Goal: Task Accomplishment & Management: Manage account settings

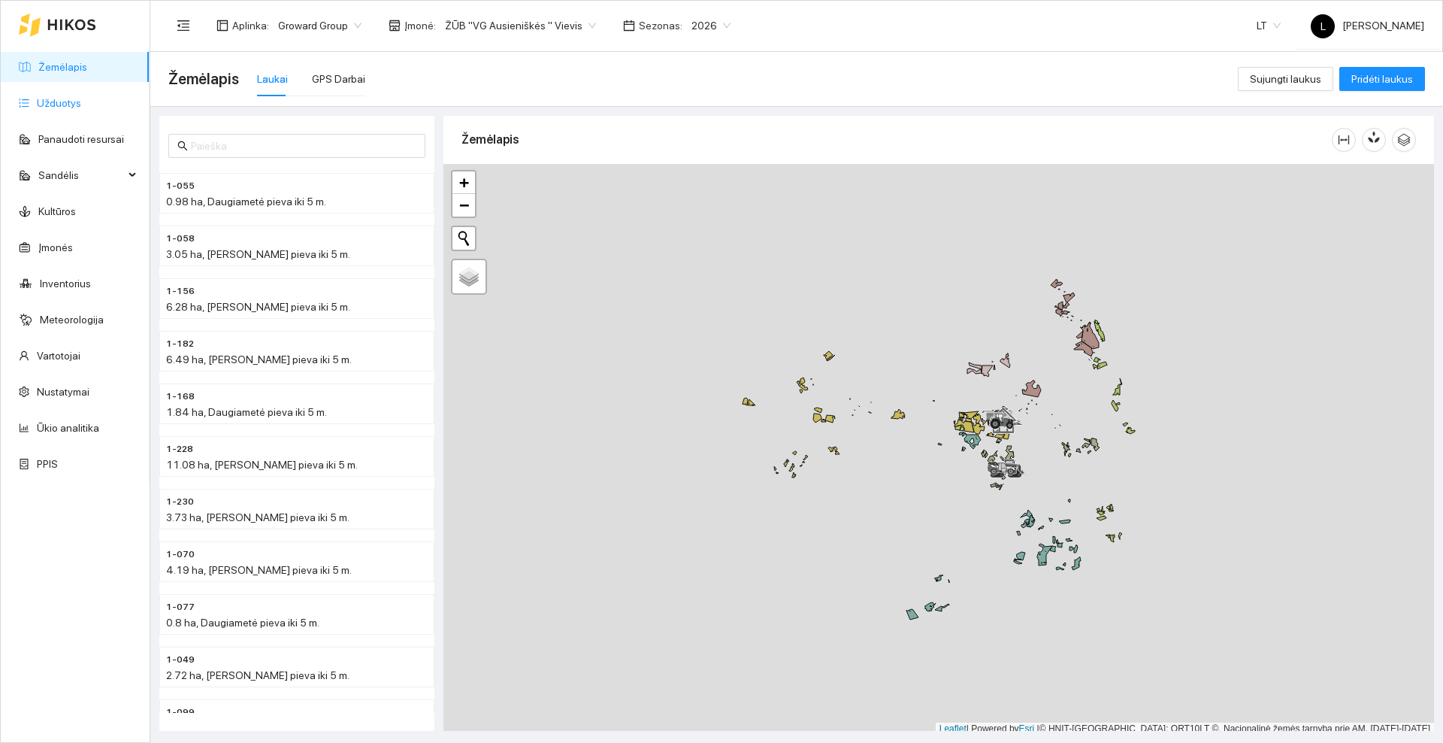
click at [62, 97] on link "Užduotys" at bounding box center [59, 103] width 44 height 12
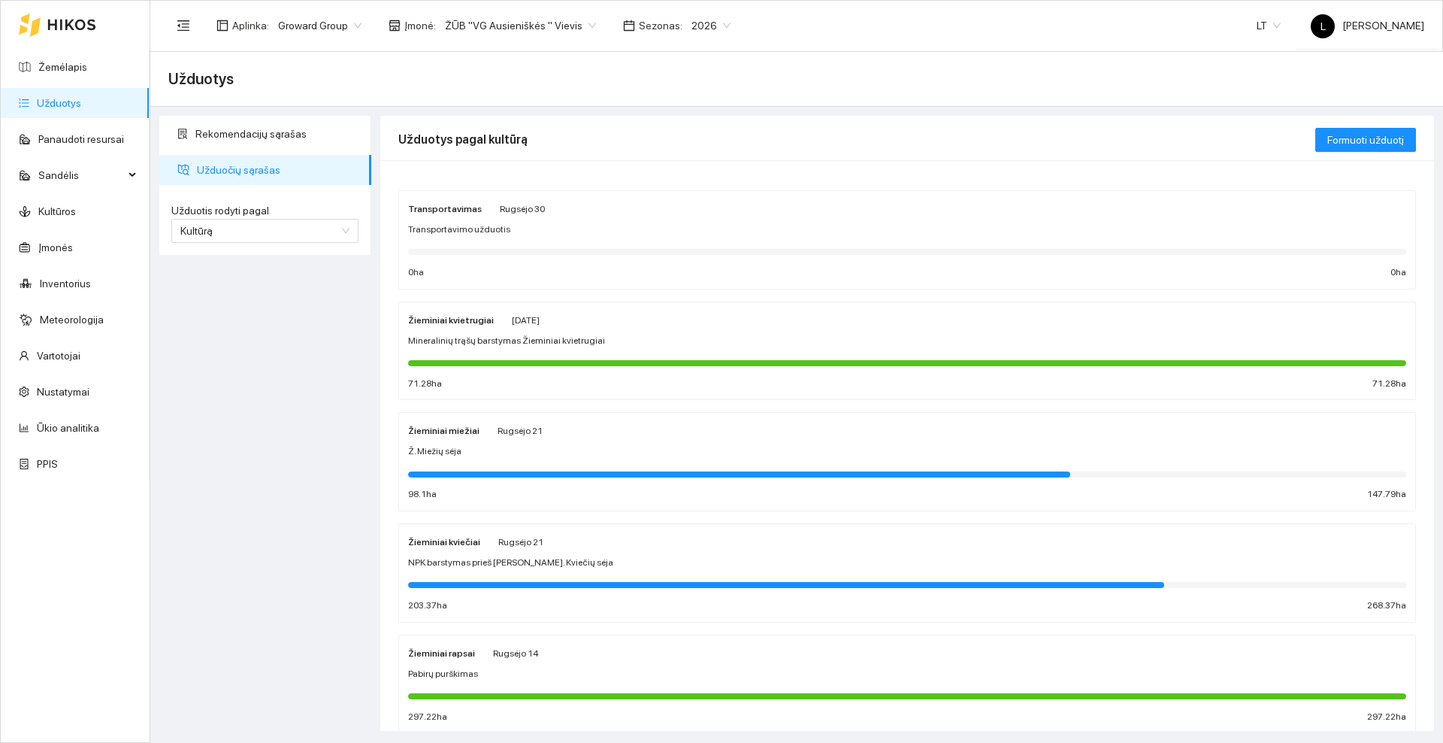
click at [687, 328] on div "Žieminiai kvietrugiai [DATE] Mineralinių trąšų barstymas Žieminiai kvietrugiai …" at bounding box center [907, 351] width 998 height 80
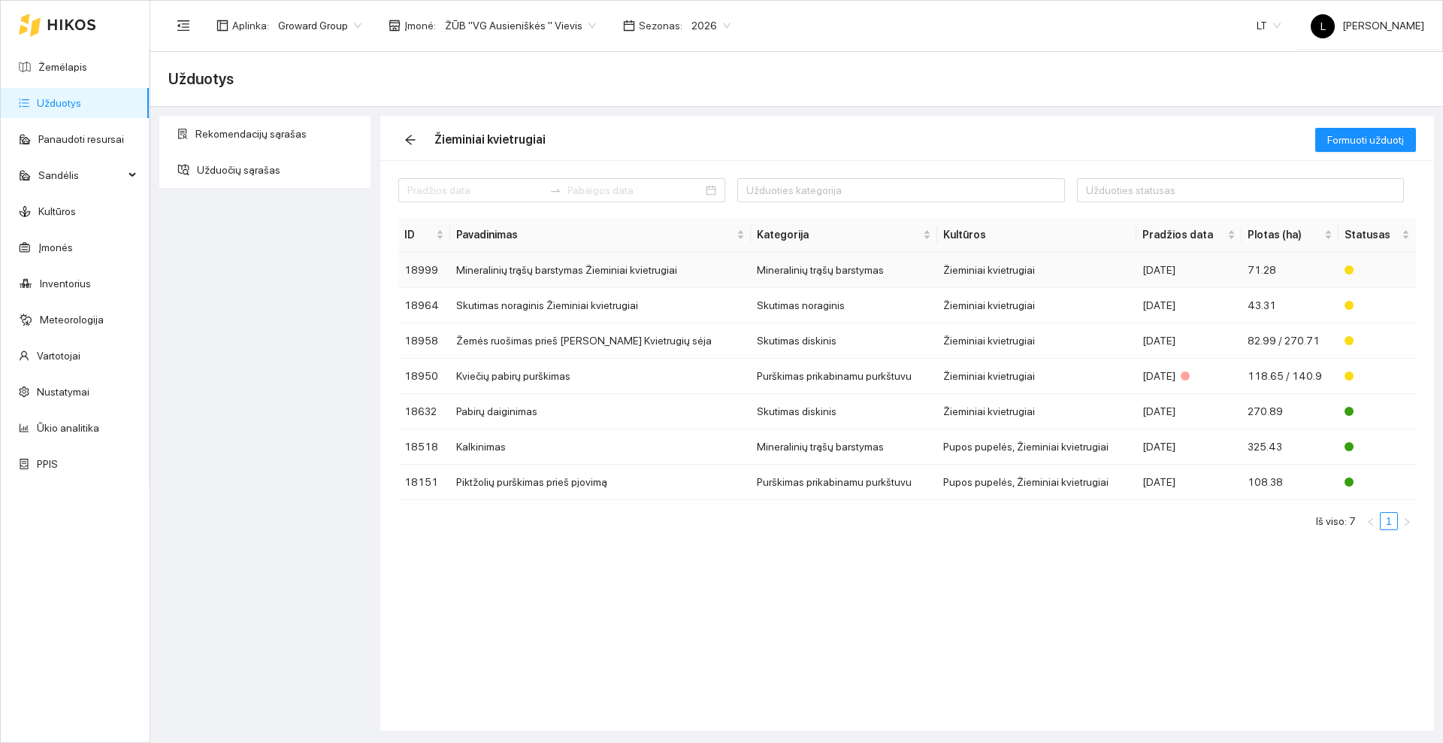
click at [572, 266] on td "Mineralinių trąšų barstymas Žieminiai kvietrugiai" at bounding box center [600, 270] width 300 height 35
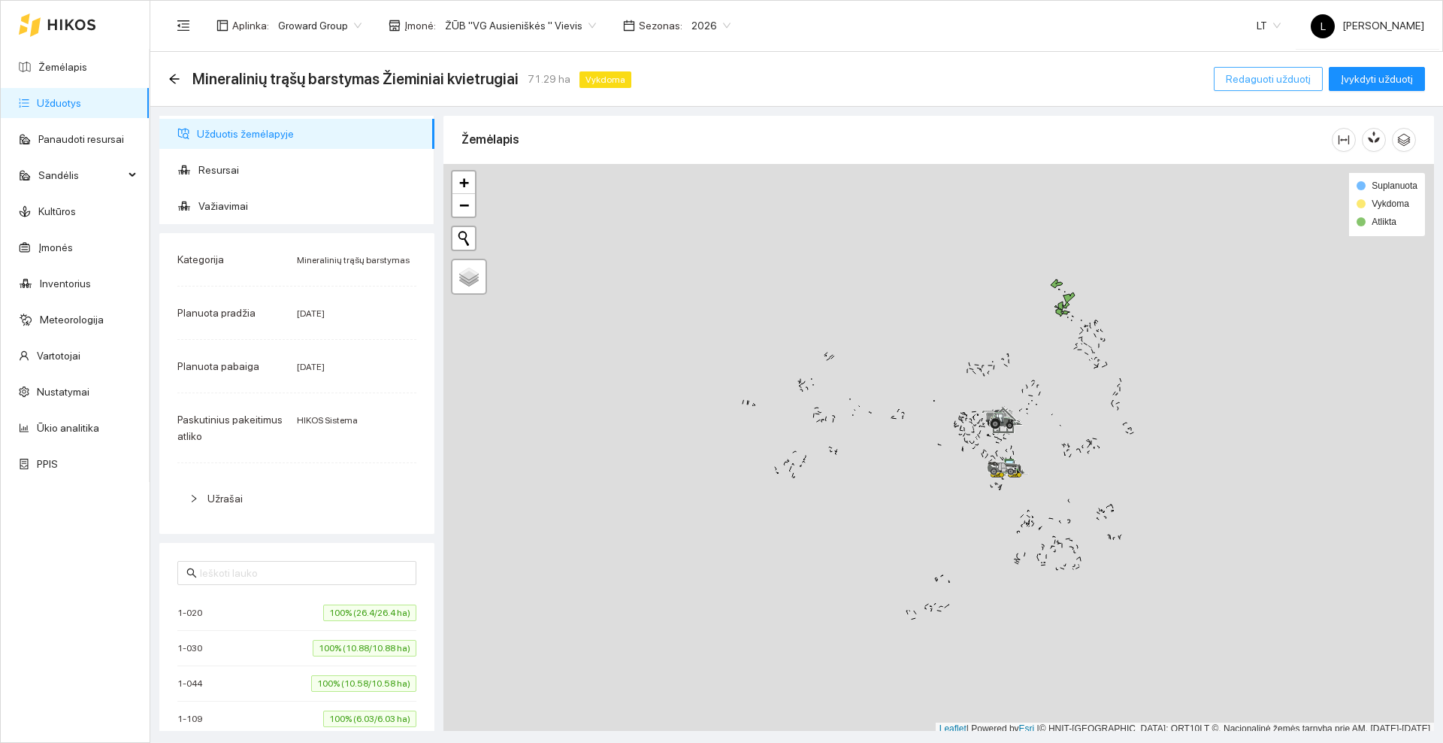
click at [1270, 76] on span "Redaguoti užduotį" at bounding box center [1268, 79] width 85 height 17
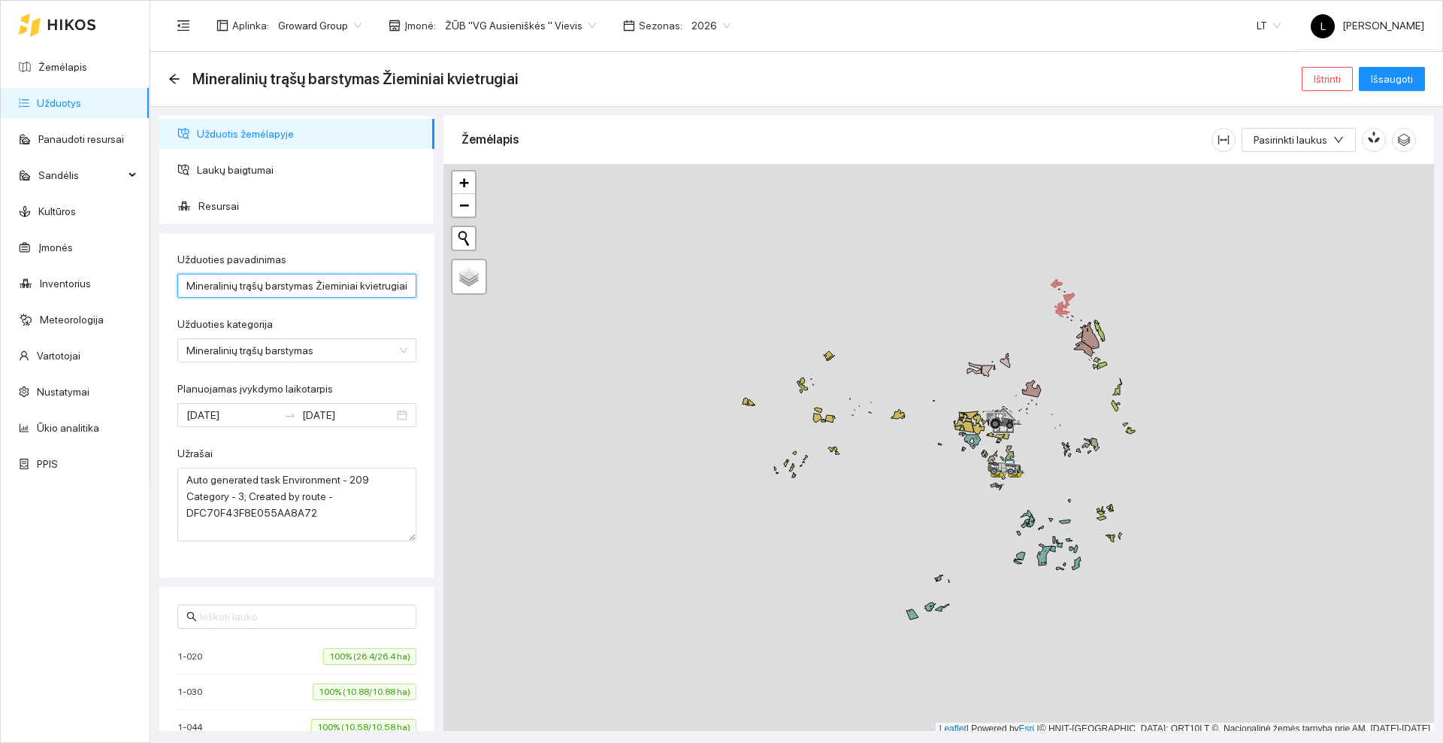
click at [380, 286] on input "Mineralinių trąšų barstymas Žieminiai kvietrugiai" at bounding box center [296, 286] width 239 height 24
type input "M"
type input "NPK barstymas prieš [PERSON_NAME]. Kvietrugių sėja"
drag, startPoint x: 341, startPoint y: 514, endPoint x: 174, endPoint y: 468, distance: 172.3
click at [174, 468] on div "Užduoties pavadinimas NPK barstymas prieš Ž. Kvietrugių sėja Užduoties kategori…" at bounding box center [296, 405] width 275 height 344
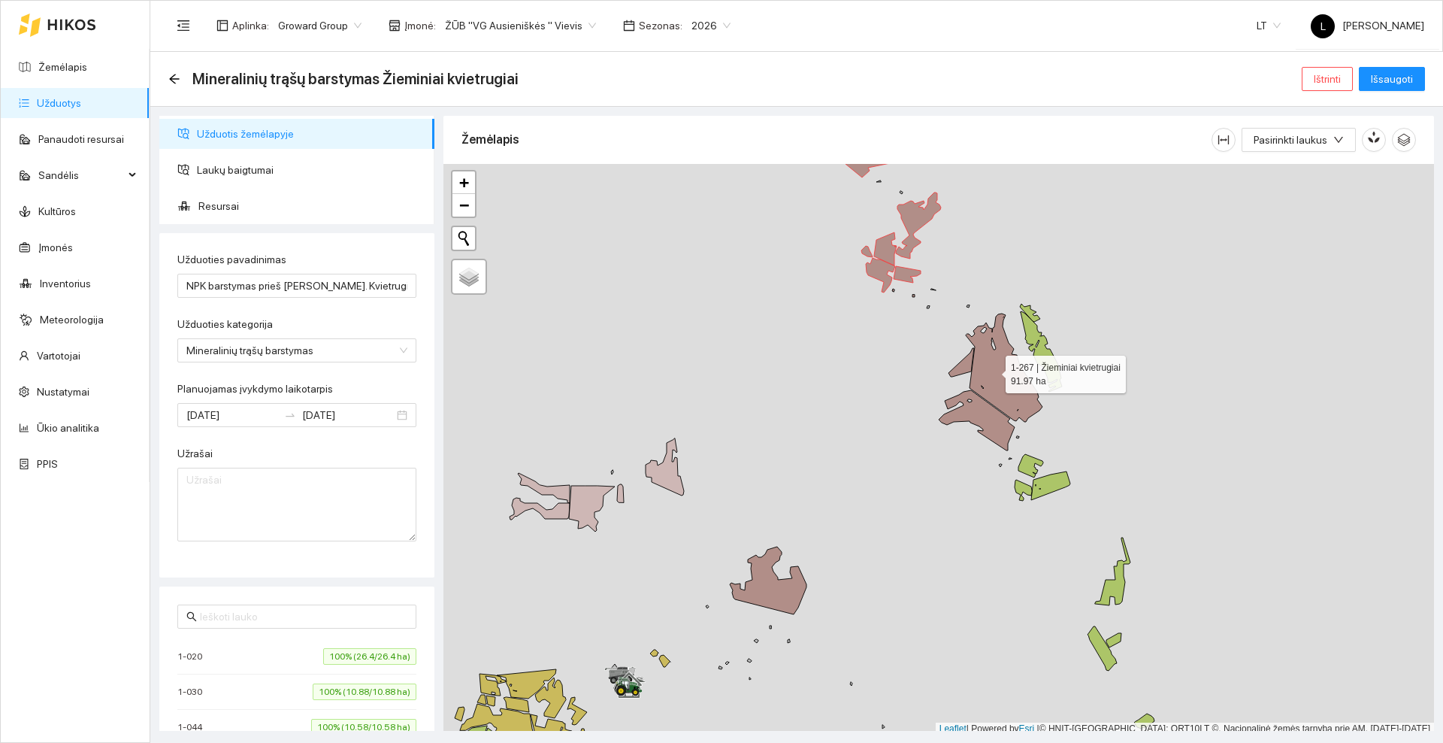
click at [993, 370] on icon at bounding box center [1004, 367] width 77 height 108
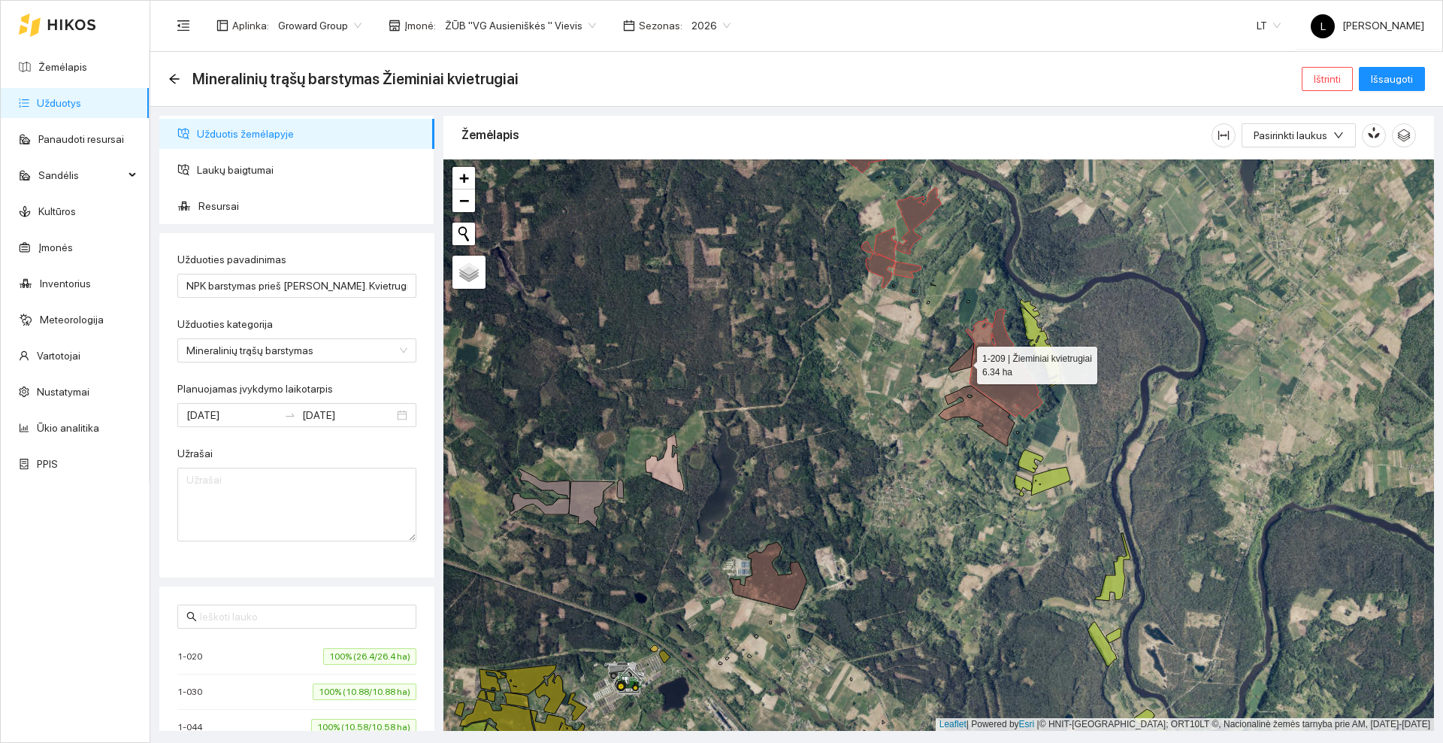
click at [964, 362] on icon at bounding box center [962, 358] width 26 height 29
click at [964, 410] on icon at bounding box center [977, 416] width 76 height 60
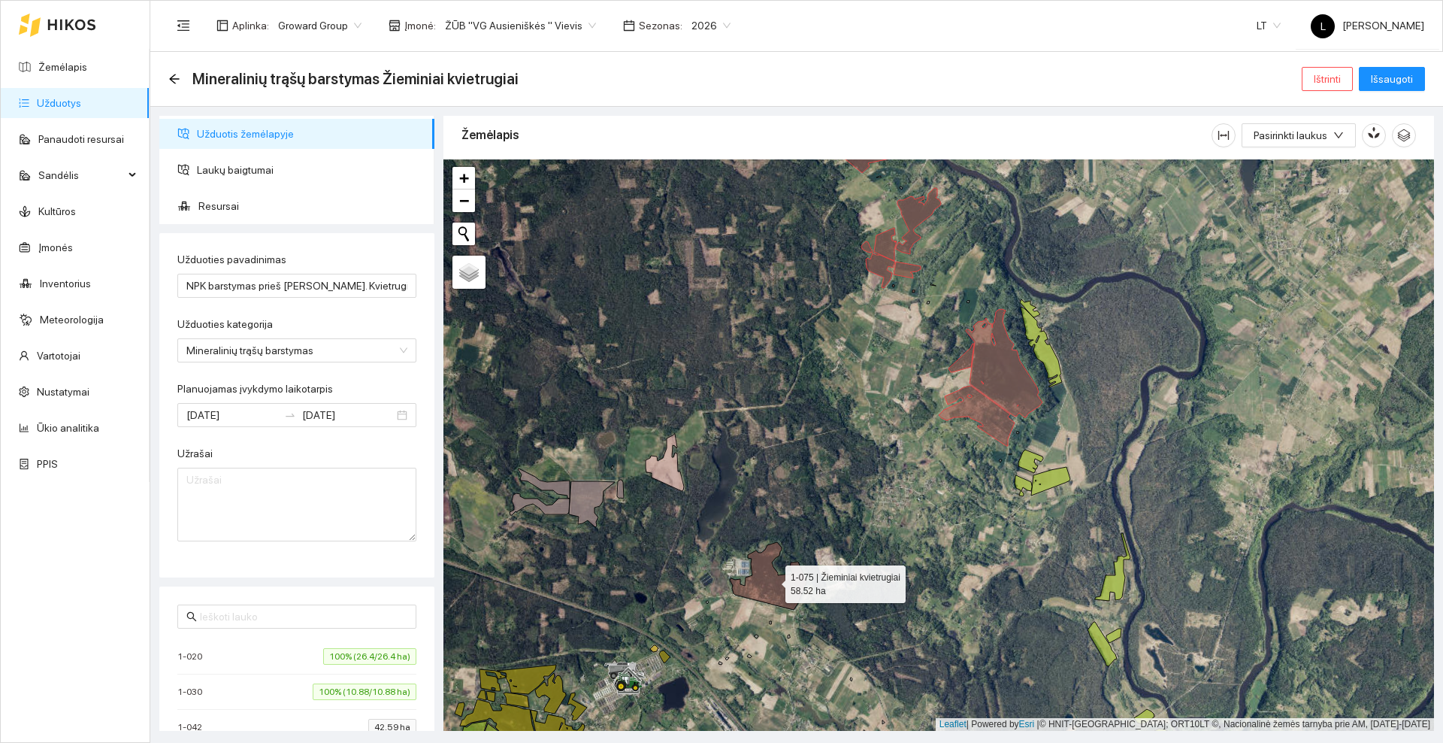
click at [780, 594] on icon at bounding box center [768, 576] width 77 height 68
click at [1414, 77] on button "Išsaugoti" at bounding box center [1392, 79] width 66 height 24
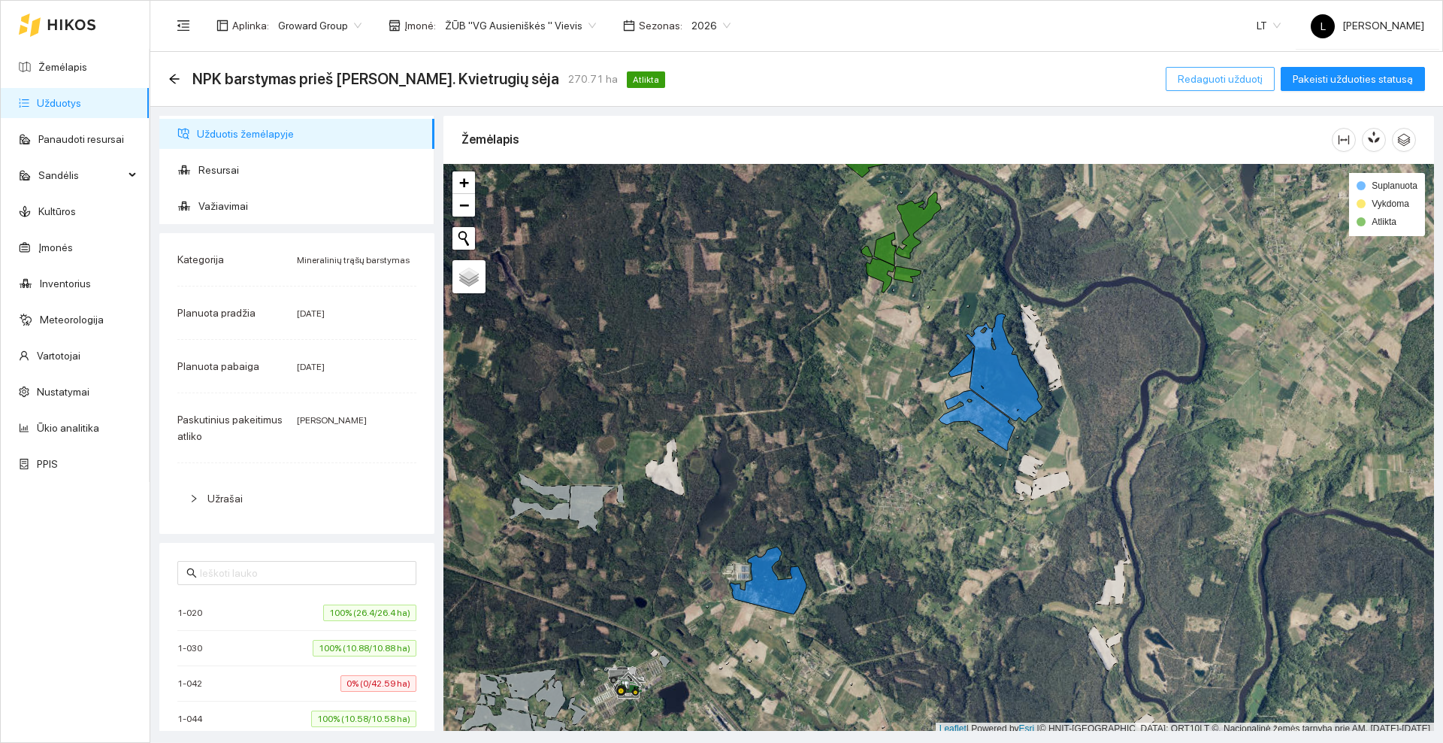
click at [1214, 72] on span "Redaguoti užduotį" at bounding box center [1220, 79] width 85 height 17
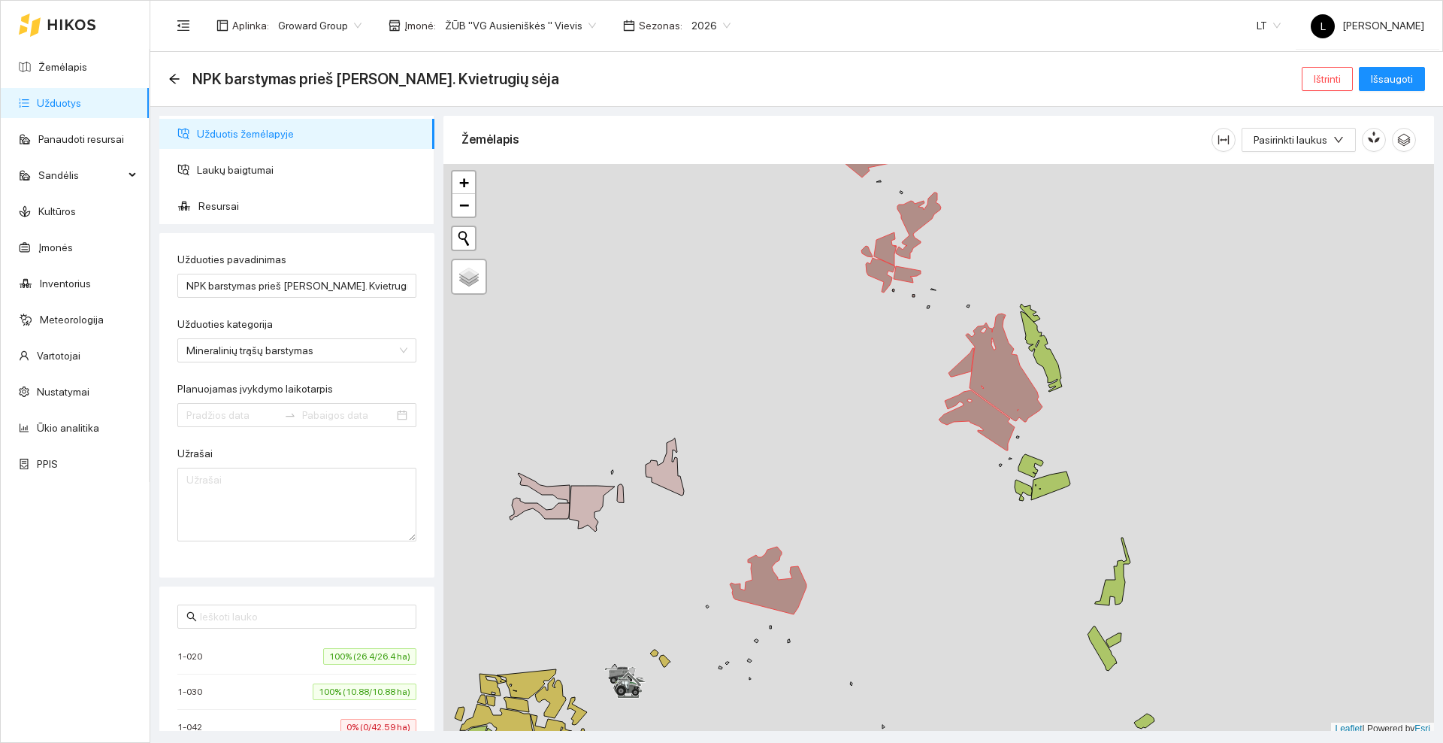
type input "[DATE]"
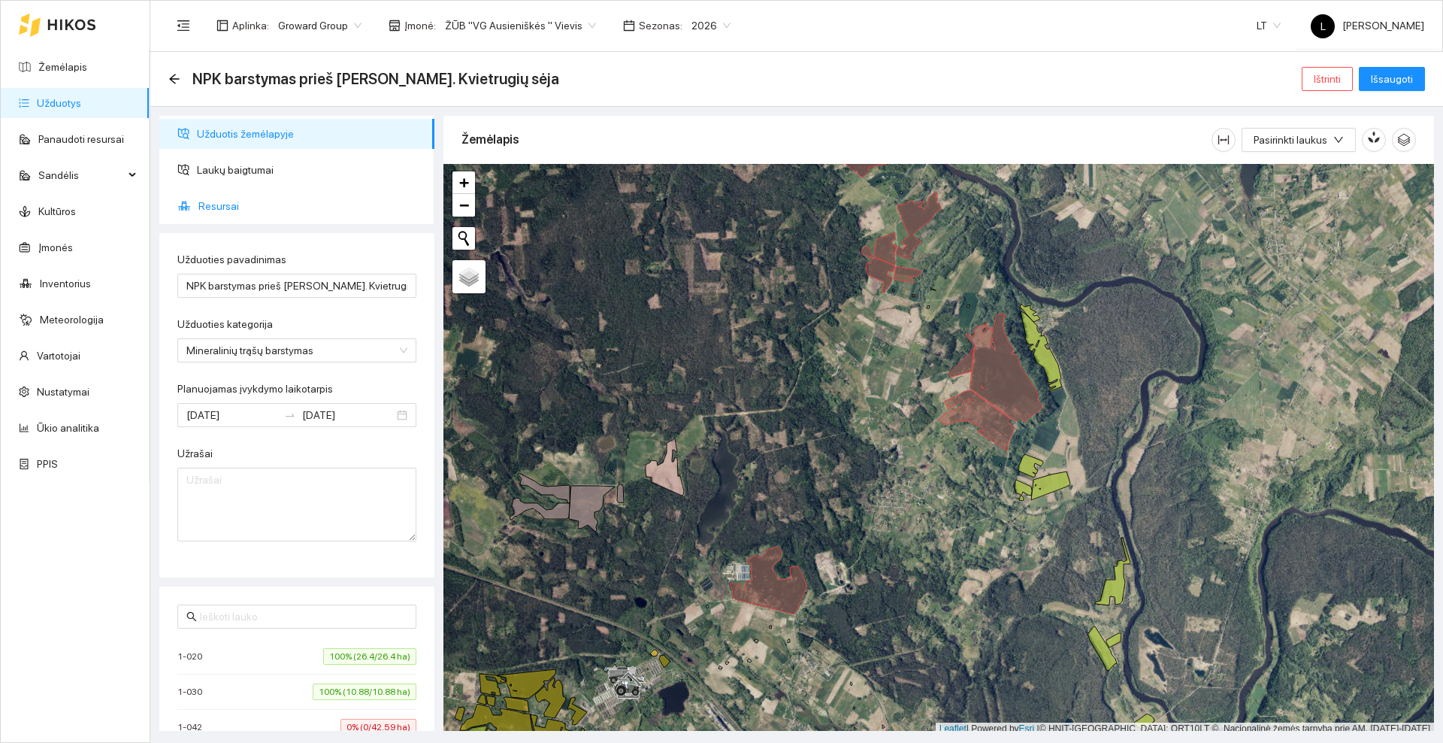
click at [241, 192] on span "Resursai" at bounding box center [310, 206] width 224 height 30
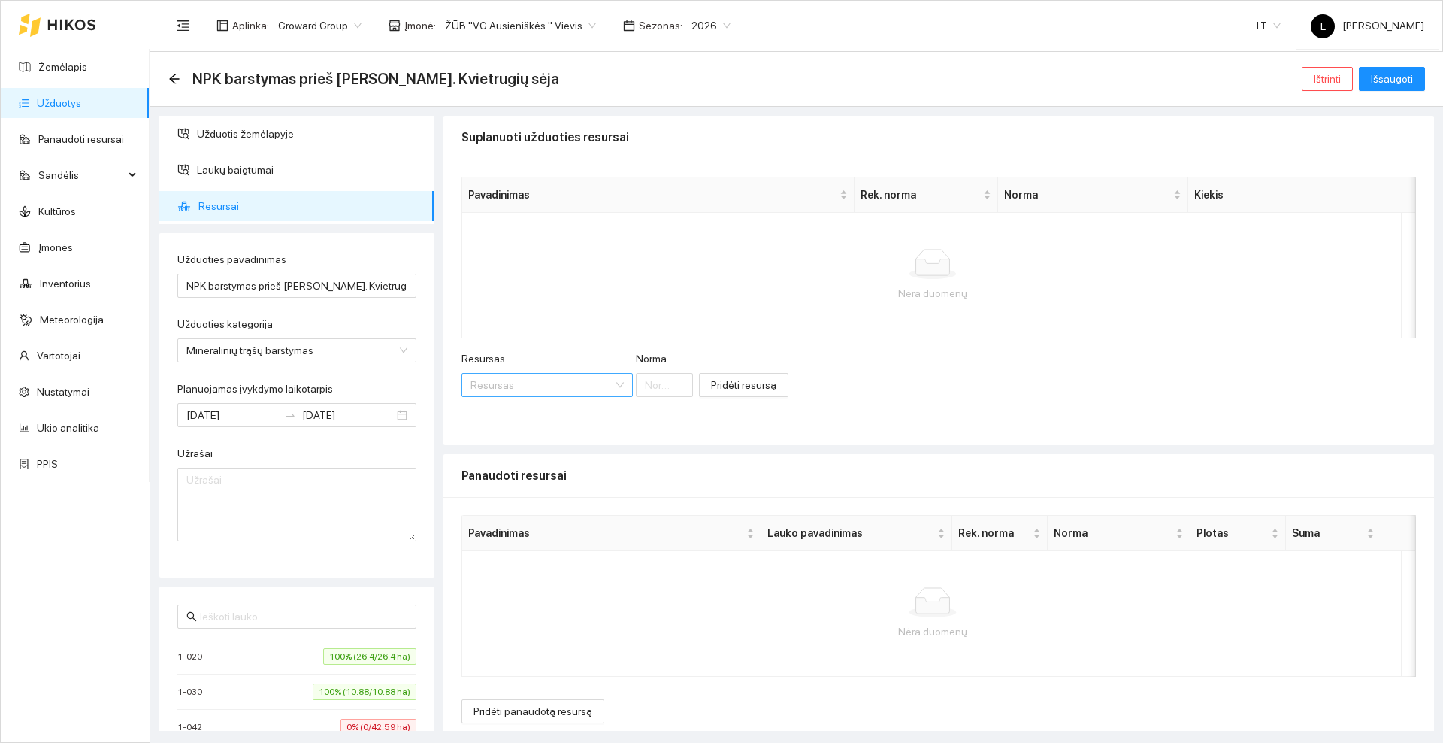
click at [529, 383] on input "Resursas" at bounding box center [542, 385] width 143 height 23
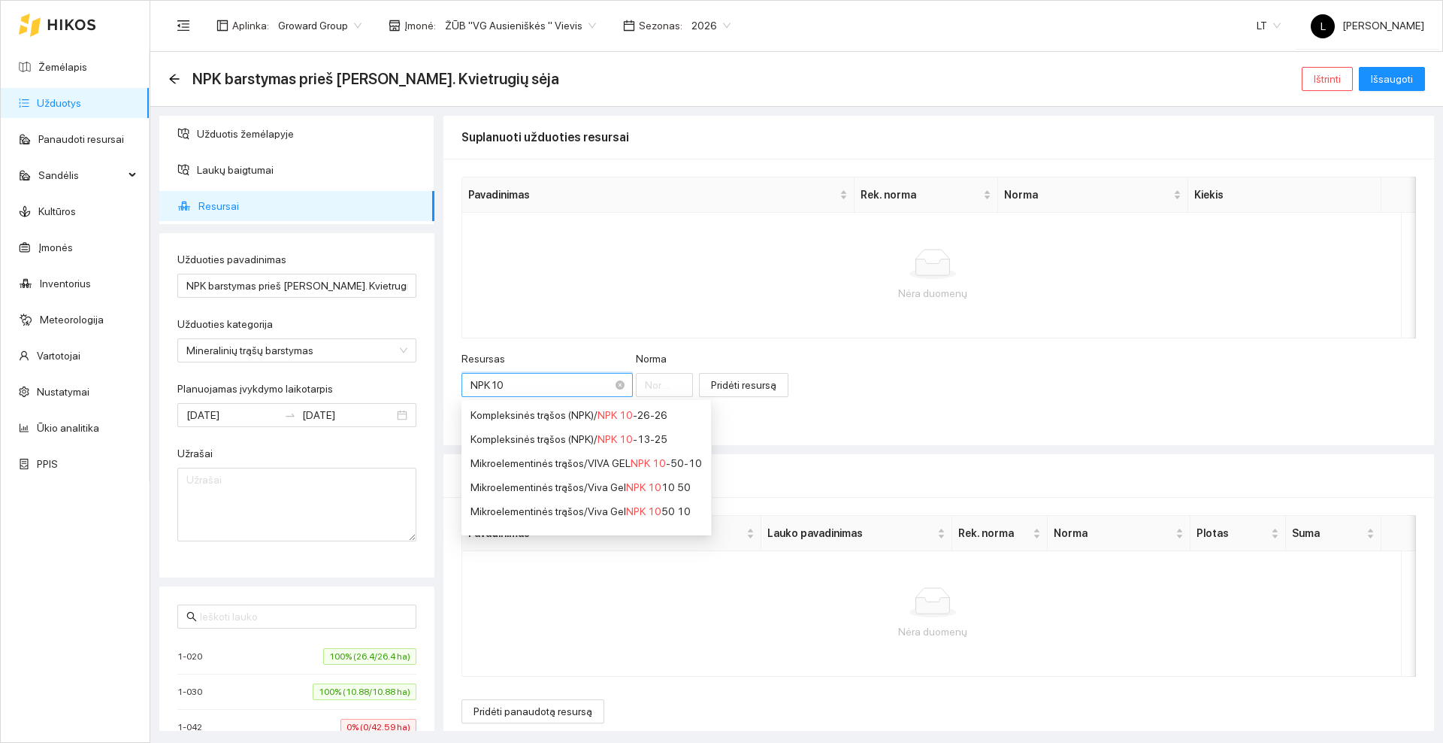
type input "NPK 10-"
click at [625, 414] on span "NPK 10-" at bounding box center [618, 415] width 40 height 12
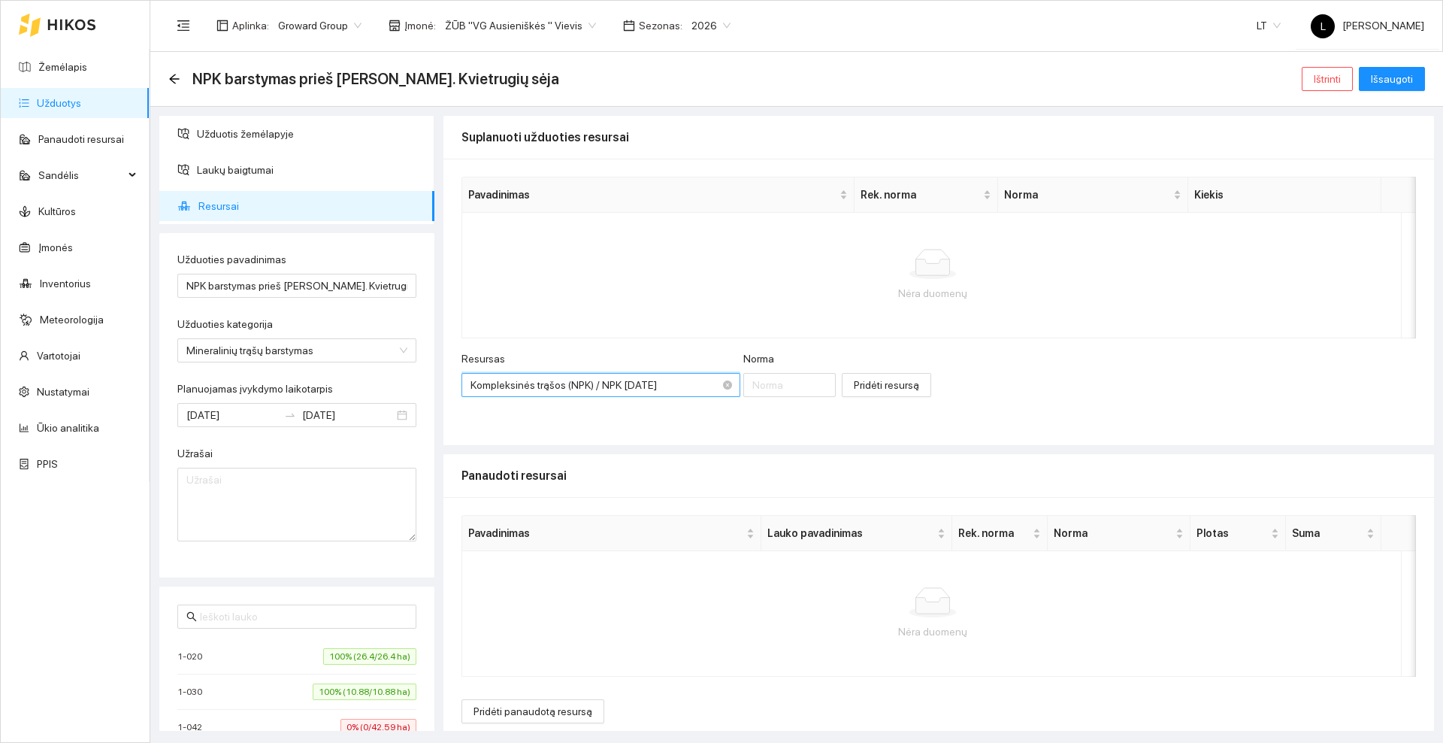
scroll to position [277, 0]
click at [777, 380] on input "Norma" at bounding box center [789, 385] width 93 height 24
type input "65"
click at [886, 382] on span "Pridėti resursą" at bounding box center [886, 385] width 65 height 17
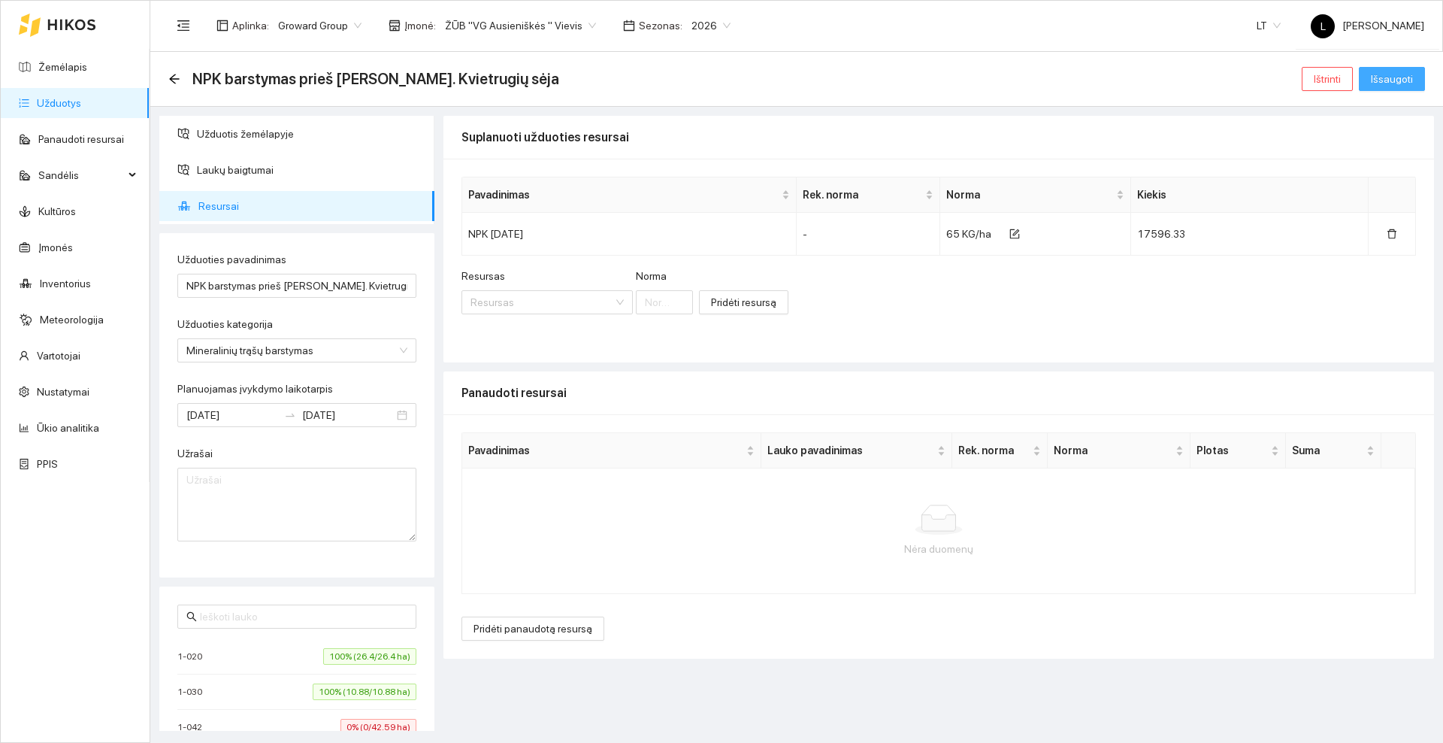
click at [1401, 85] on span "Išsaugoti" at bounding box center [1392, 79] width 42 height 17
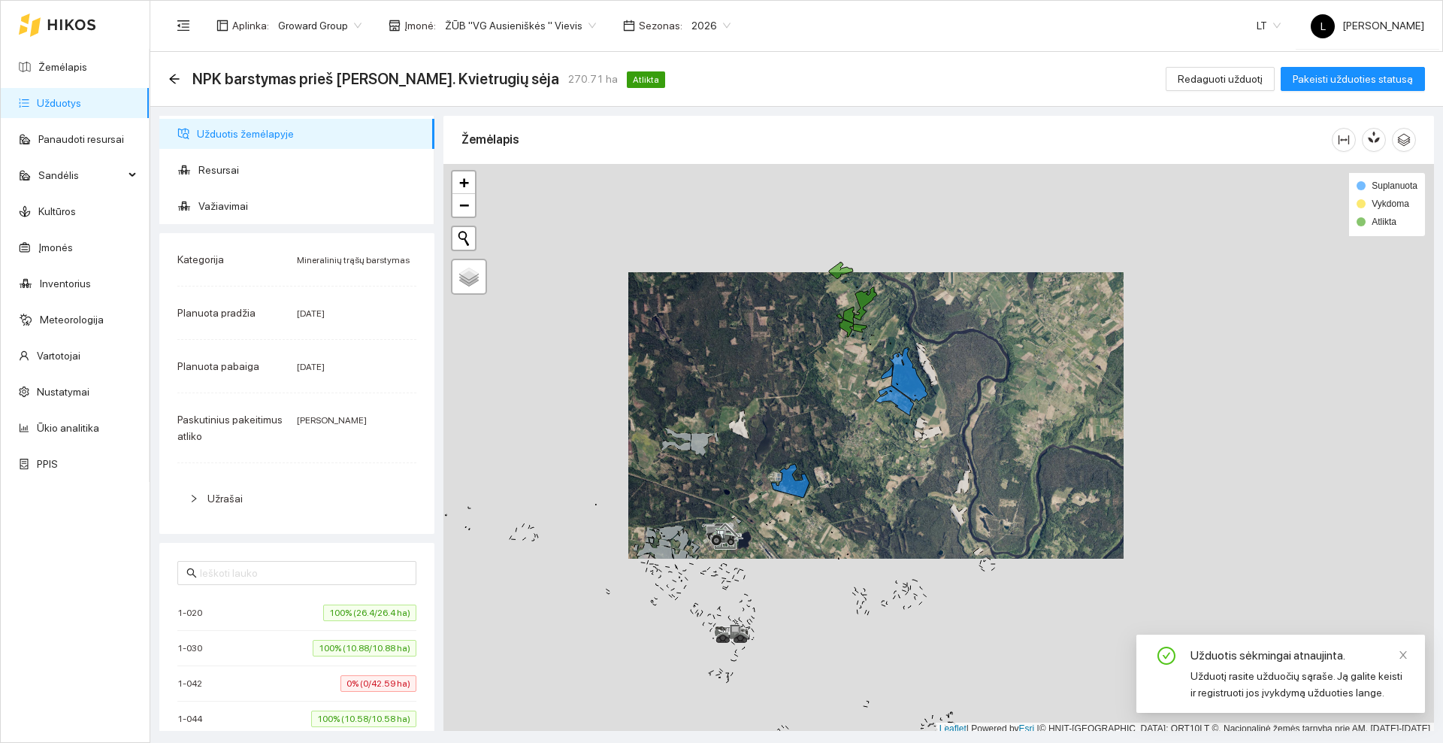
scroll to position [5, 0]
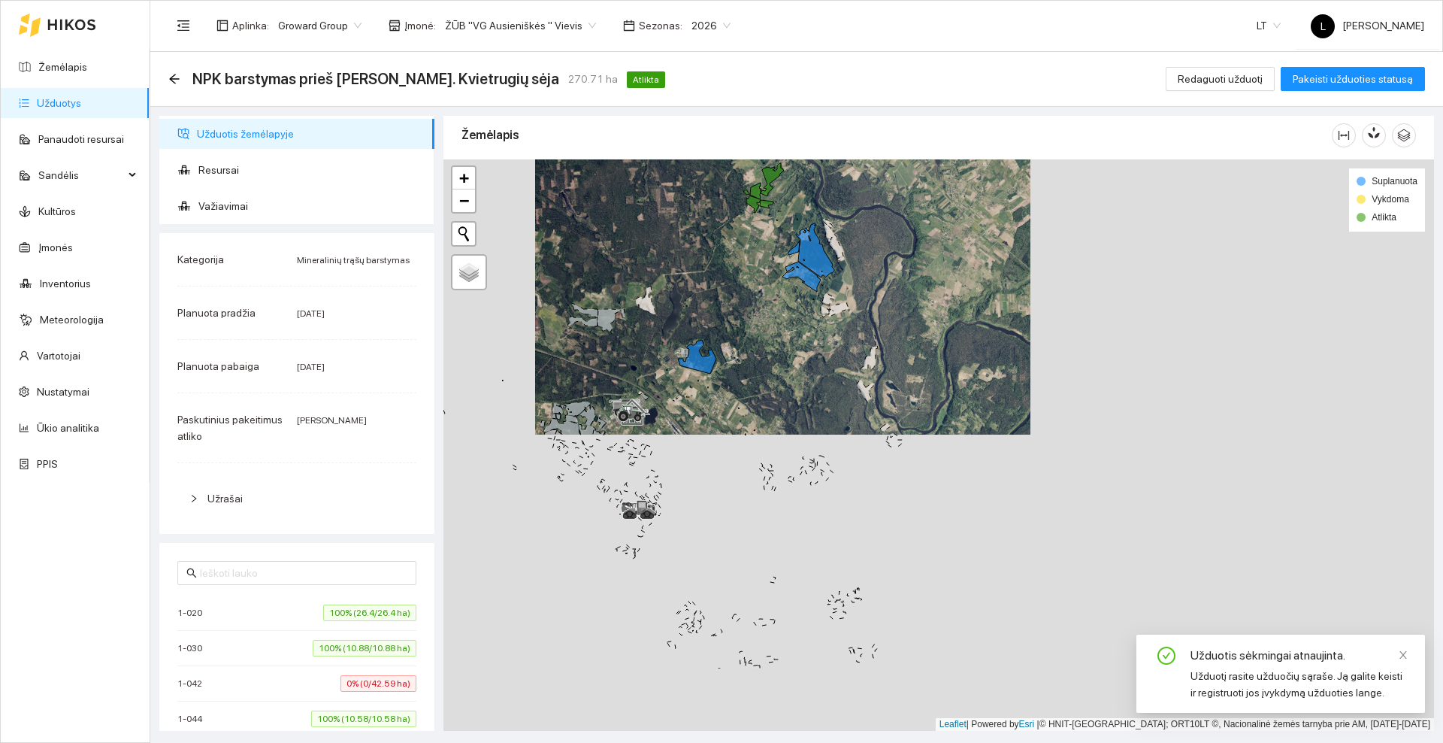
drag, startPoint x: 830, startPoint y: 405, endPoint x: 737, endPoint y: 284, distance: 152.8
click at [737, 284] on div at bounding box center [939, 444] width 991 height 571
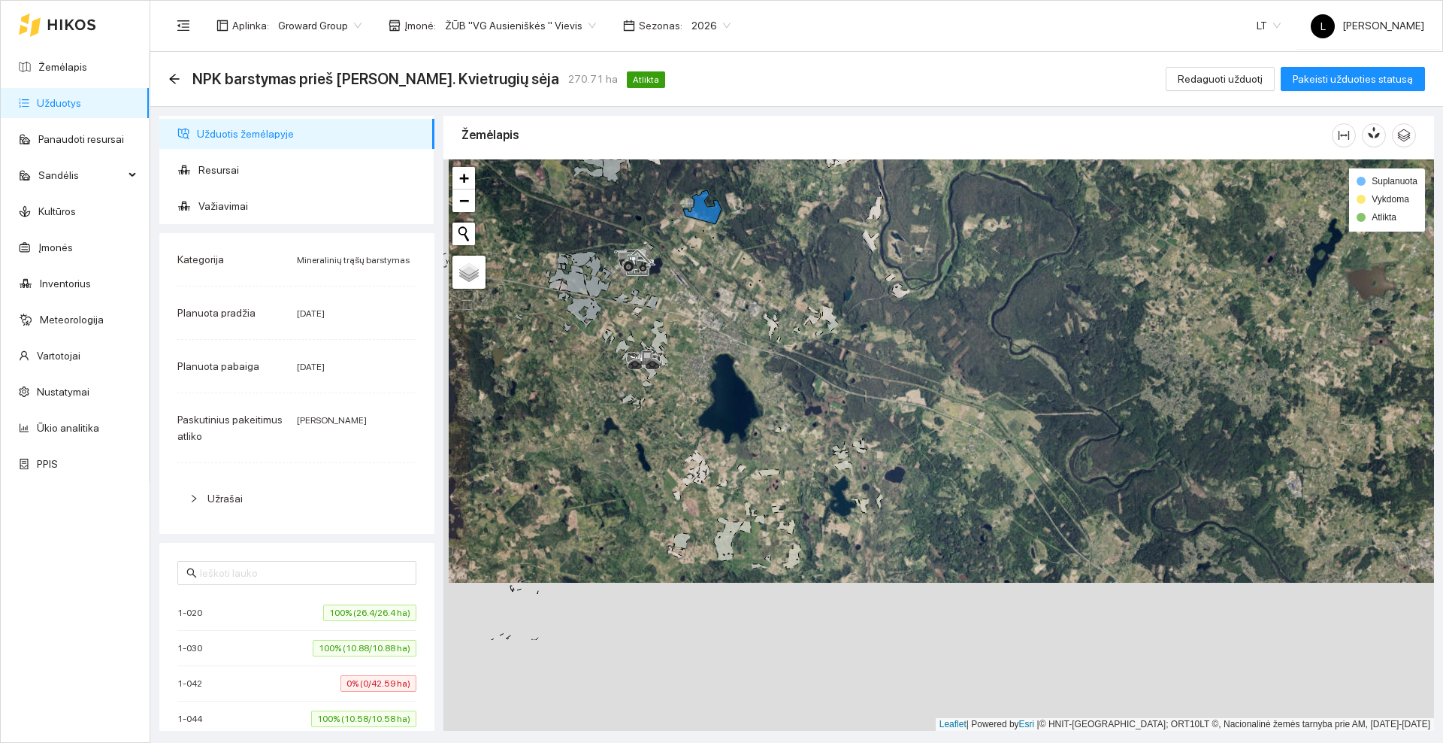
drag, startPoint x: 758, startPoint y: 556, endPoint x: 764, endPoint y: 401, distance: 154.2
click at [764, 401] on div at bounding box center [939, 444] width 991 height 571
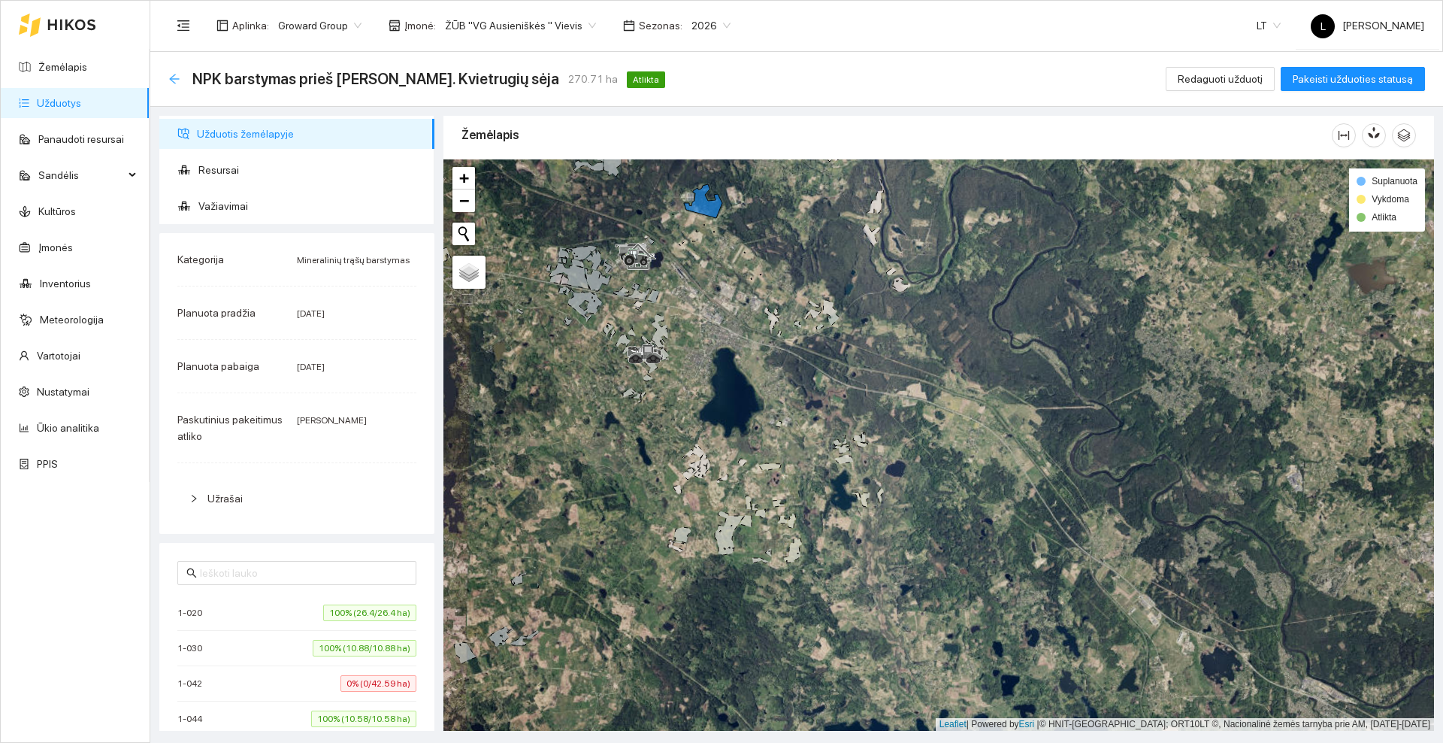
click at [174, 78] on icon "arrow-left" at bounding box center [174, 79] width 10 height 10
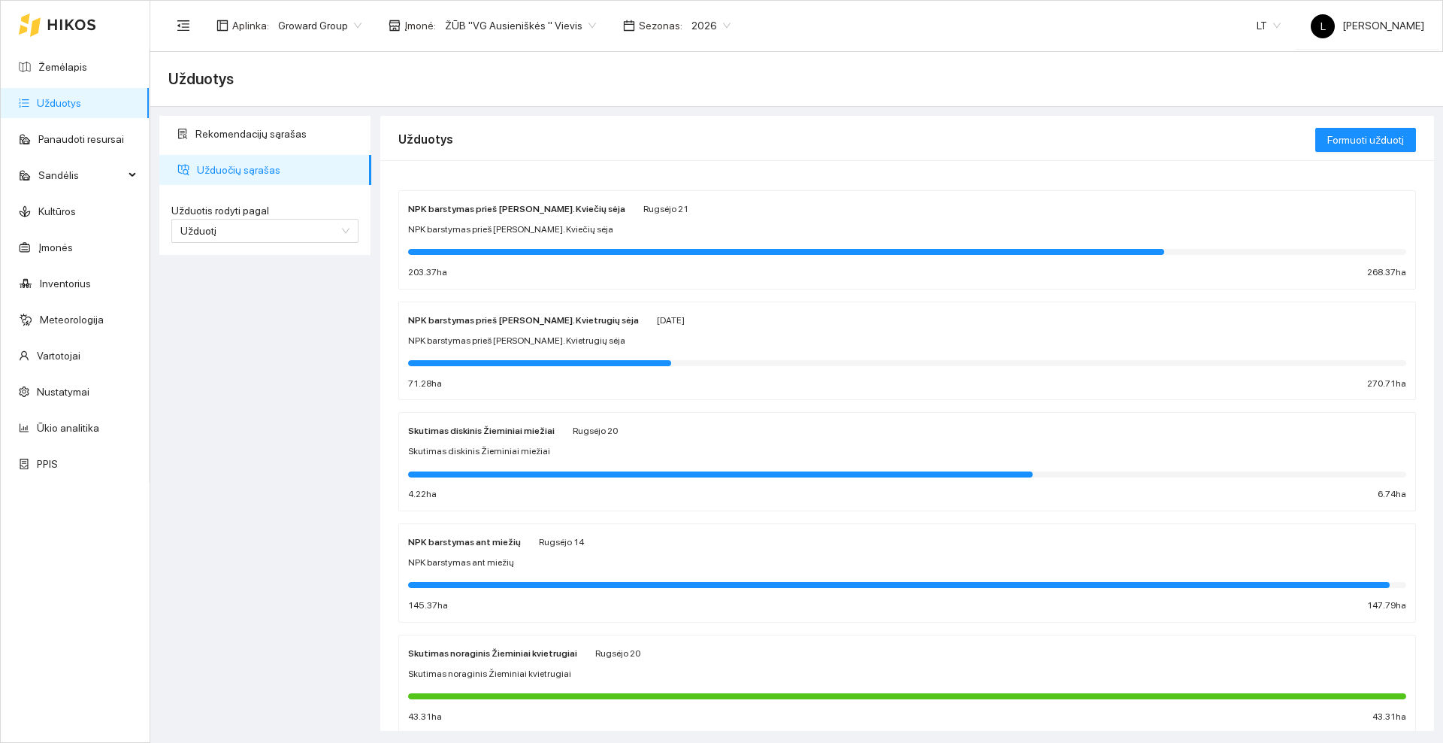
click at [77, 30] on icon at bounding box center [71, 25] width 49 height 12
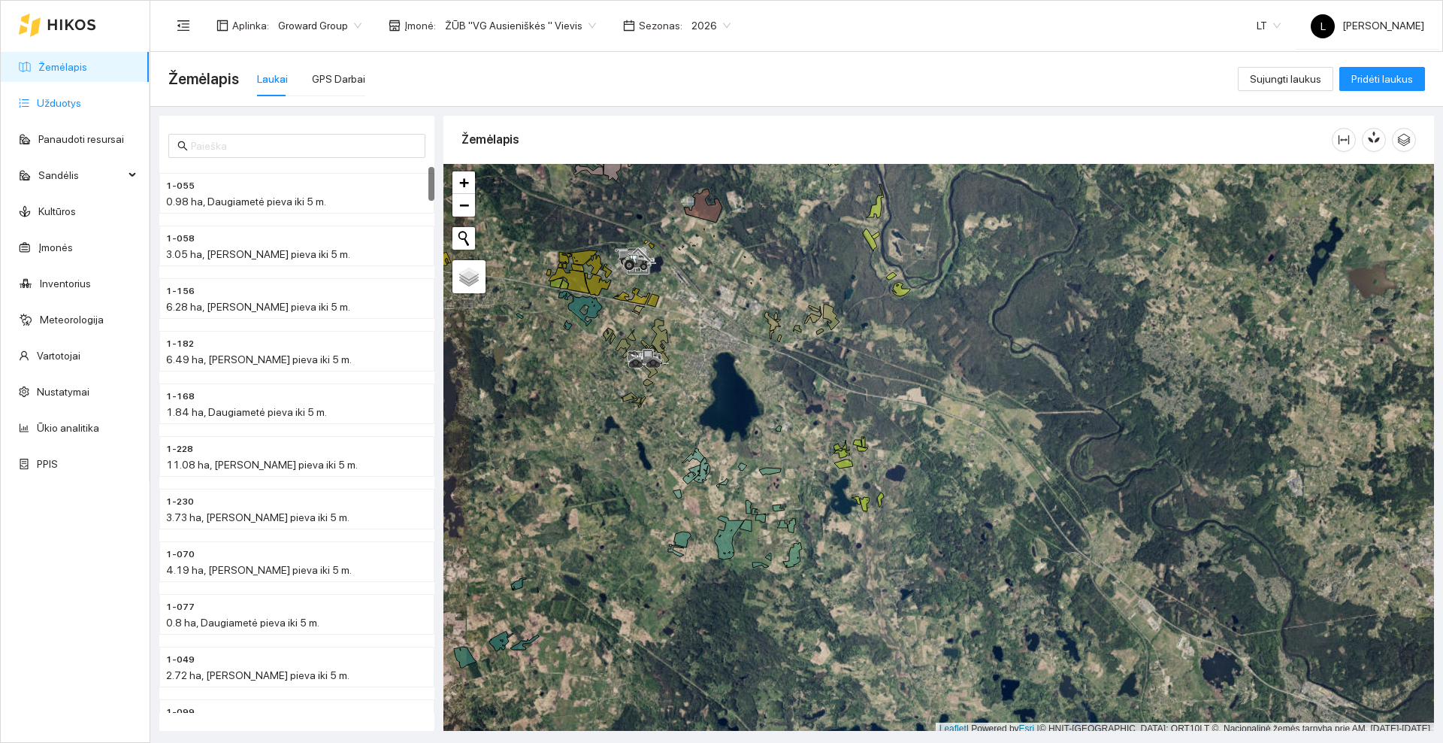
click at [59, 108] on link "Užduotys" at bounding box center [59, 103] width 44 height 12
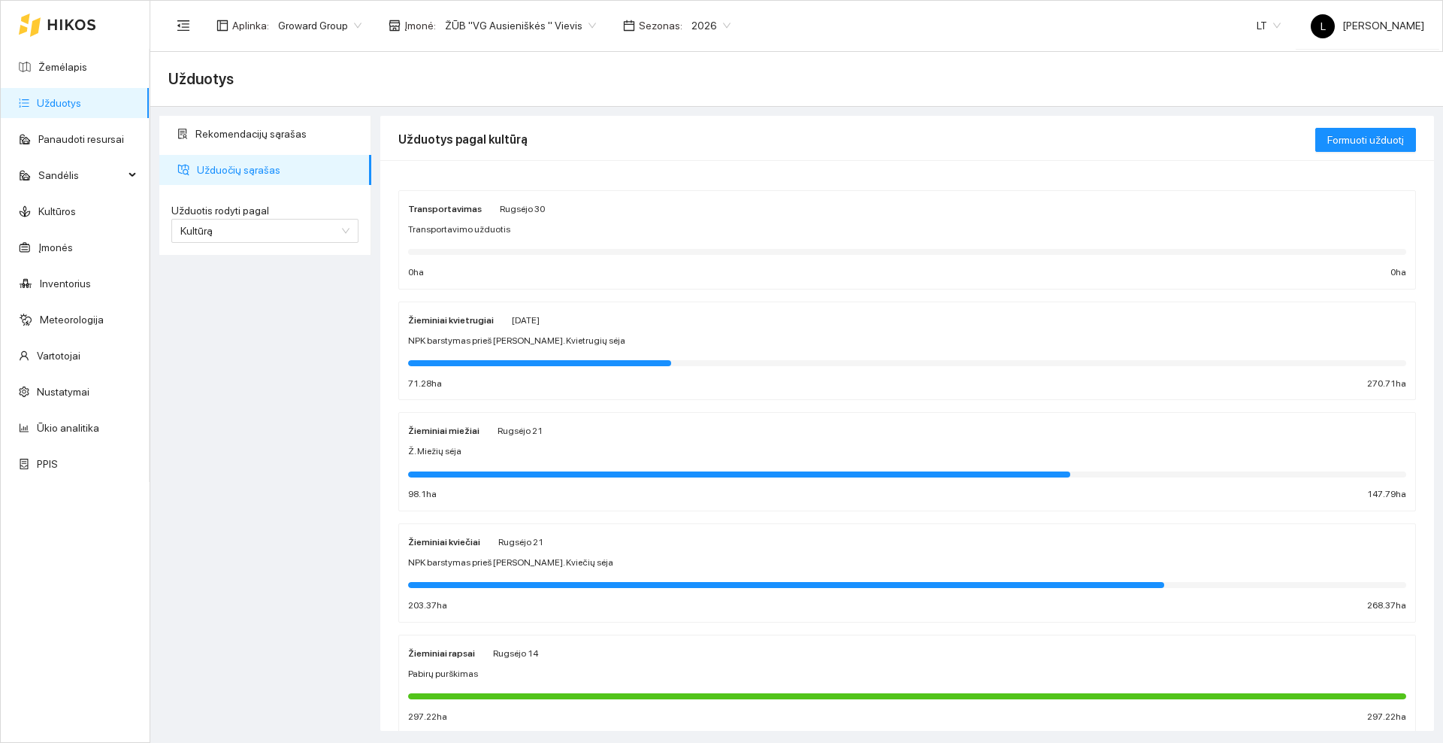
click at [639, 435] on div "Žieminiai miežiai [PERSON_NAME][DATE]" at bounding box center [907, 430] width 998 height 17
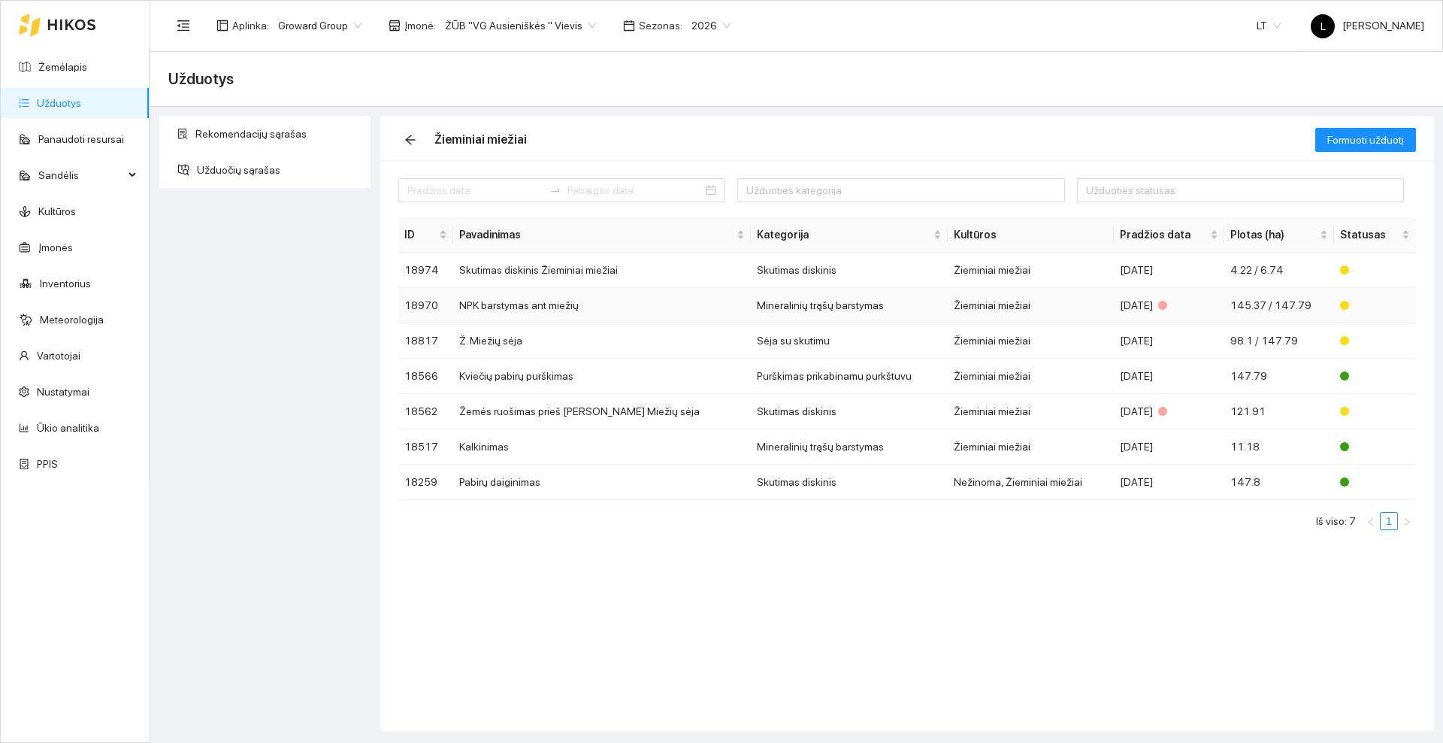
click at [584, 301] on td "NPK barstymas ant miežių" at bounding box center [602, 305] width 298 height 35
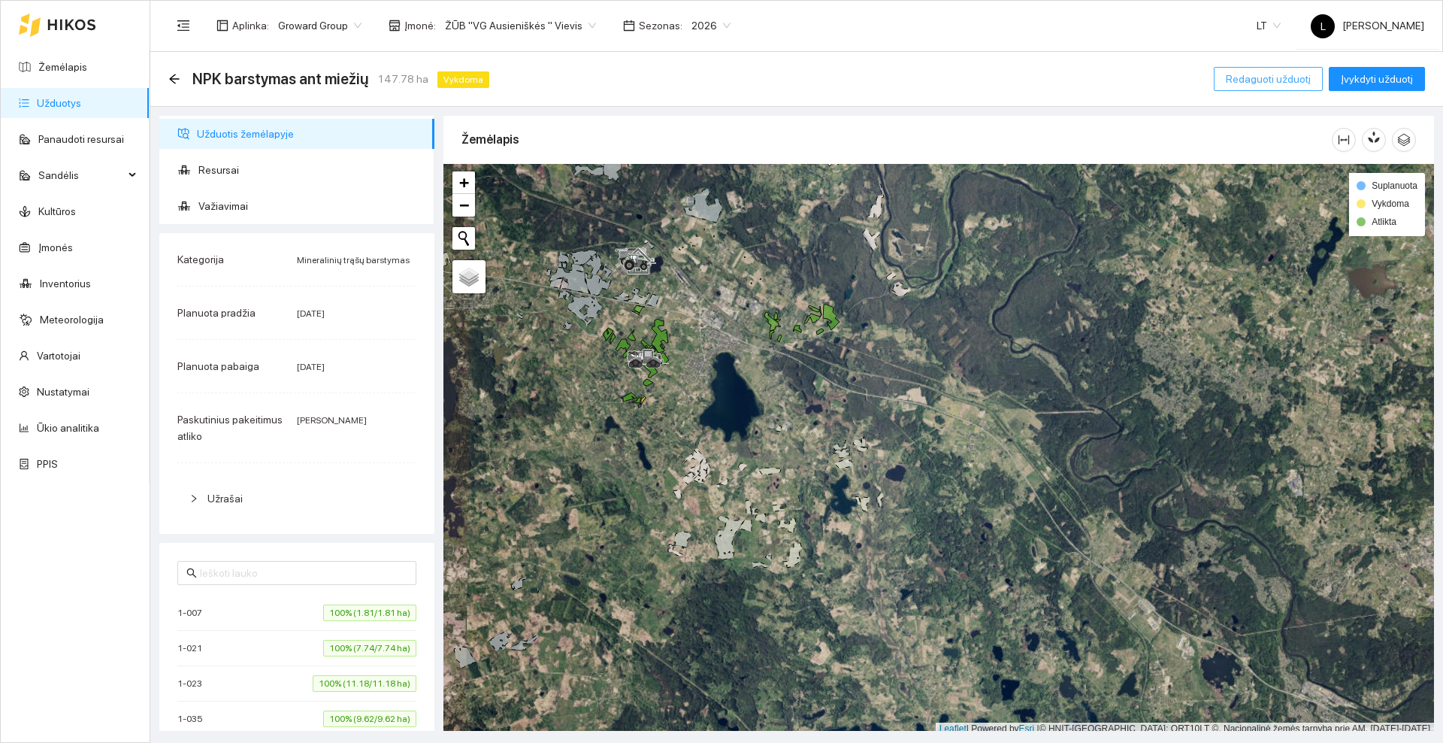
click at [1249, 78] on span "Redaguoti užduotį" at bounding box center [1268, 79] width 85 height 17
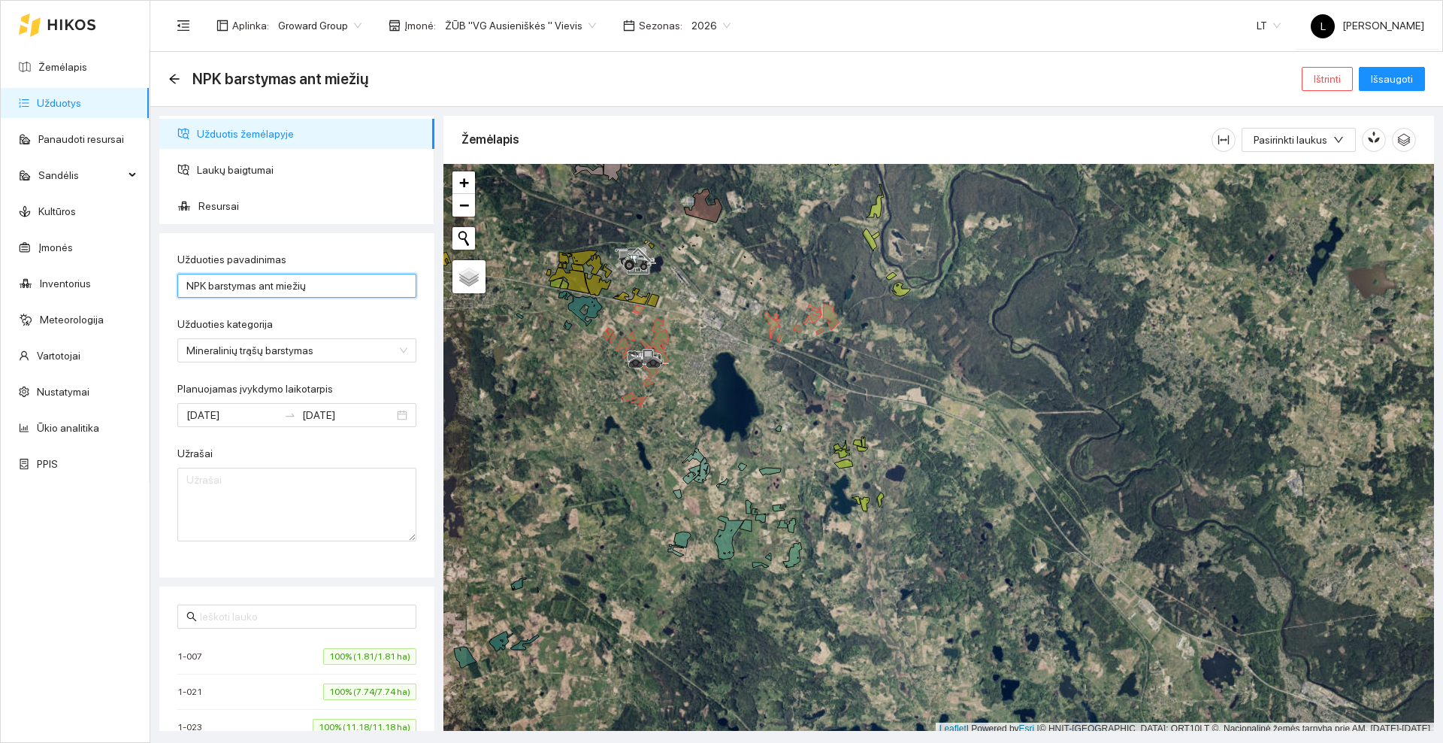
click at [353, 283] on input "NPK barstymas ant miežių" at bounding box center [296, 286] width 239 height 24
type input "NPK barstymas prieš [PERSON_NAME]. Miežių sėja"
click at [229, 204] on span "Resursai" at bounding box center [310, 206] width 224 height 30
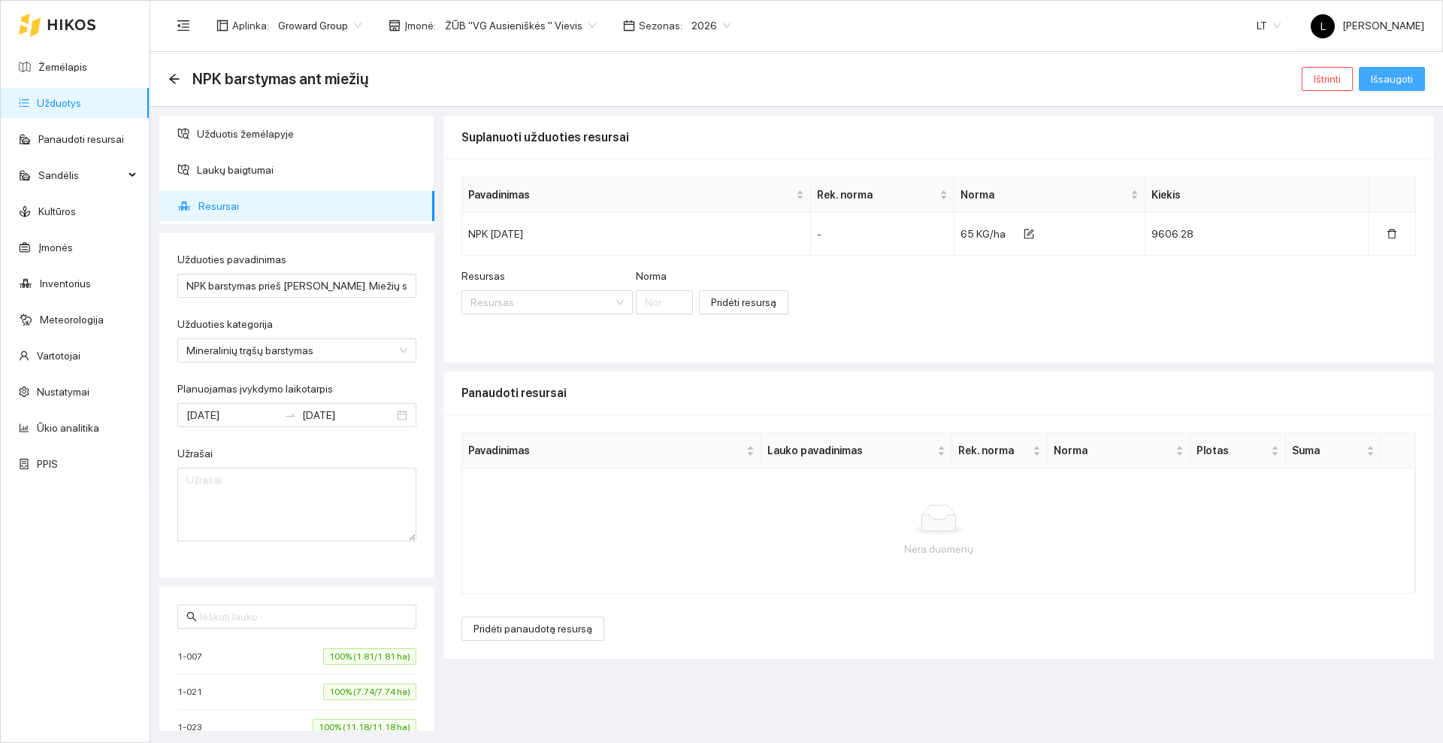
click at [1379, 77] on span "Išsaugoti" at bounding box center [1392, 79] width 42 height 17
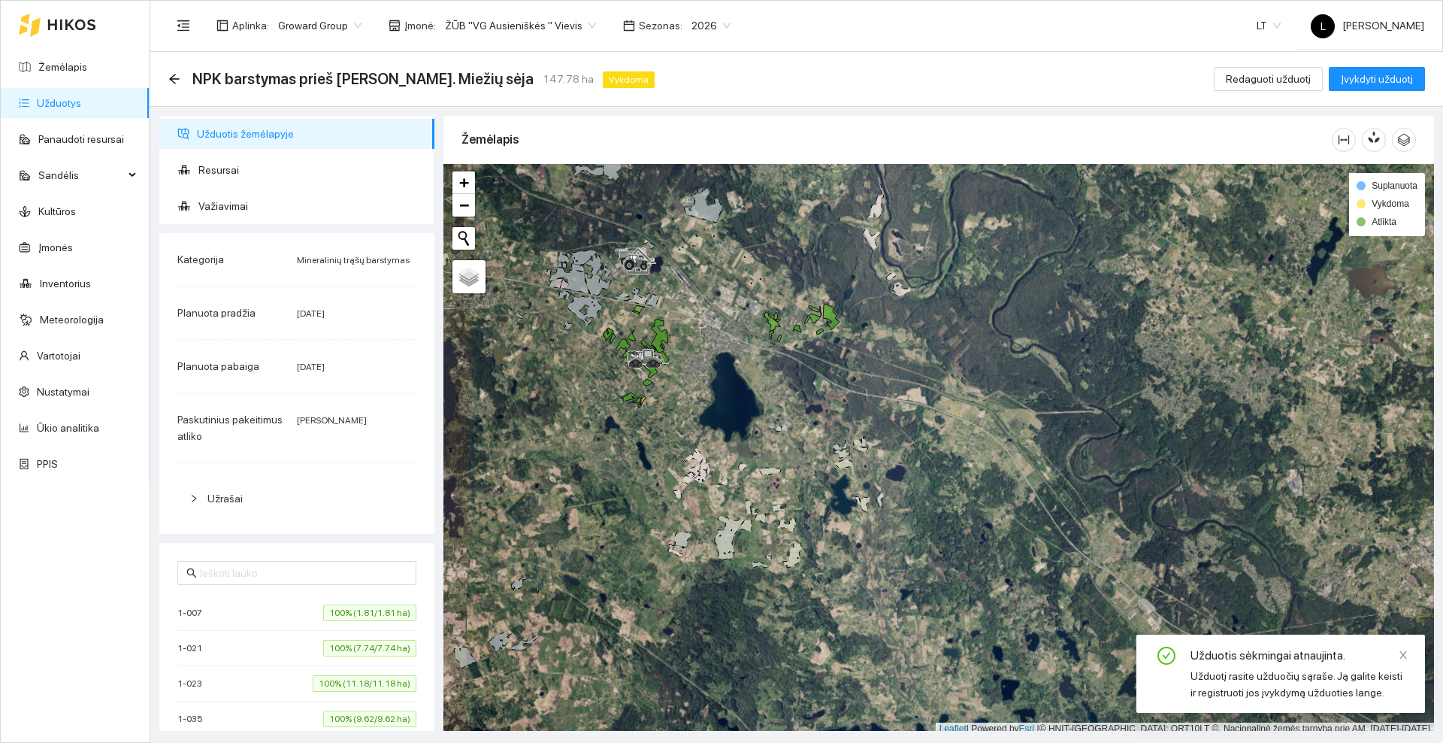
scroll to position [5, 0]
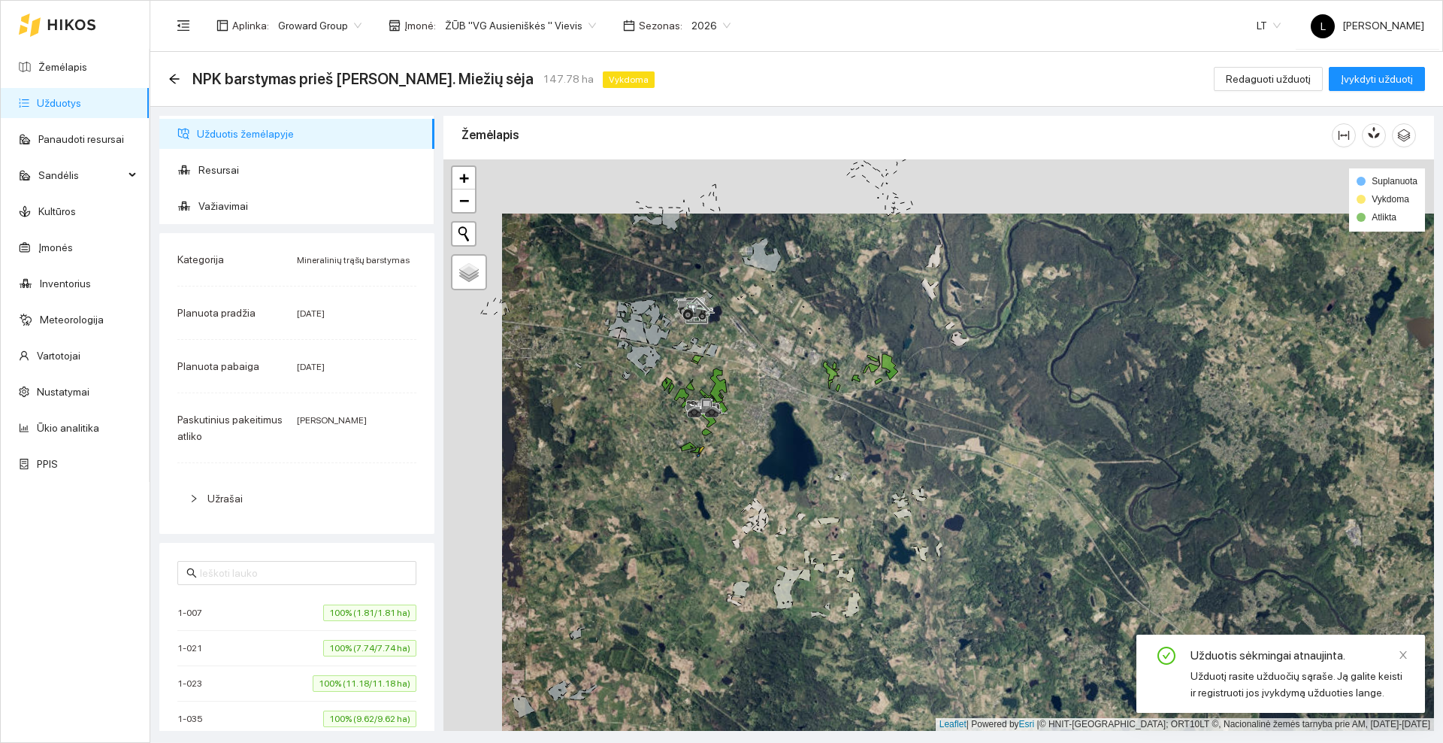
drag, startPoint x: 717, startPoint y: 317, endPoint x: 752, endPoint y: 348, distance: 46.3
click at [752, 348] on div at bounding box center [939, 444] width 991 height 571
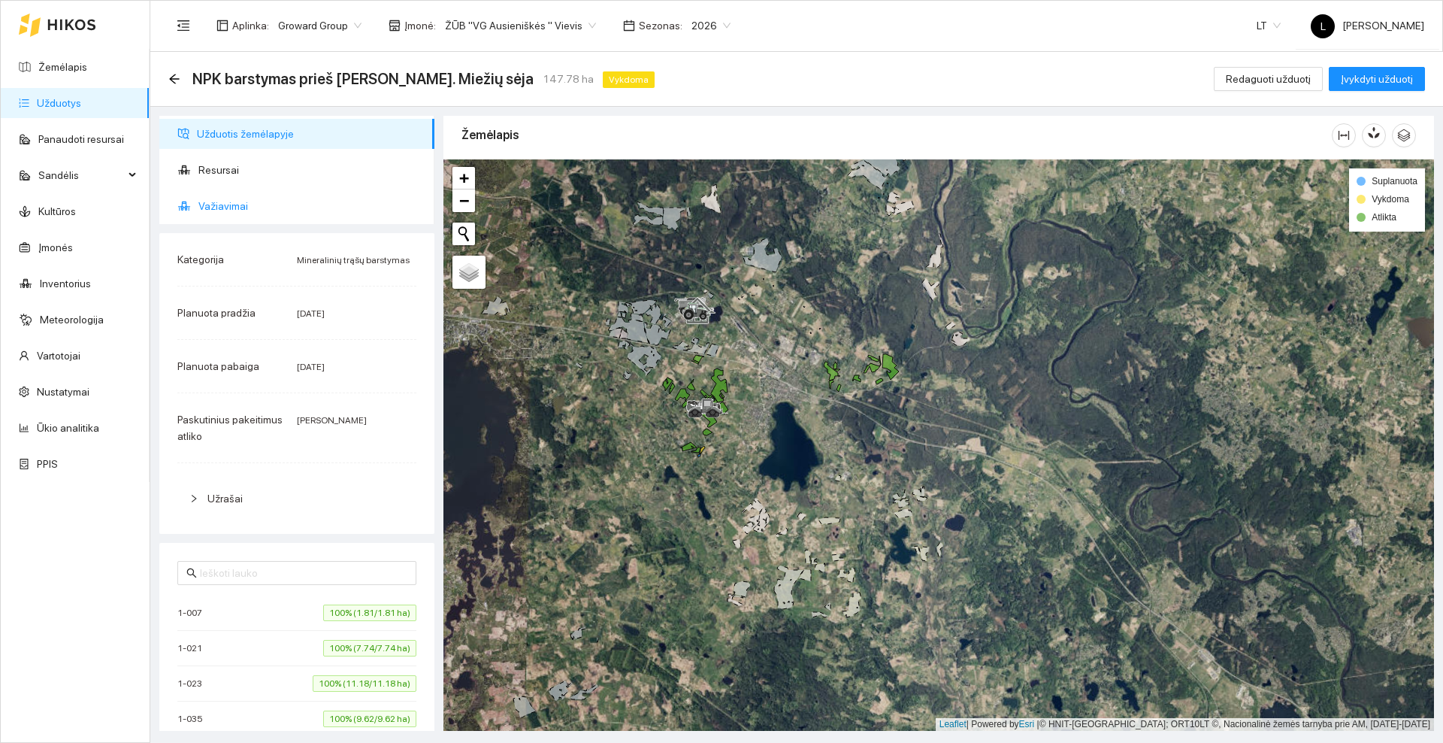
click at [304, 205] on span "Važiavimai" at bounding box center [310, 206] width 224 height 30
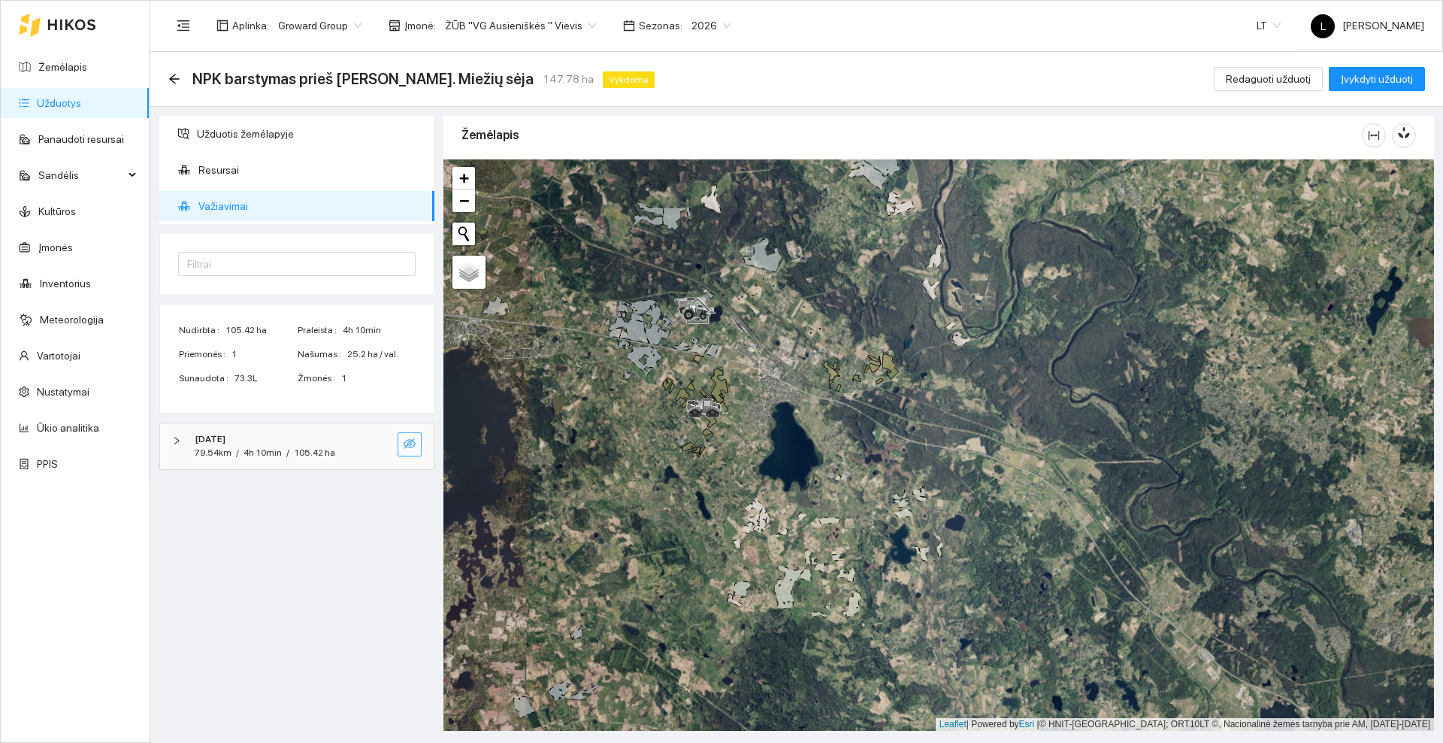
click at [407, 447] on icon "eye-invisible" at bounding box center [410, 443] width 12 height 12
click at [407, 447] on icon "eye" at bounding box center [410, 443] width 12 height 12
click at [214, 127] on span "Užduotis žemėlapyje" at bounding box center [310, 134] width 226 height 30
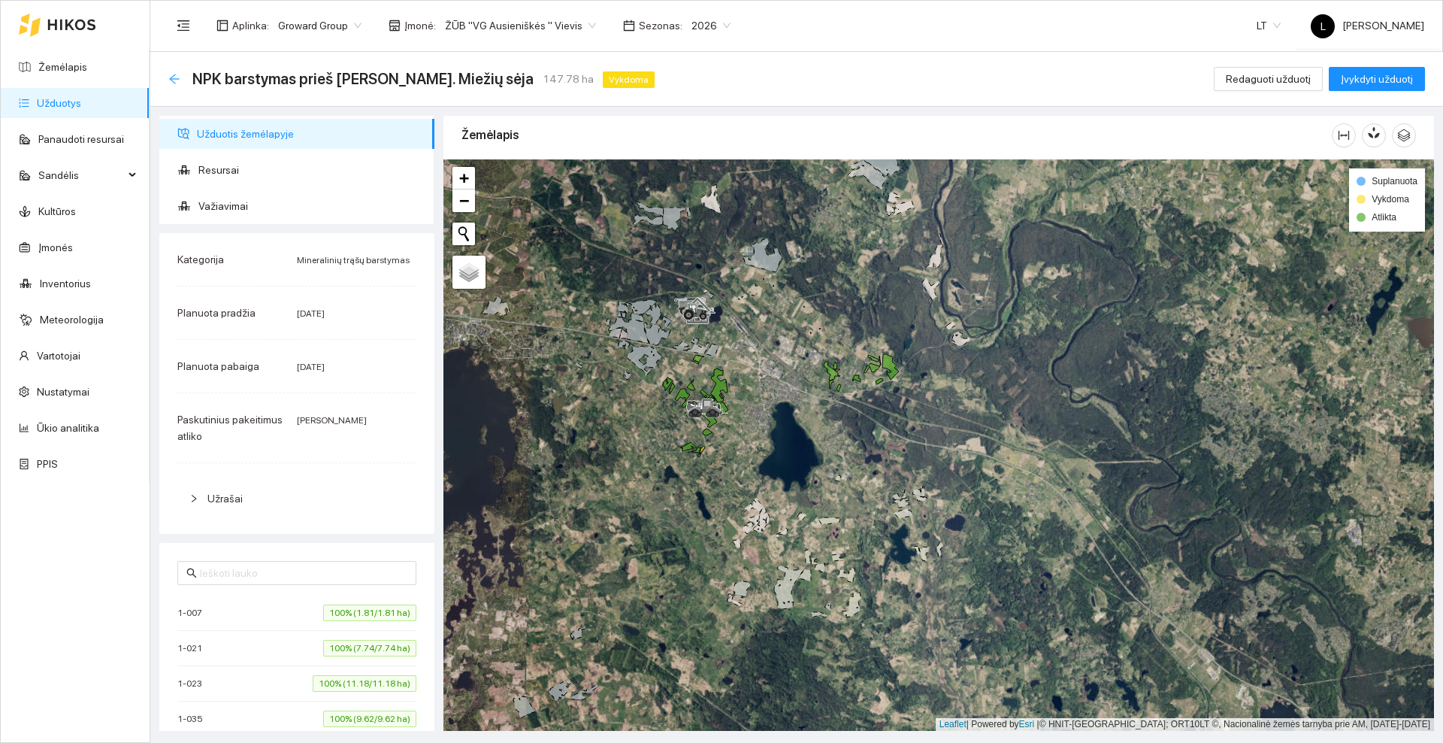
click at [177, 77] on icon "arrow-left" at bounding box center [174, 79] width 12 height 12
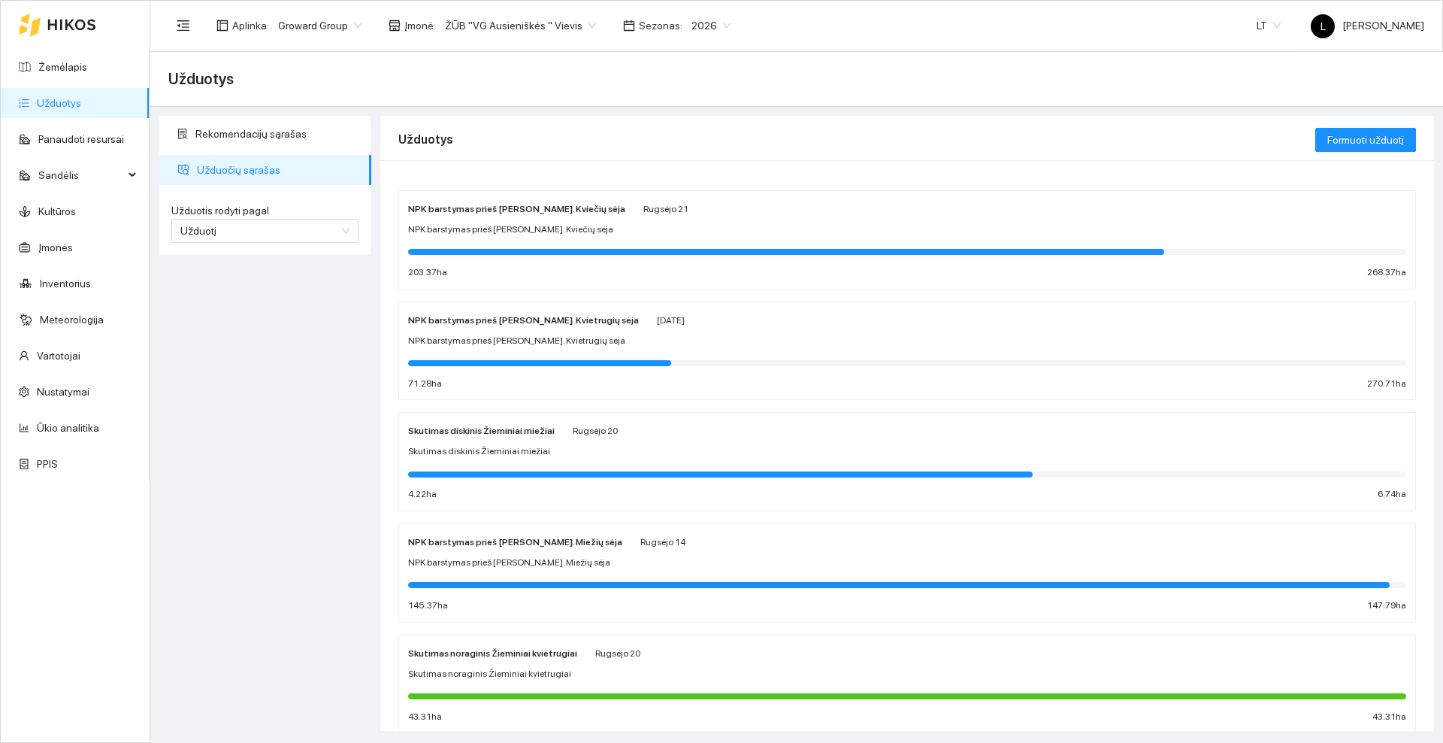
click at [568, 550] on div "NPK barstymas prieš [PERSON_NAME]. Miežių sėja [PERSON_NAME][DATE] NPK barstyma…" at bounding box center [907, 573] width 998 height 80
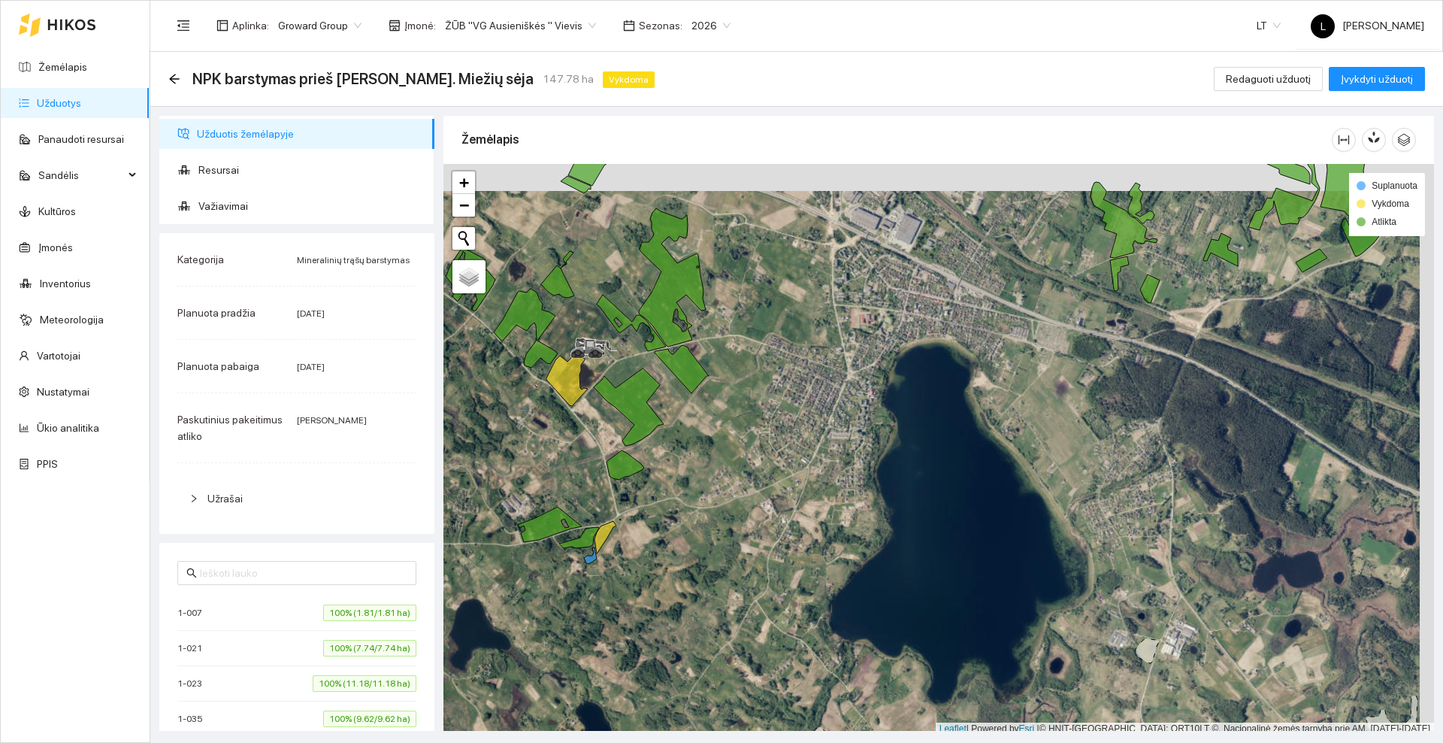
scroll to position [5, 0]
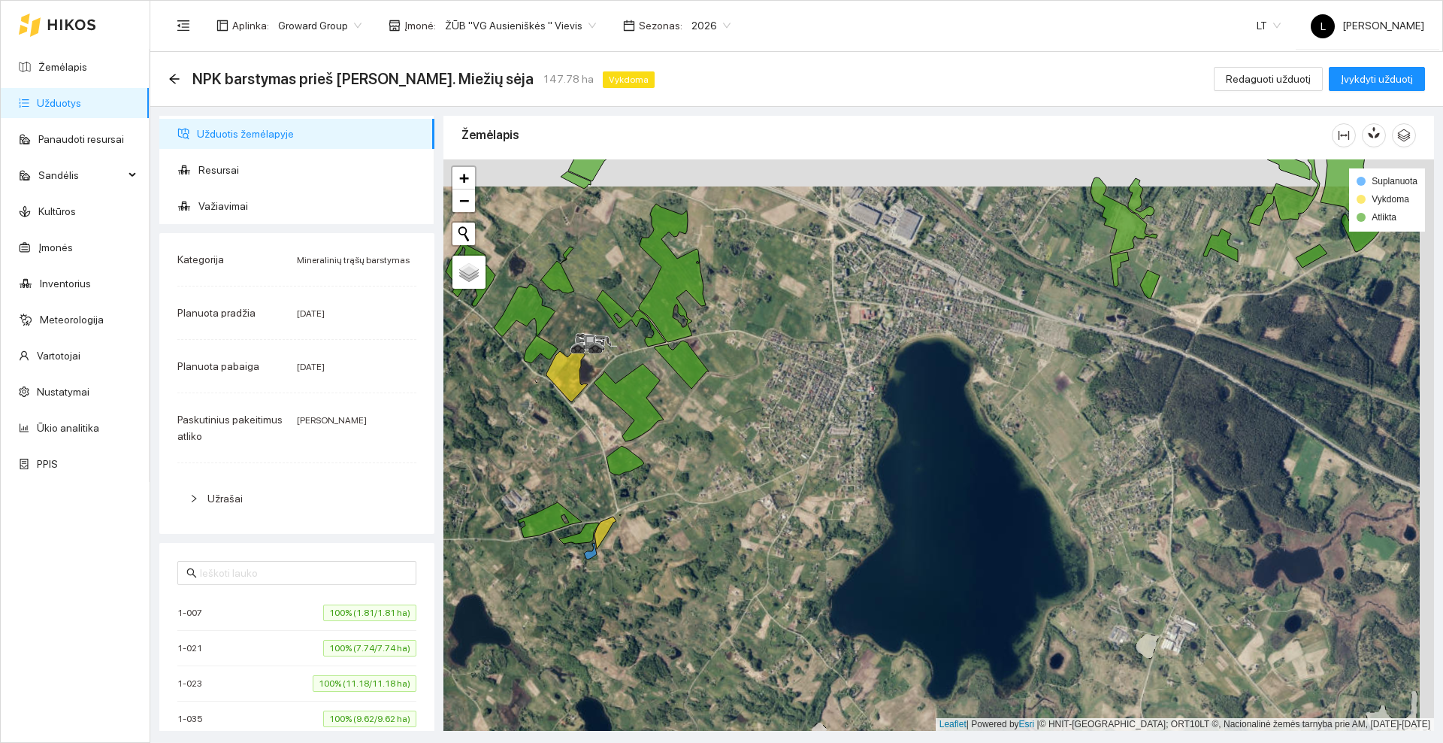
drag, startPoint x: 1035, startPoint y: 383, endPoint x: 913, endPoint y: 492, distance: 163.5
click at [913, 492] on div at bounding box center [939, 444] width 991 height 571
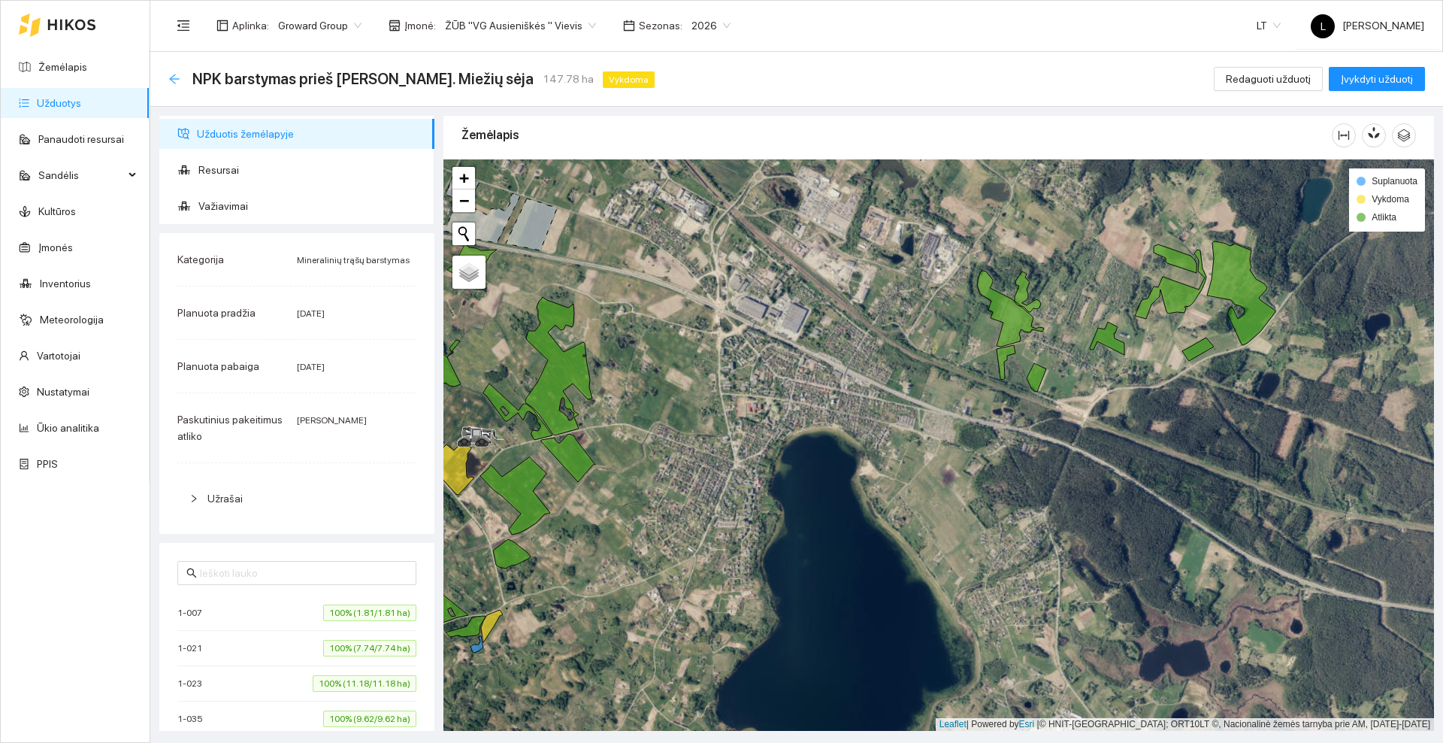
click at [174, 77] on icon "arrow-left" at bounding box center [174, 79] width 12 height 12
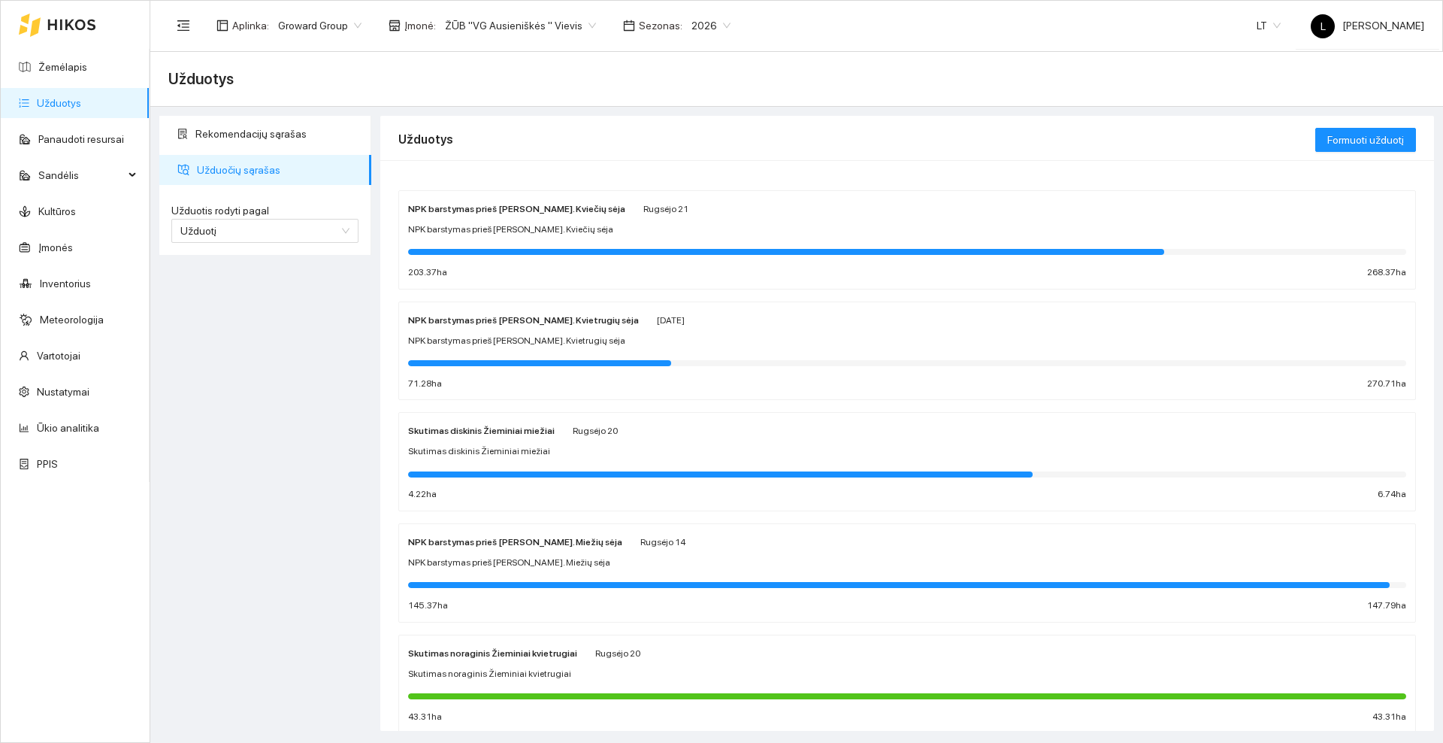
click at [87, 29] on icon at bounding box center [71, 25] width 49 height 12
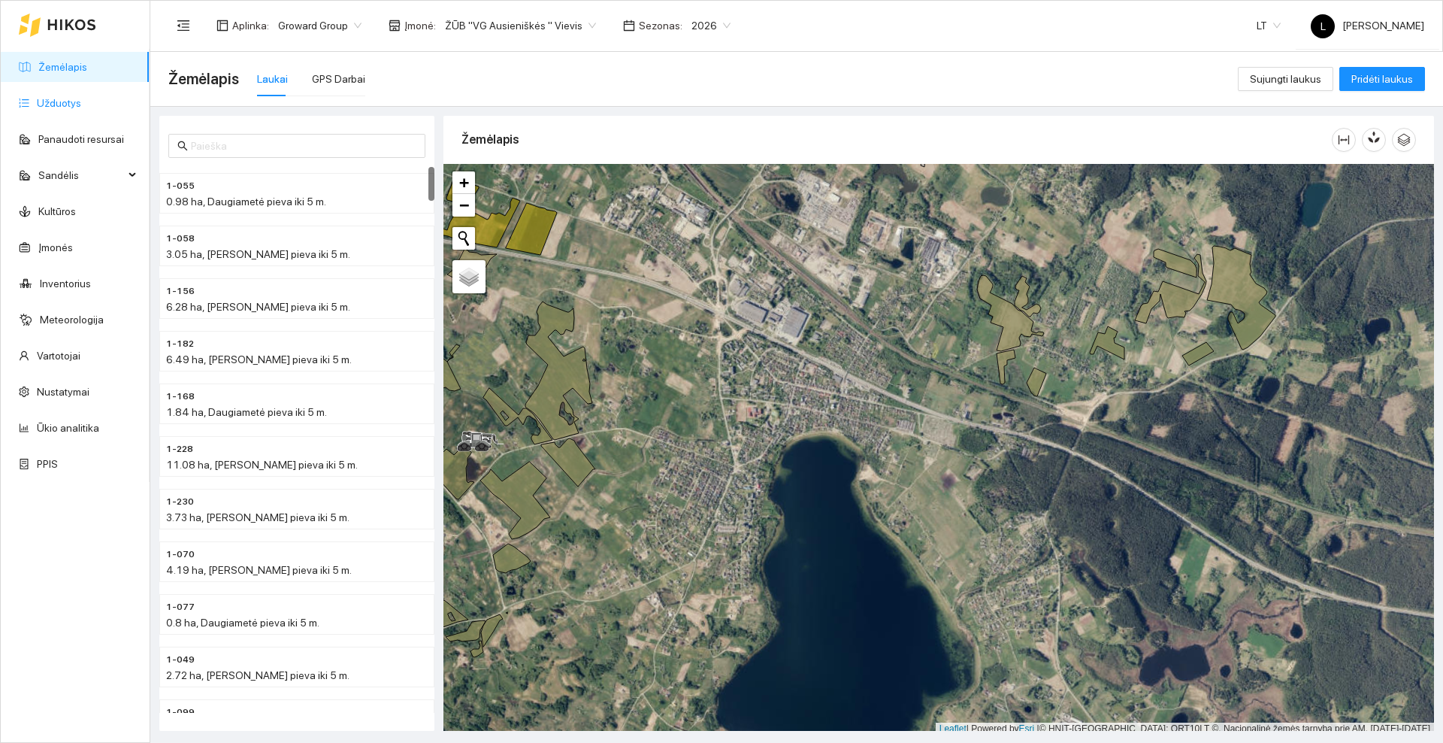
click at [73, 98] on link "Užduotys" at bounding box center [59, 103] width 44 height 12
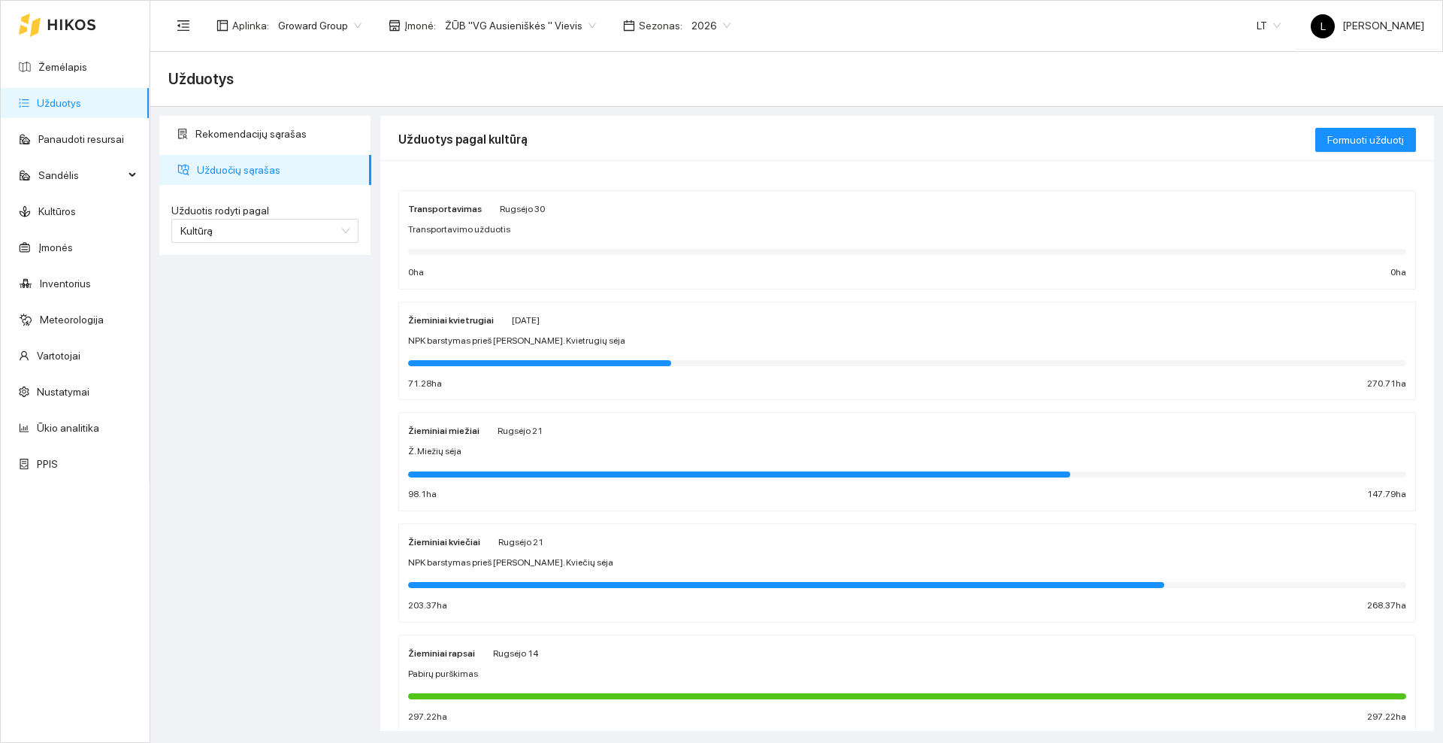
click at [497, 444] on div "Ž. Miežių sėja" at bounding box center [907, 451] width 998 height 14
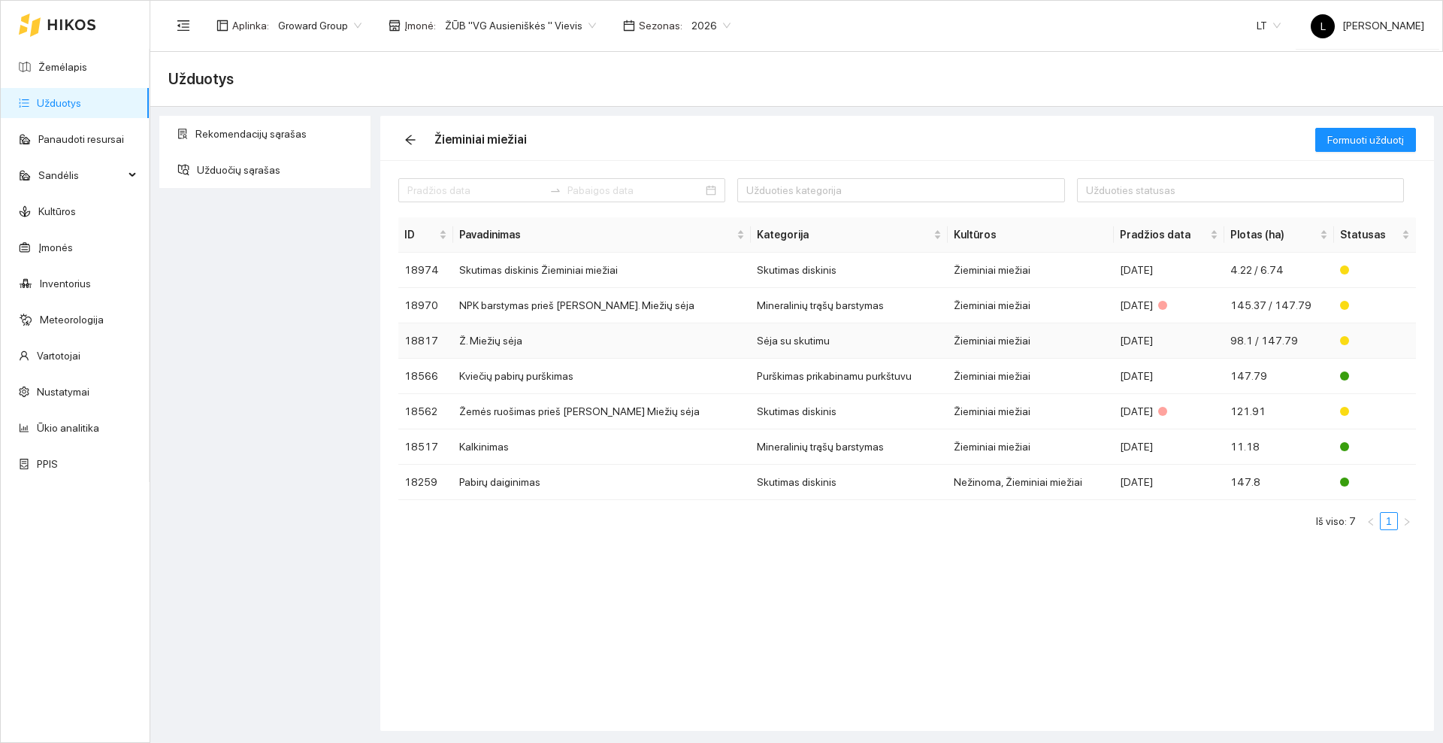
click at [522, 340] on td "Ž. Miežių sėja" at bounding box center [602, 340] width 298 height 35
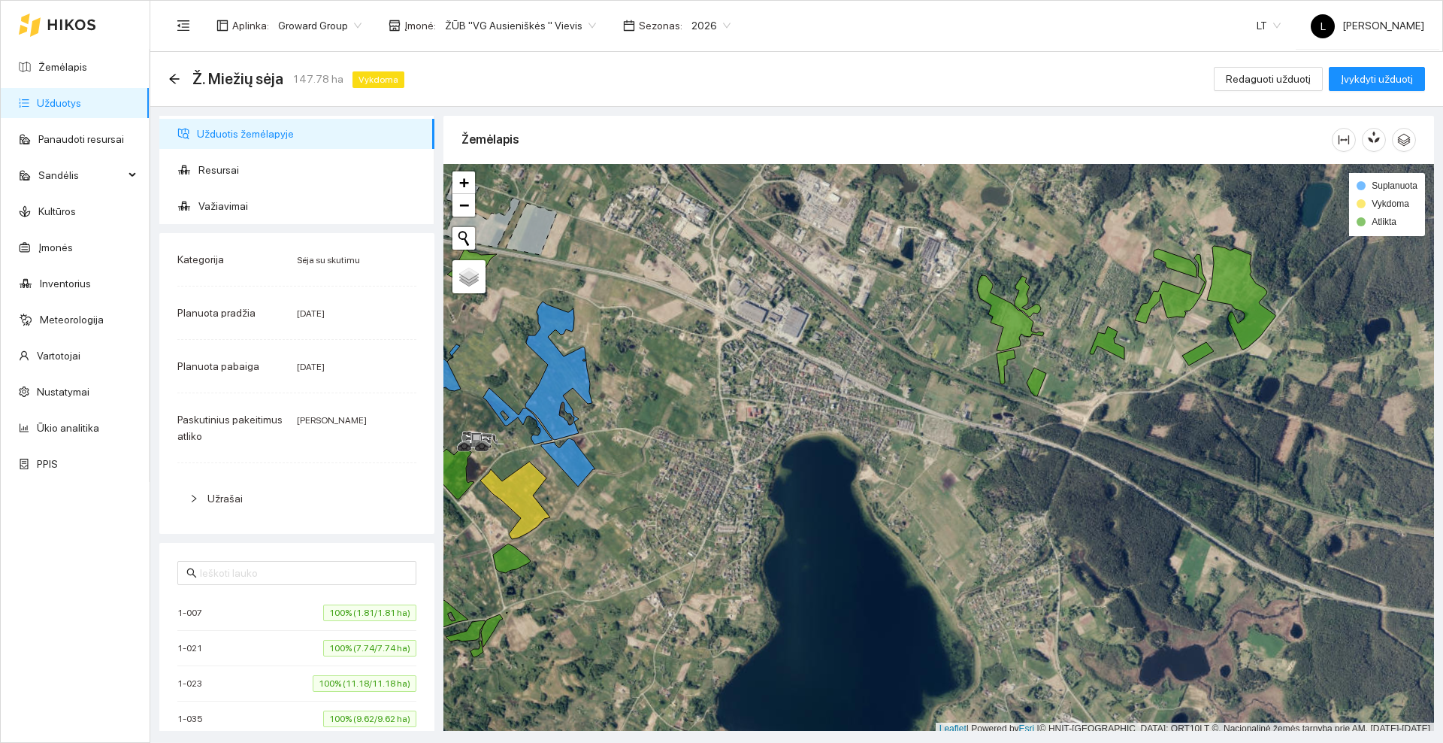
scroll to position [5, 0]
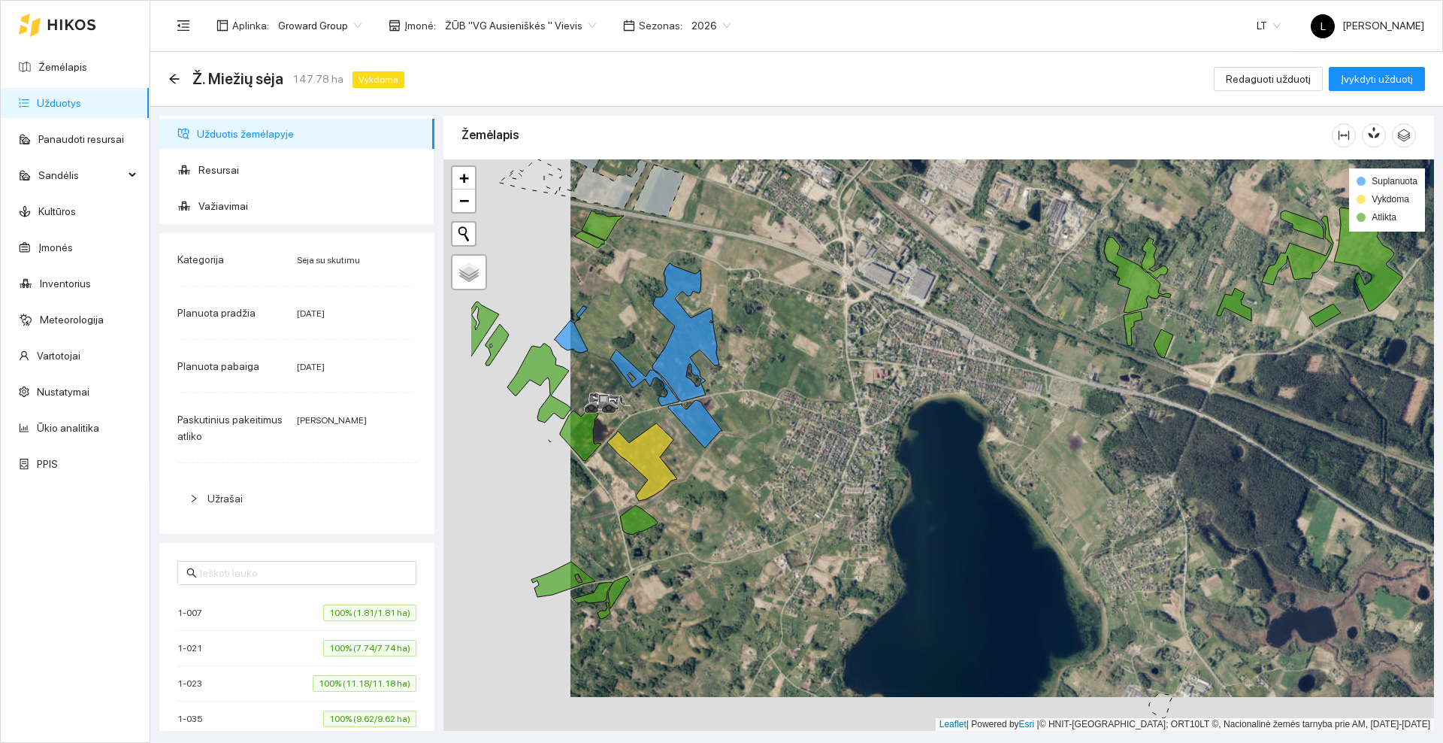
drag, startPoint x: 809, startPoint y: 346, endPoint x: 940, endPoint y: 310, distance: 135.7
click at [940, 310] on div at bounding box center [939, 444] width 991 height 571
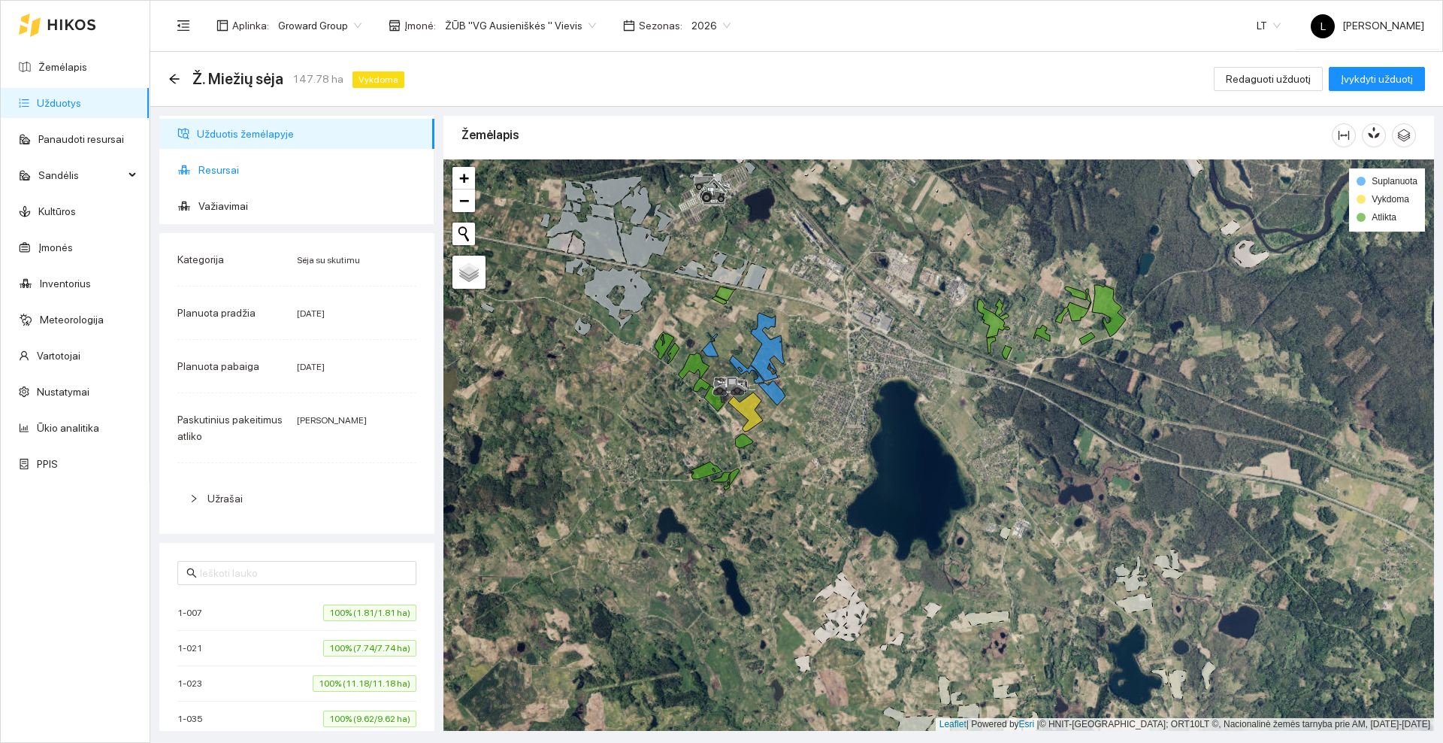
click at [226, 177] on span "Resursai" at bounding box center [310, 170] width 224 height 30
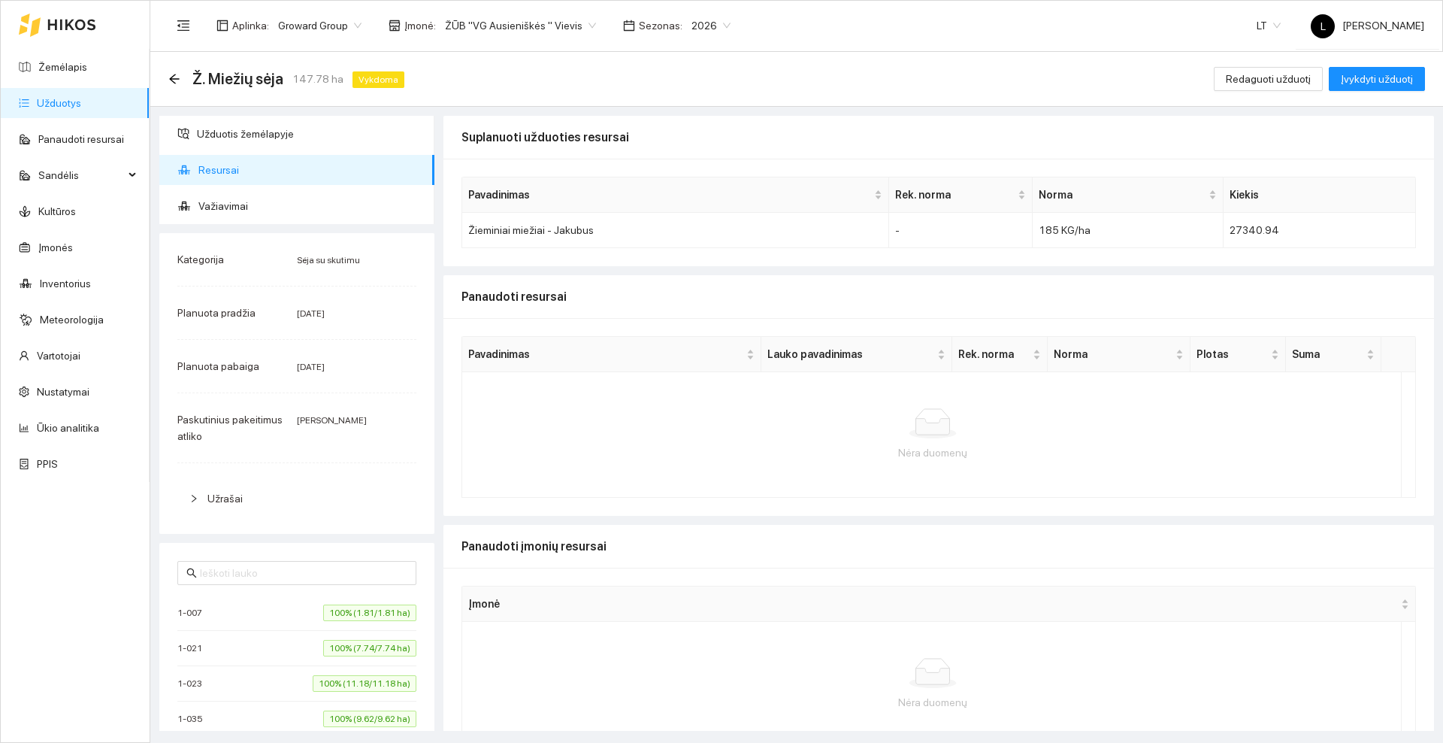
click at [68, 24] on icon at bounding box center [71, 25] width 47 height 11
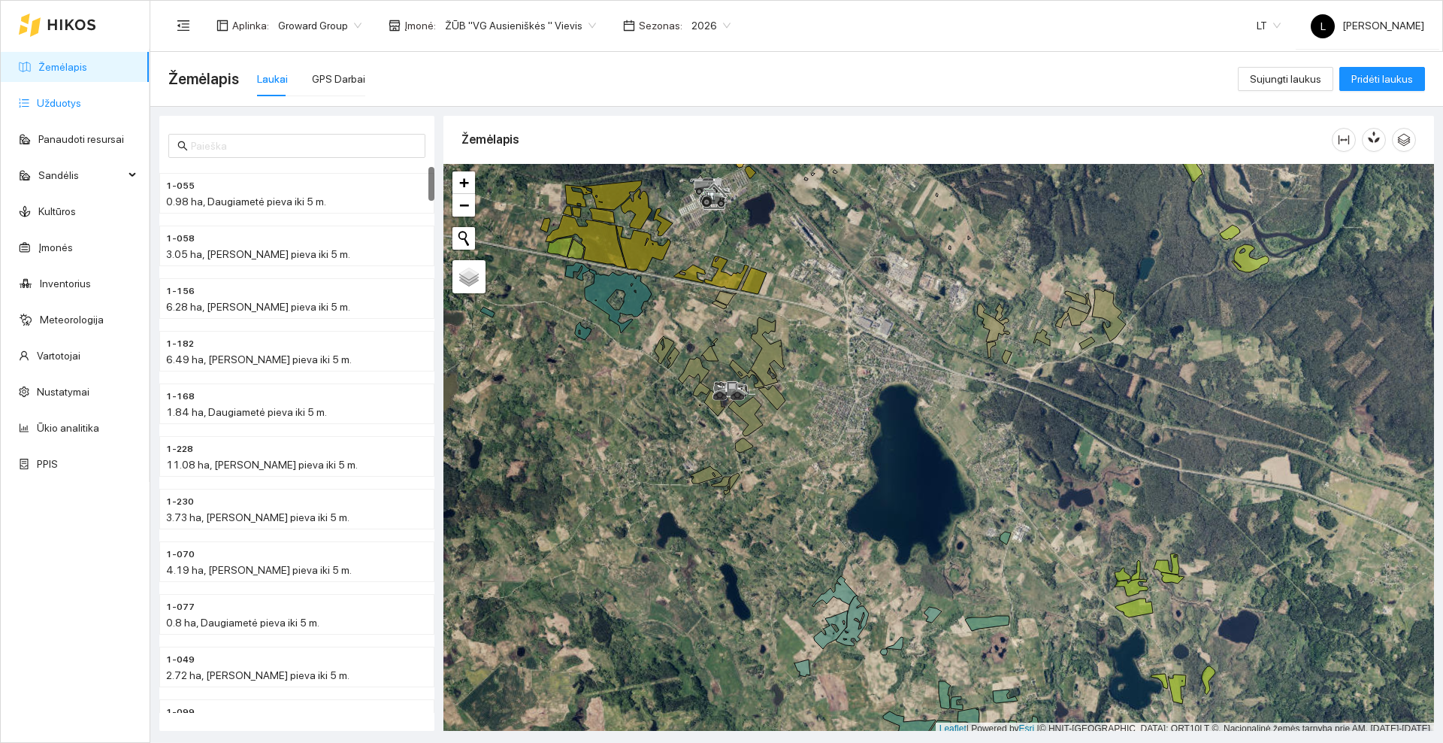
click at [81, 101] on link "Užduotys" at bounding box center [59, 103] width 44 height 12
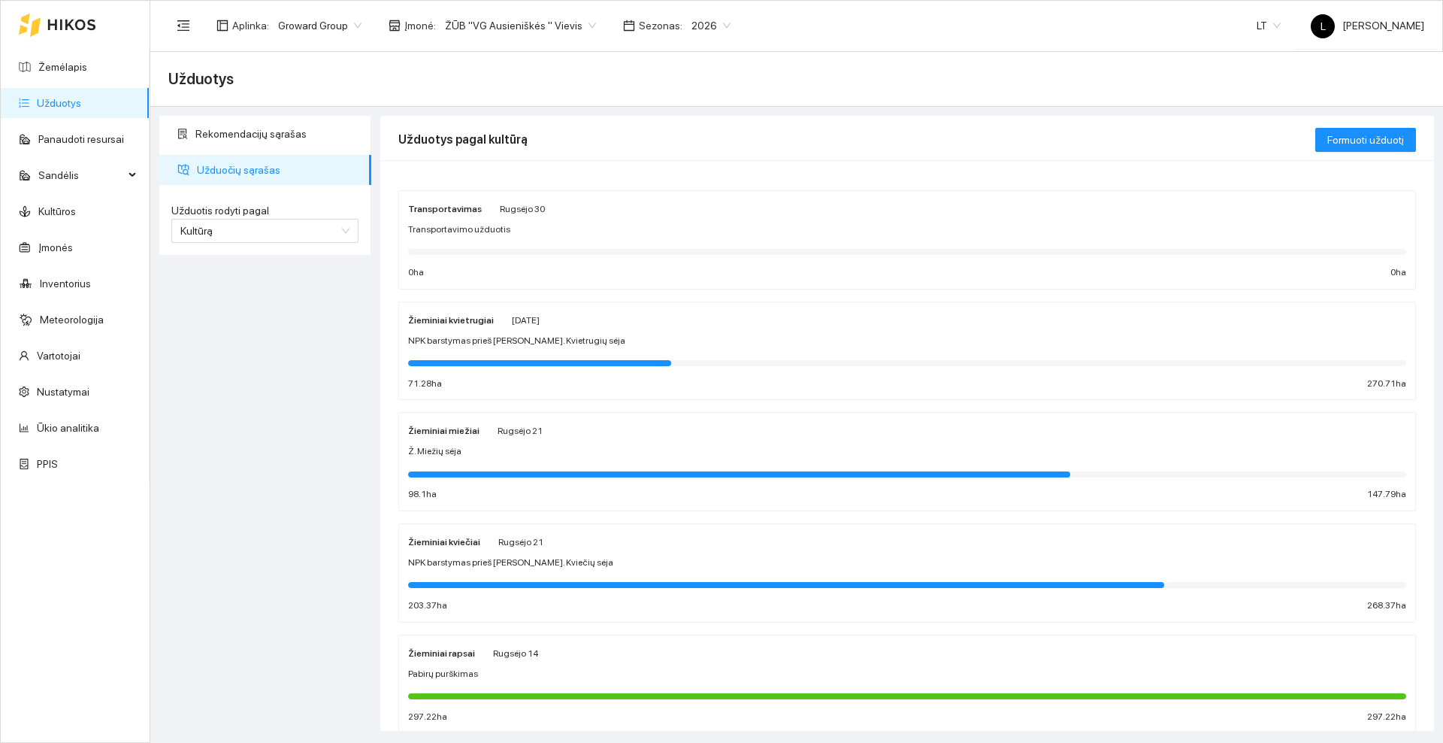
click at [554, 560] on div "NPK barstymas prieš [PERSON_NAME]. Kviečių sėja" at bounding box center [907, 563] width 998 height 14
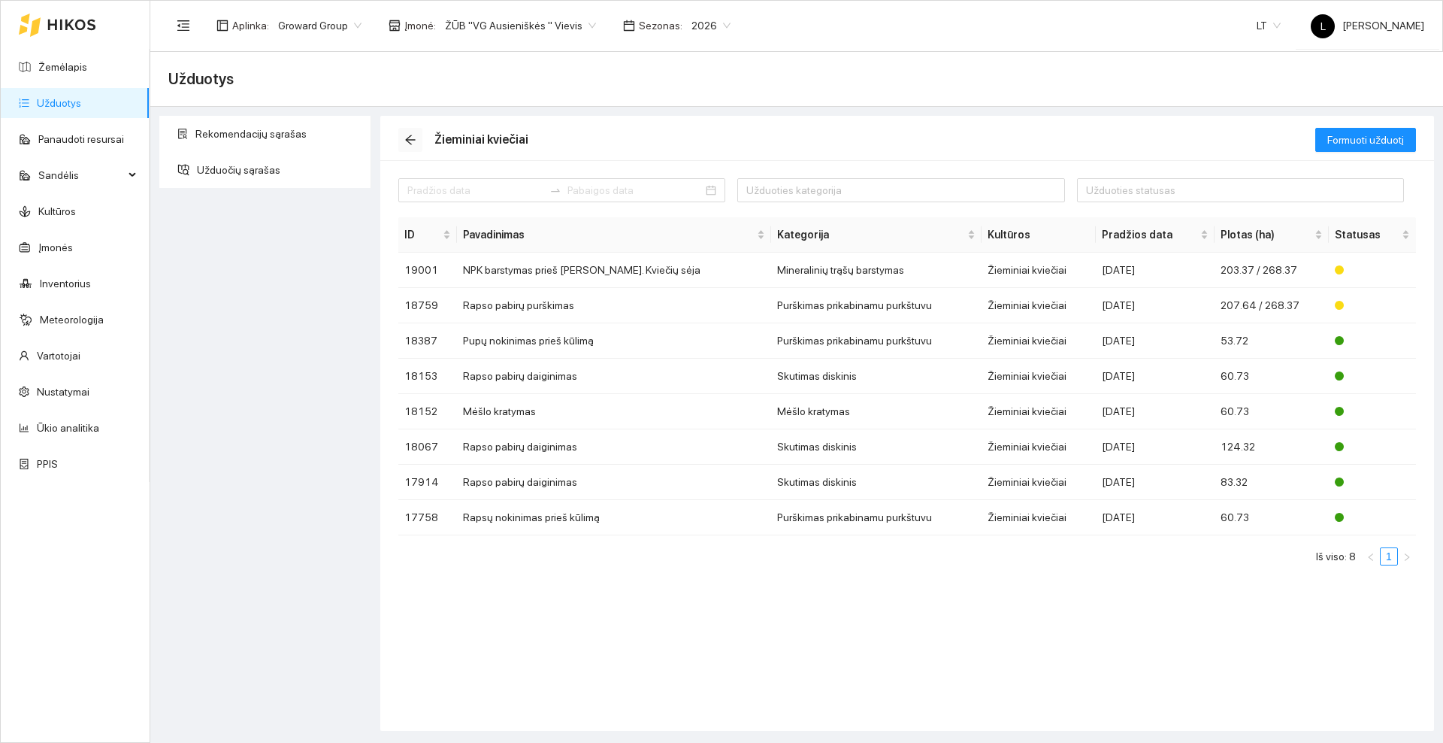
click at [413, 138] on icon "arrow-left" at bounding box center [410, 140] width 12 height 12
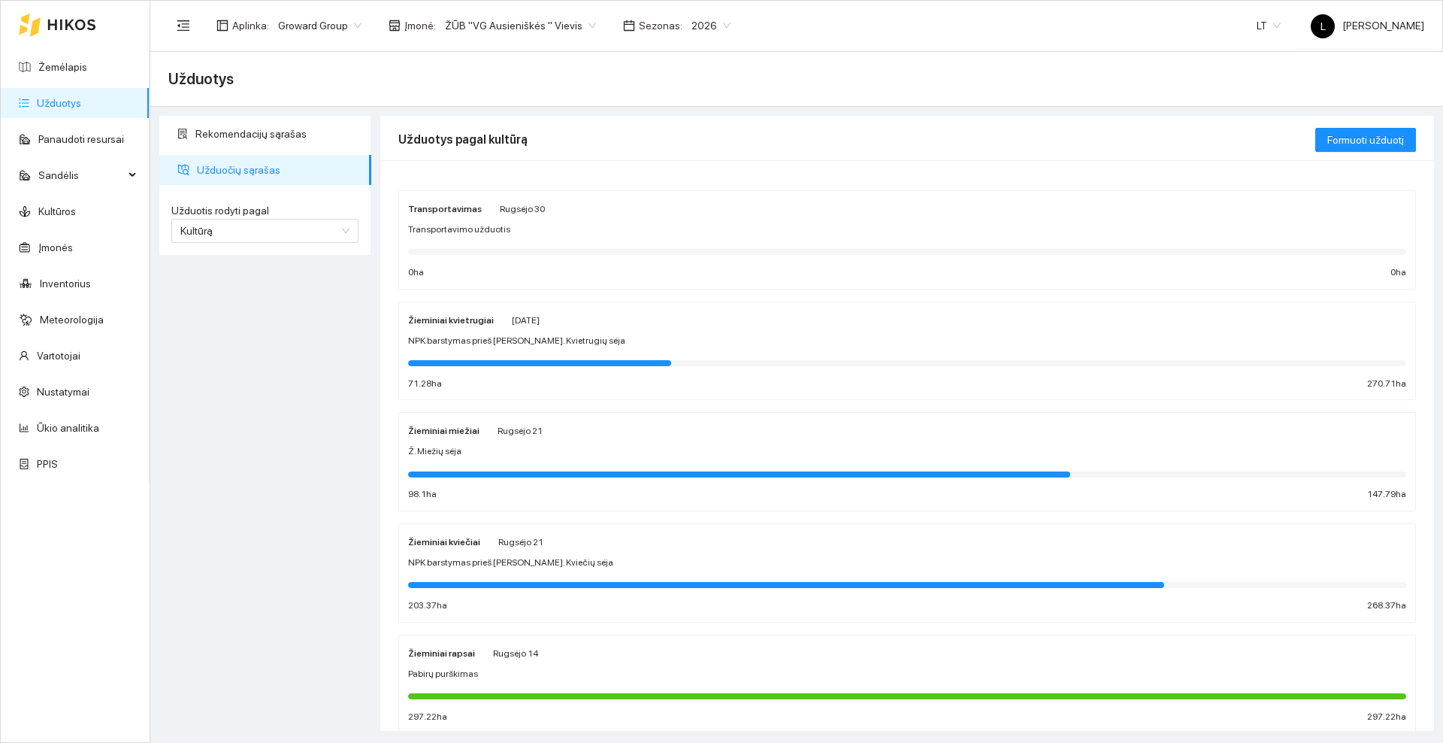
click at [490, 431] on div "Žieminiai miežiai [PERSON_NAME][DATE]" at bounding box center [475, 430] width 135 height 17
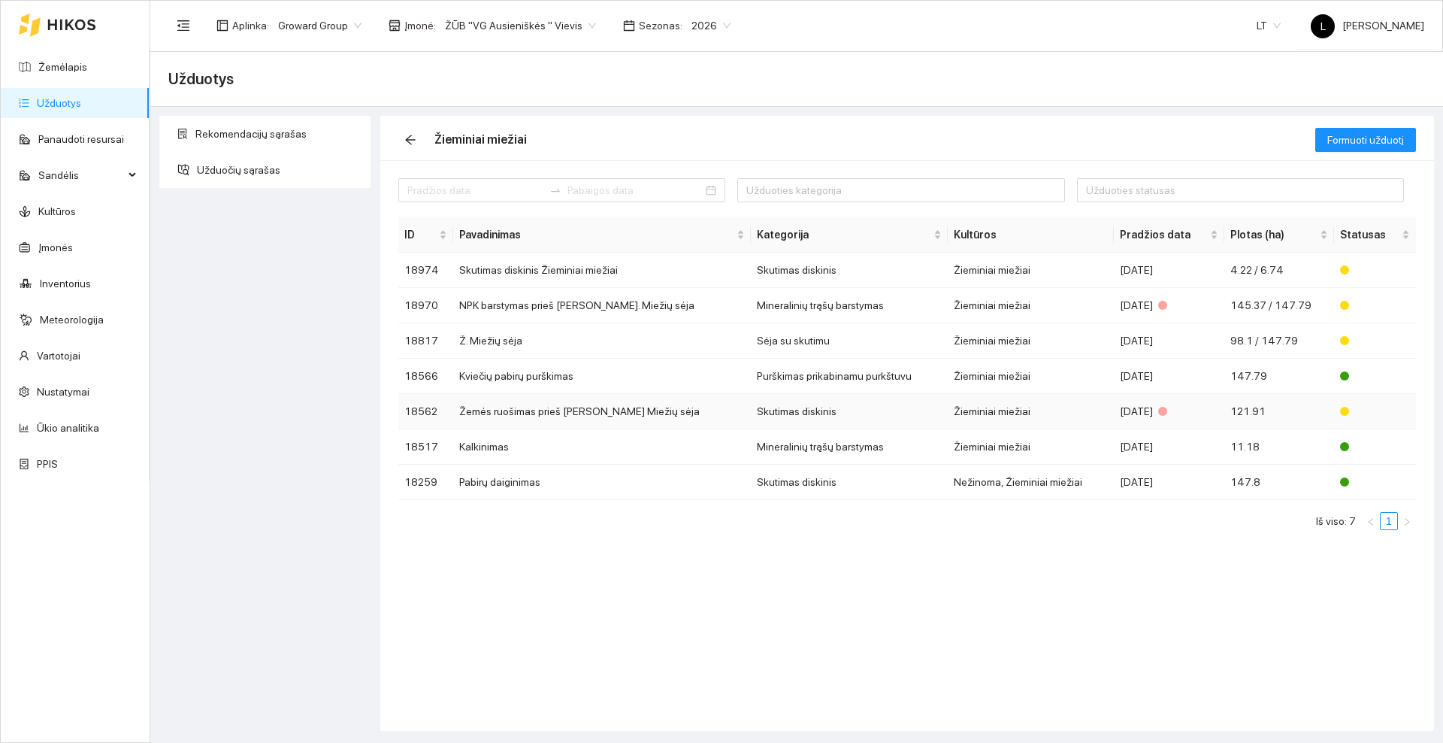
click at [539, 415] on td "Žemės ruošimas prieš [PERSON_NAME] Miežių sėja" at bounding box center [602, 411] width 298 height 35
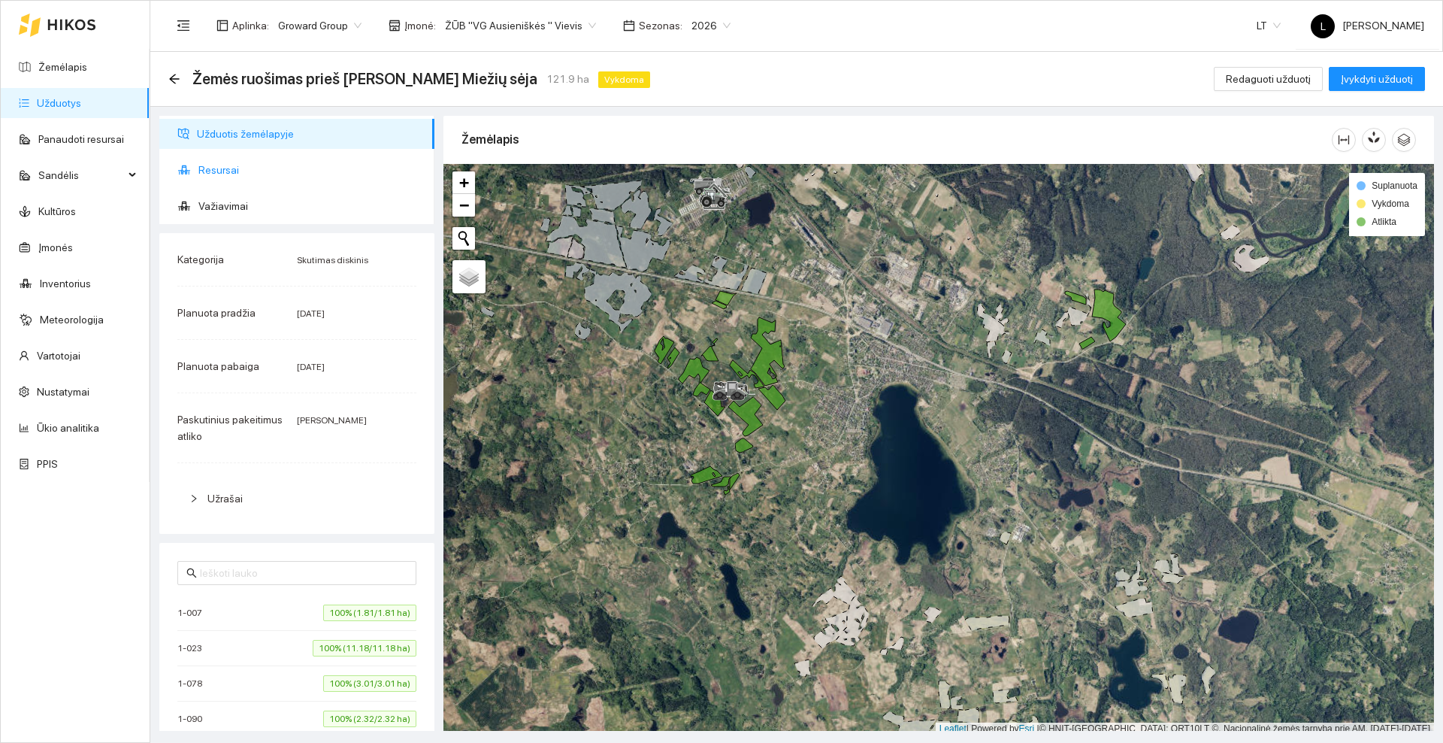
click at [241, 181] on span "Resursai" at bounding box center [310, 170] width 224 height 30
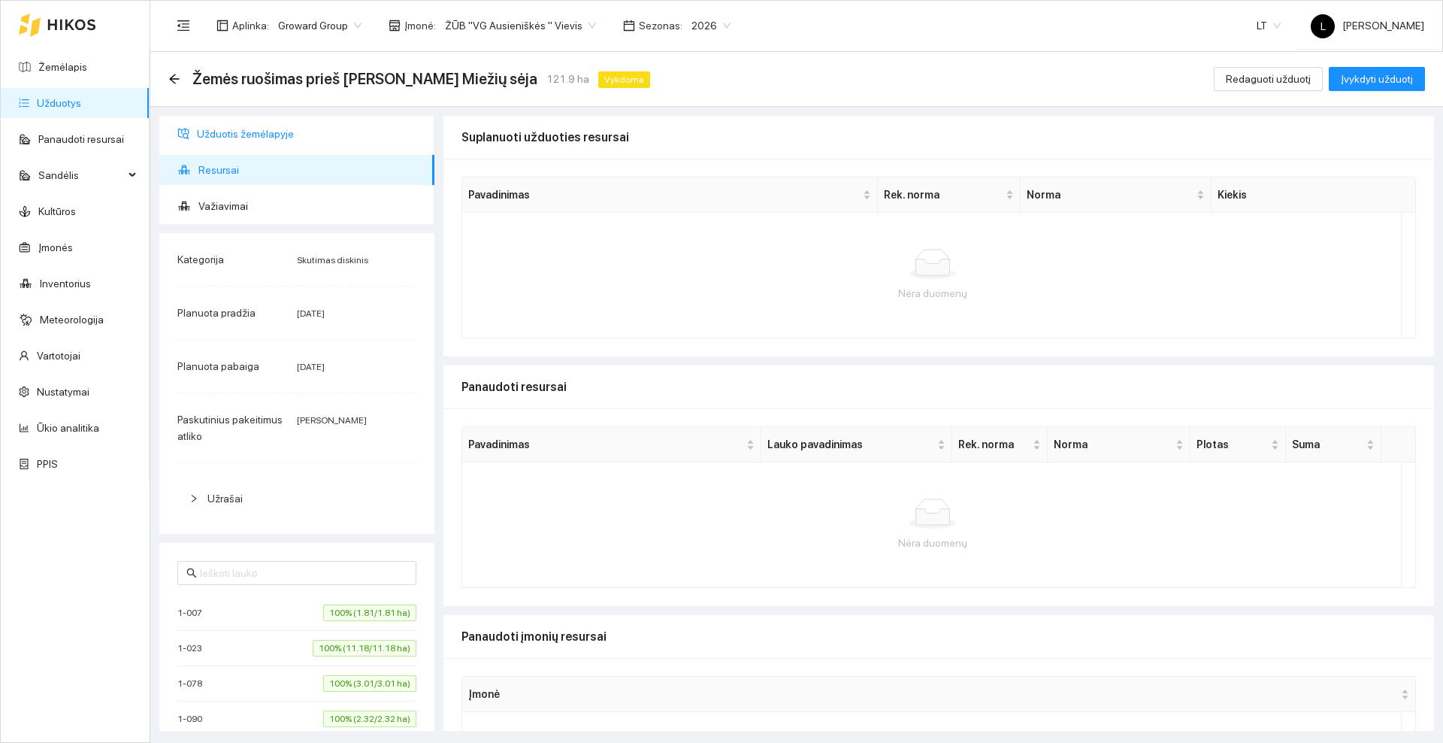
click at [234, 132] on span "Užduotis žemėlapyje" at bounding box center [310, 134] width 226 height 30
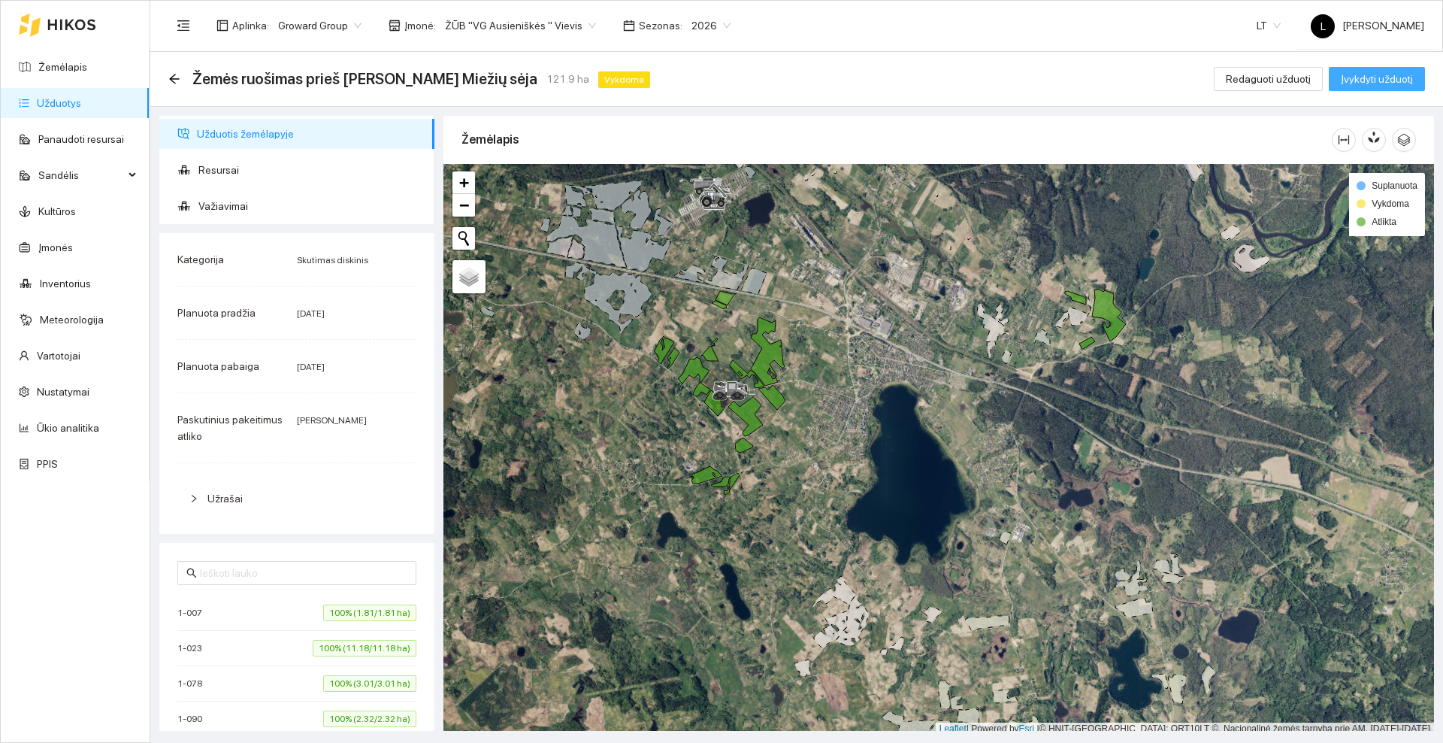
click at [1353, 82] on span "Įvykdyti užduotį" at bounding box center [1377, 79] width 72 height 17
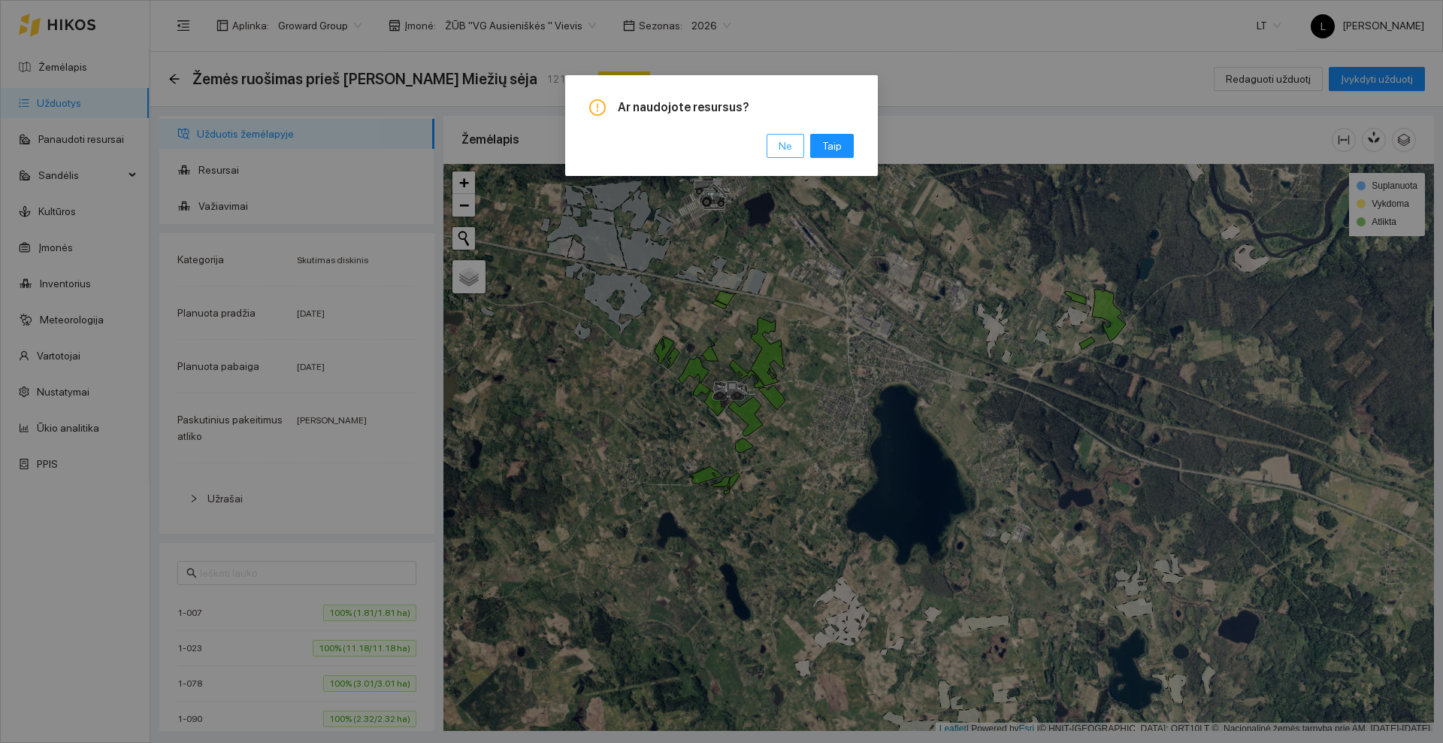
click at [783, 143] on span "Ne" at bounding box center [786, 146] width 14 height 17
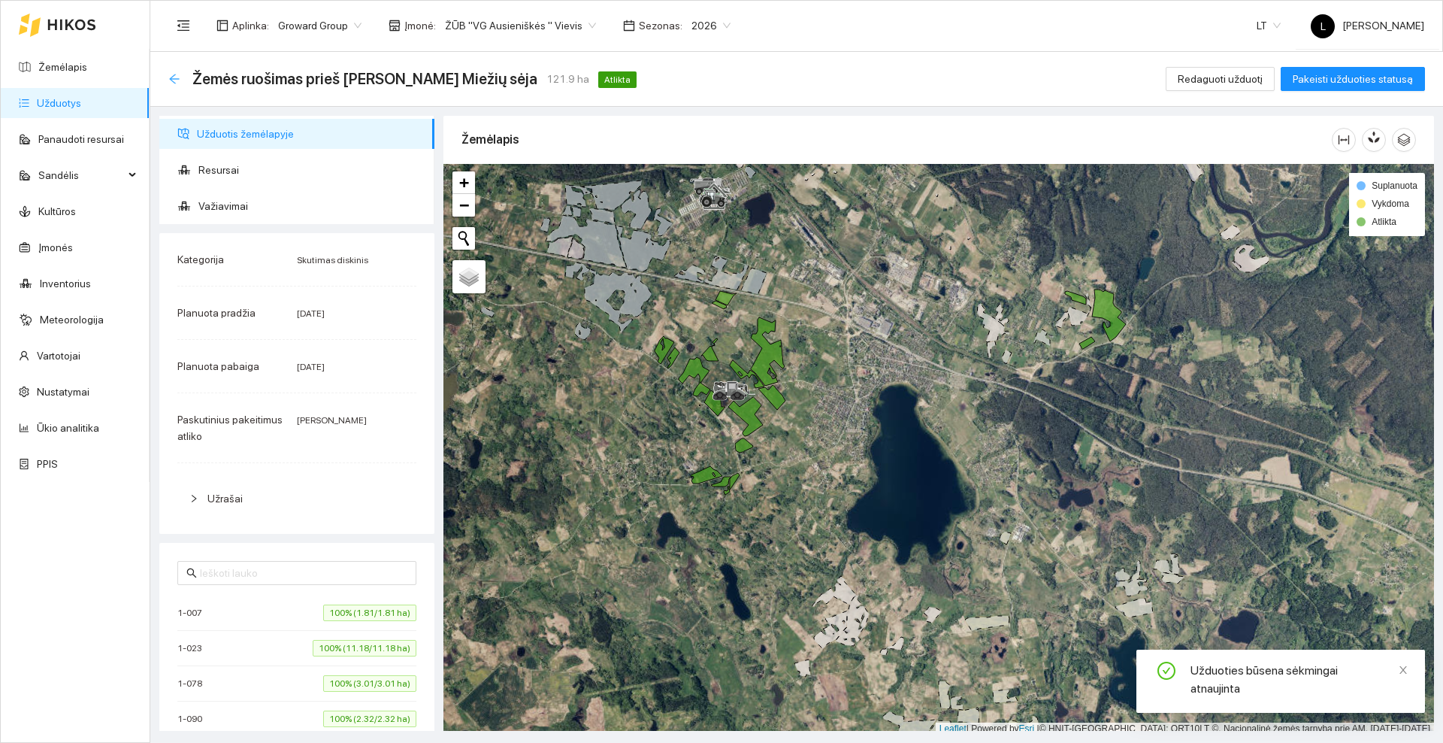
click at [174, 74] on icon "arrow-left" at bounding box center [174, 79] width 12 height 12
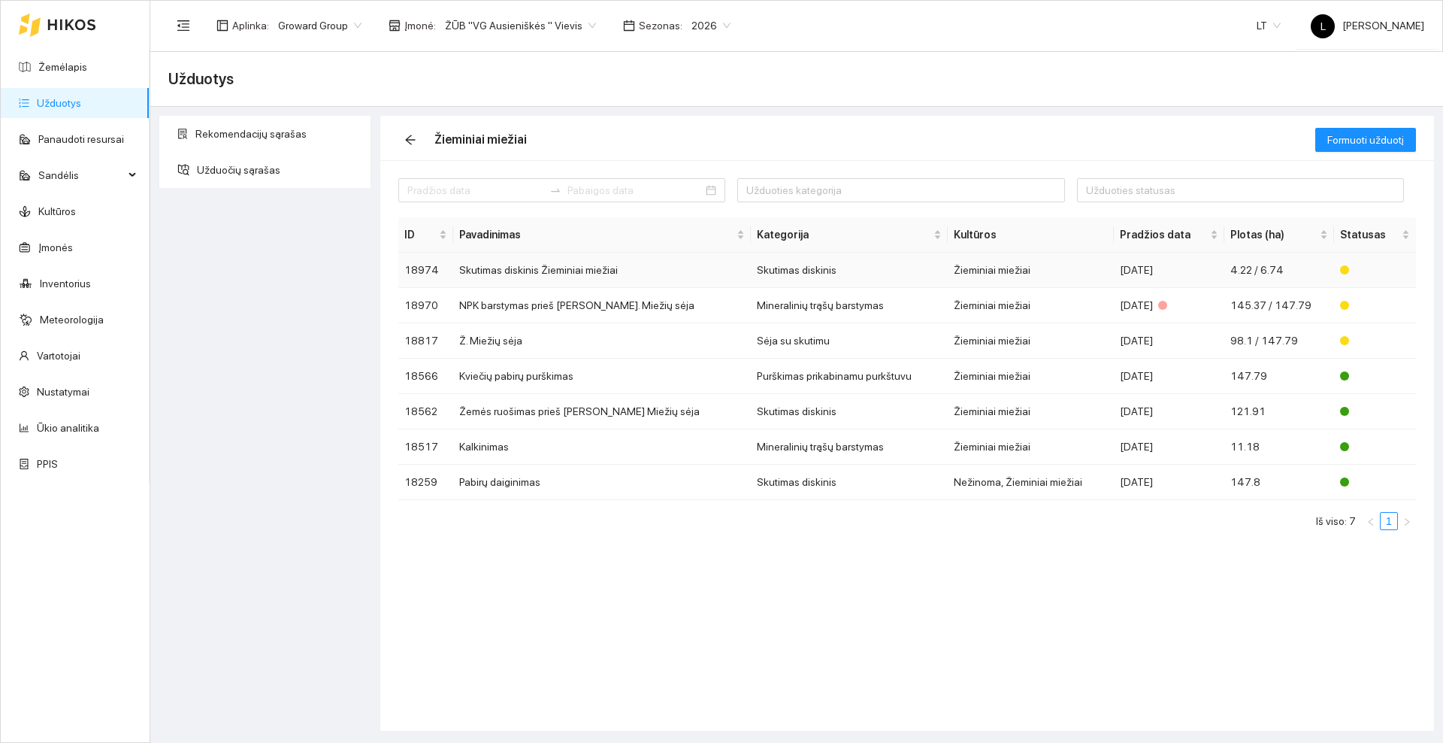
click at [547, 272] on td "Skutimas diskinis Žieminiai miežiai" at bounding box center [602, 270] width 298 height 35
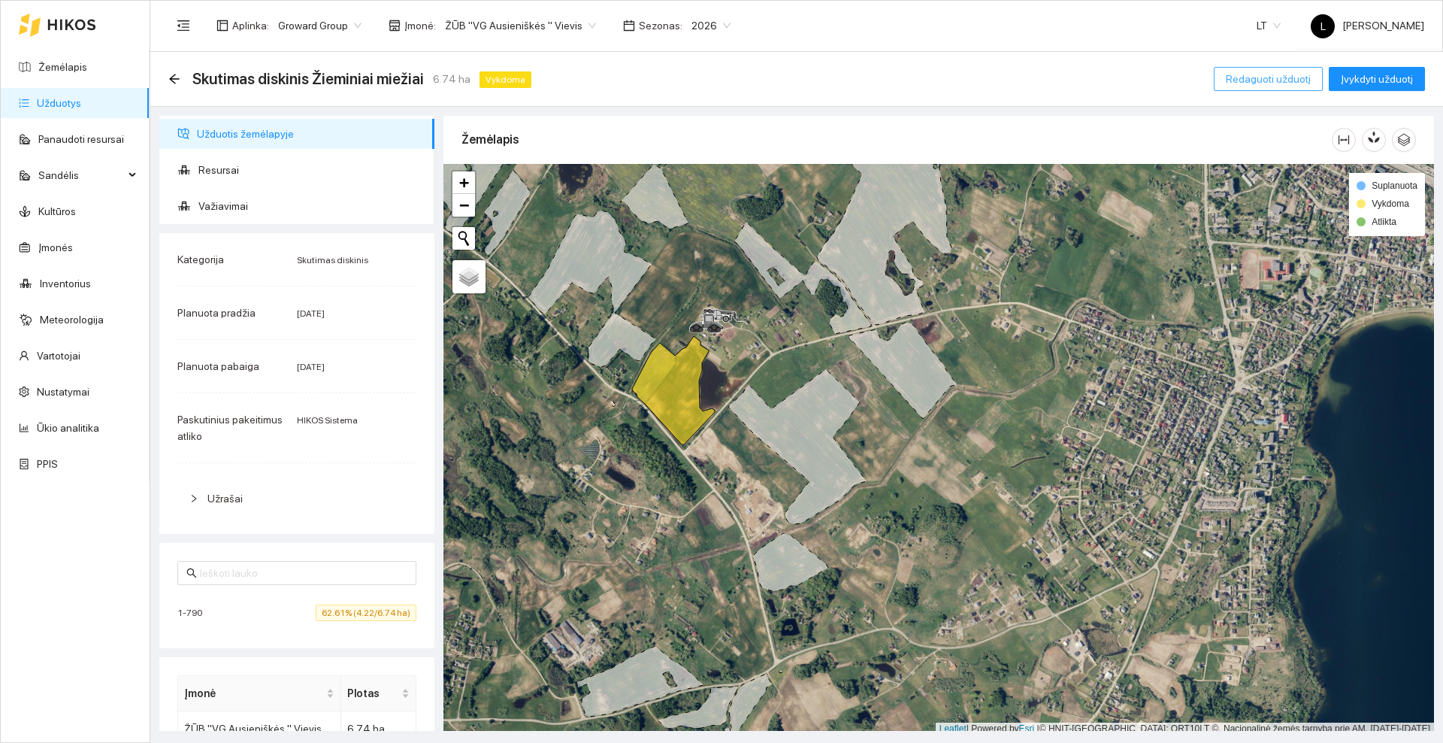
click at [1300, 74] on span "Redaguoti užduotį" at bounding box center [1268, 79] width 85 height 17
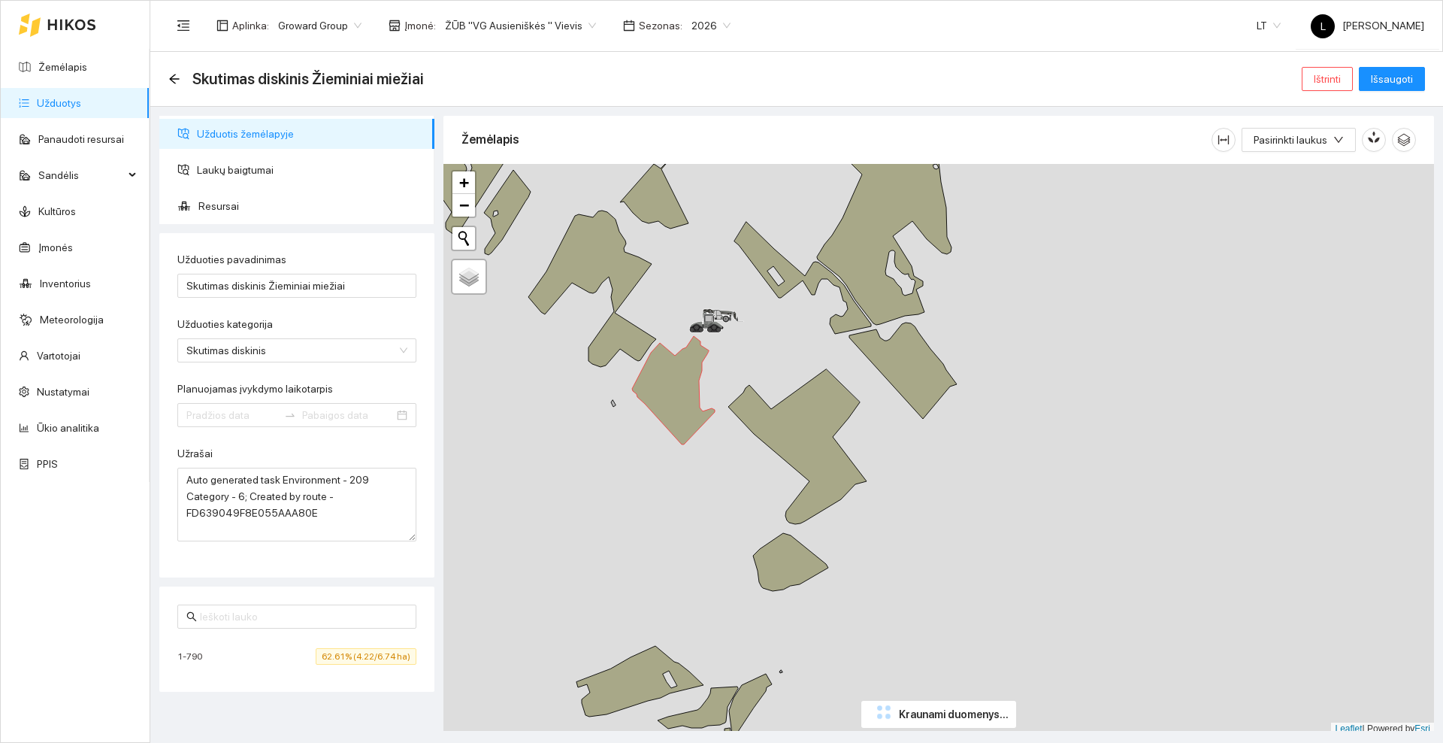
type input "[DATE]"
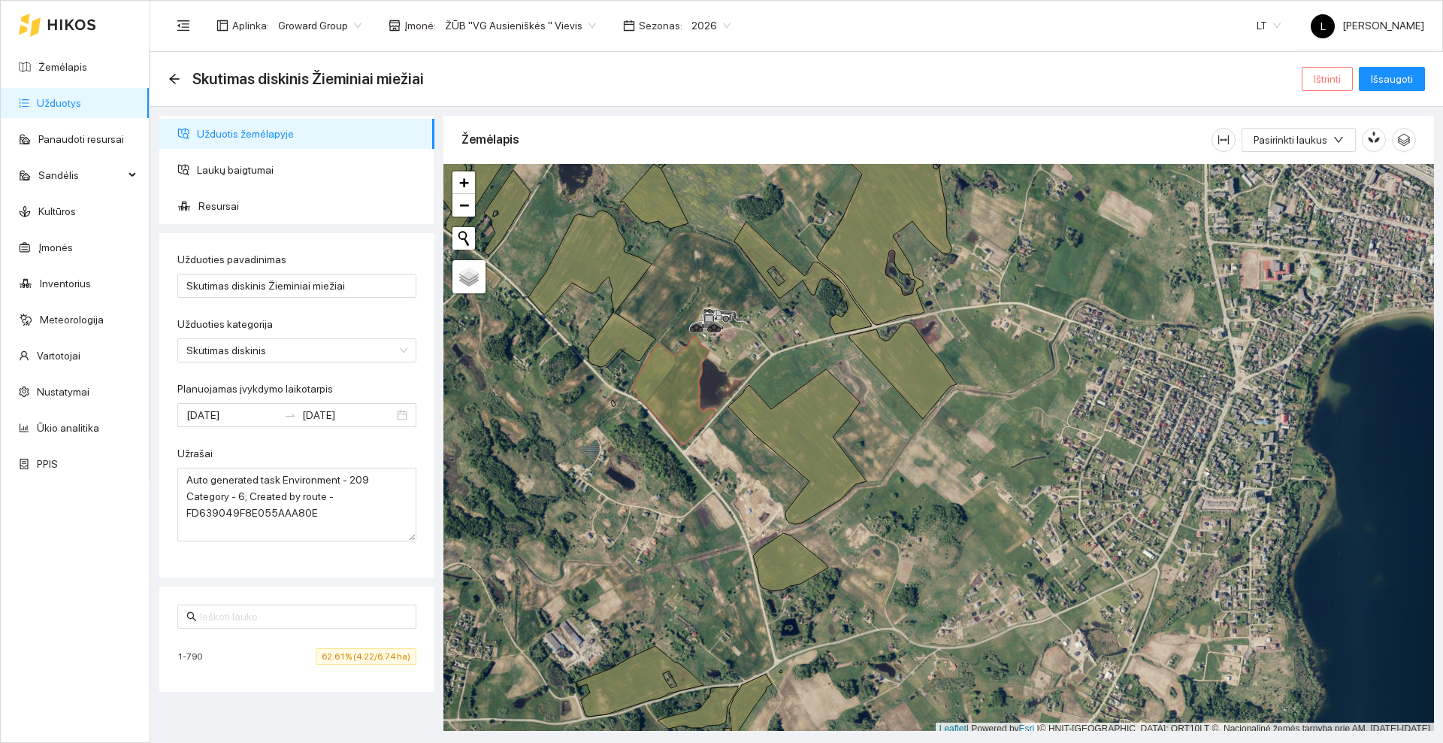
click at [1327, 81] on span "Ištrinti" at bounding box center [1327, 79] width 27 height 17
click at [1328, 150] on span "Taip" at bounding box center [1333, 152] width 20 height 17
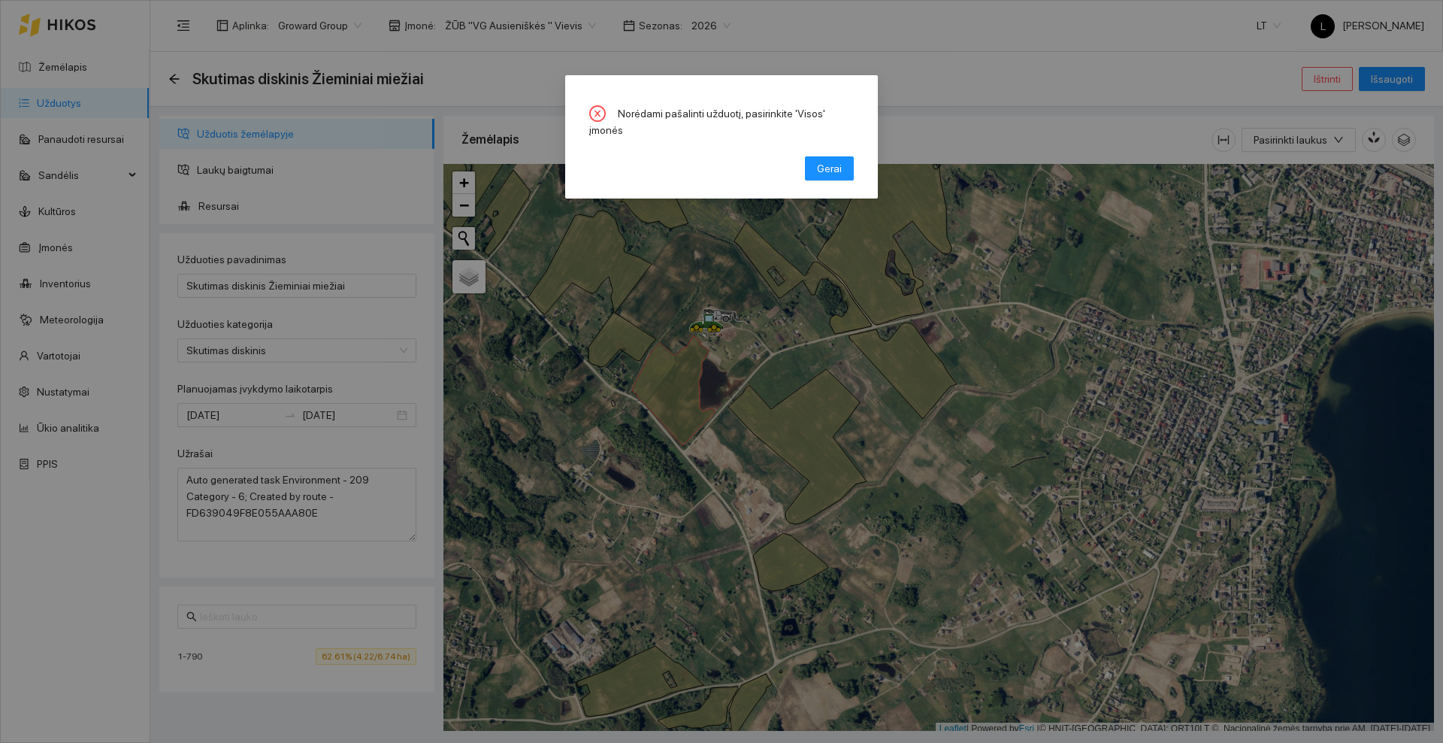
click at [821, 36] on div "Norėdami pašalinti užduotį, pasirinkite 'Visos' įmonės Gerai" at bounding box center [721, 371] width 1443 height 743
click at [583, 30] on div "Norėdami pašalinti užduotį, pasirinkite 'Visos' įmonės Gerai" at bounding box center [721, 371] width 1443 height 743
click at [846, 156] on button "Gerai" at bounding box center [829, 168] width 49 height 24
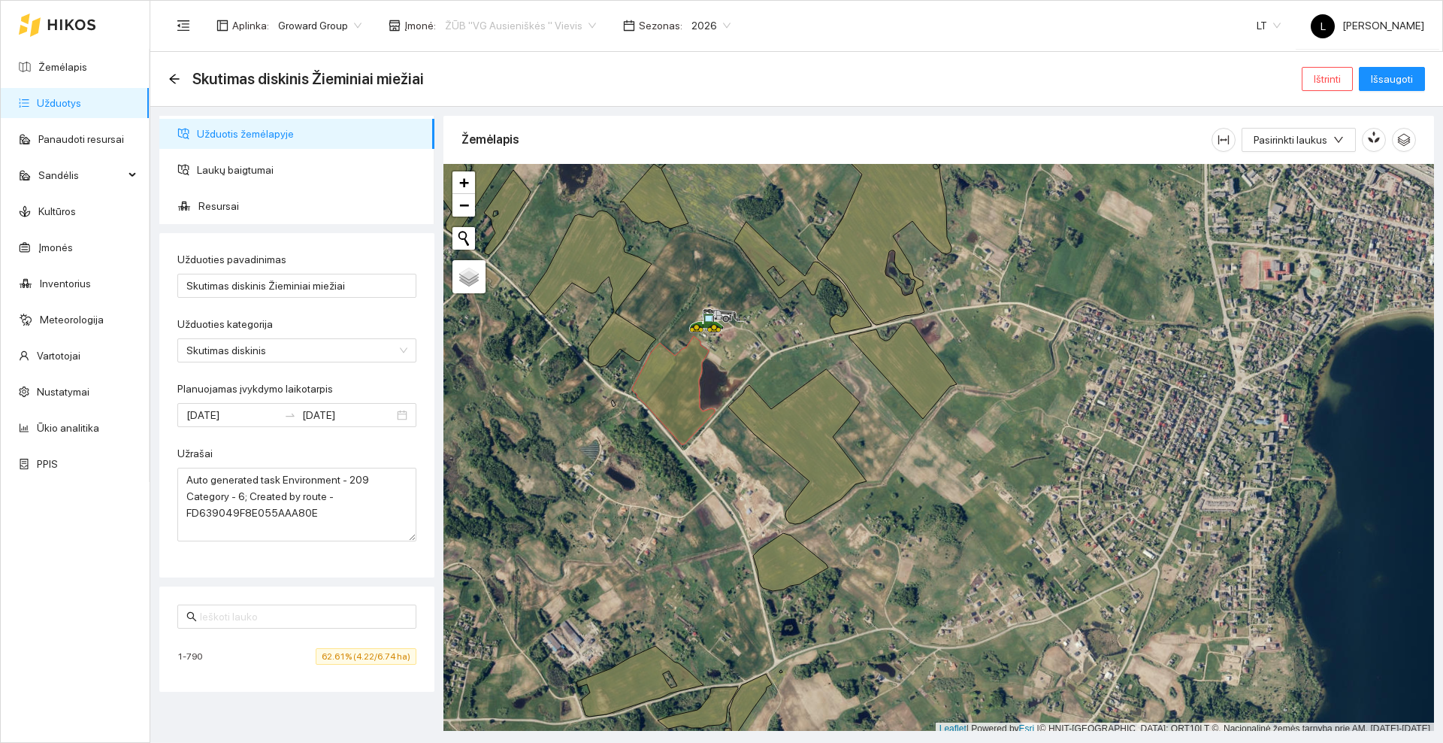
click at [560, 23] on span "ŽŪB "VG Ausieniškės " Vievis" at bounding box center [520, 25] width 151 height 23
click at [479, 57] on div "Visos" at bounding box center [511, 55] width 144 height 17
click at [1313, 78] on button "Ištrinti" at bounding box center [1327, 79] width 51 height 24
click at [1330, 148] on span "Taip" at bounding box center [1333, 152] width 20 height 17
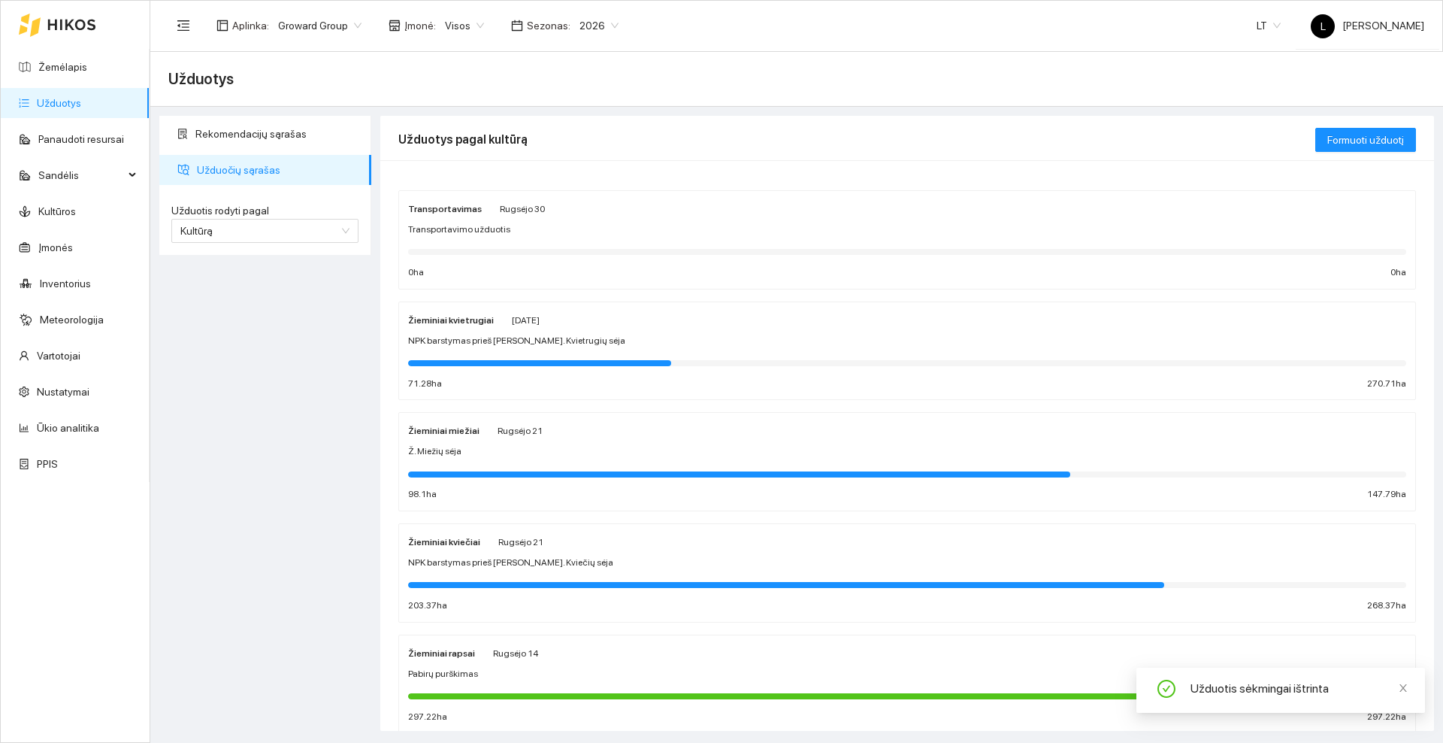
click at [501, 446] on div "Ž. Miežių sėja" at bounding box center [907, 451] width 998 height 14
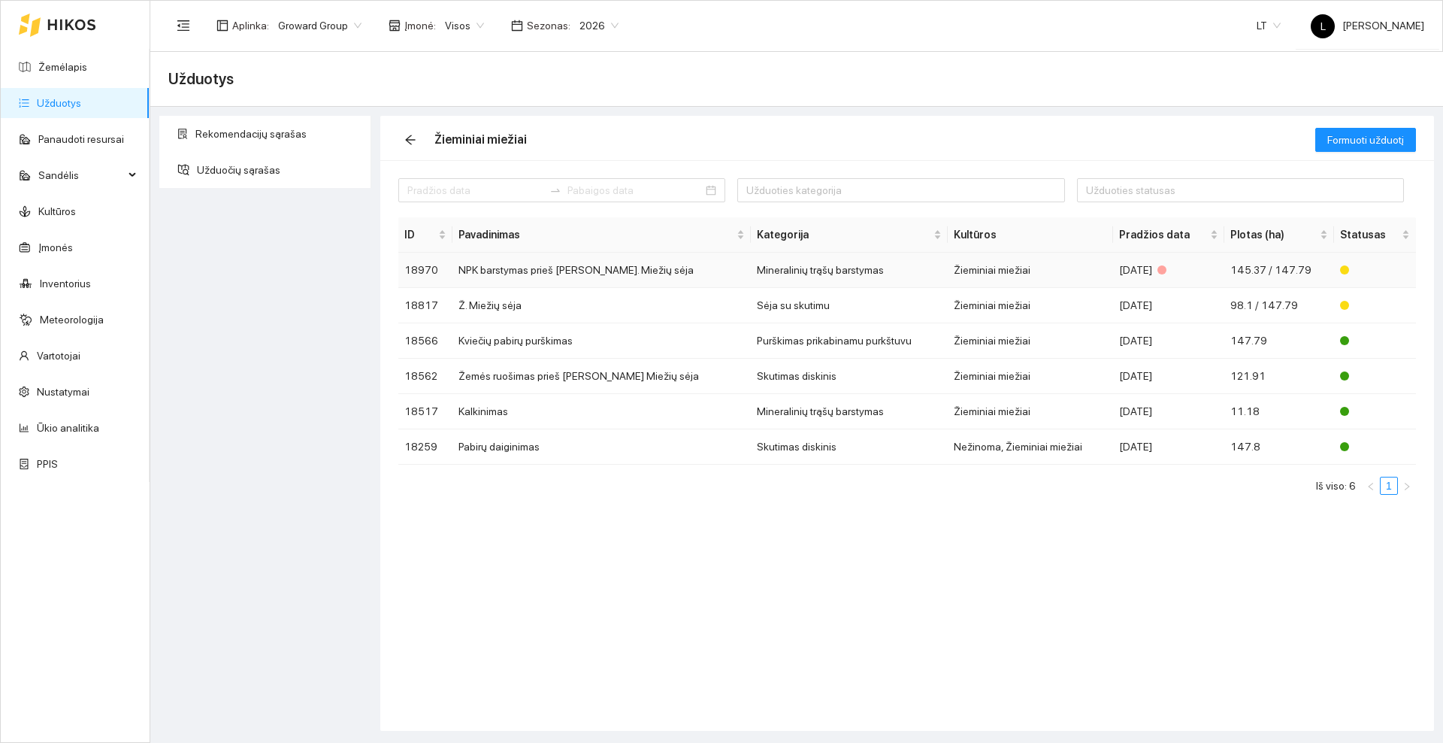
click at [543, 274] on td "NPK barstymas prieš [PERSON_NAME]. Miežių sėja" at bounding box center [602, 270] width 298 height 35
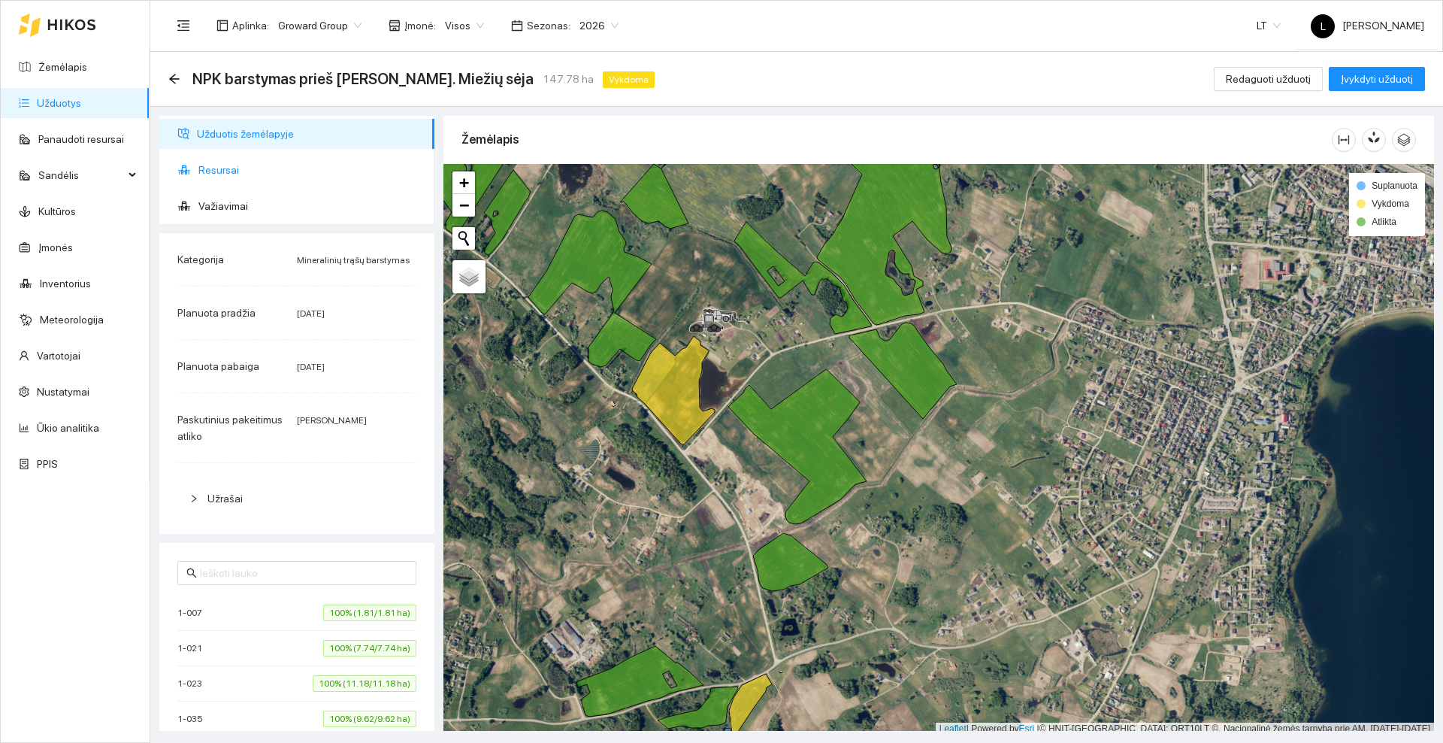
click at [237, 170] on span "Resursai" at bounding box center [310, 170] width 224 height 30
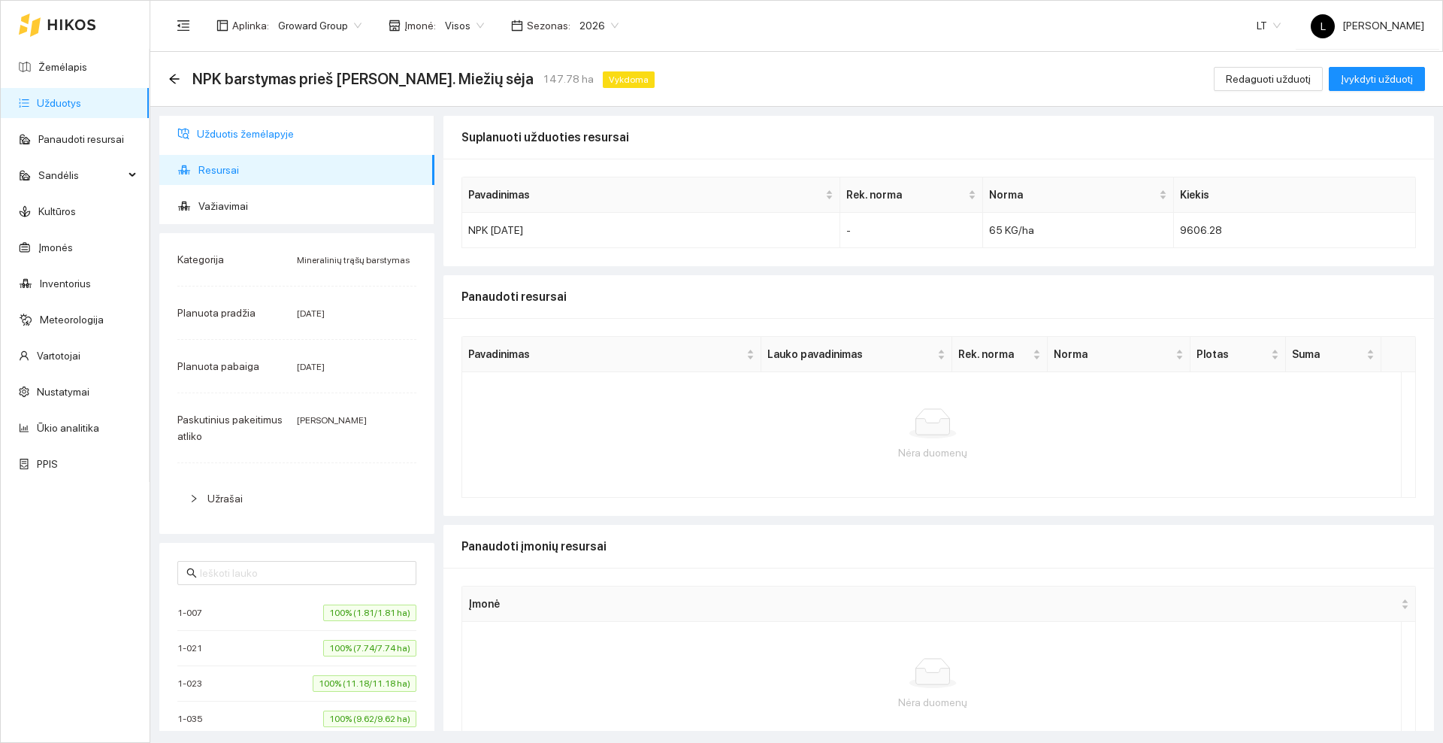
click at [221, 134] on span "Užduotis žemėlapyje" at bounding box center [310, 134] width 226 height 30
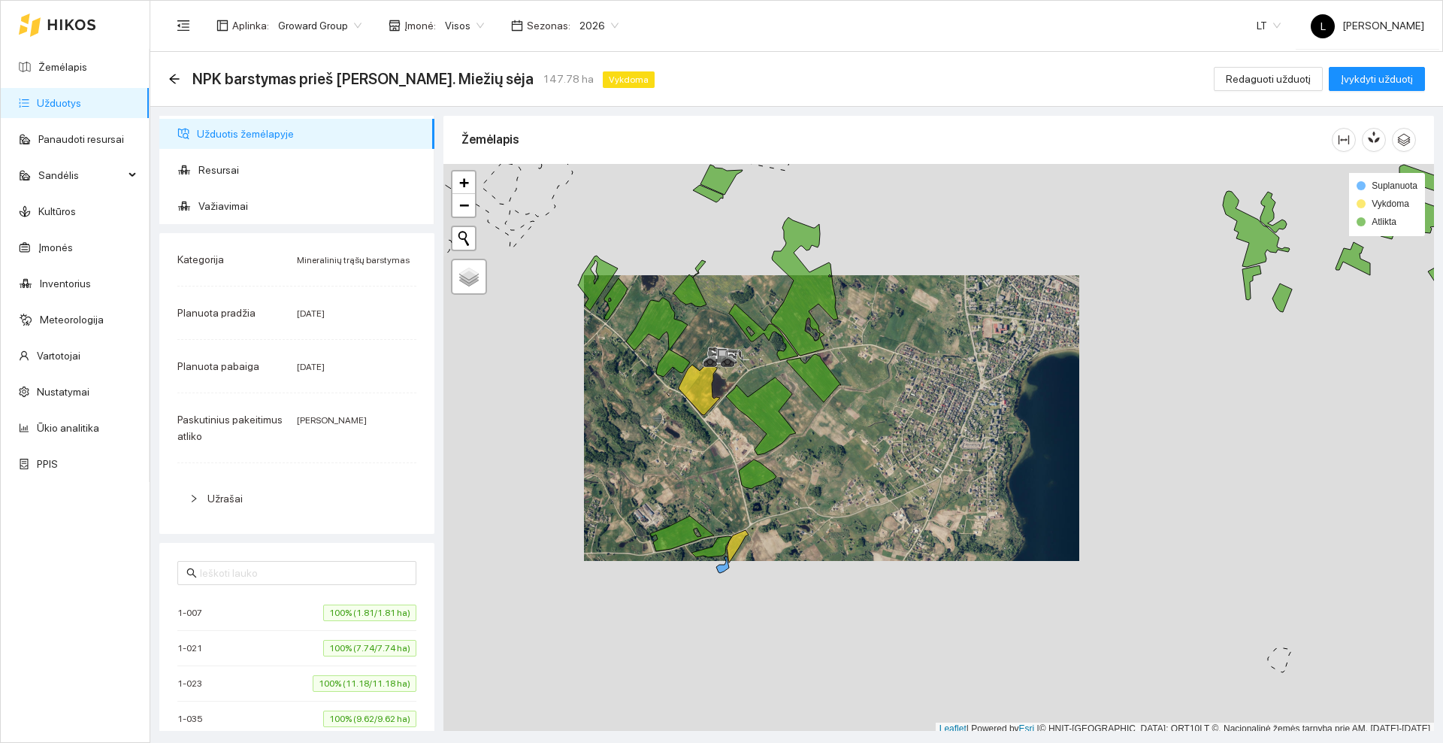
scroll to position [5, 0]
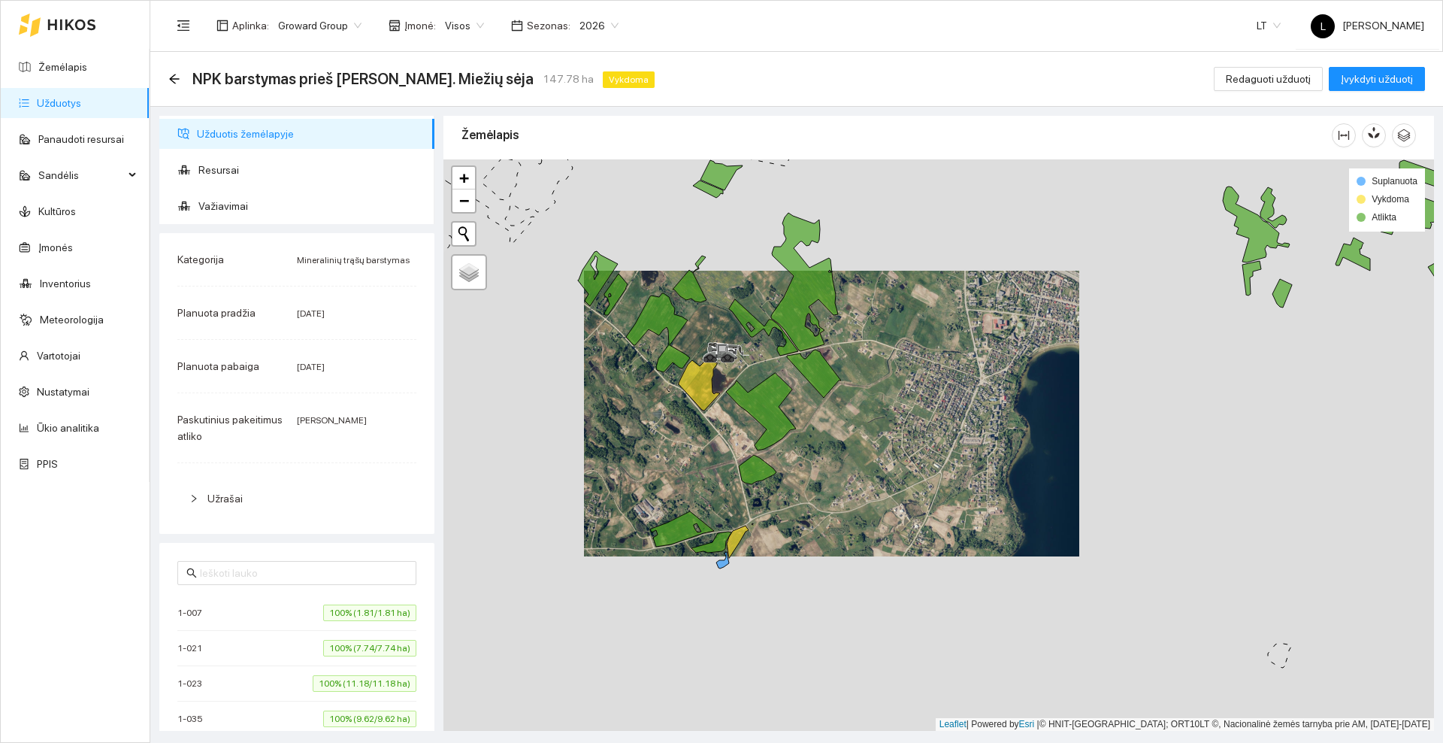
click at [810, 434] on div at bounding box center [939, 444] width 991 height 571
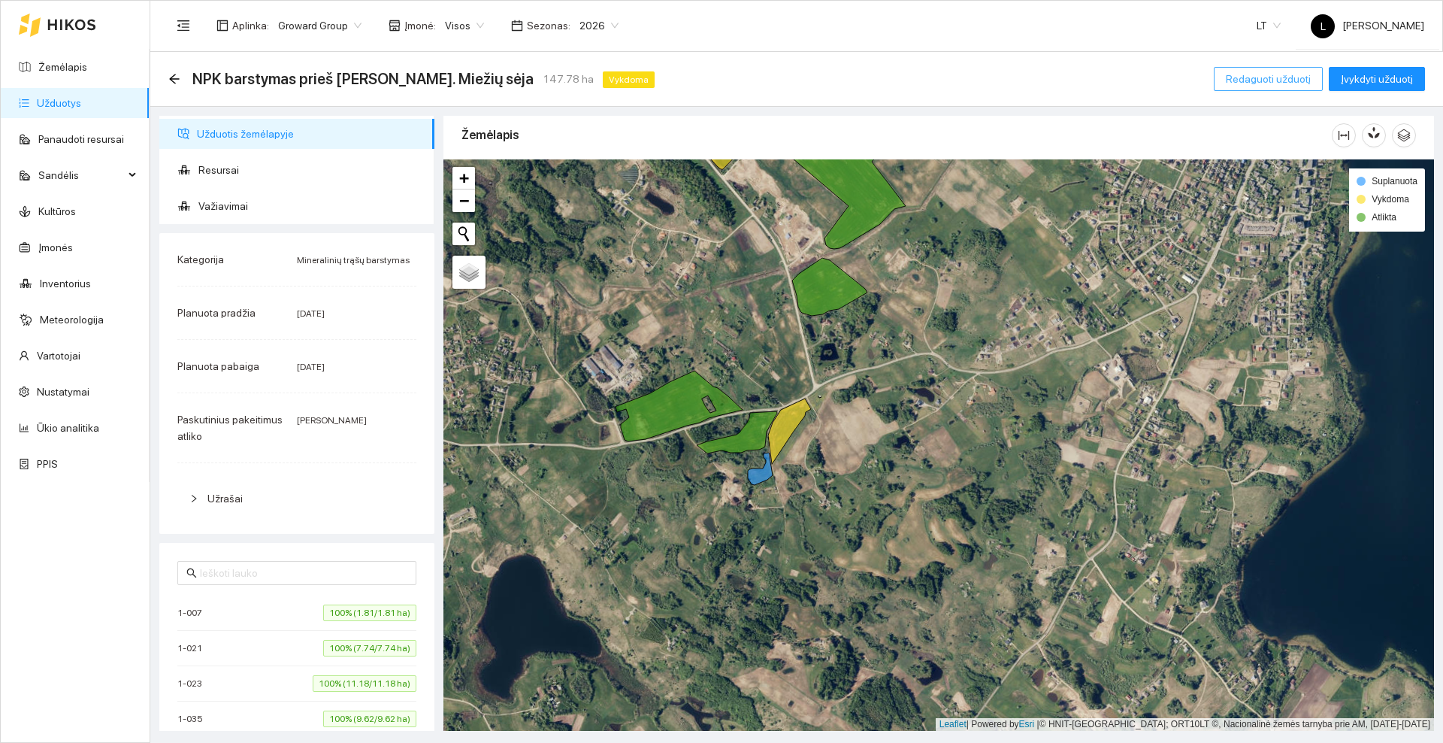
click at [1299, 77] on span "Redaguoti užduotį" at bounding box center [1268, 79] width 85 height 17
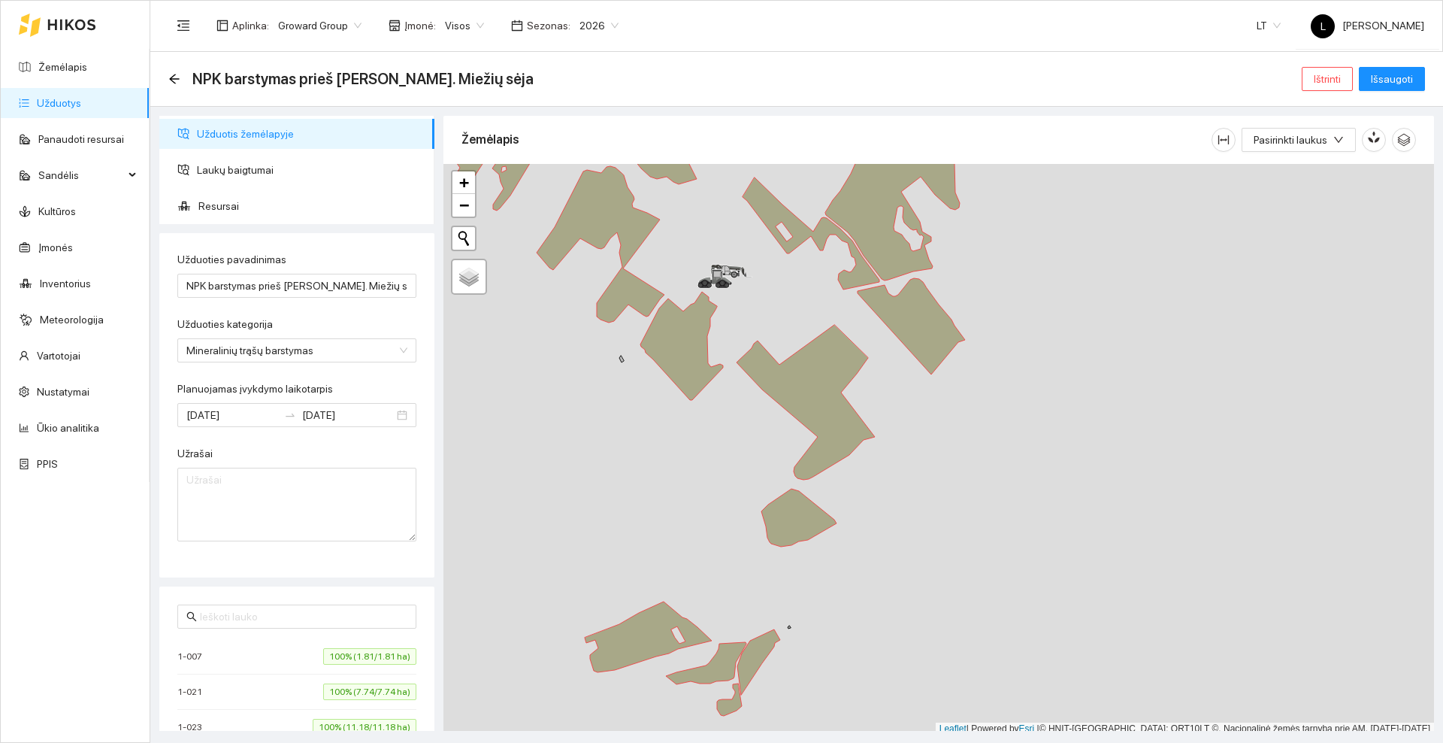
scroll to position [5, 0]
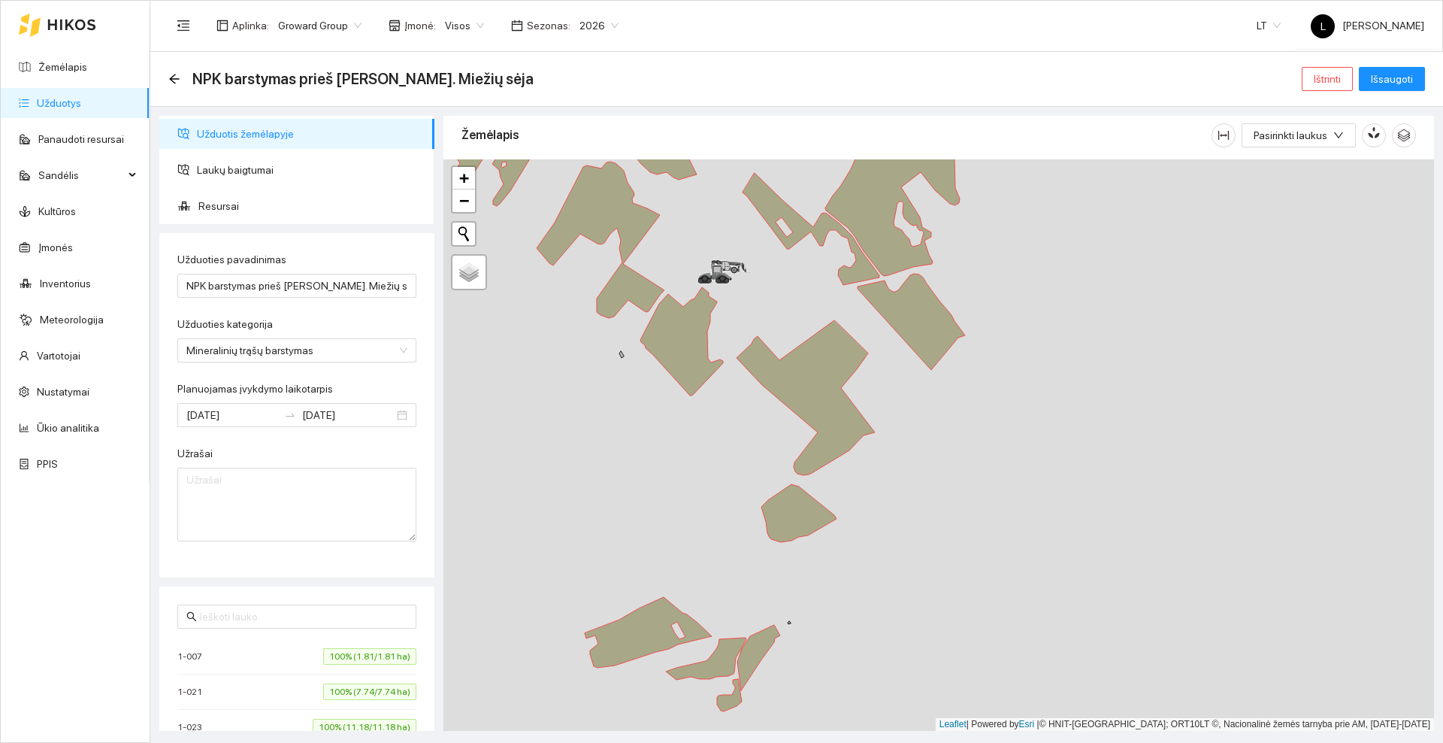
drag, startPoint x: 822, startPoint y: 610, endPoint x: 872, endPoint y: 356, distance: 258.9
click at [872, 356] on div at bounding box center [939, 444] width 991 height 571
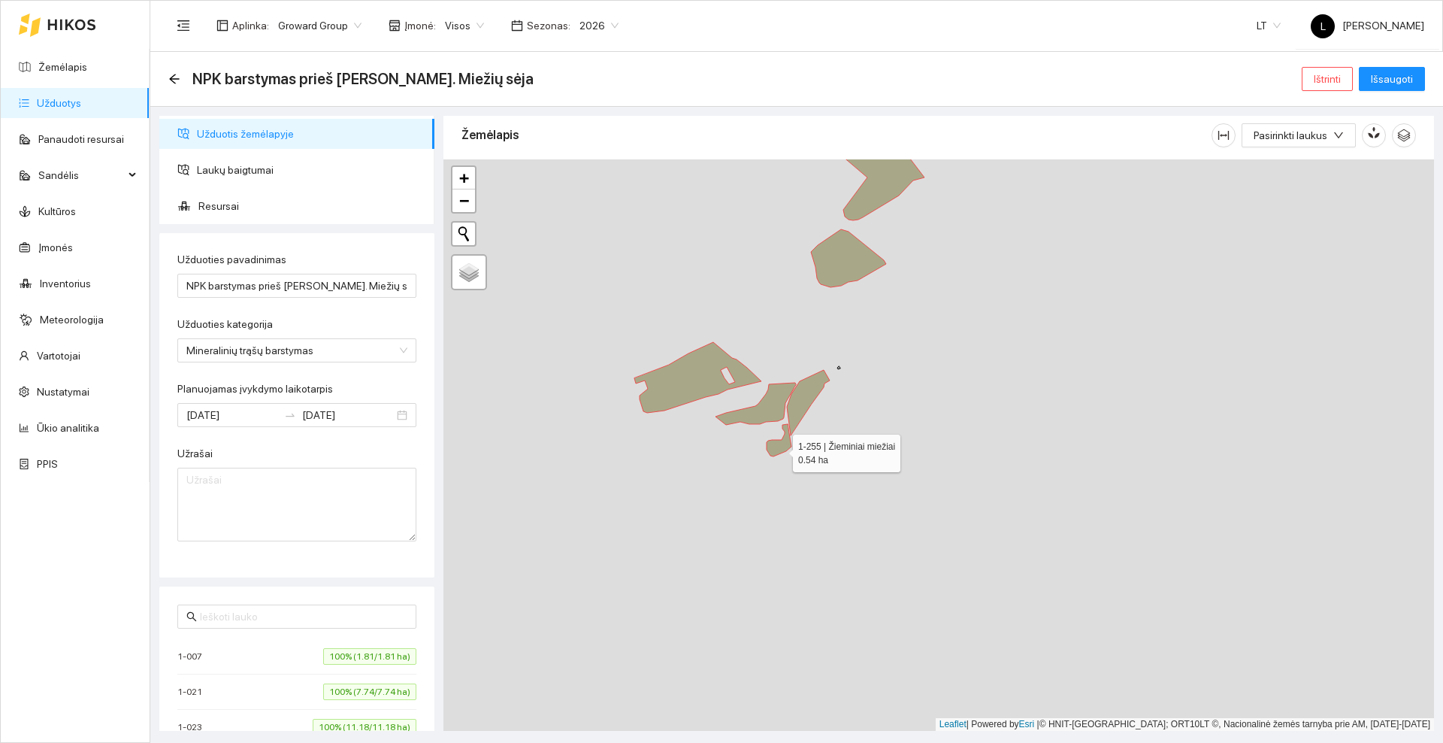
click at [780, 450] on icon at bounding box center [779, 440] width 25 height 32
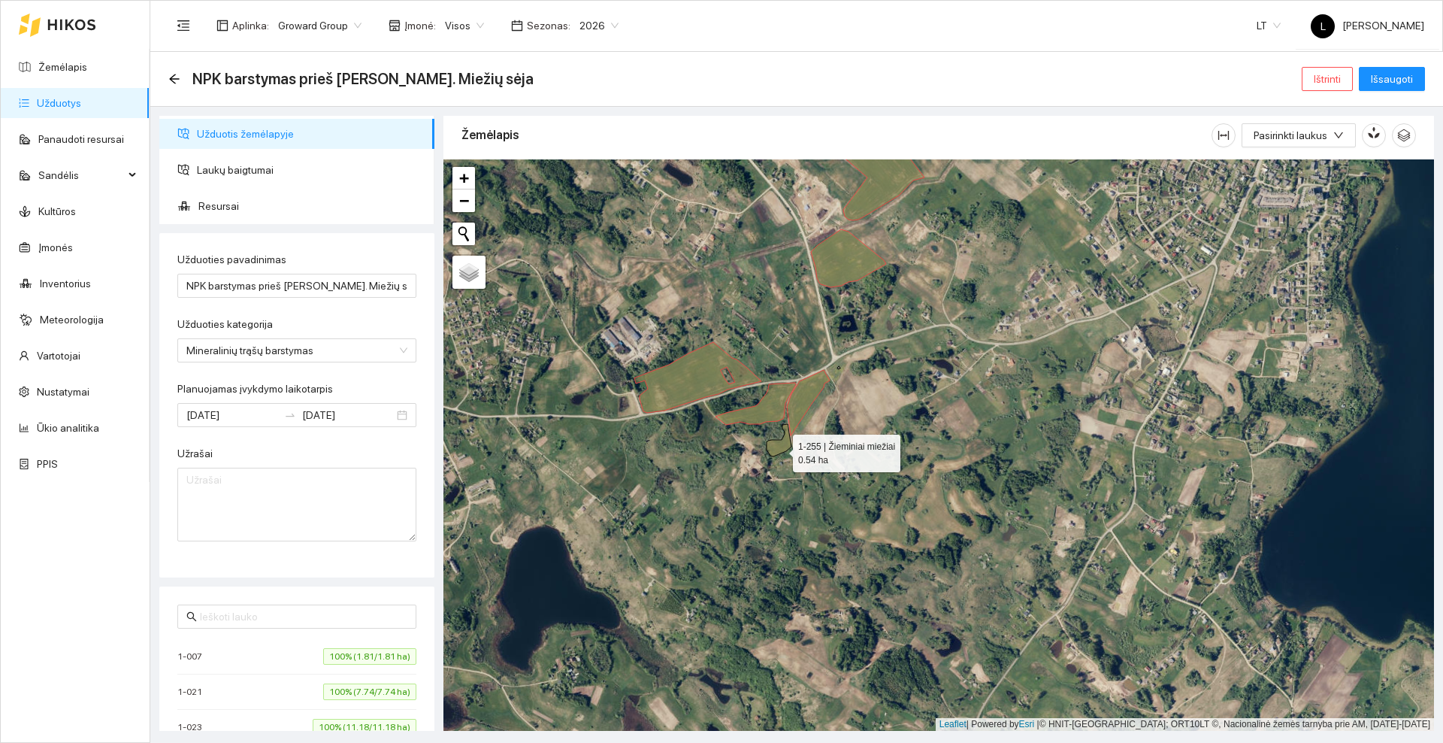
click at [780, 450] on icon at bounding box center [779, 440] width 25 height 32
click at [236, 174] on span "Laukų baigtumai" at bounding box center [310, 170] width 226 height 30
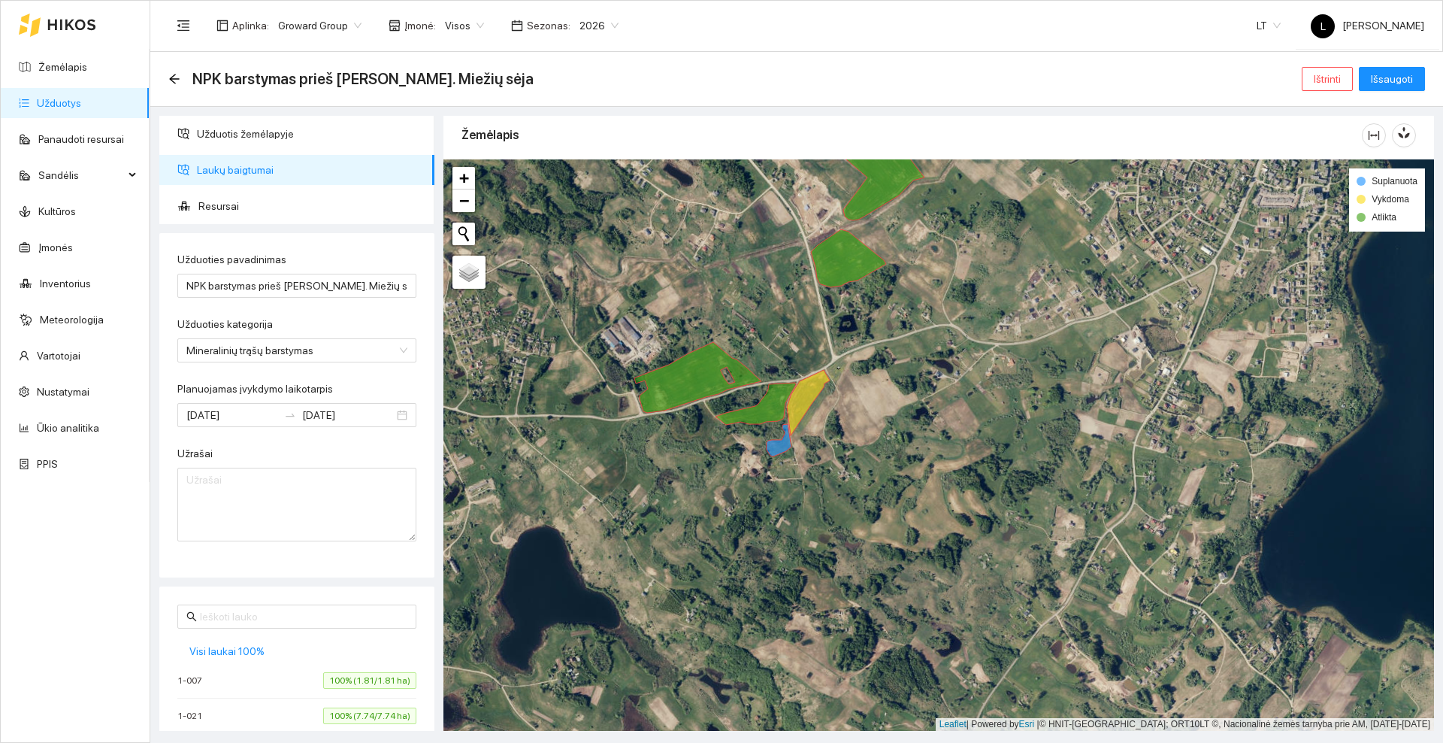
drag, startPoint x: 802, startPoint y: 550, endPoint x: 766, endPoint y: 419, distance: 136.4
click at [767, 420] on div at bounding box center [939, 444] width 991 height 571
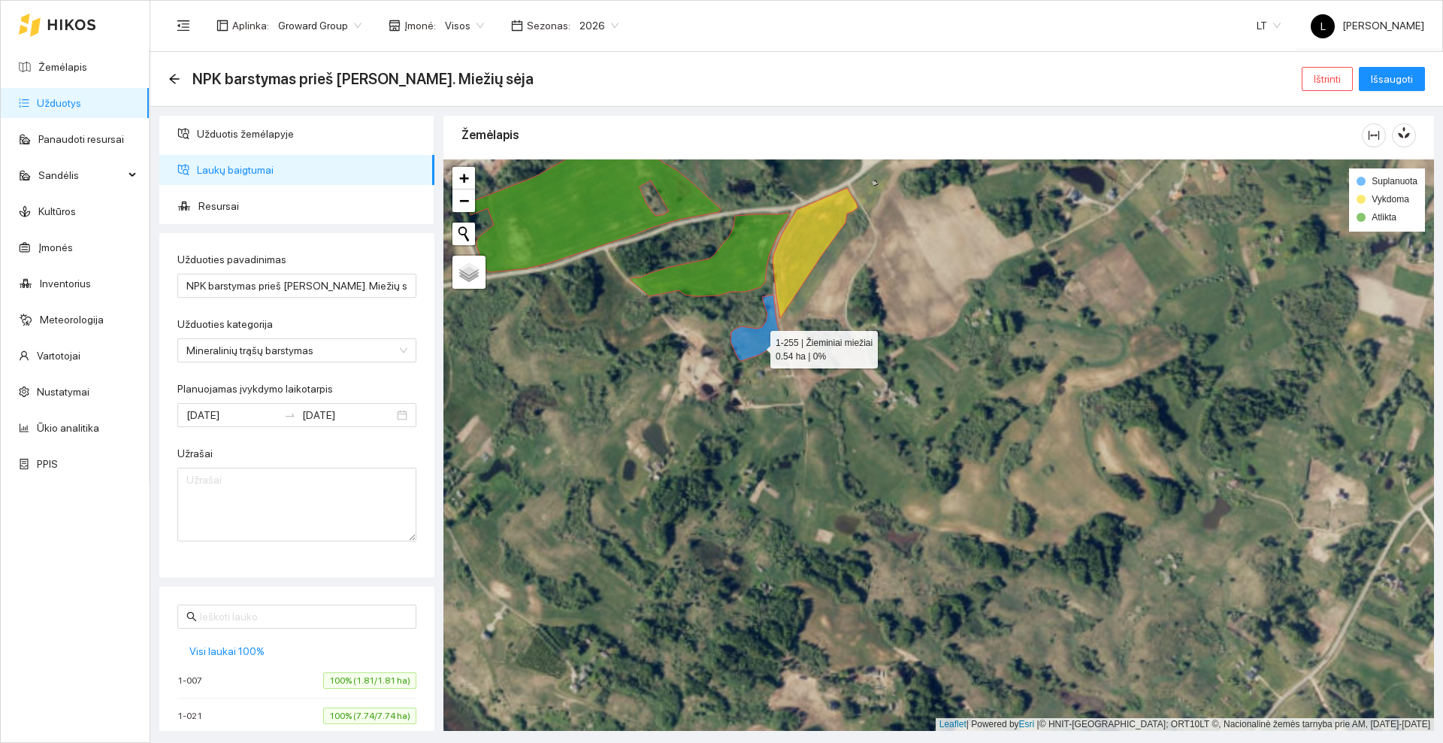
click at [757, 346] on icon at bounding box center [756, 328] width 50 height 66
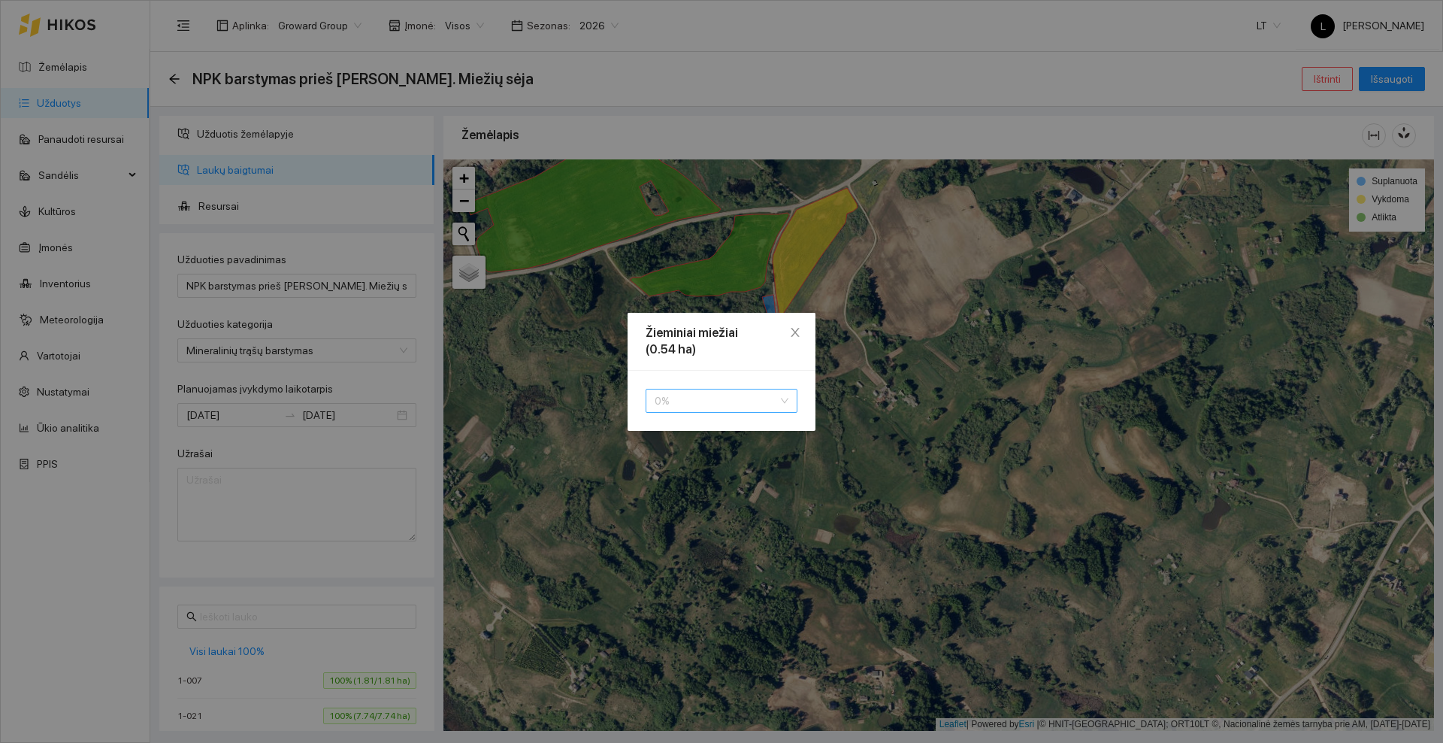
click at [688, 401] on span "0 %" at bounding box center [722, 400] width 134 height 23
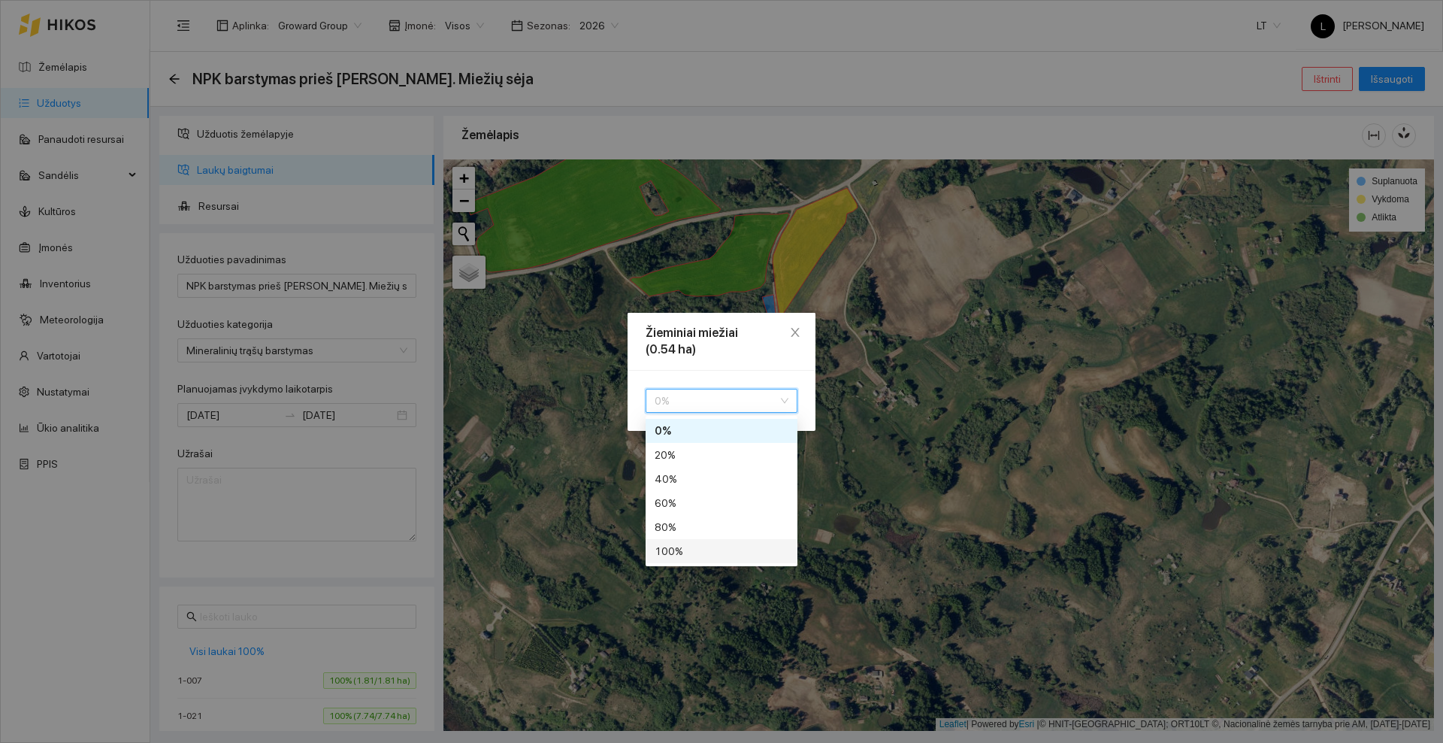
click at [696, 555] on div "100 %" at bounding box center [722, 551] width 134 height 17
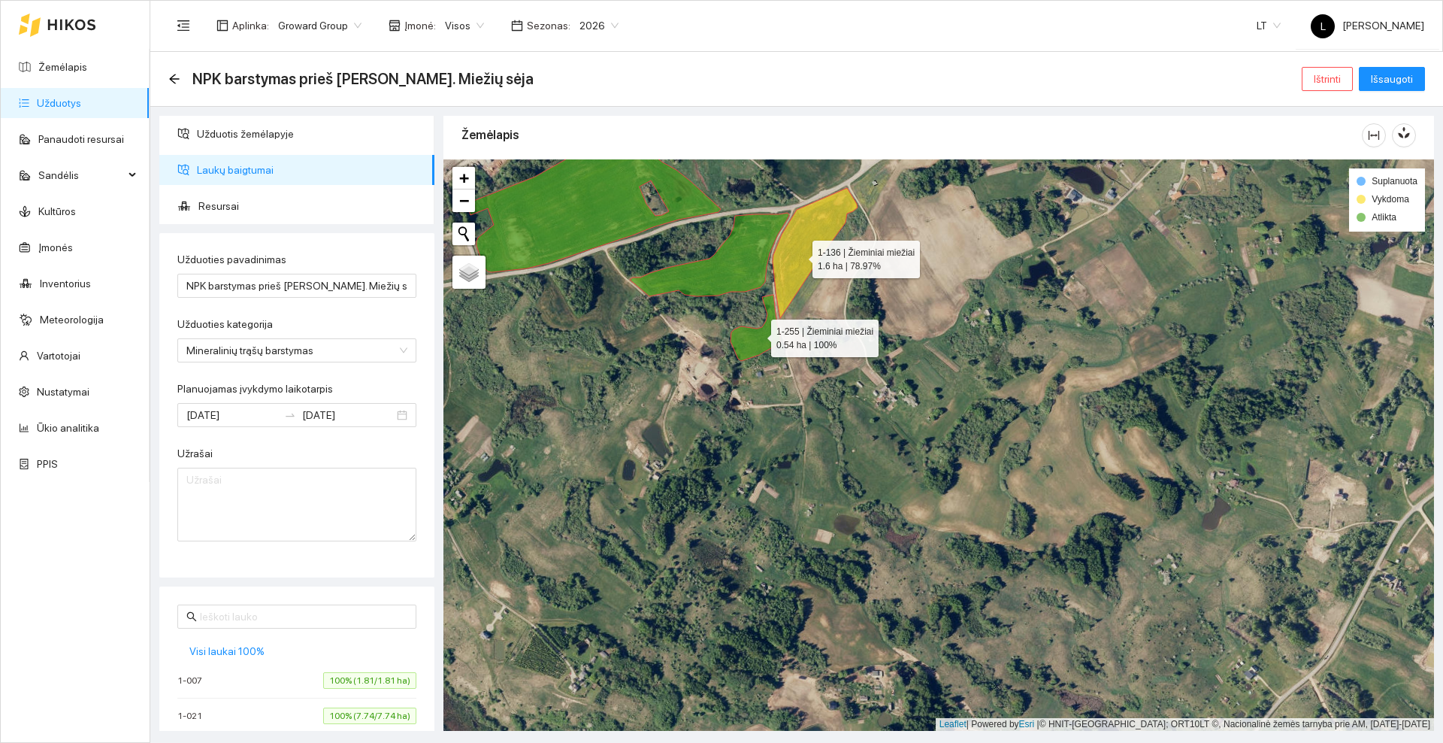
click at [799, 255] on icon at bounding box center [815, 253] width 85 height 130
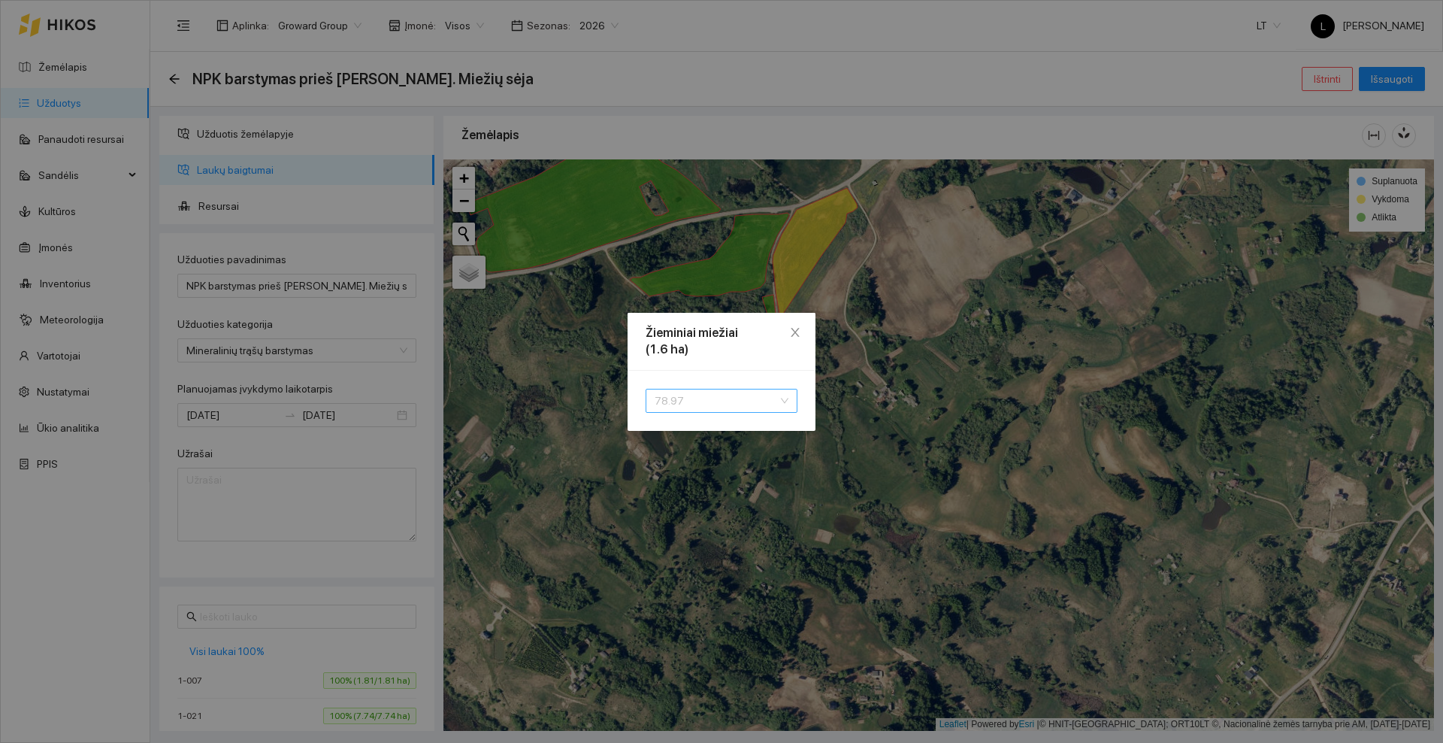
click at [724, 407] on span "78.97" at bounding box center [722, 400] width 134 height 23
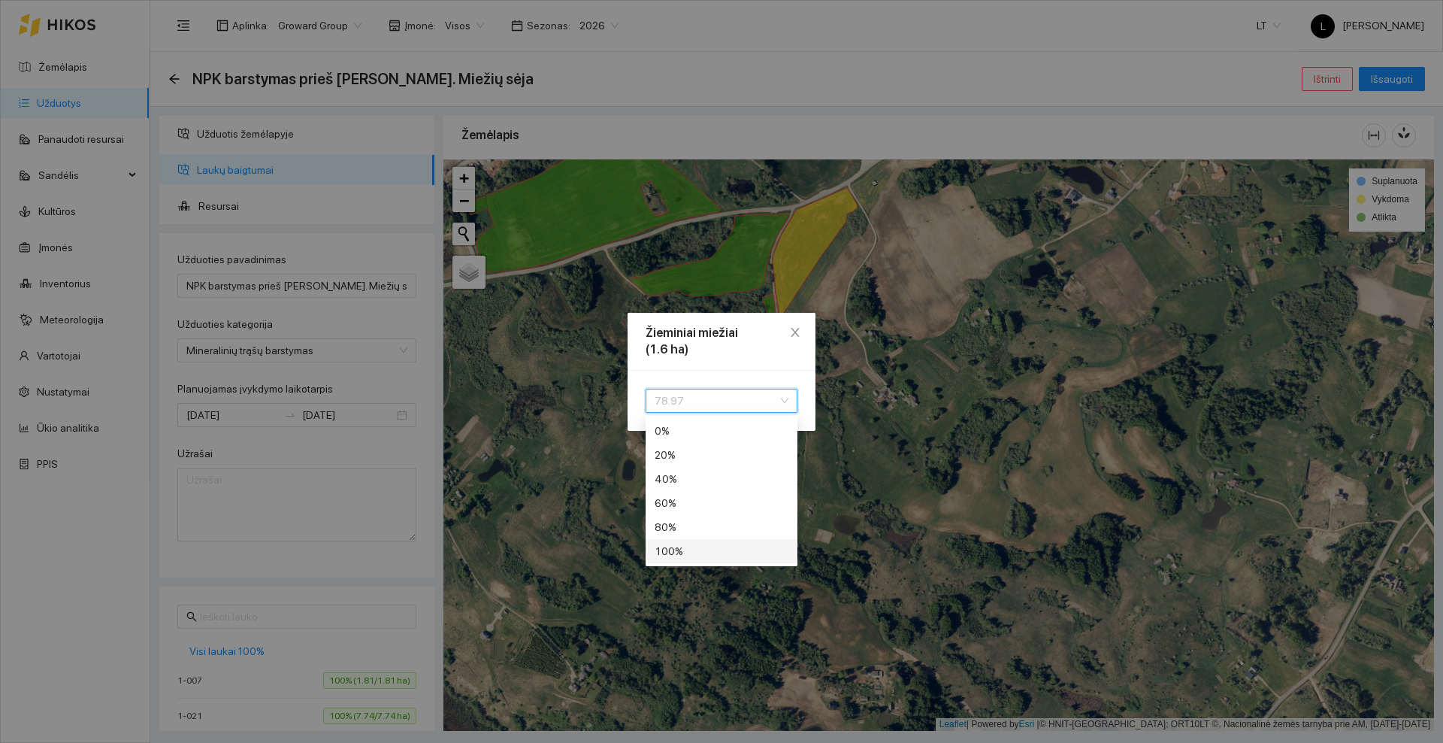
click at [692, 553] on div "100 %" at bounding box center [722, 551] width 134 height 17
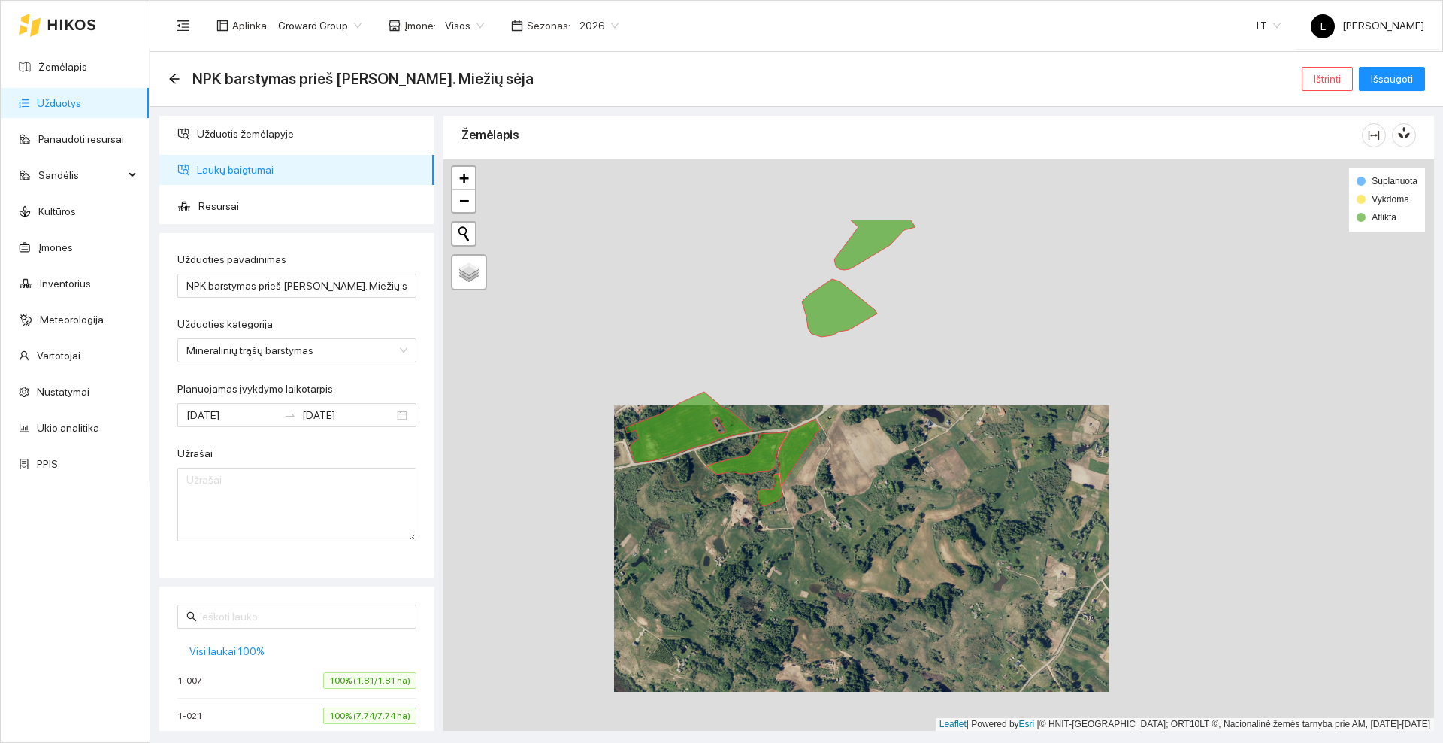
drag, startPoint x: 906, startPoint y: 376, endPoint x: 823, endPoint y: 566, distance: 207.4
click at [823, 566] on div at bounding box center [939, 444] width 991 height 571
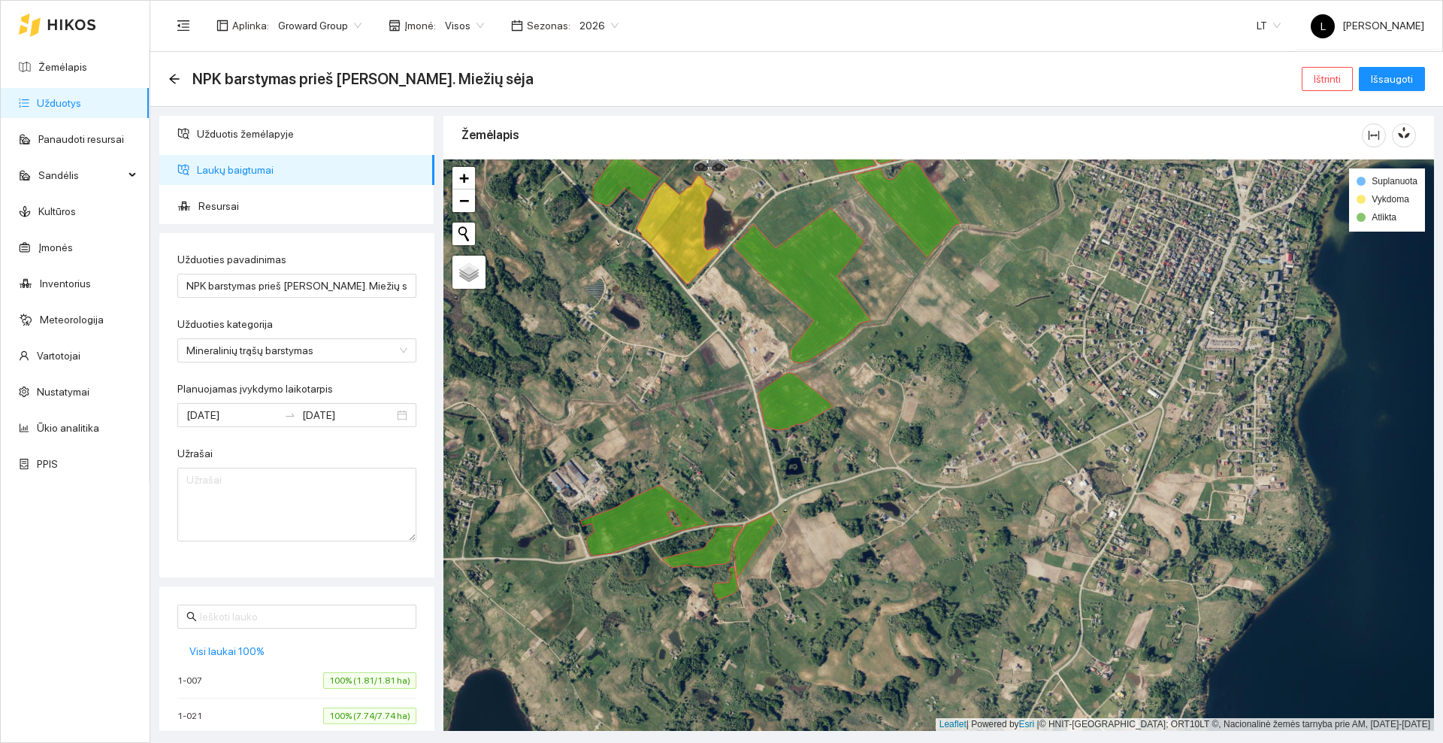
click at [719, 492] on div at bounding box center [939, 444] width 991 height 571
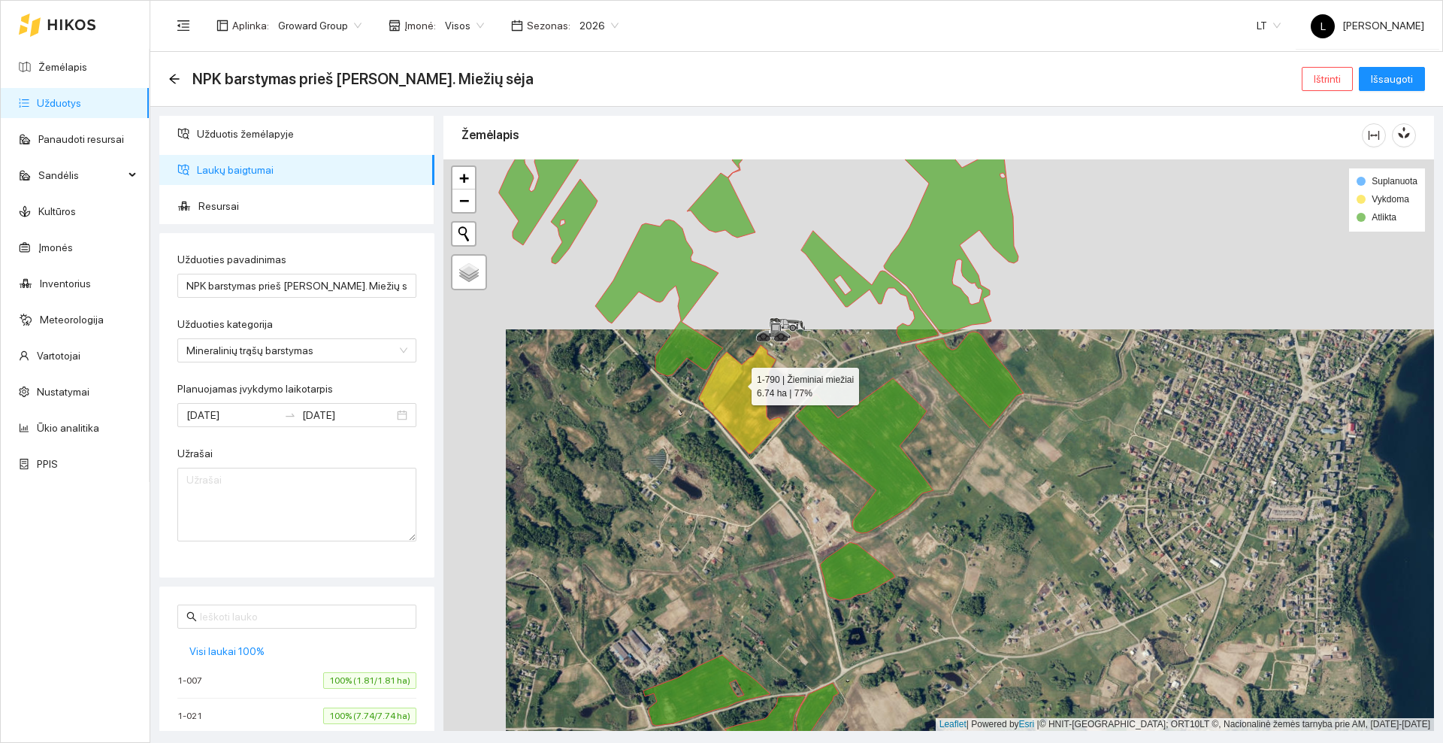
click at [738, 383] on icon at bounding box center [740, 399] width 83 height 108
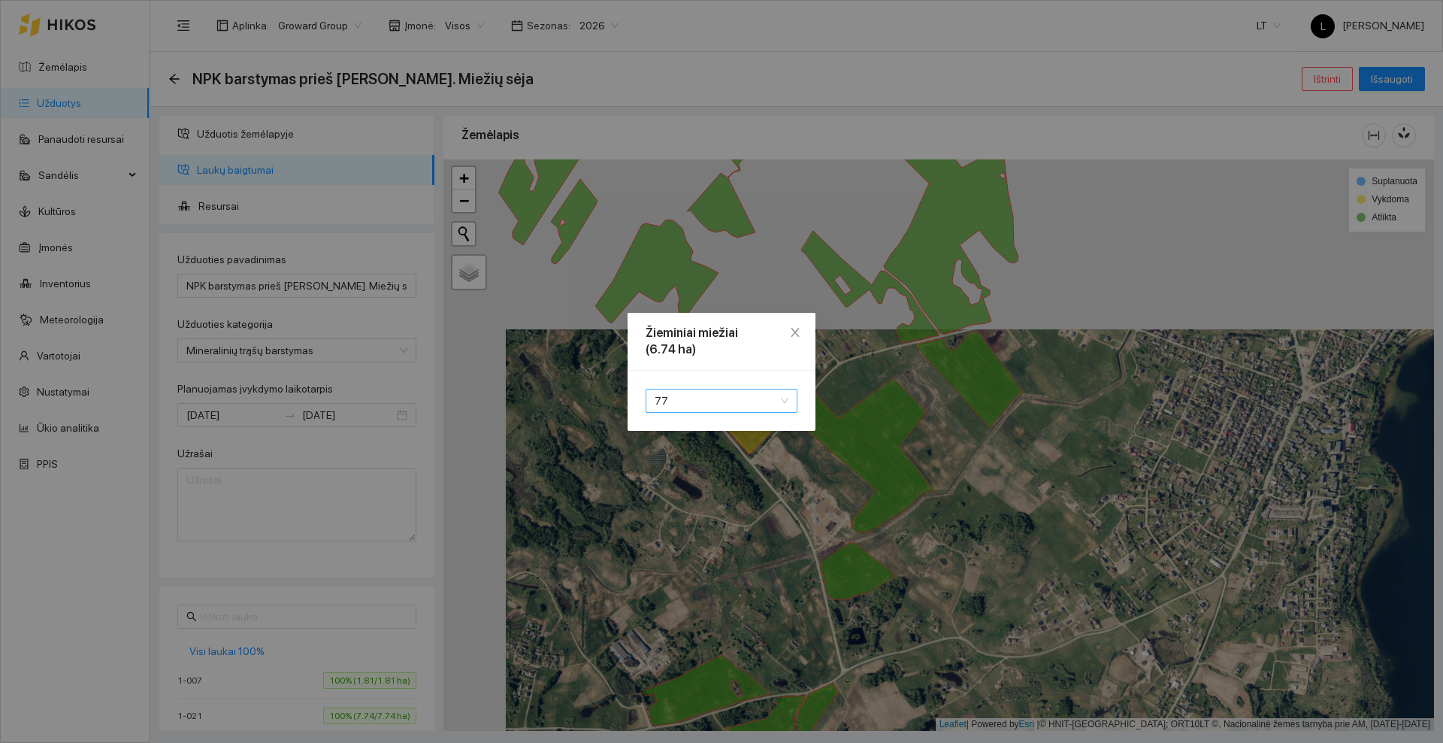
click at [722, 396] on span "77" at bounding box center [722, 400] width 134 height 23
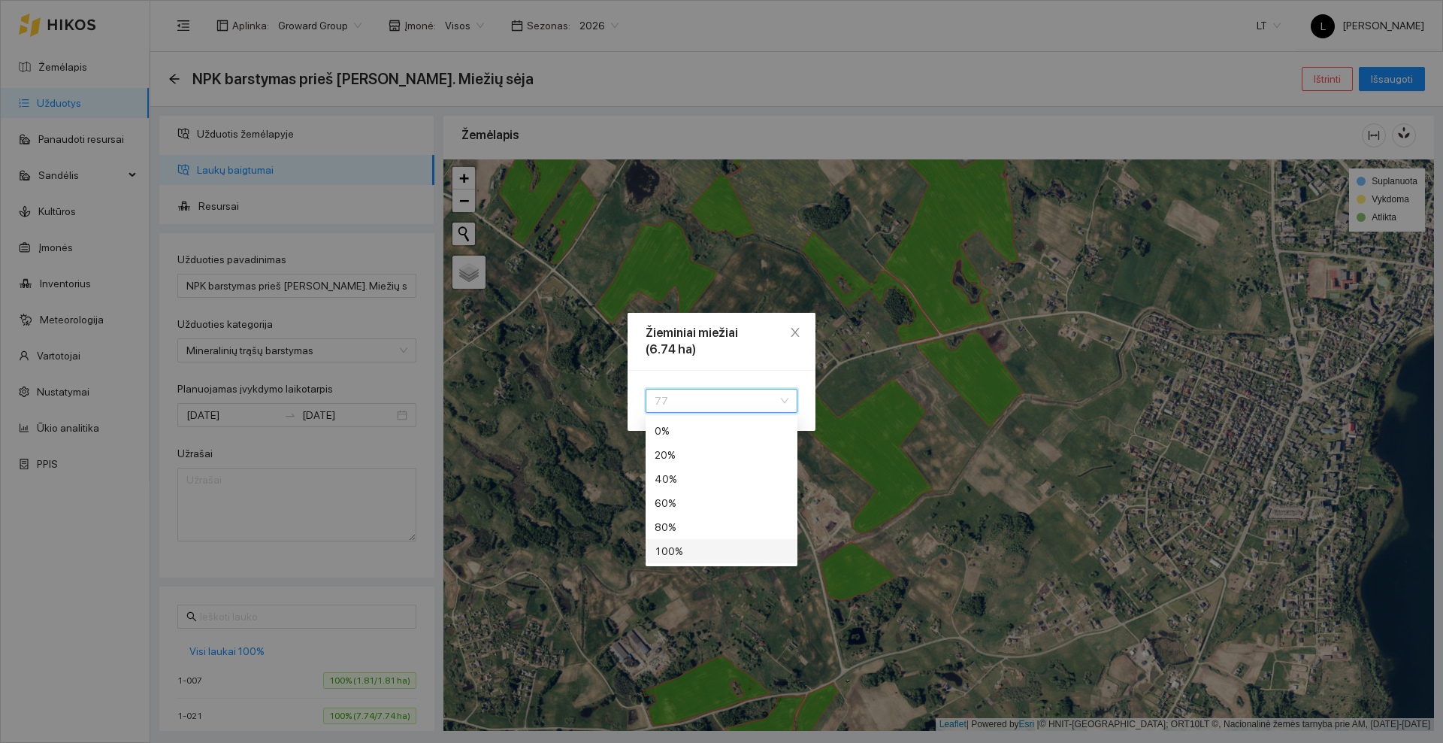
click at [701, 550] on div "100 %" at bounding box center [722, 551] width 134 height 17
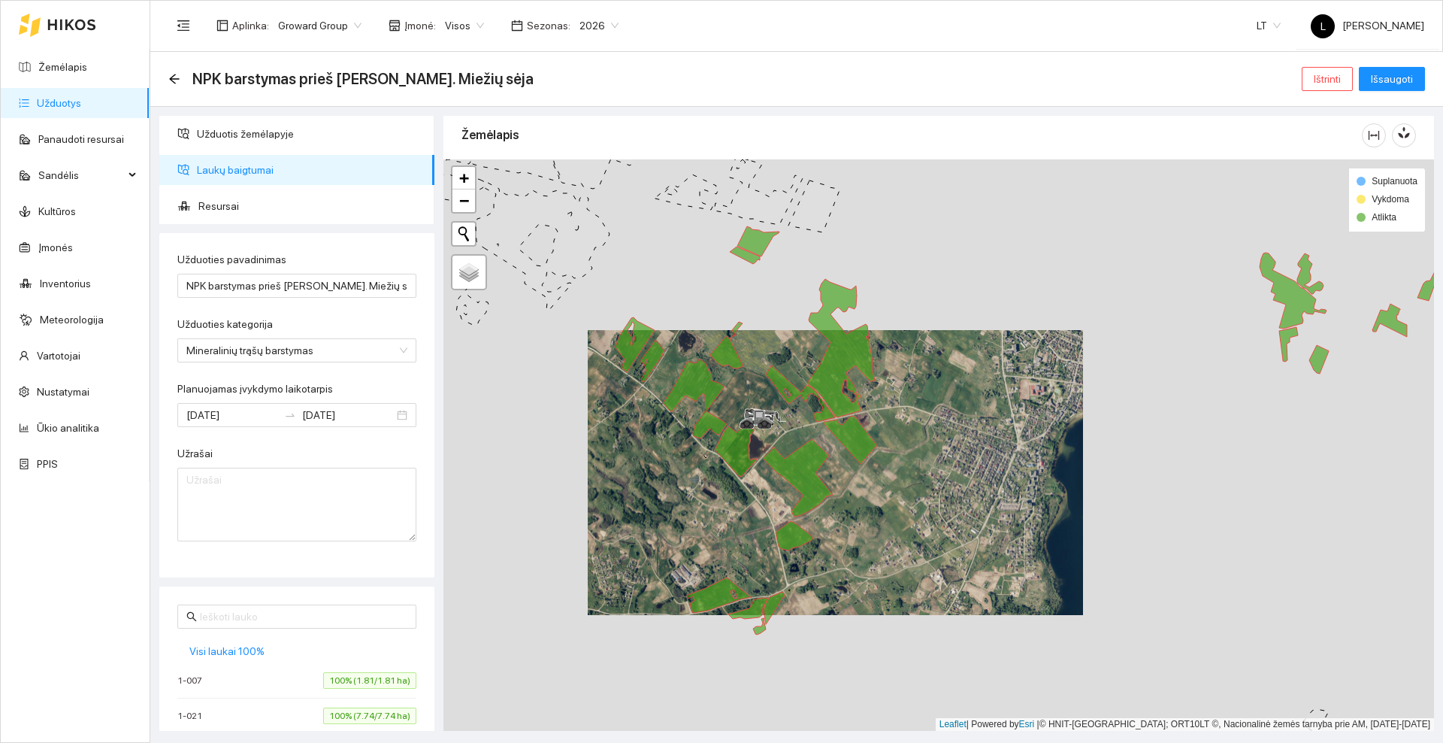
drag, startPoint x: 662, startPoint y: 444, endPoint x: 678, endPoint y: 437, distance: 18.2
click at [678, 437] on div at bounding box center [939, 444] width 991 height 571
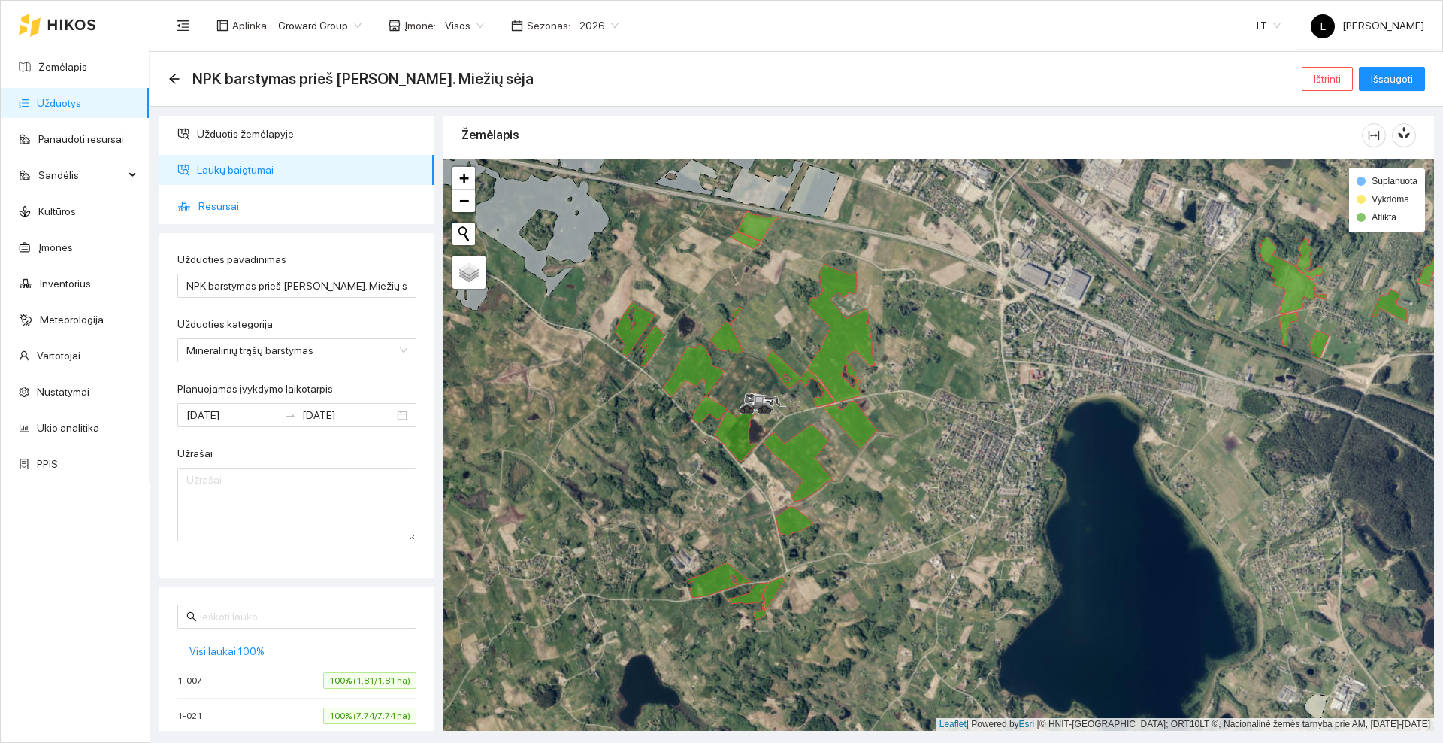
click at [280, 201] on span "Resursai" at bounding box center [310, 206] width 224 height 30
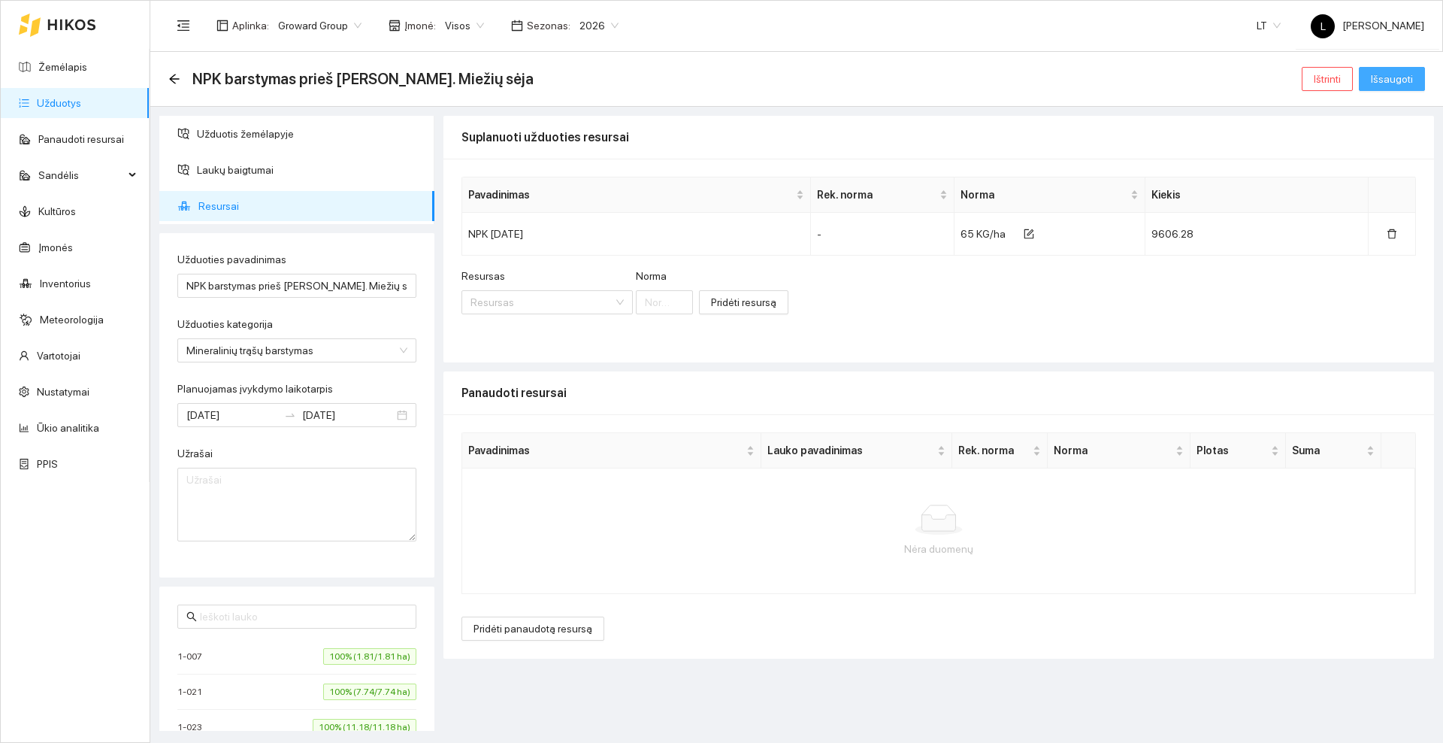
click at [1406, 78] on span "Išsaugoti" at bounding box center [1392, 79] width 42 height 17
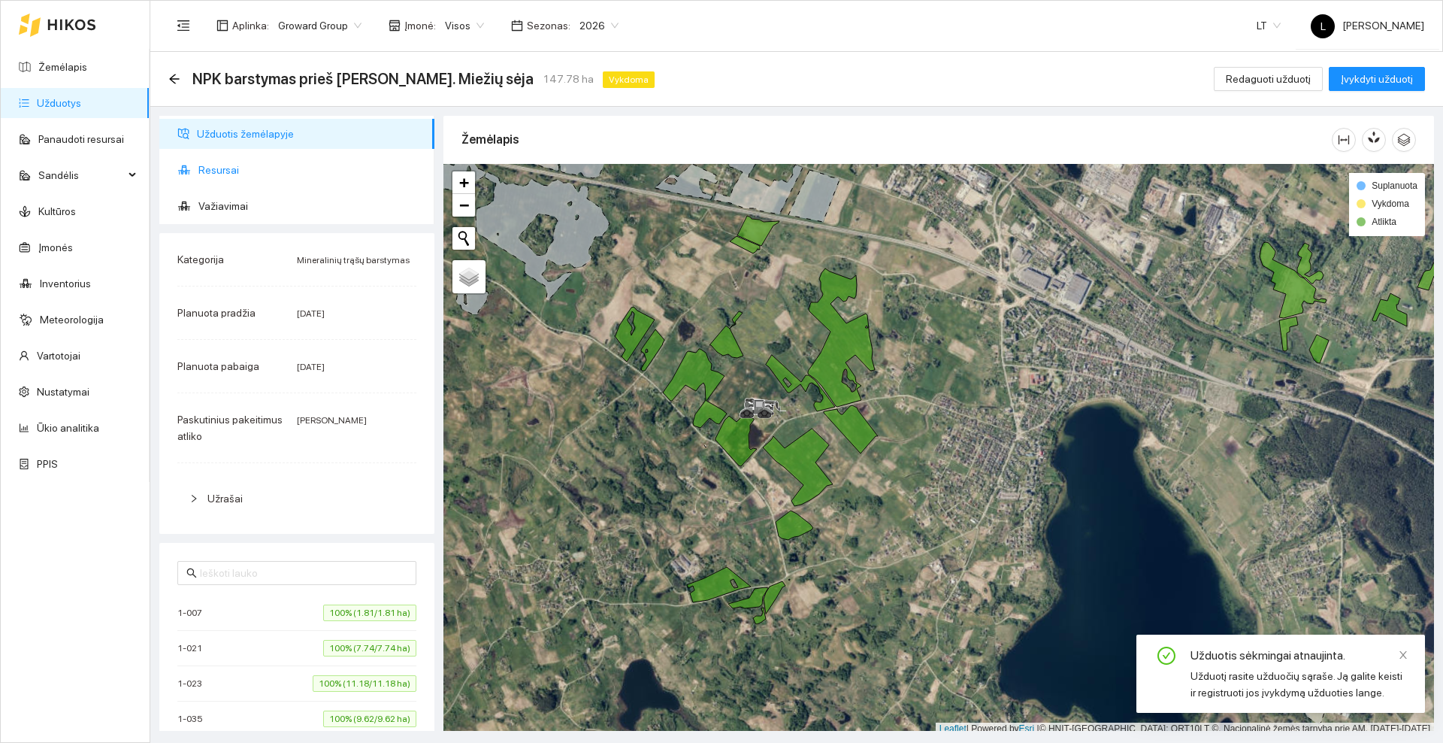
click at [286, 170] on span "Resursai" at bounding box center [310, 170] width 224 height 30
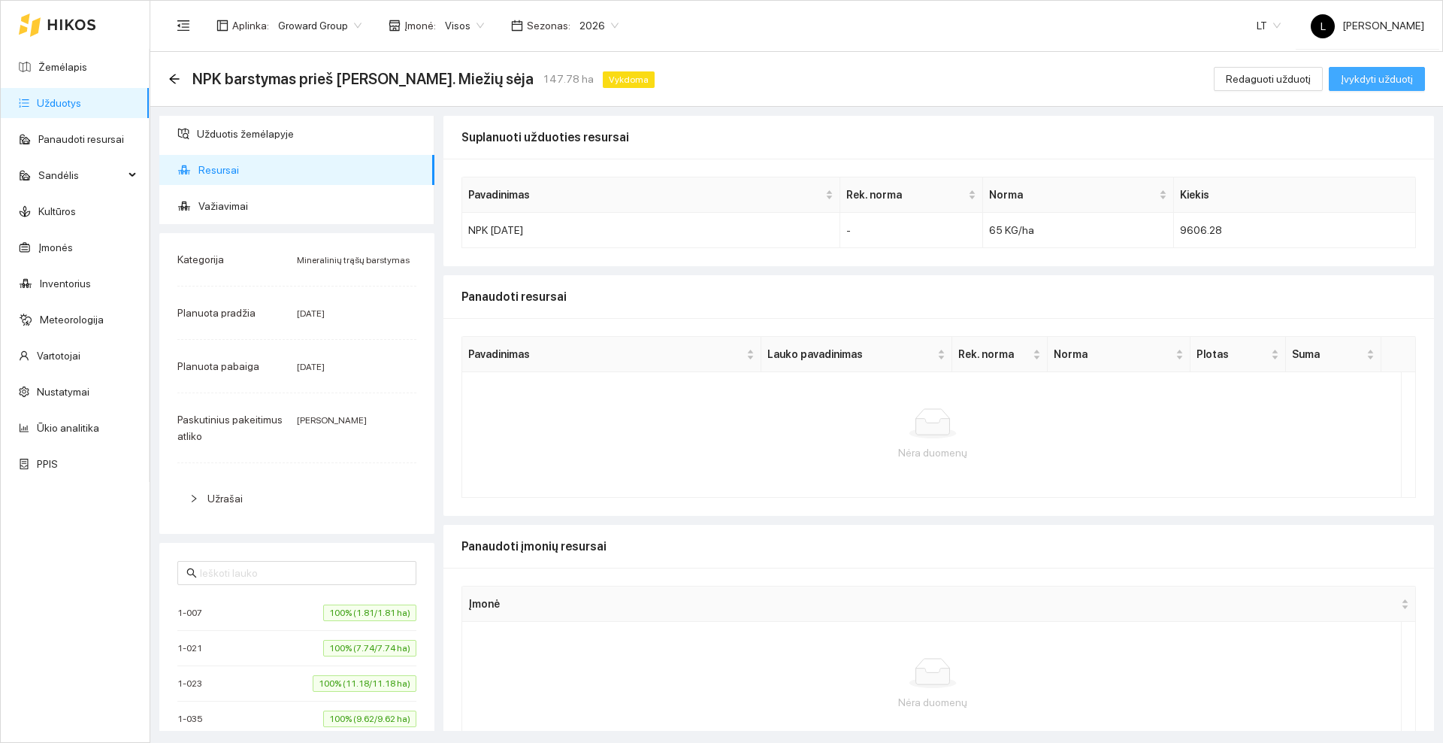
click at [1414, 67] on button "Įvykdyti užduotį" at bounding box center [1377, 79] width 96 height 24
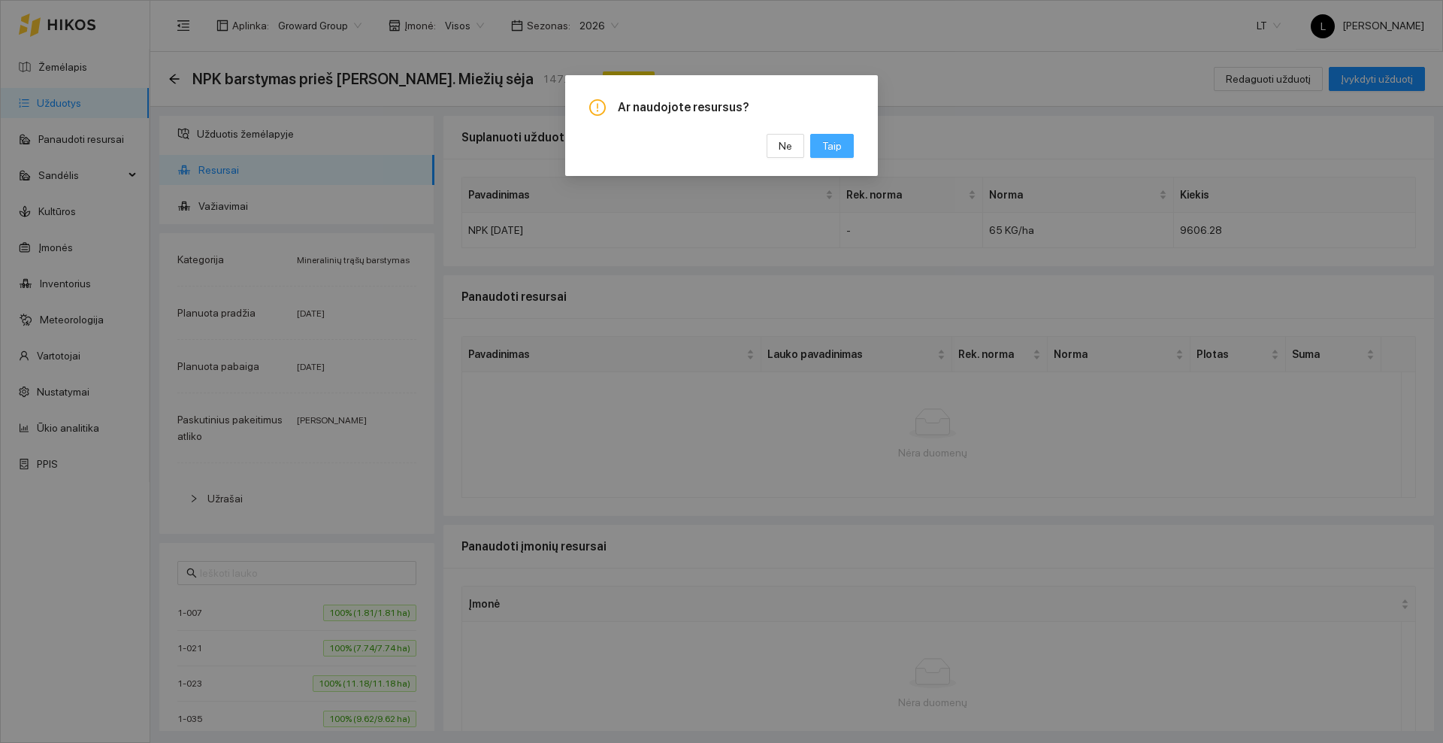
click at [834, 138] on span "Taip" at bounding box center [832, 146] width 20 height 17
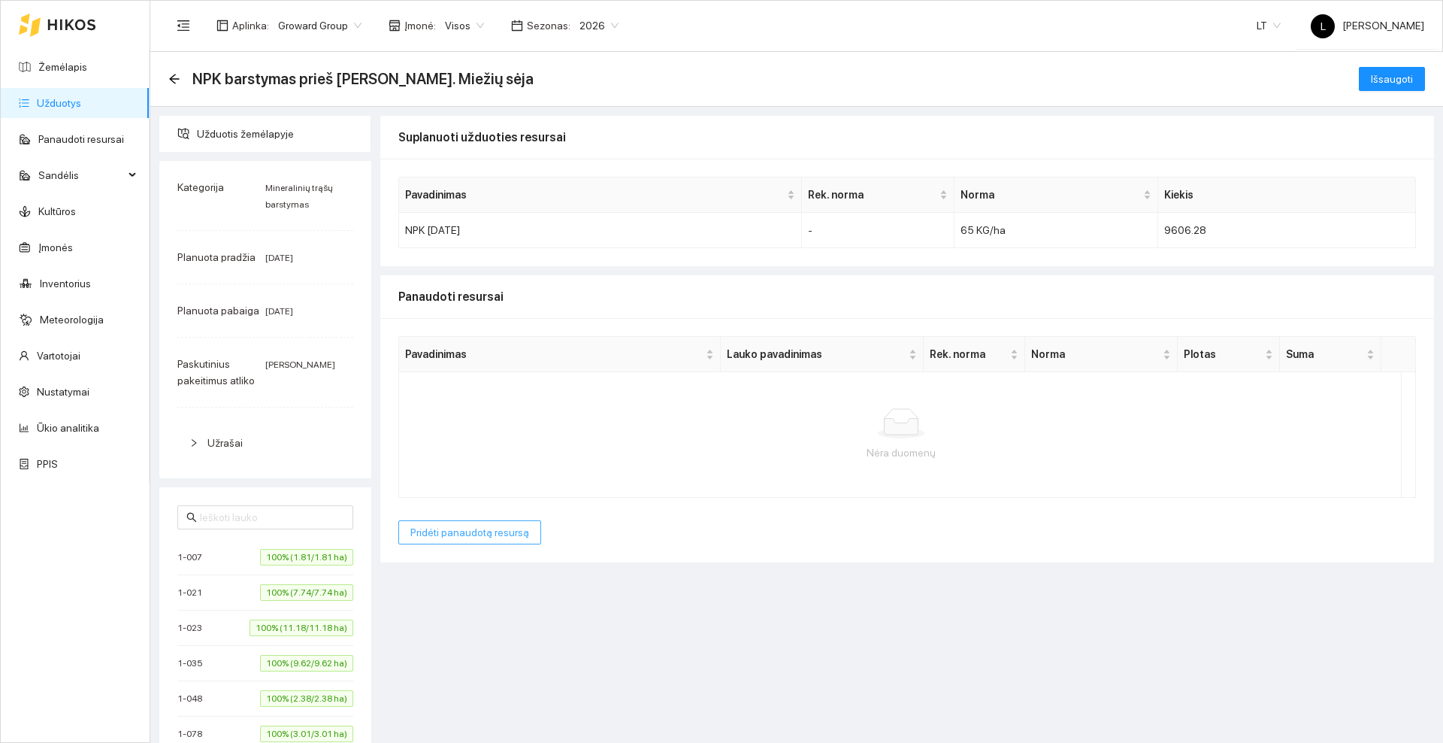
click at [438, 533] on span "Pridėti panaudotą resursą" at bounding box center [469, 532] width 119 height 17
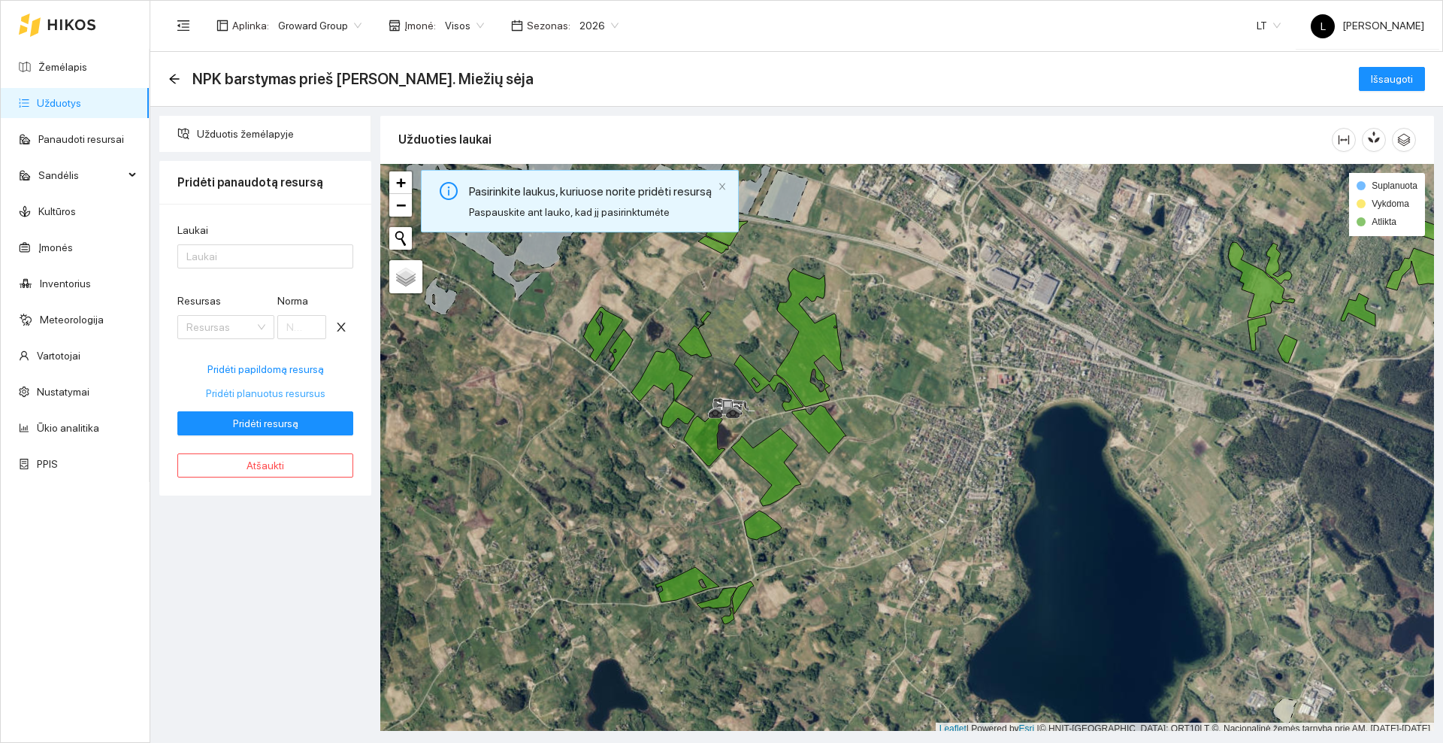
click at [264, 392] on span "Pridėti planuotus resursus" at bounding box center [266, 393] width 120 height 17
type input "65"
click at [241, 257] on div at bounding box center [257, 256] width 153 height 18
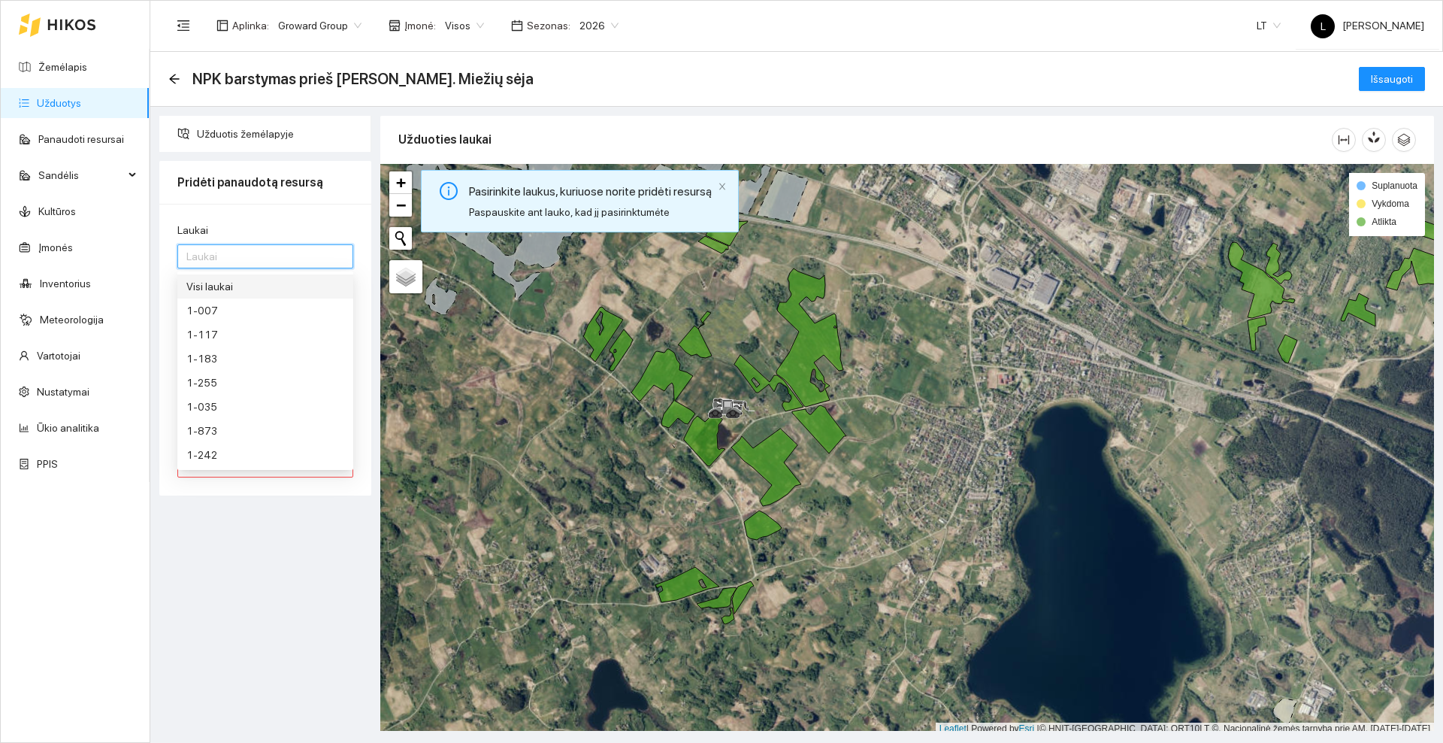
click at [235, 292] on div "Visi laukai" at bounding box center [265, 286] width 158 height 17
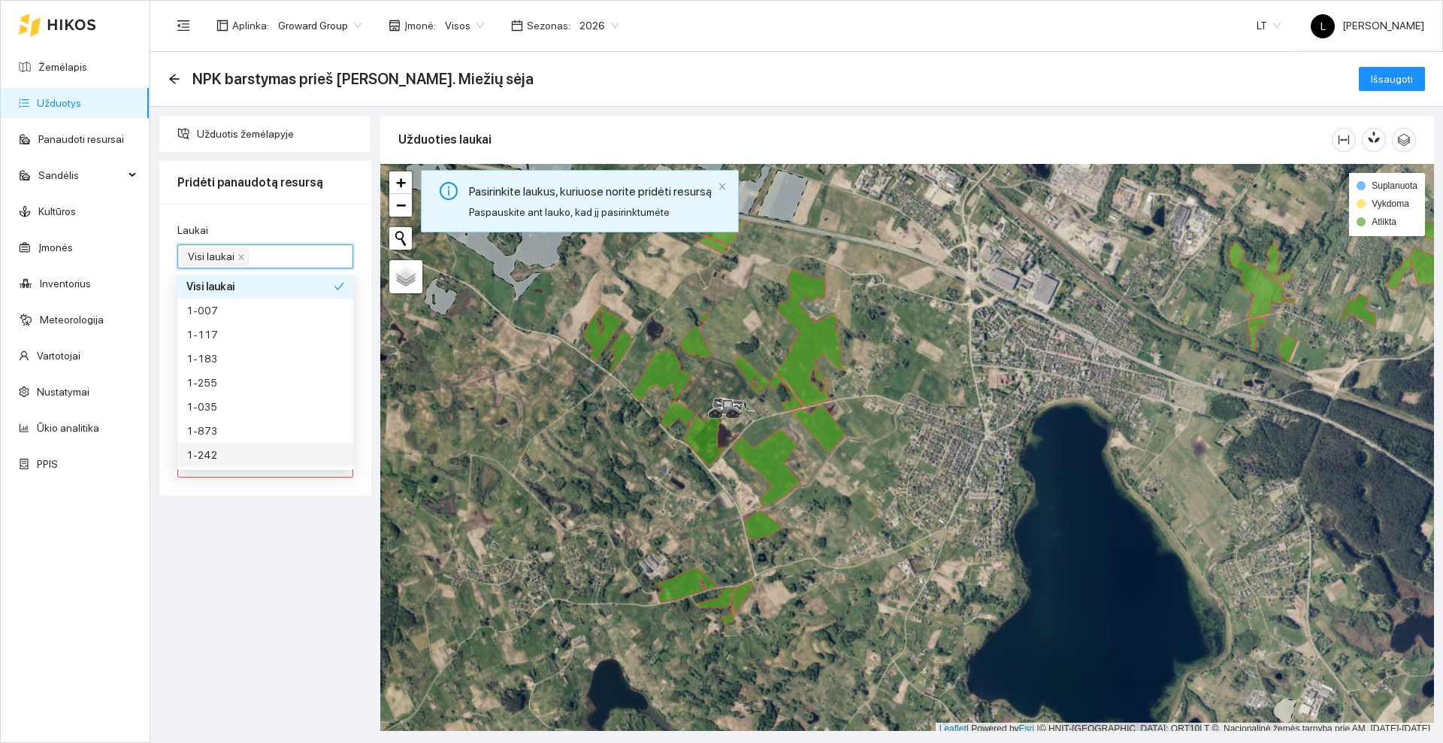
click at [273, 535] on div "Užduotis žemėlapyje Pridėti panaudotą resursą Laukai Visi laukai Resursas Kompl…" at bounding box center [265, 423] width 221 height 615
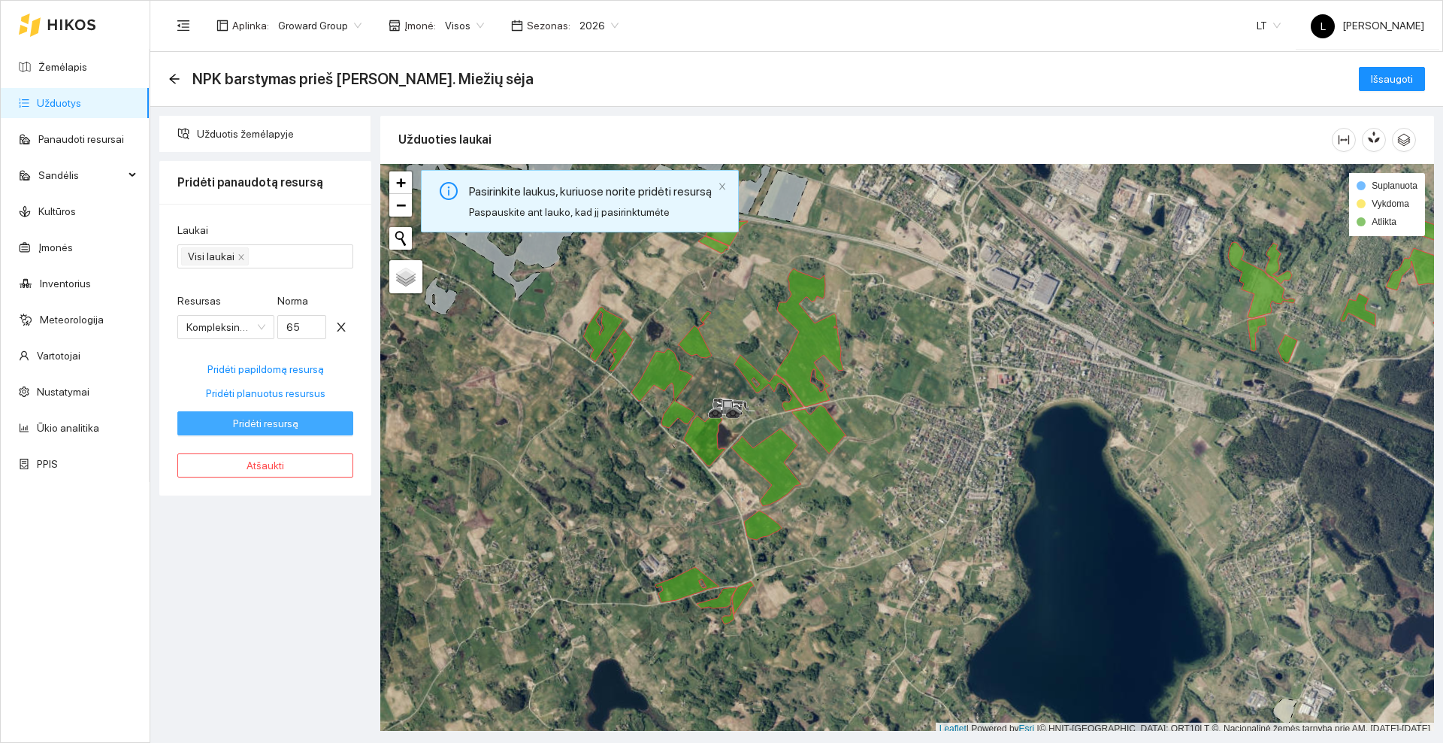
click at [262, 427] on span "Pridėti resursą" at bounding box center [265, 423] width 65 height 17
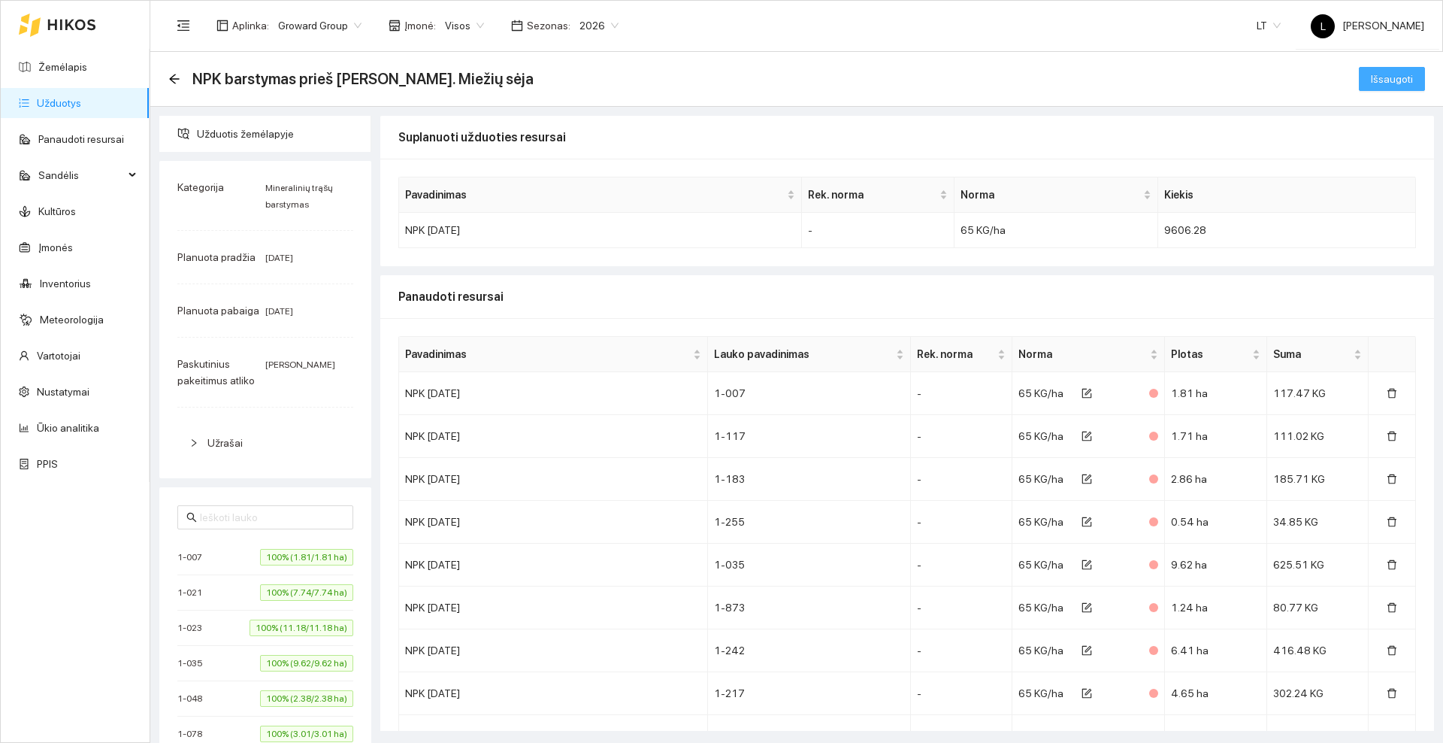
click at [1359, 79] on button "Išsaugoti" at bounding box center [1392, 79] width 66 height 24
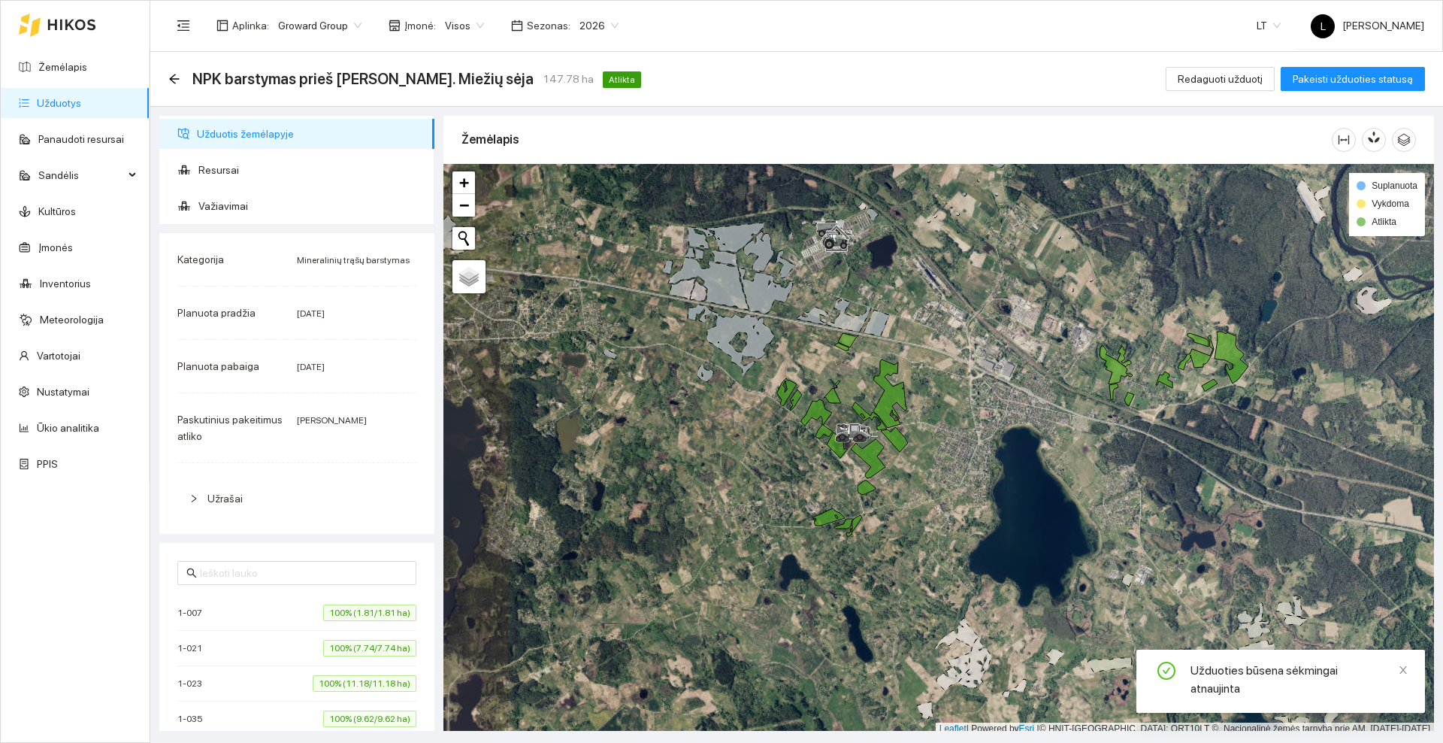
scroll to position [5, 0]
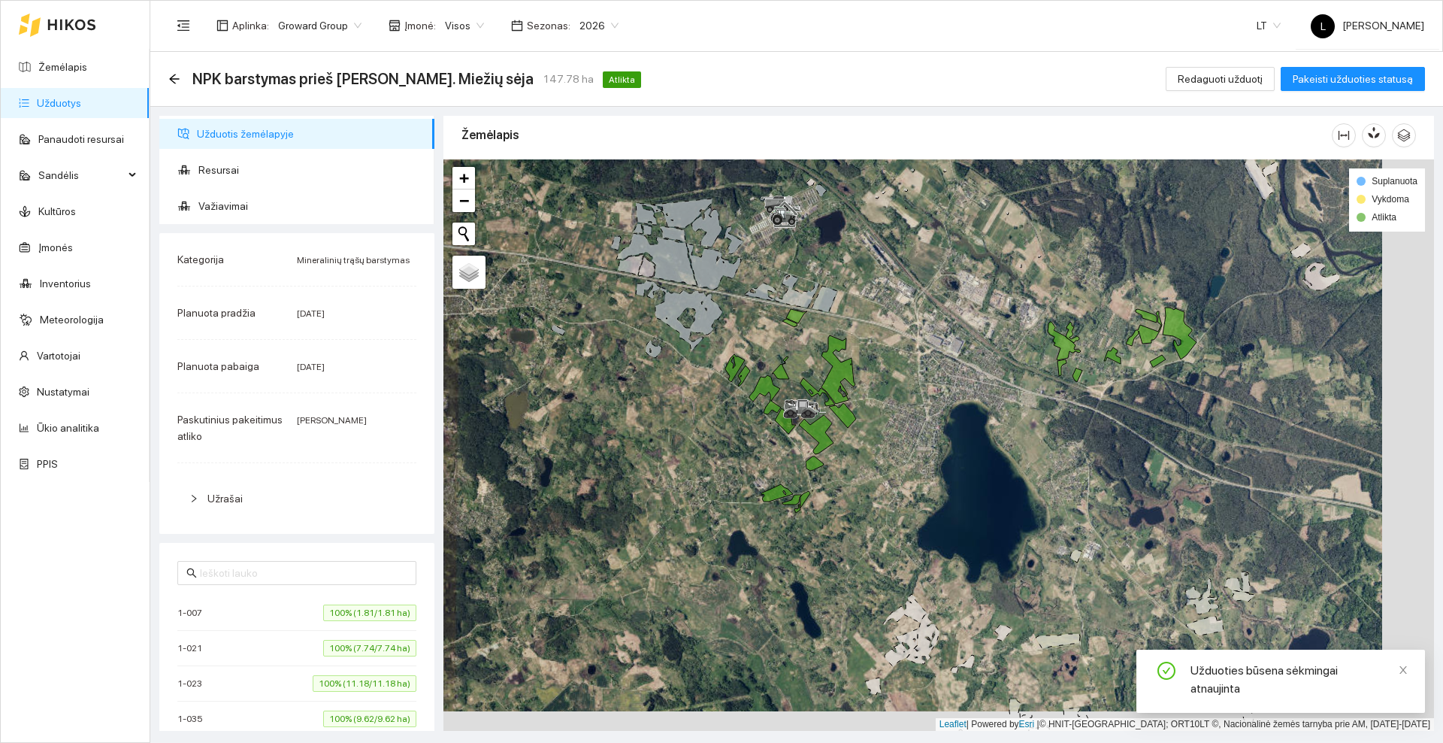
drag, startPoint x: 774, startPoint y: 480, endPoint x: 717, endPoint y: 459, distance: 60.9
click at [717, 459] on div at bounding box center [939, 444] width 991 height 571
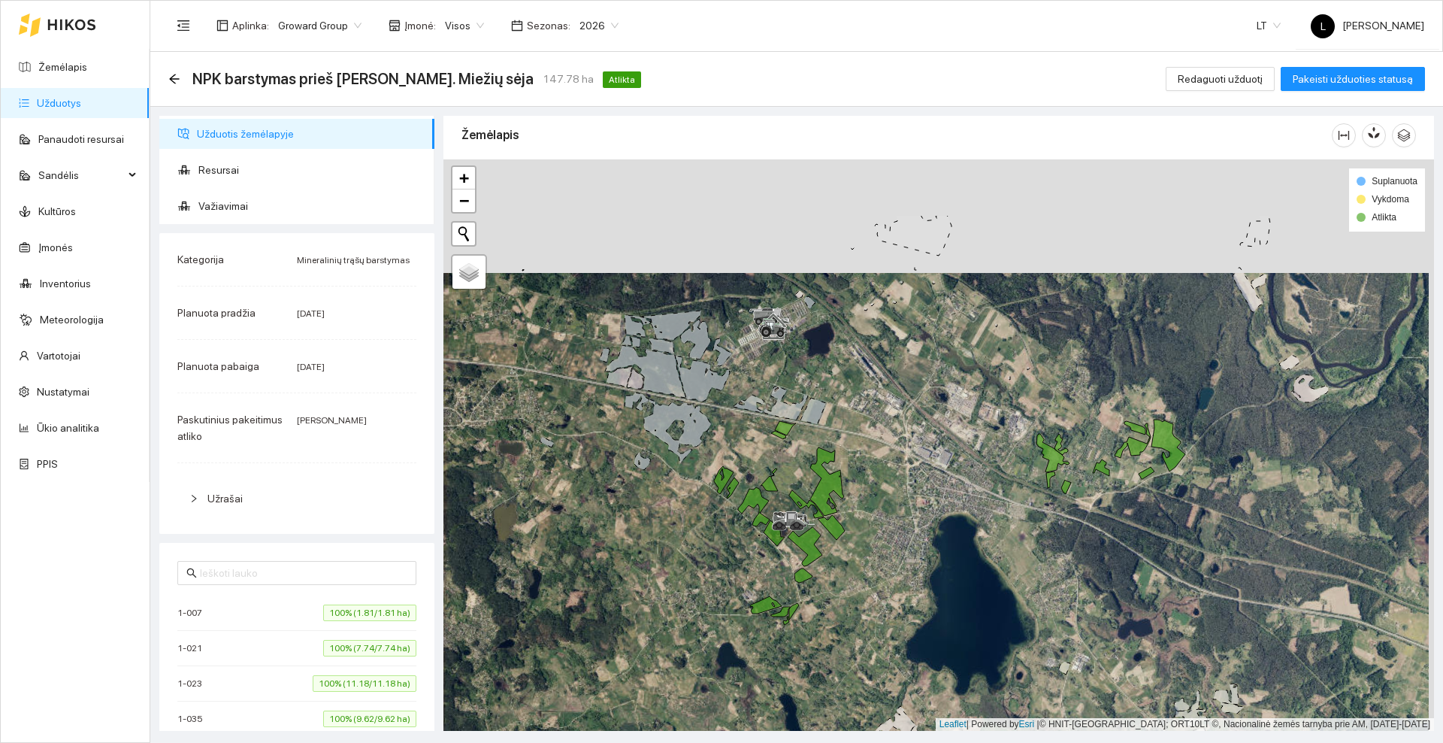
drag, startPoint x: 877, startPoint y: 410, endPoint x: 876, endPoint y: 449, distance: 38.3
click at [876, 449] on div at bounding box center [939, 444] width 991 height 571
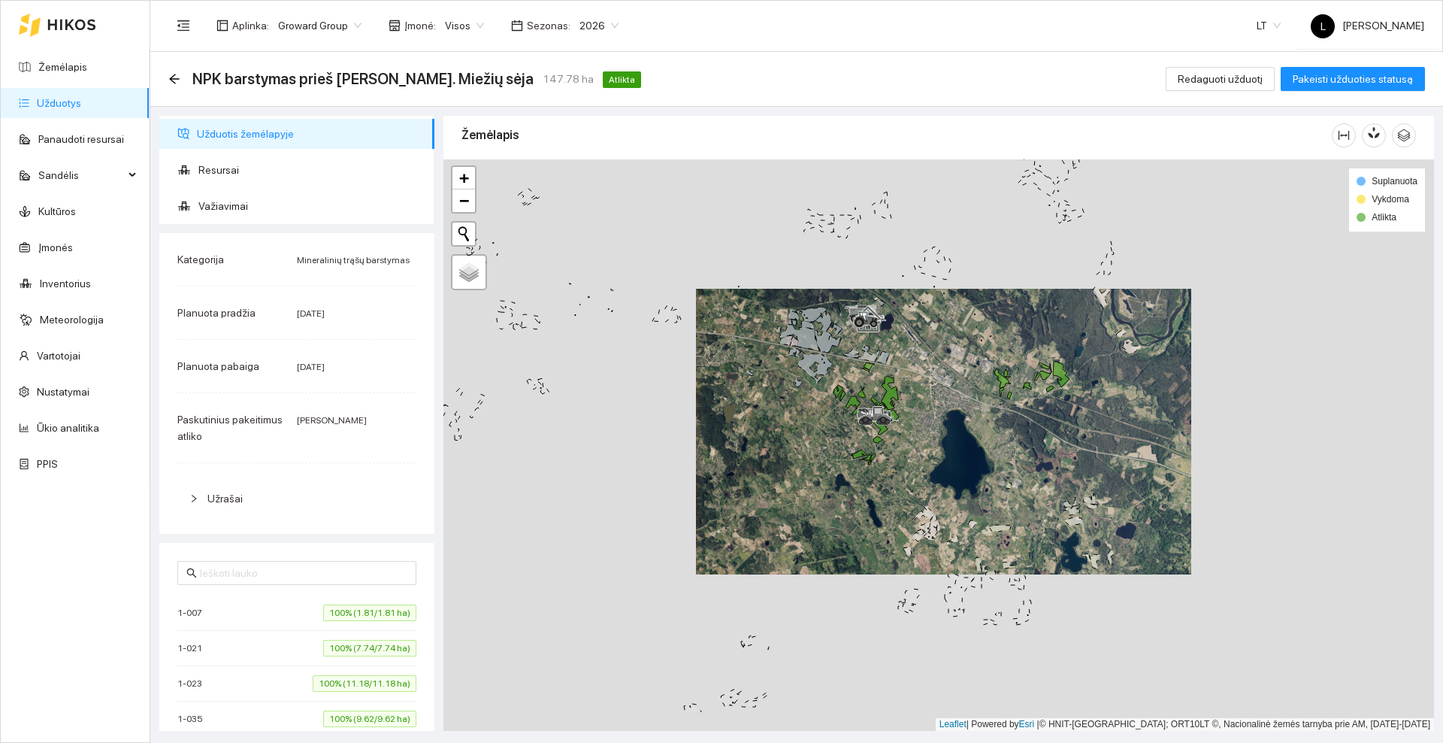
drag, startPoint x: 880, startPoint y: 509, endPoint x: 919, endPoint y: 433, distance: 85.1
click at [919, 433] on div at bounding box center [939, 444] width 991 height 571
click at [173, 74] on icon "arrow-left" at bounding box center [174, 79] width 12 height 12
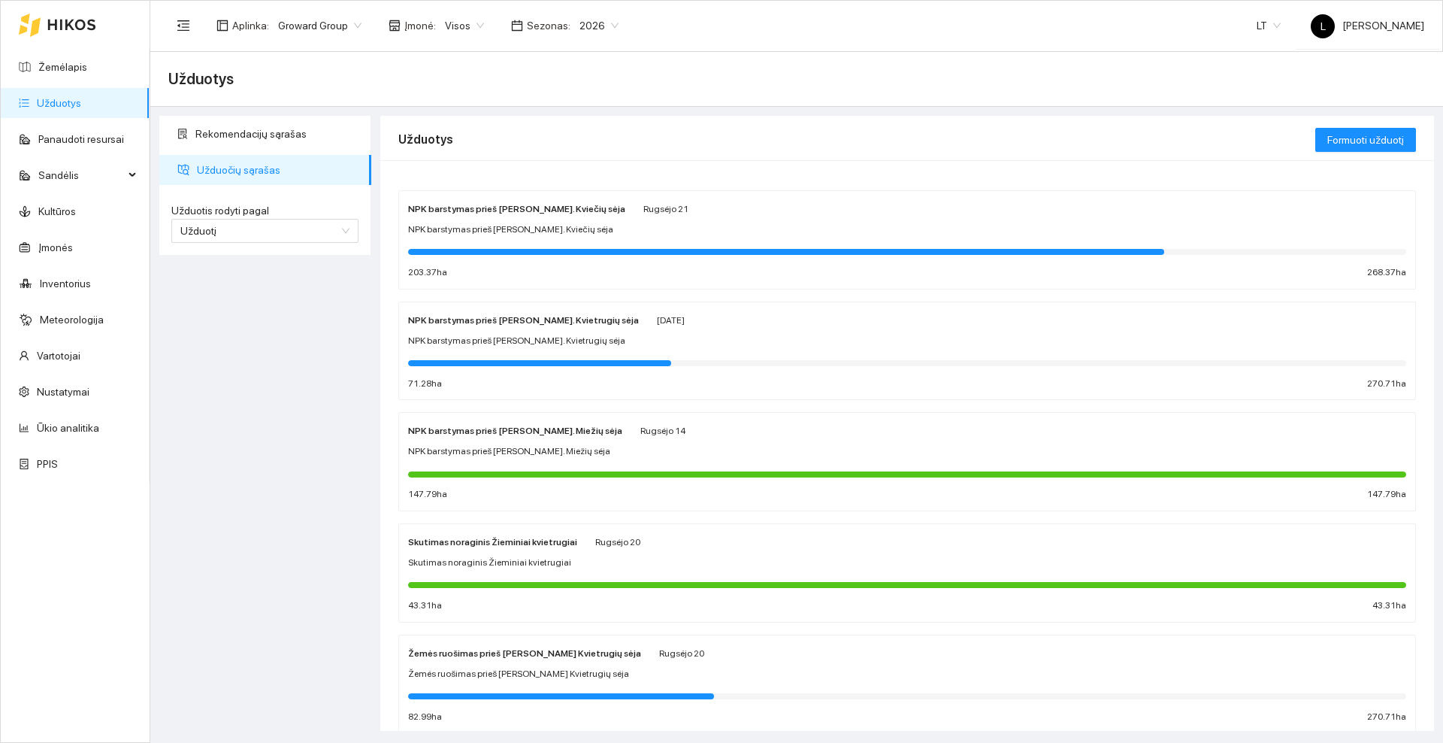
click at [546, 663] on div "Žemės ruošimas prieš [PERSON_NAME] Kvietrugių sėja [PERSON_NAME][DATE] Žemės ru…" at bounding box center [907, 684] width 998 height 80
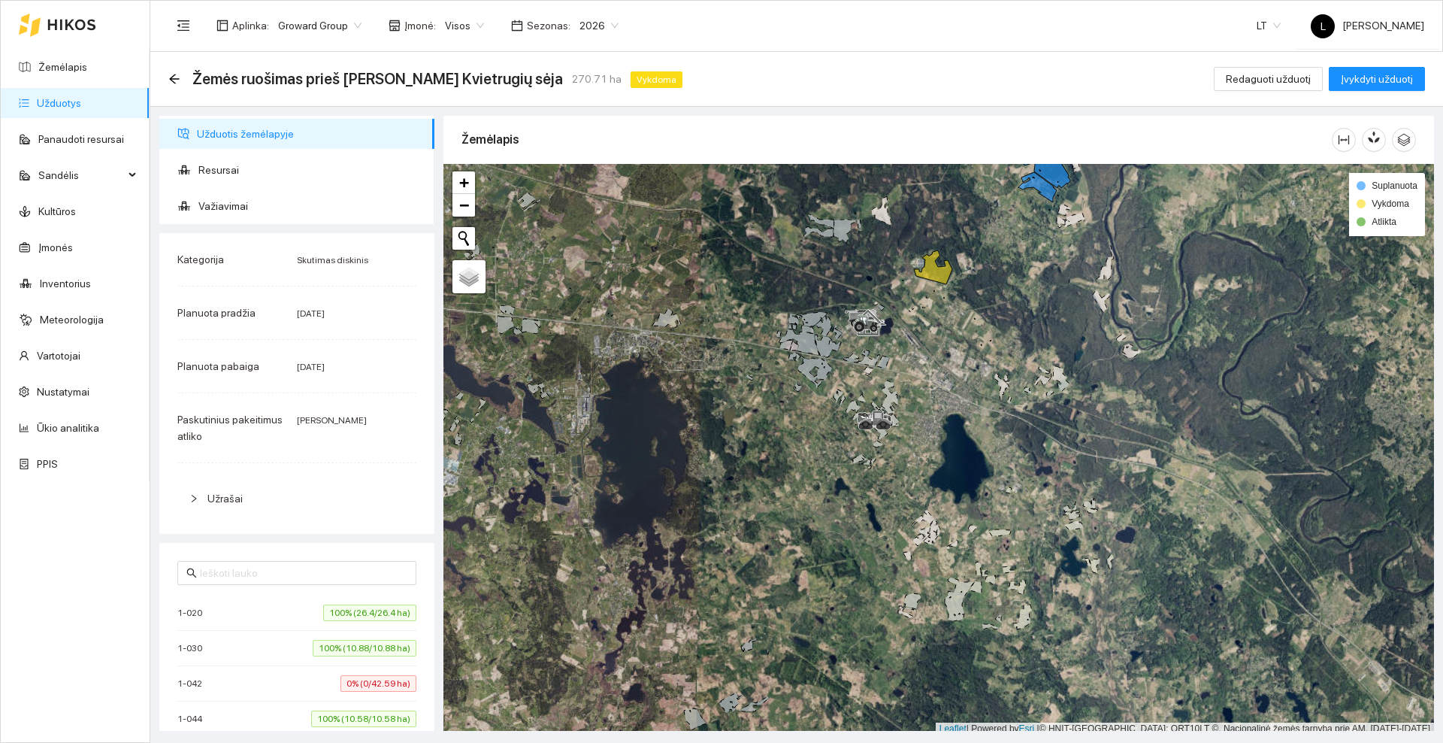
scroll to position [5, 0]
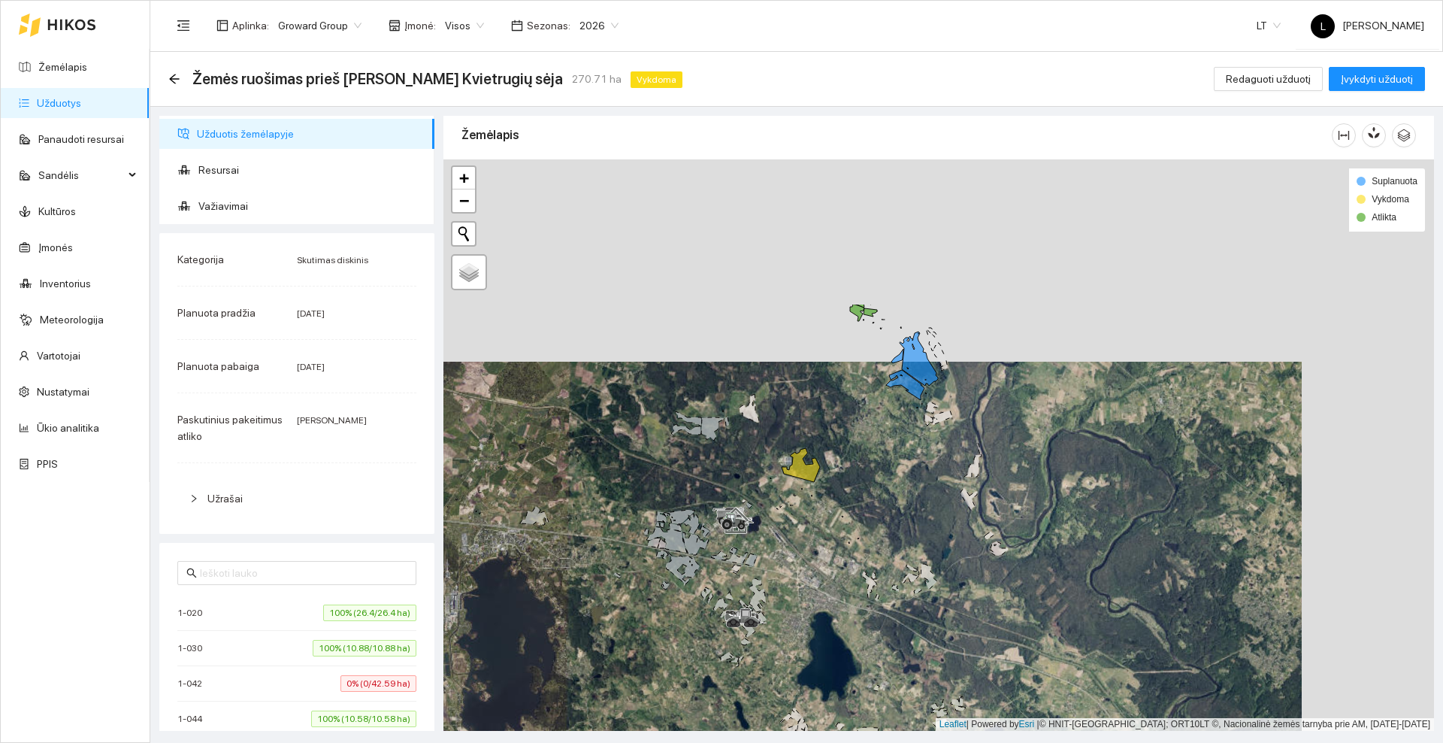
drag, startPoint x: 870, startPoint y: 241, endPoint x: 737, endPoint y: 444, distance: 241.6
click at [737, 444] on div at bounding box center [939, 444] width 991 height 571
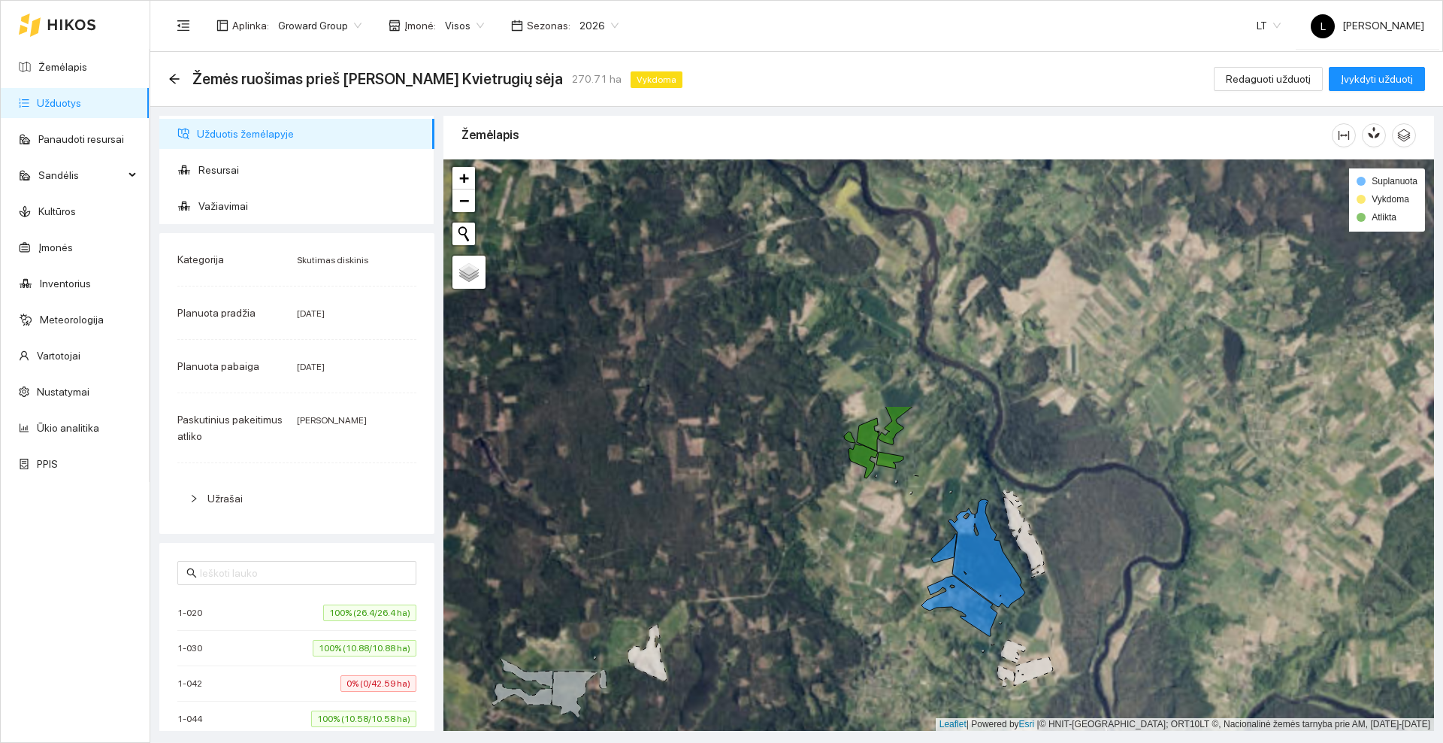
drag, startPoint x: 918, startPoint y: 273, endPoint x: 867, endPoint y: 577, distance: 307.8
click at [867, 577] on div at bounding box center [939, 444] width 991 height 571
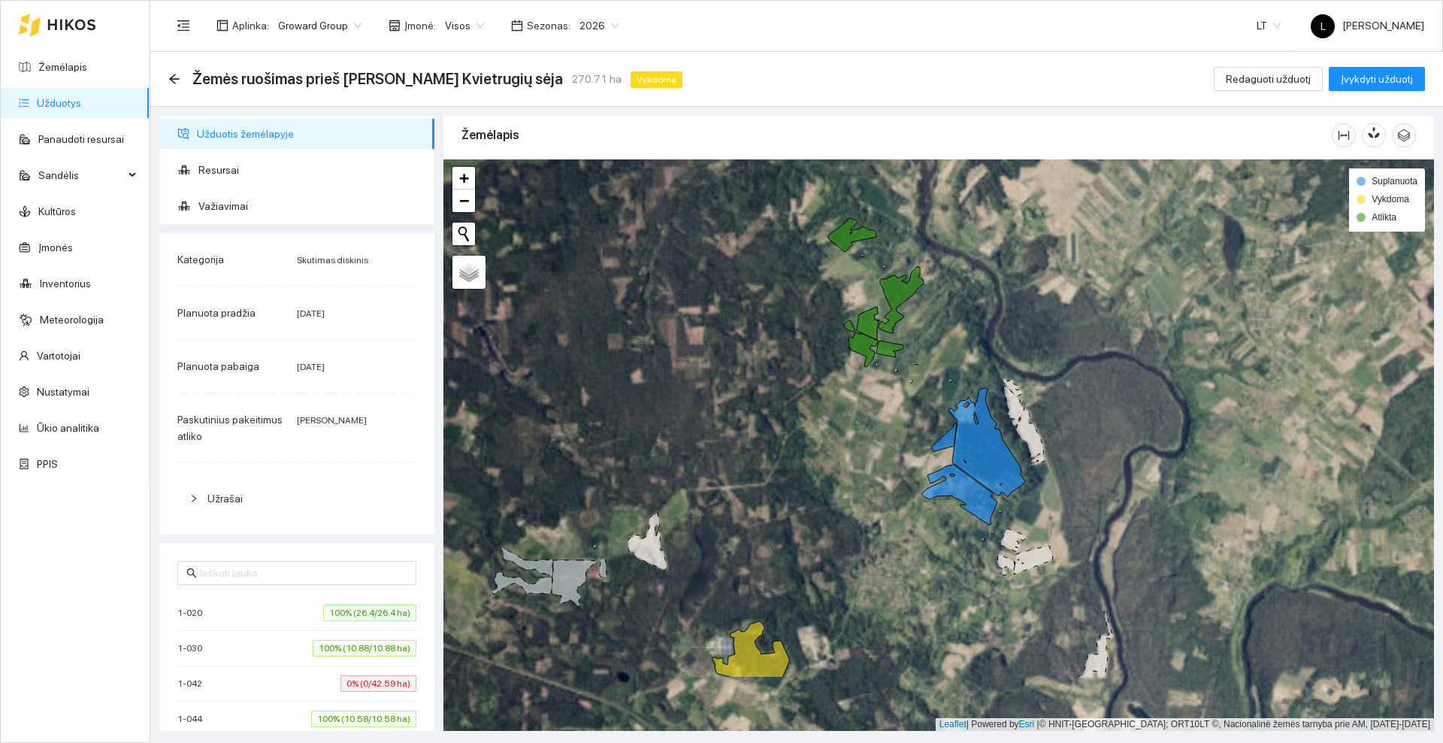
drag, startPoint x: 862, startPoint y: 522, endPoint x: 861, endPoint y: 378, distance: 143.6
click at [861, 378] on div at bounding box center [939, 444] width 991 height 571
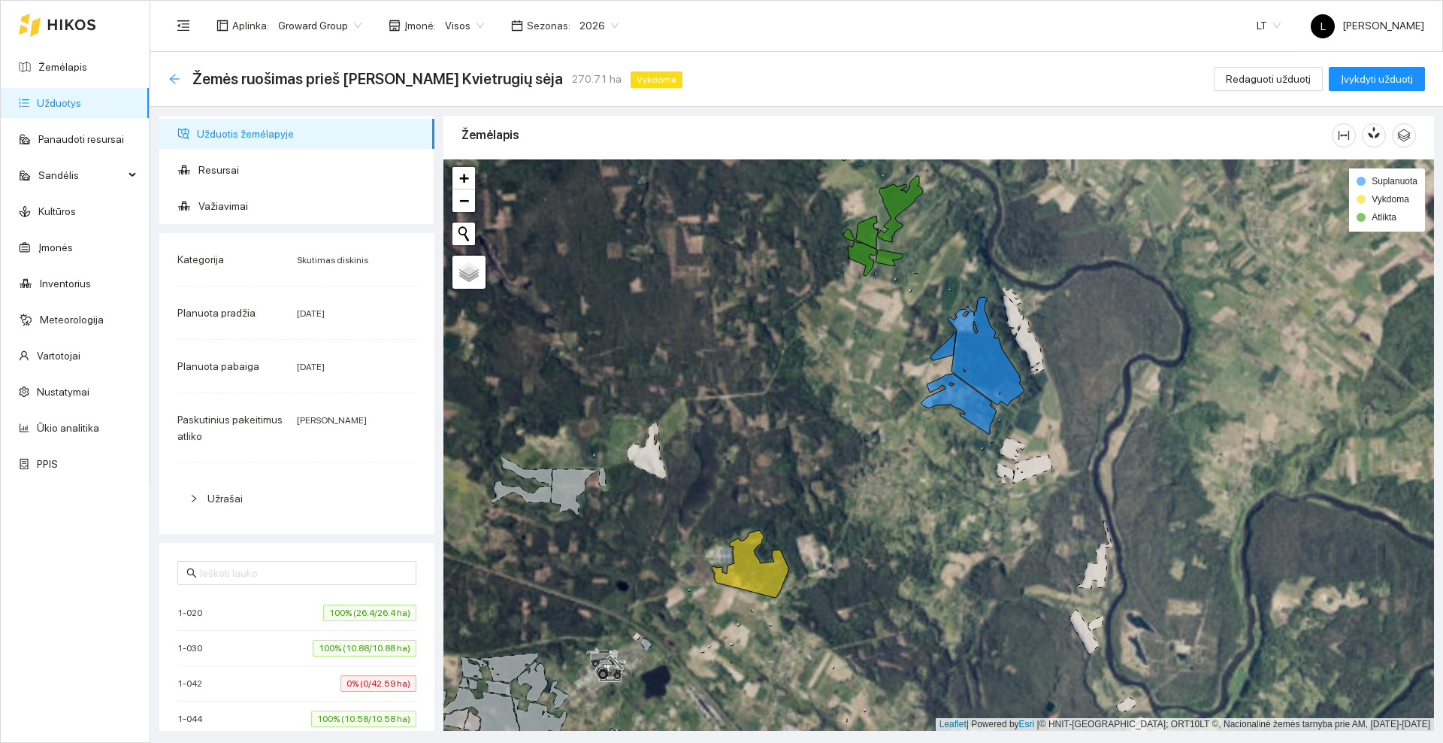
click at [179, 74] on icon "arrow-left" at bounding box center [174, 79] width 12 height 12
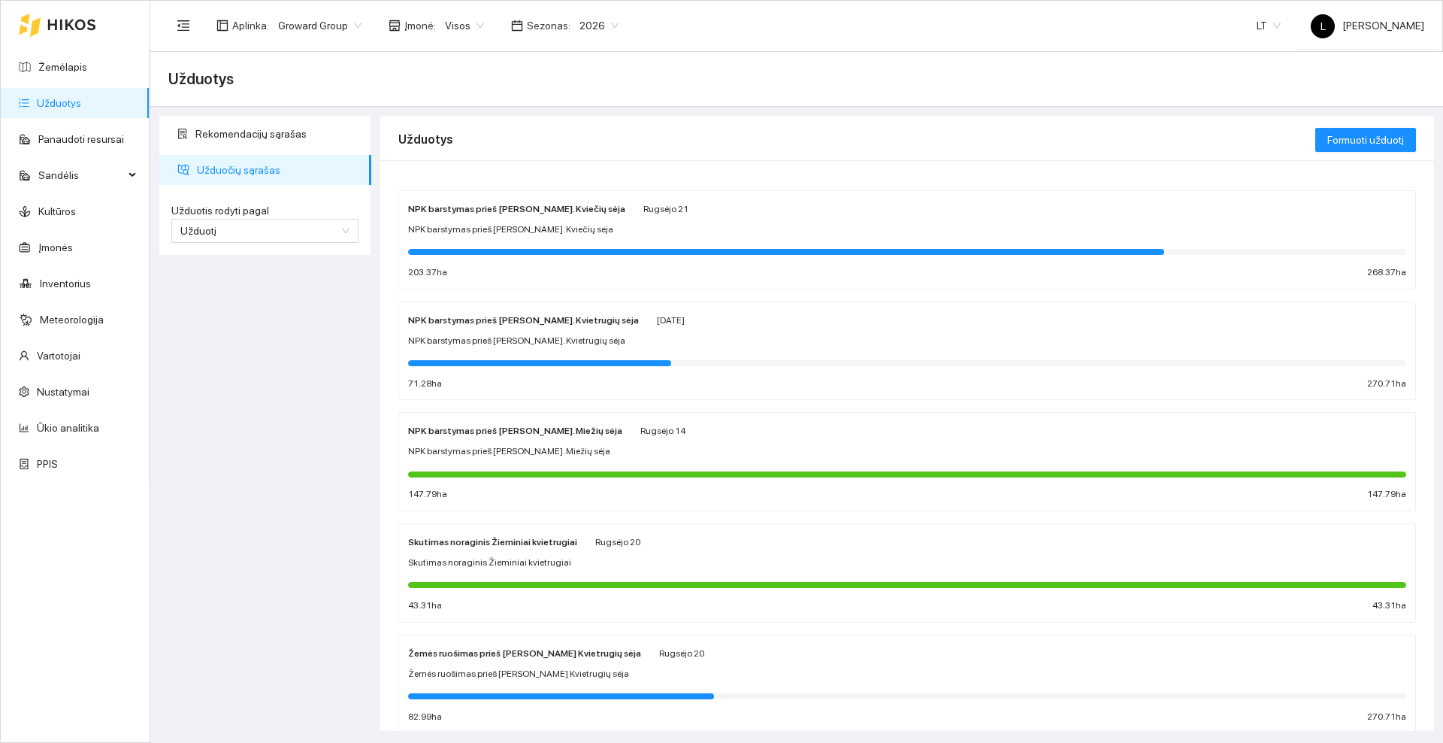
click at [492, 216] on div "NPK barstymas prieš [PERSON_NAME]. Kviečių sėja" at bounding box center [516, 208] width 217 height 17
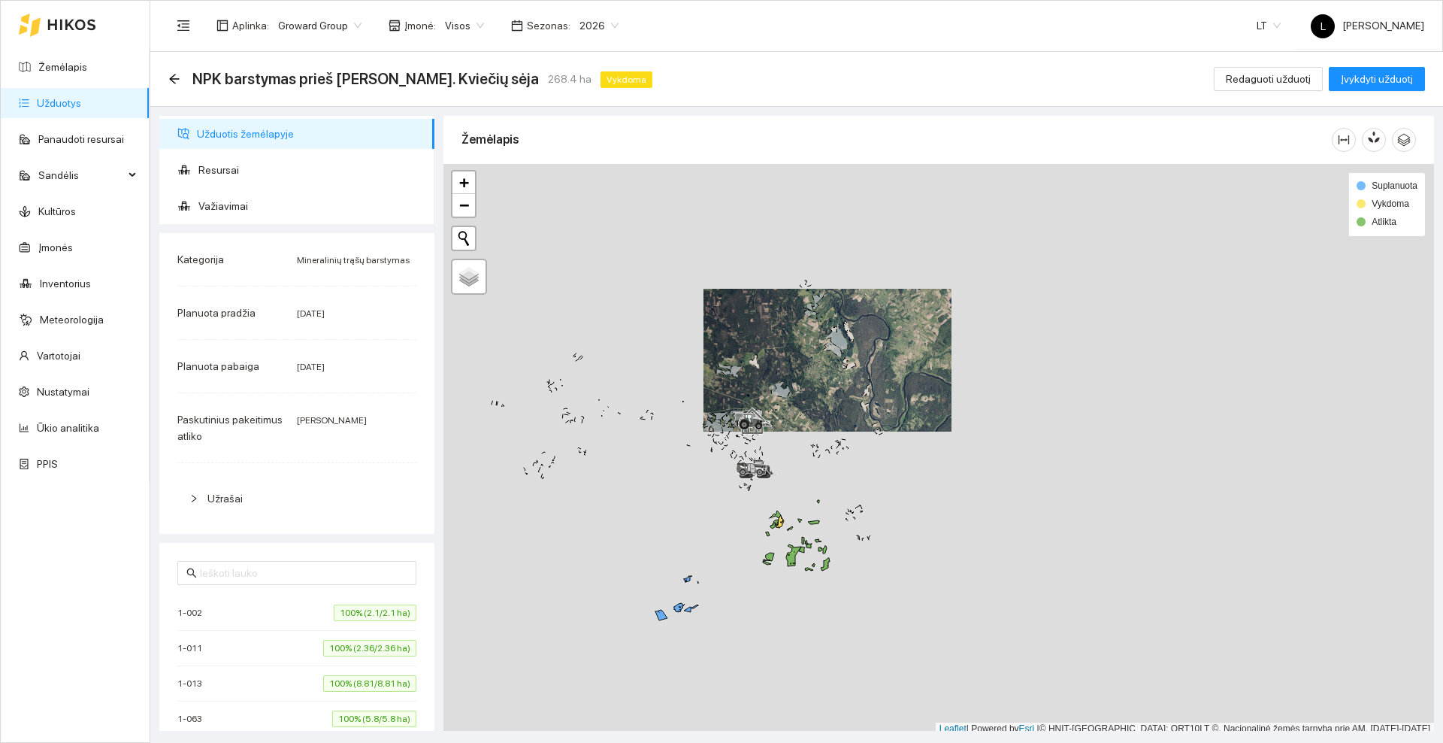
scroll to position [5, 0]
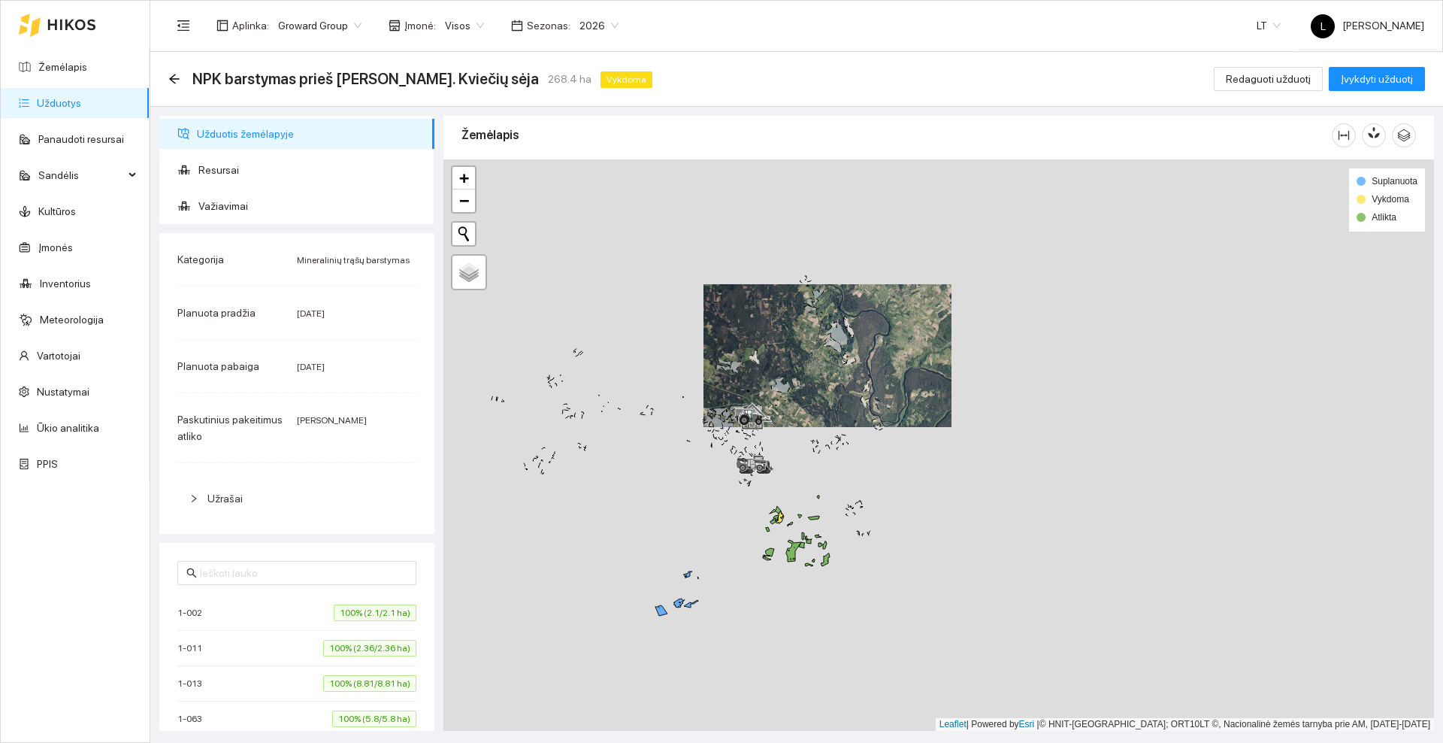
drag, startPoint x: 849, startPoint y: 480, endPoint x: 846, endPoint y: 360, distance: 120.3
click at [846, 360] on div at bounding box center [939, 444] width 991 height 571
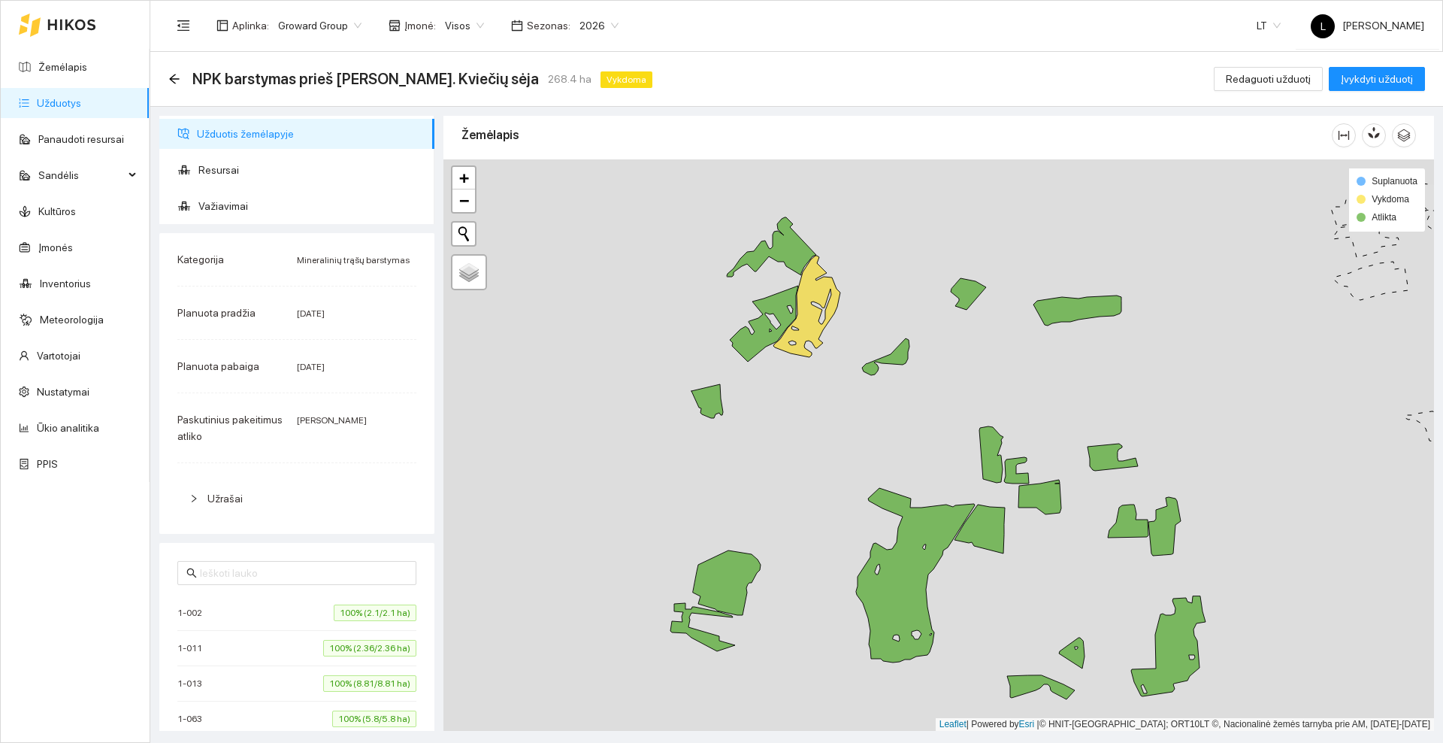
drag, startPoint x: 886, startPoint y: 244, endPoint x: 867, endPoint y: 310, distance: 68.8
click at [867, 310] on div at bounding box center [939, 444] width 991 height 571
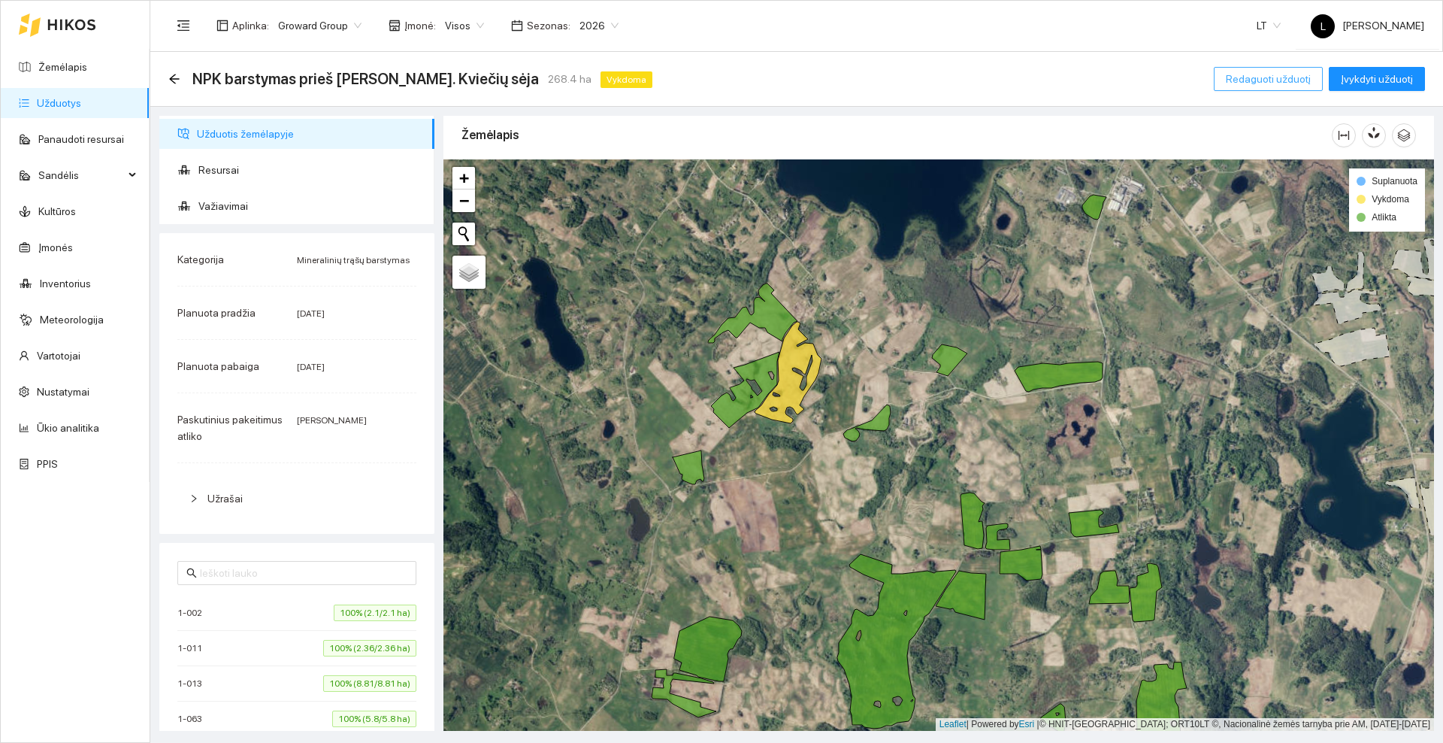
click at [1253, 80] on span "Redaguoti užduotį" at bounding box center [1268, 79] width 85 height 17
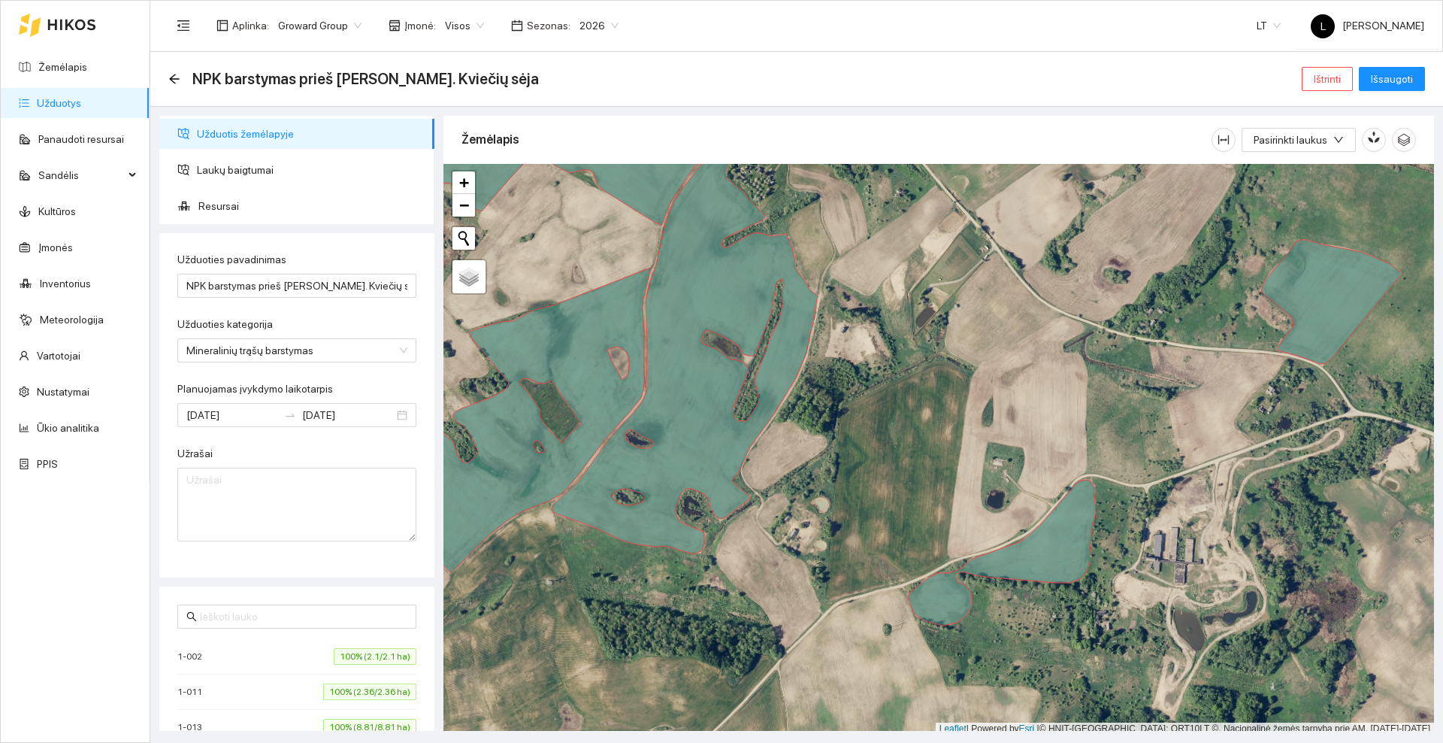
click at [182, 81] on div "NPK barstymas prieš [PERSON_NAME]. Kviečių sėja" at bounding box center [358, 79] width 380 height 24
click at [177, 77] on icon "arrow-left" at bounding box center [174, 79] width 12 height 12
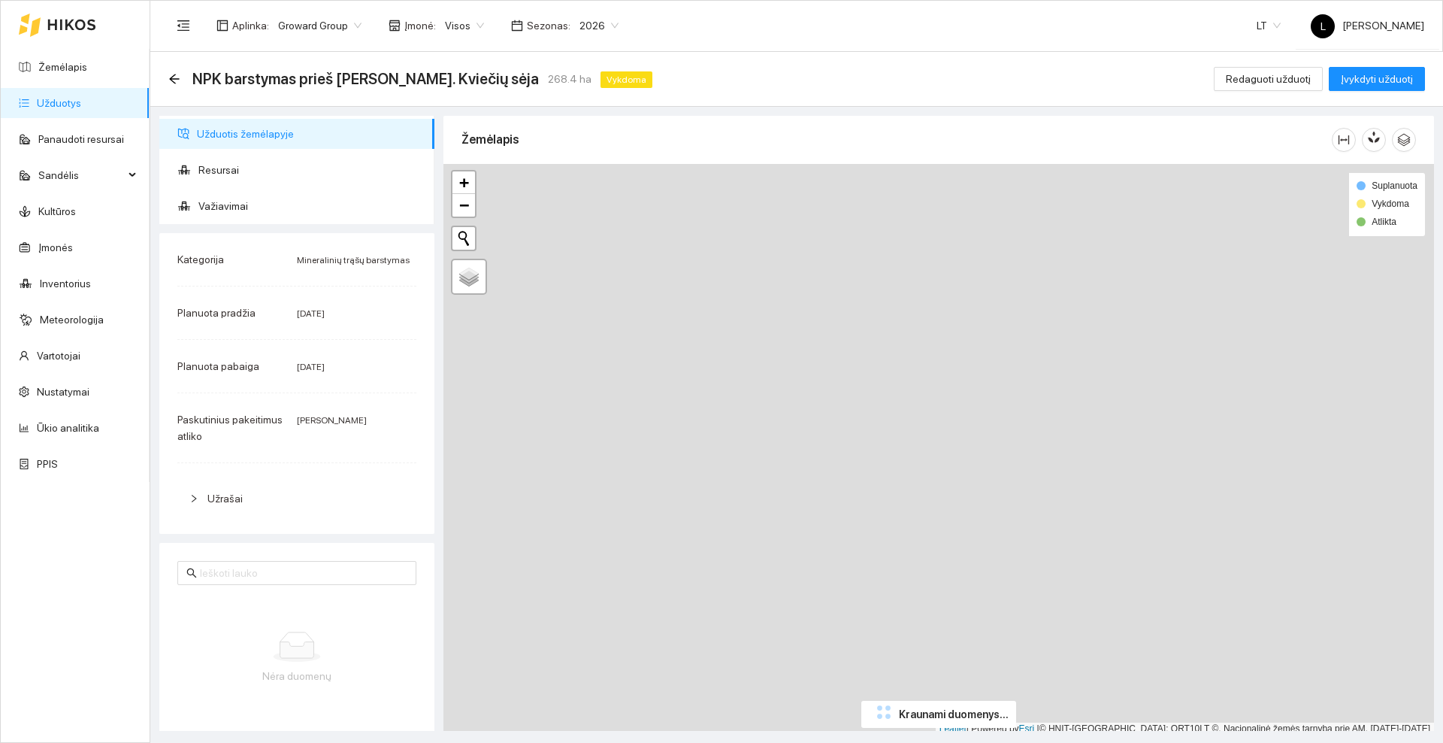
click at [177, 77] on icon "arrow-left" at bounding box center [174, 79] width 12 height 12
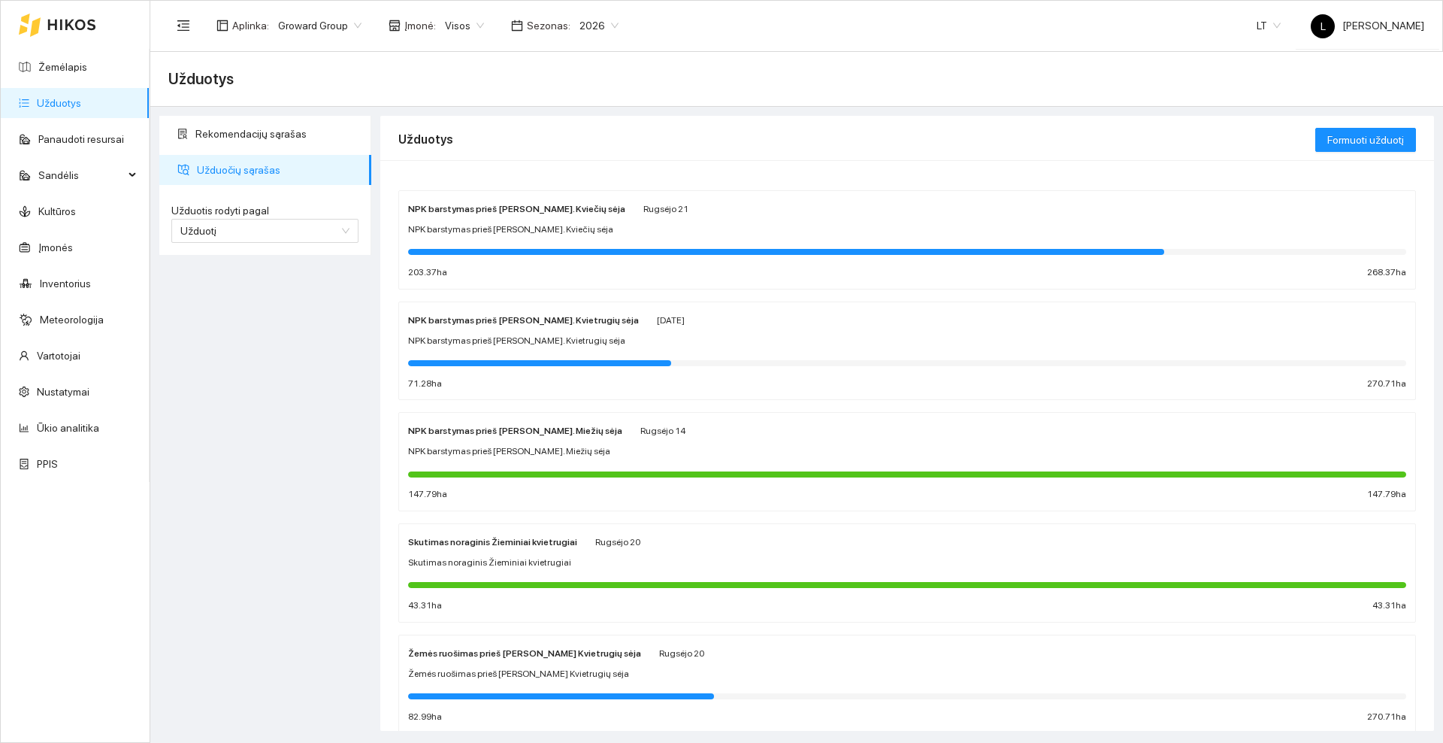
click at [61, 26] on icon at bounding box center [71, 25] width 47 height 11
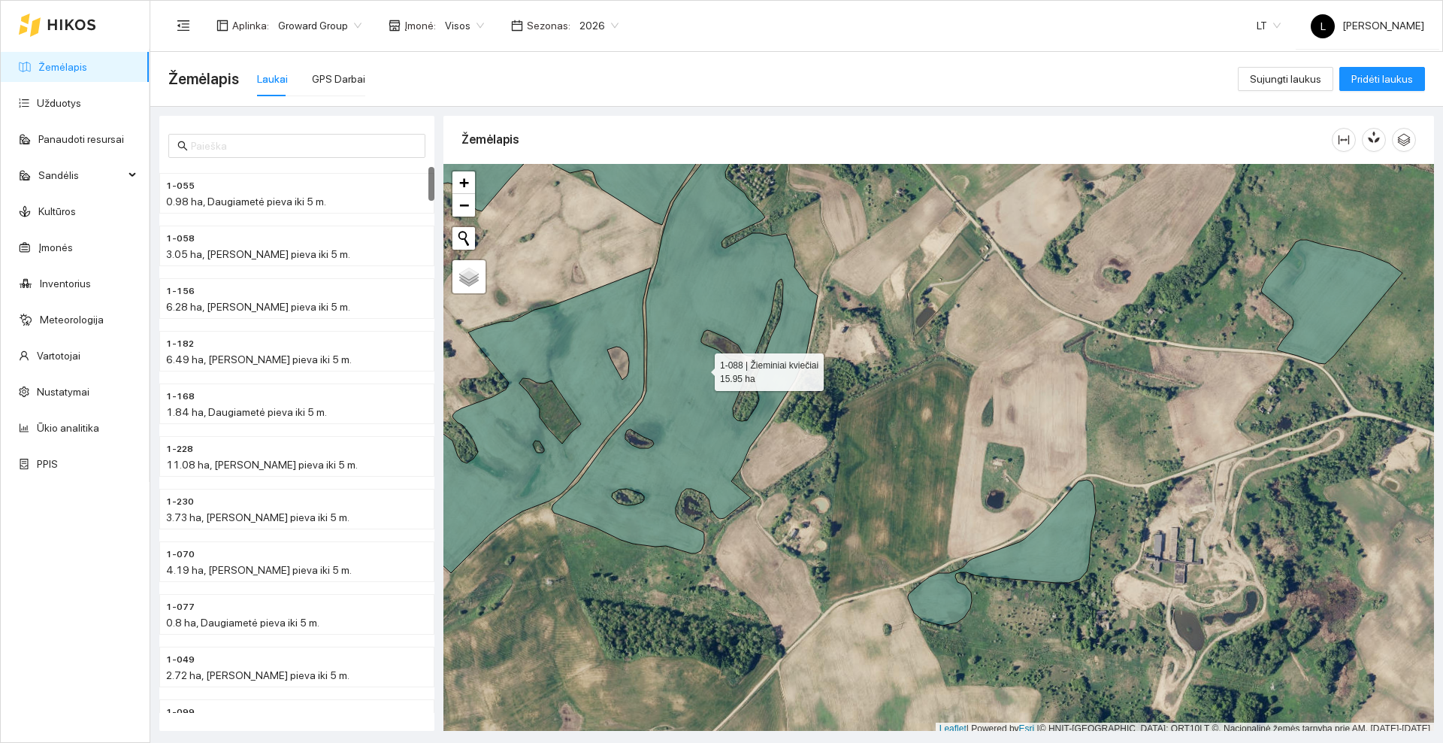
click at [692, 383] on icon at bounding box center [685, 351] width 266 height 404
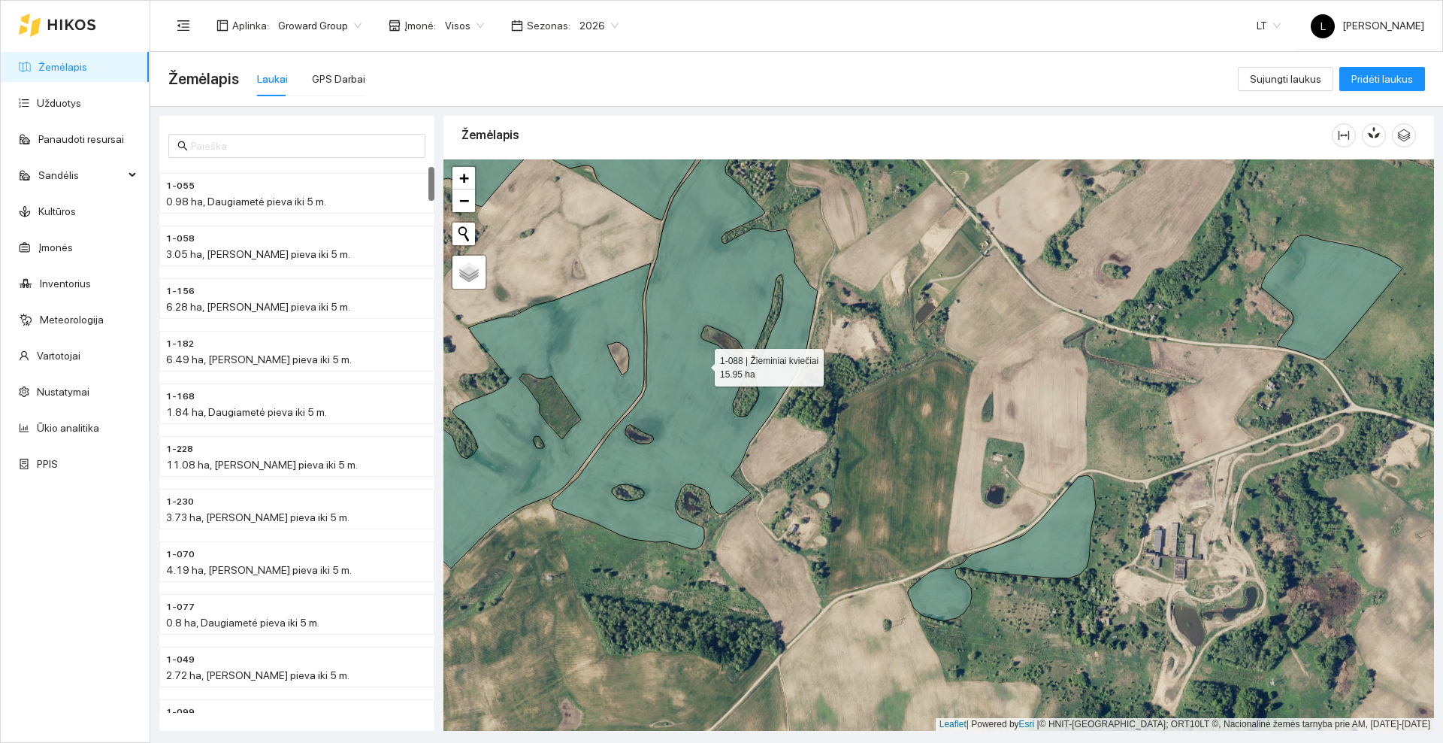
scroll to position [4357, 0]
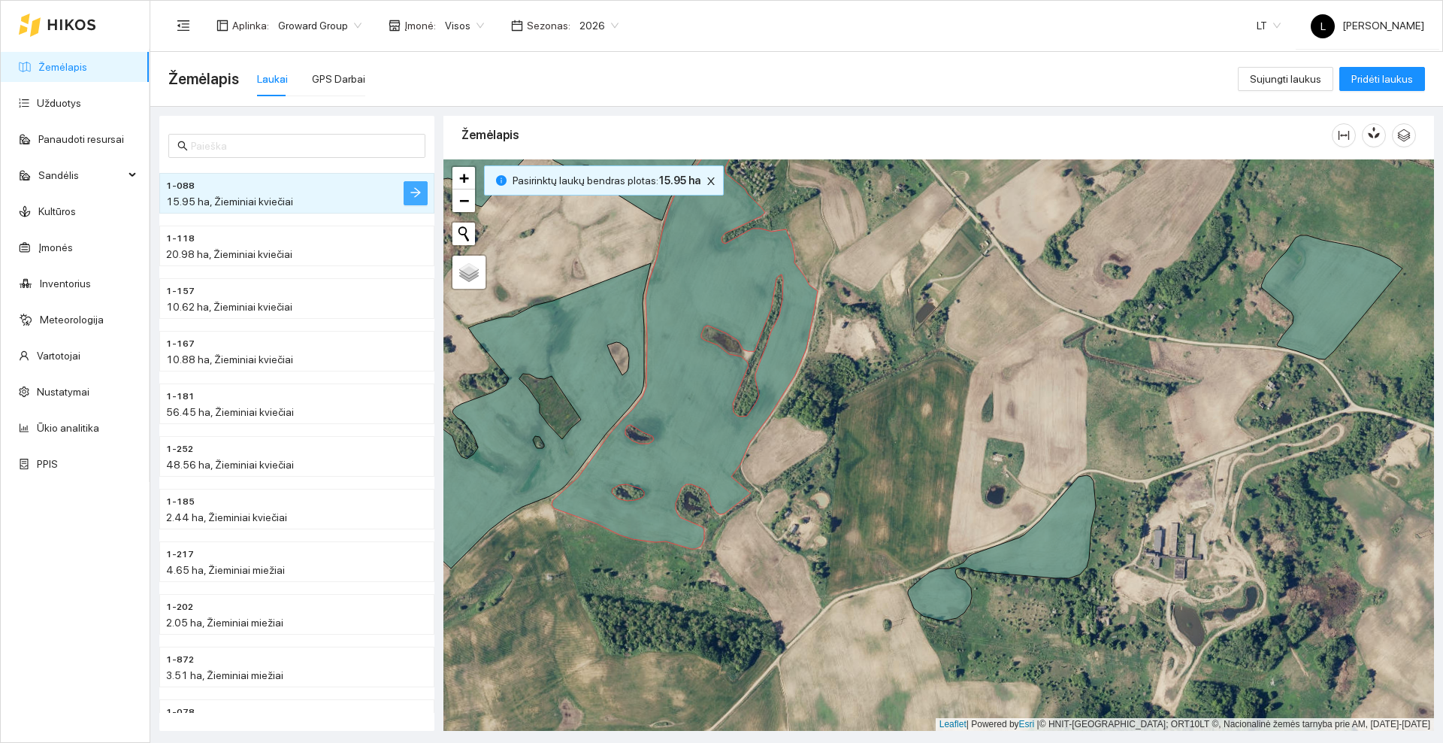
click at [414, 196] on icon "arrow-right" at bounding box center [416, 192] width 12 height 12
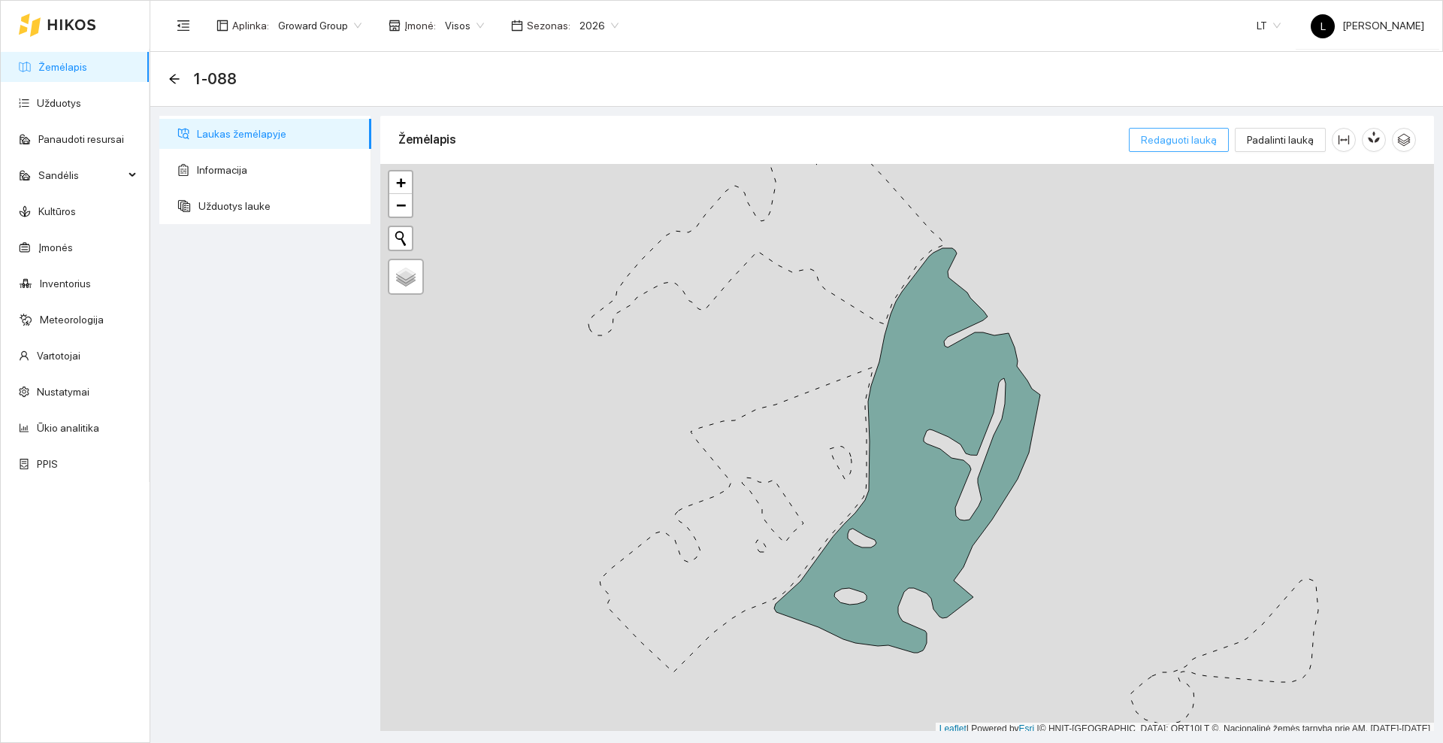
click at [1152, 132] on span "Redaguoti lauką" at bounding box center [1179, 140] width 76 height 17
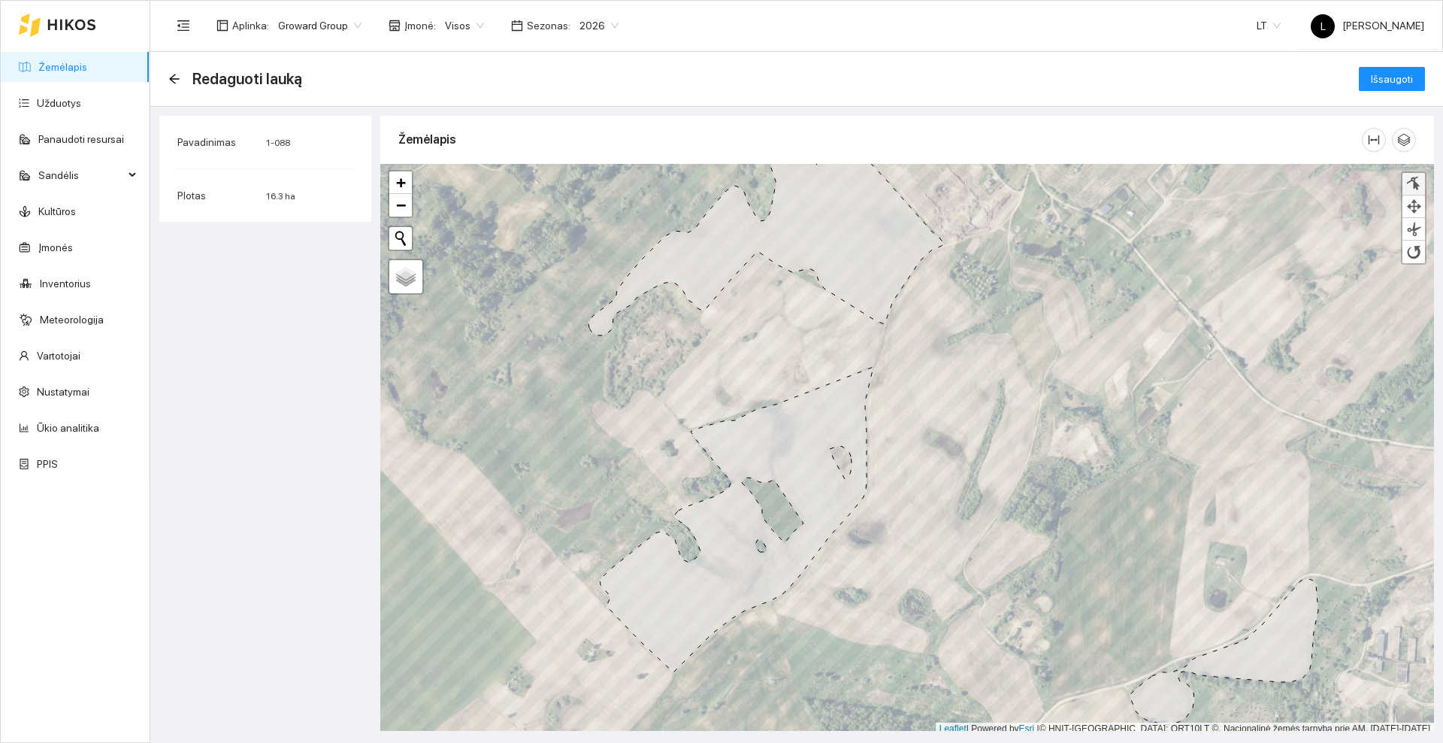
click at [1416, 181] on div at bounding box center [1413, 184] width 15 height 14
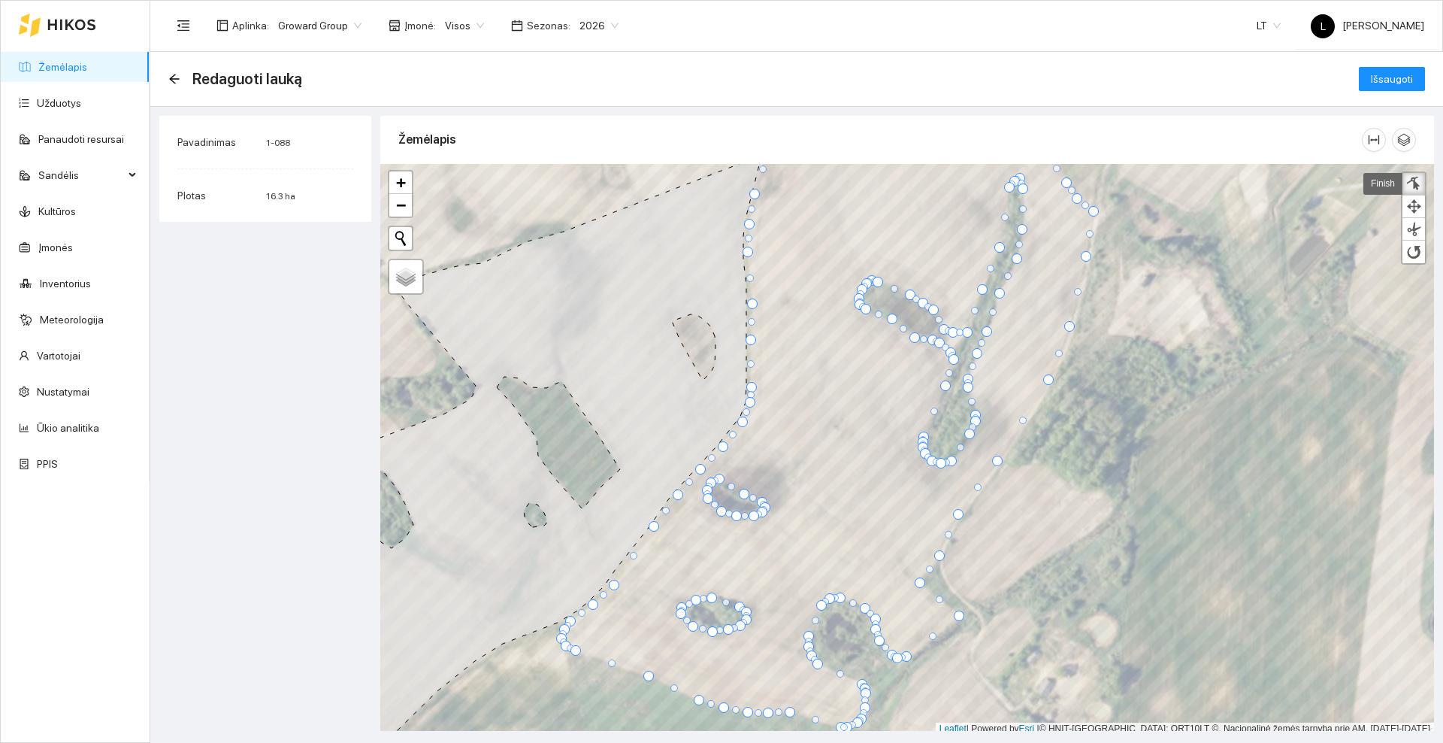
scroll to position [5, 0]
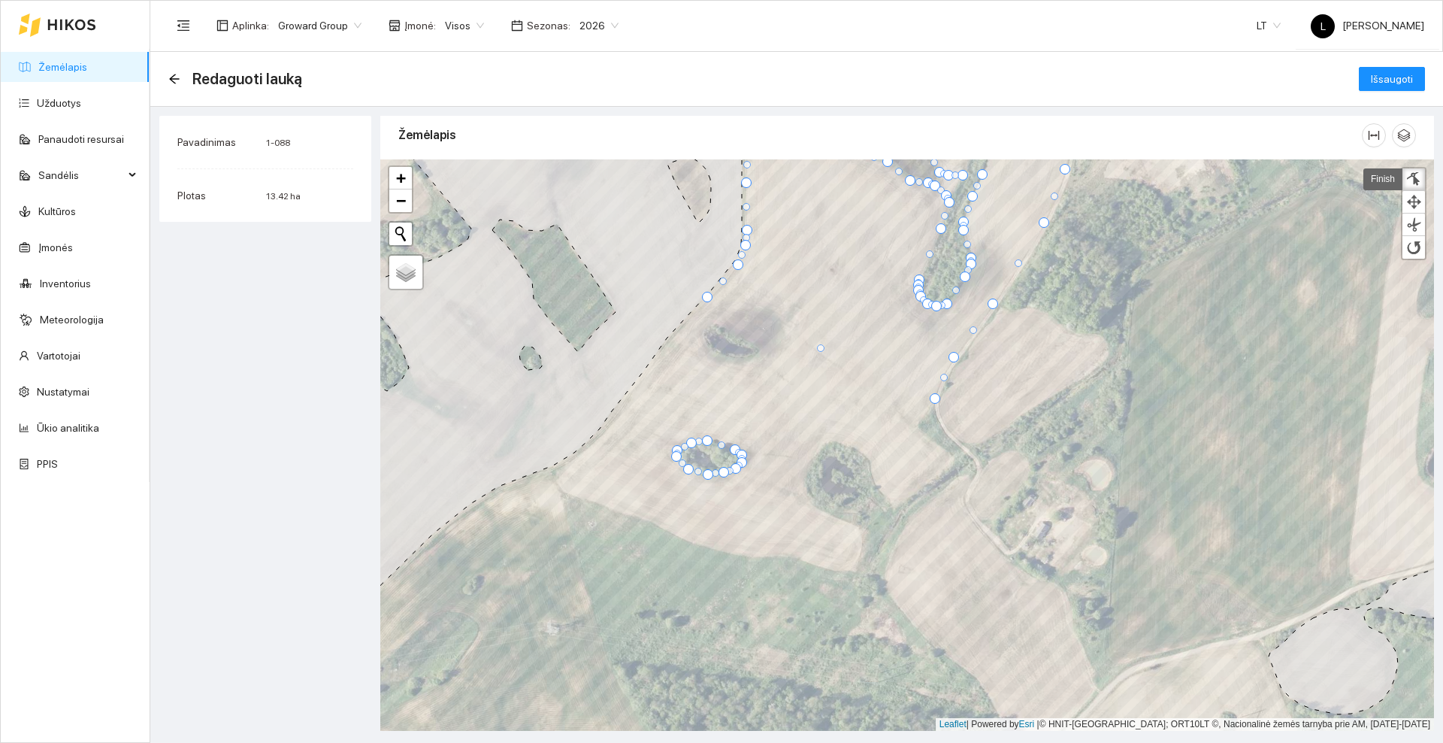
drag, startPoint x: 674, startPoint y: 336, endPoint x: 708, endPoint y: 295, distance: 52.8
click at [708, 295] on div at bounding box center [707, 297] width 11 height 11
drag, startPoint x: 934, startPoint y: 398, endPoint x: 926, endPoint y: 410, distance: 14.6
click at [926, 410] on div at bounding box center [927, 410] width 11 height 11
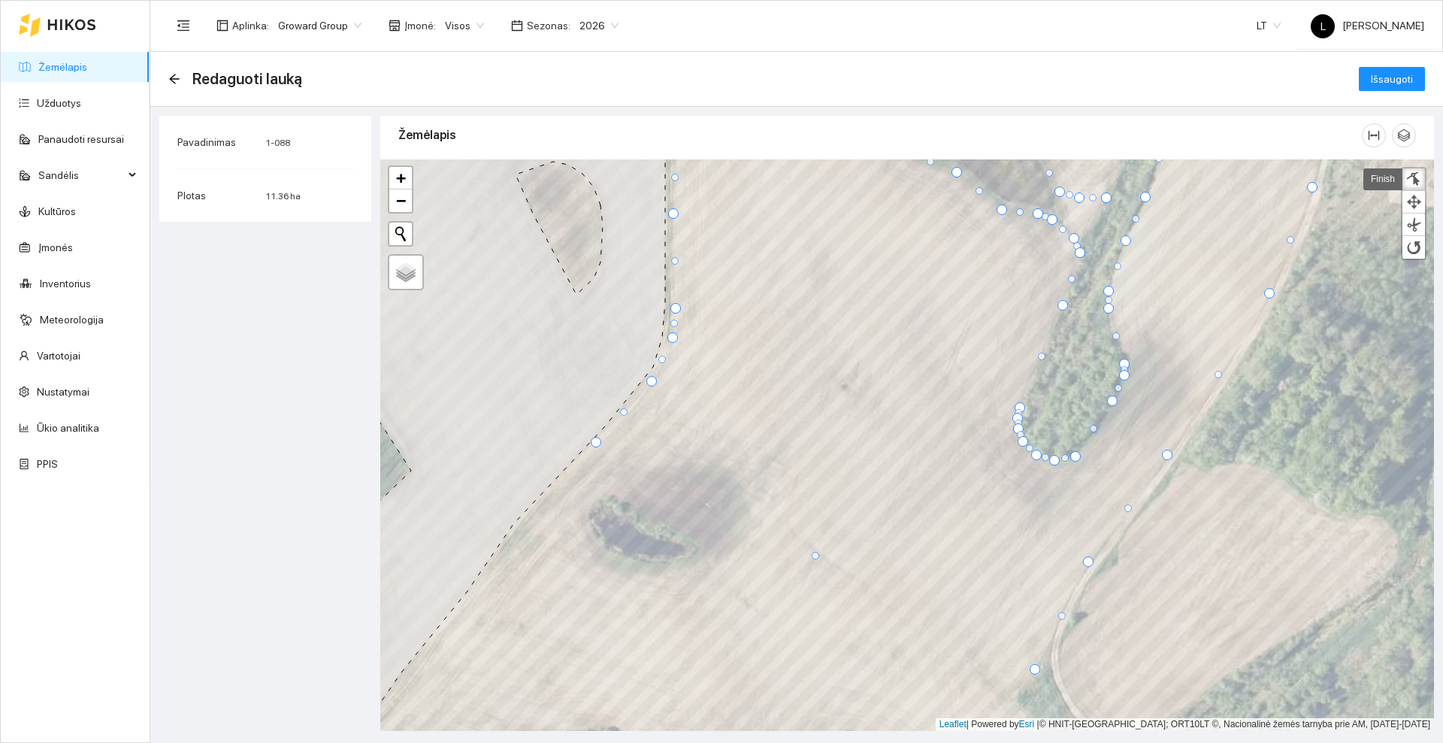
drag, startPoint x: 658, startPoint y: 374, endPoint x: 651, endPoint y: 377, distance: 7.7
click at [651, 377] on div at bounding box center [651, 381] width 11 height 11
drag, startPoint x: 598, startPoint y: 441, endPoint x: 592, endPoint y: 447, distance: 8.5
click at [592, 447] on div at bounding box center [591, 447] width 11 height 11
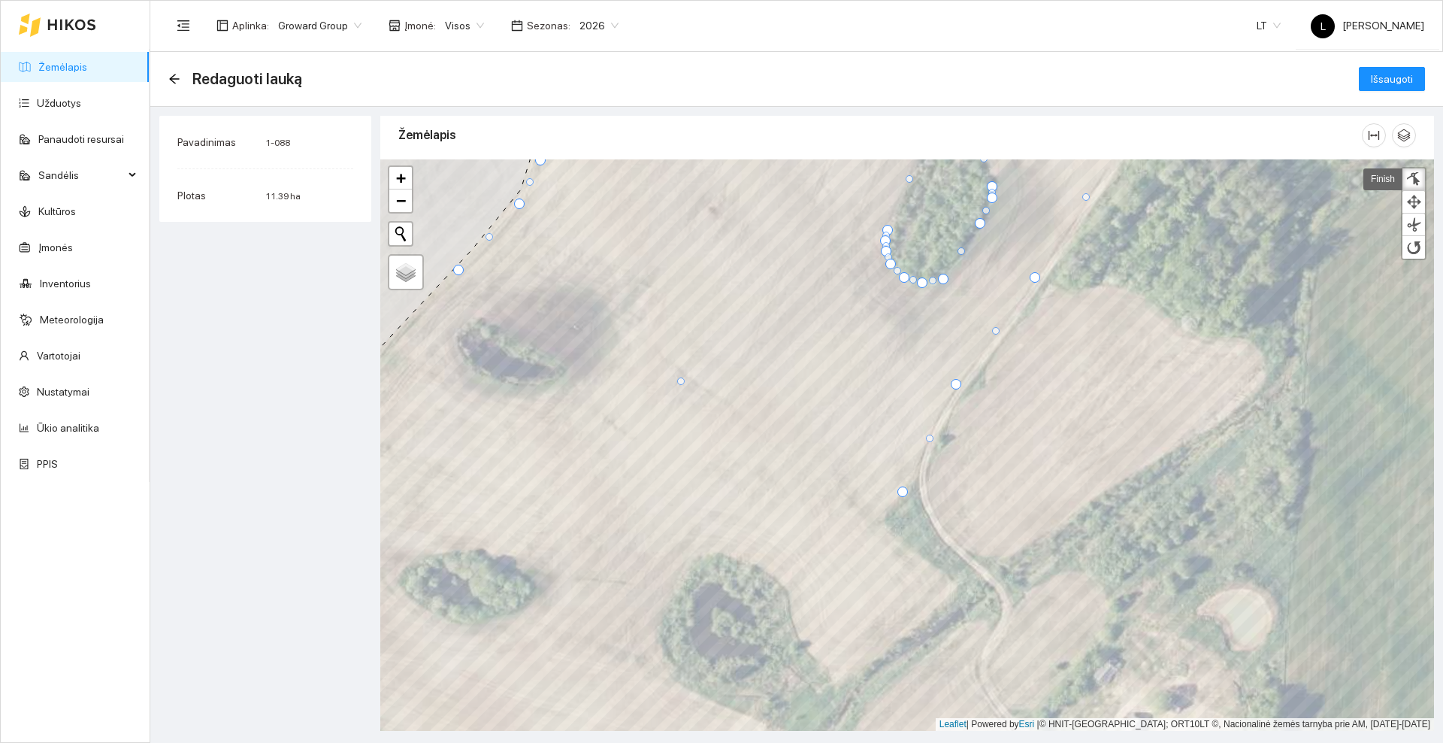
click at [904, 488] on div at bounding box center [903, 491] width 11 height 11
drag, startPoint x: 904, startPoint y: 486, endPoint x: 912, endPoint y: 480, distance: 10.1
click at [912, 480] on div at bounding box center [910, 482] width 11 height 11
click at [928, 428] on div at bounding box center [929, 432] width 8 height 8
drag, startPoint x: 908, startPoint y: 482, endPoint x: 898, endPoint y: 496, distance: 17.3
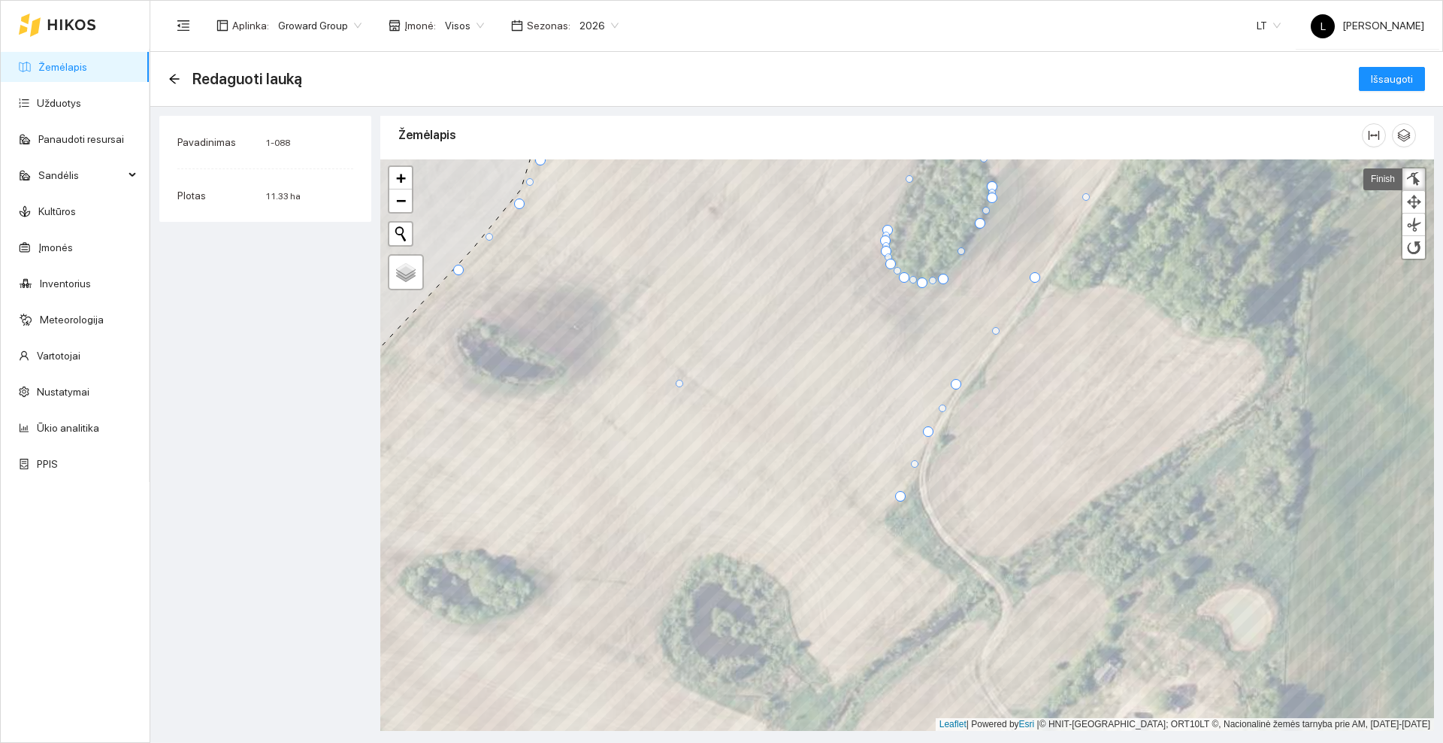
click at [898, 496] on div at bounding box center [900, 496] width 11 height 11
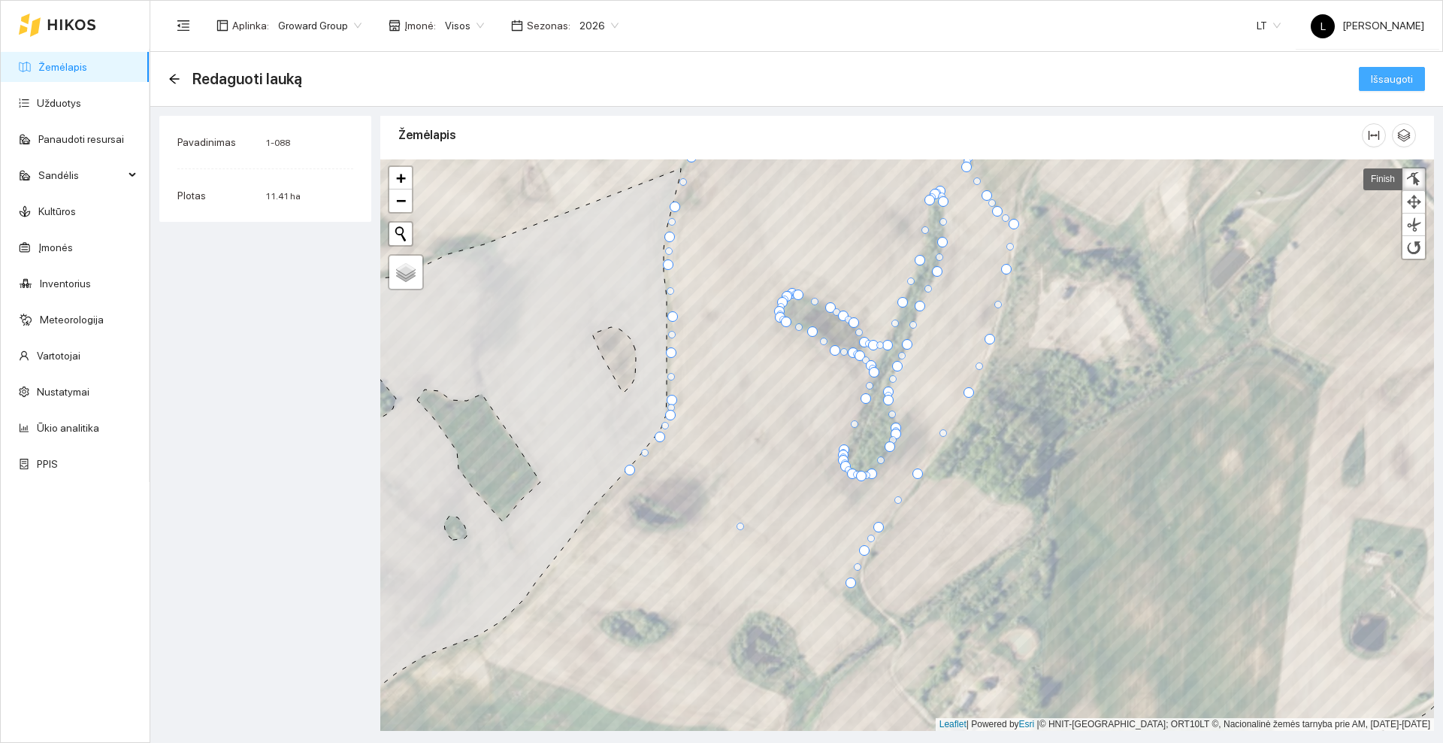
click at [1412, 74] on span "Išsaugoti" at bounding box center [1392, 79] width 42 height 17
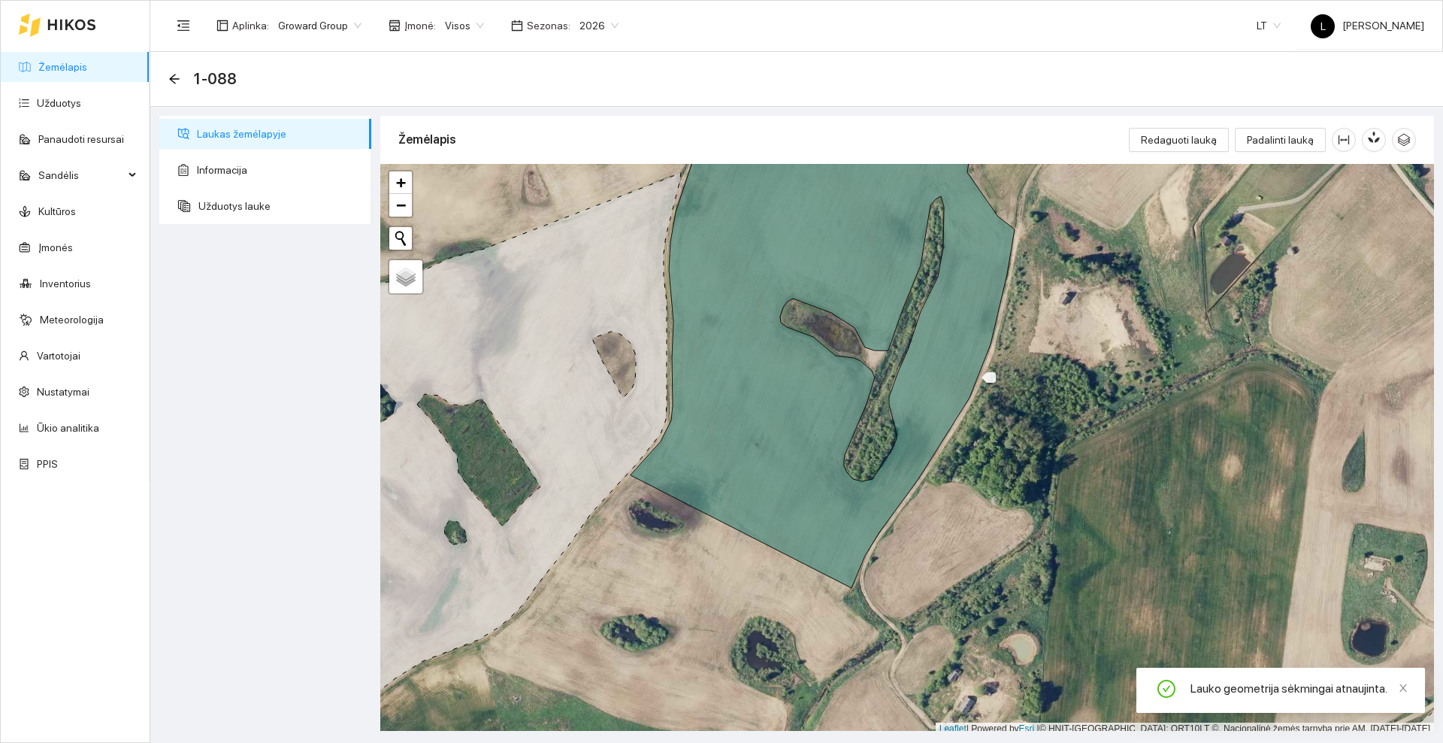
drag, startPoint x: 877, startPoint y: 477, endPoint x: 866, endPoint y: 498, distance: 23.9
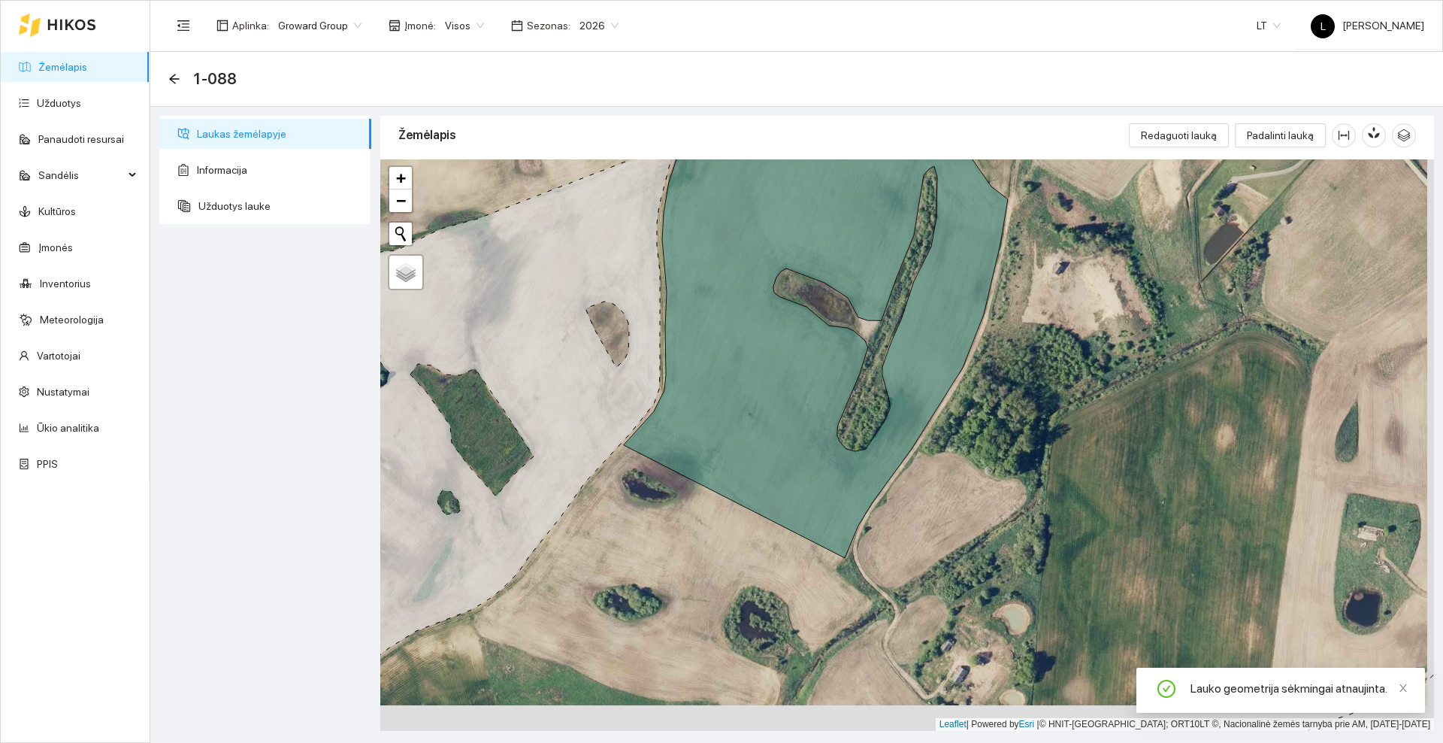
drag, startPoint x: 866, startPoint y: 498, endPoint x: 743, endPoint y: 559, distance: 137.2
click at [743, 559] on div at bounding box center [907, 444] width 1054 height 571
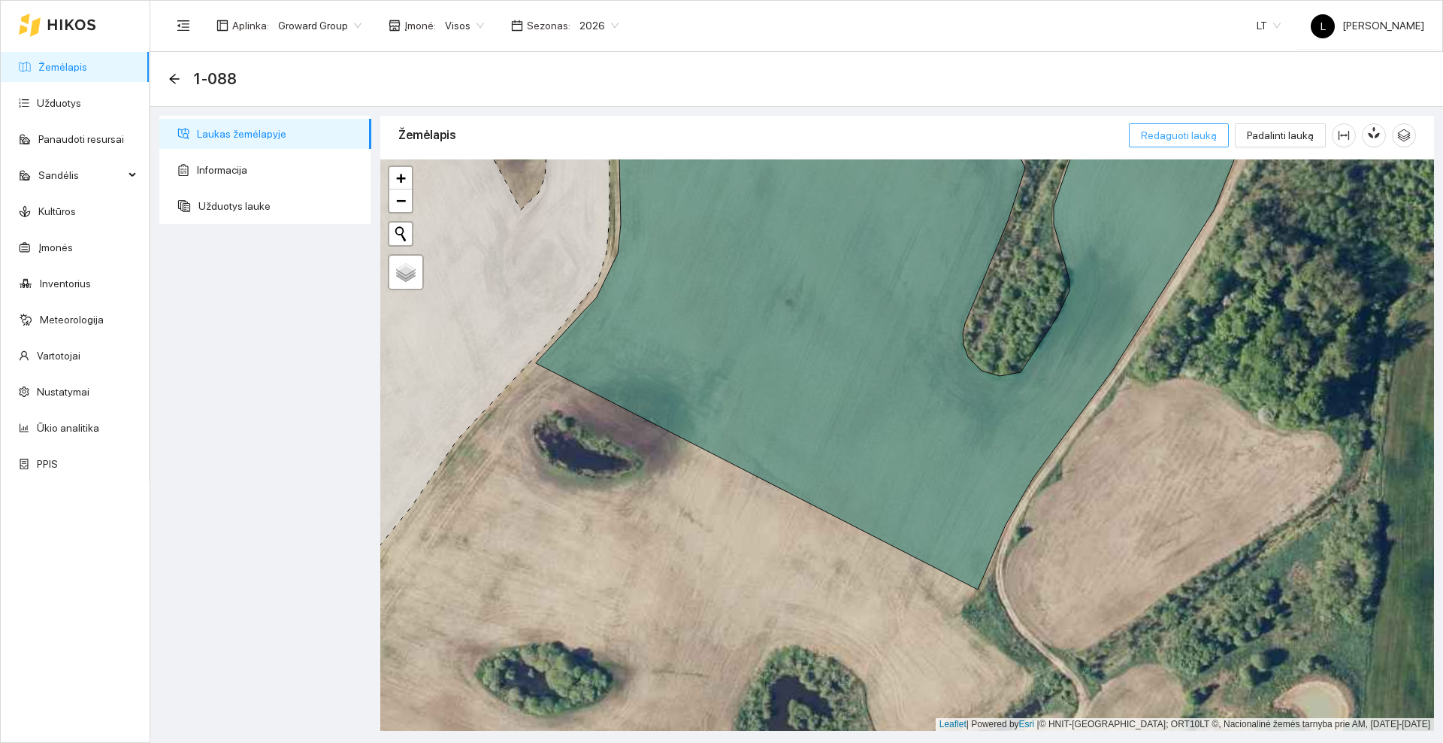
click at [1193, 130] on span "Redaguoti lauką" at bounding box center [1179, 135] width 76 height 17
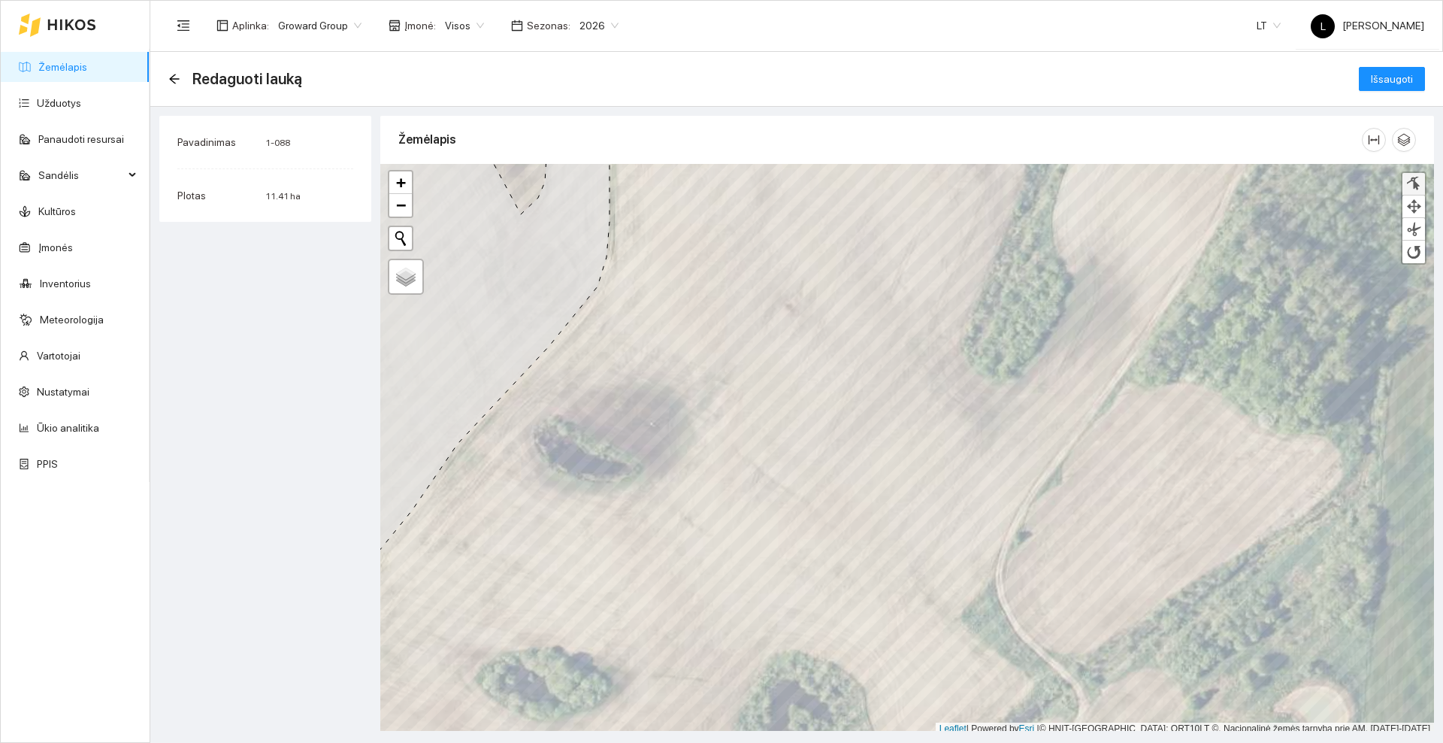
click at [1412, 180] on div at bounding box center [1413, 184] width 15 height 14
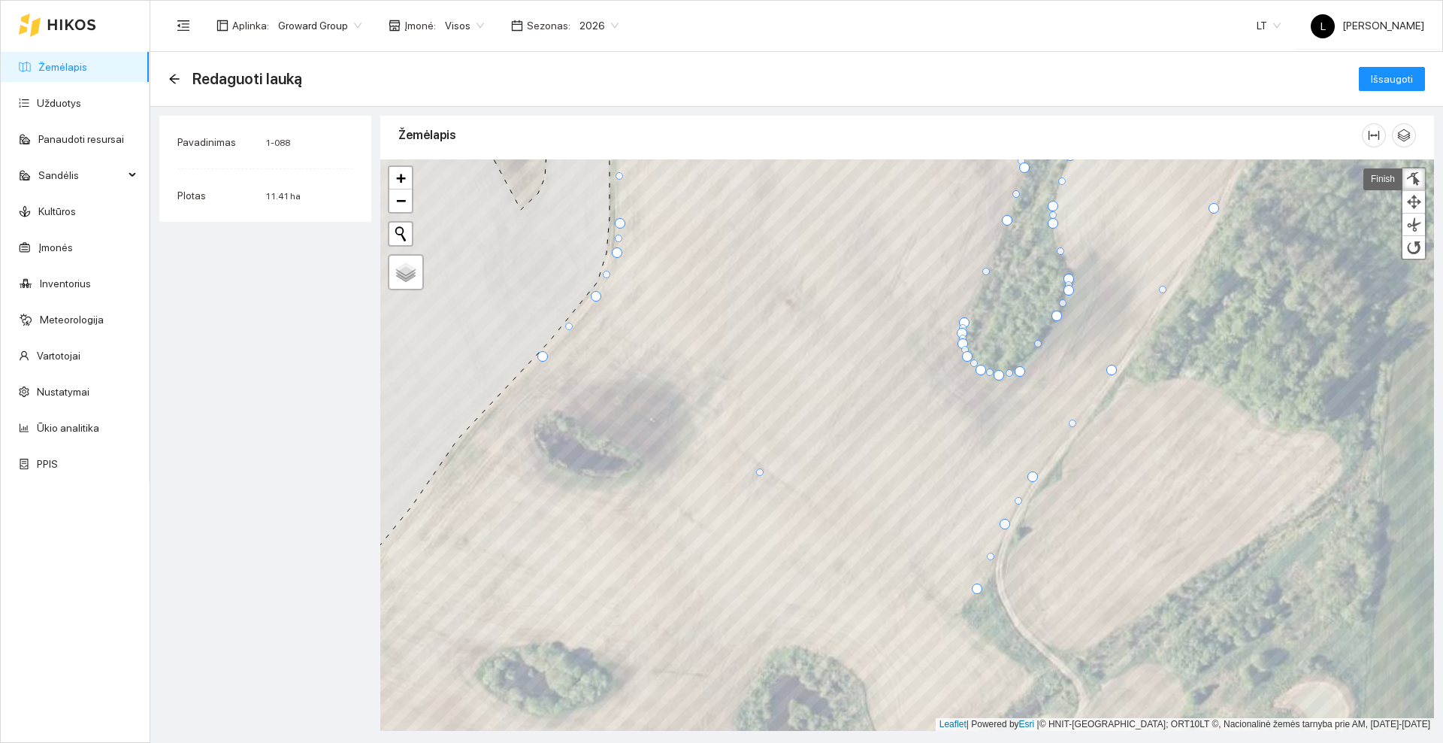
drag, startPoint x: 534, startPoint y: 365, endPoint x: 541, endPoint y: 359, distance: 9.1
click at [541, 359] on div at bounding box center [542, 356] width 11 height 11
click at [979, 586] on div at bounding box center [981, 584] width 11 height 11
drag, startPoint x: 1006, startPoint y: 525, endPoint x: 973, endPoint y: 589, distance: 71.9
click at [973, 589] on div at bounding box center [972, 588] width 11 height 11
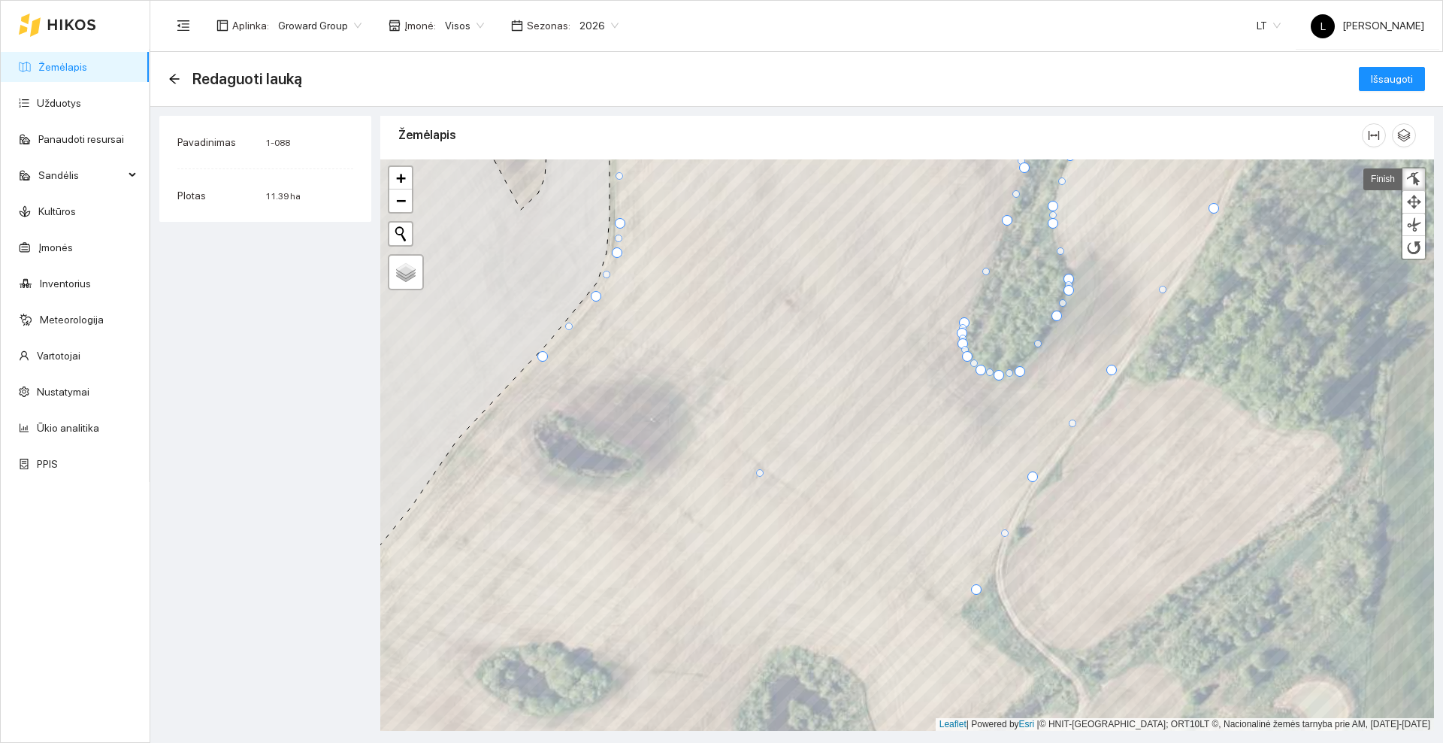
click at [978, 592] on div at bounding box center [976, 589] width 11 height 11
click at [1001, 534] on div at bounding box center [1000, 533] width 8 height 8
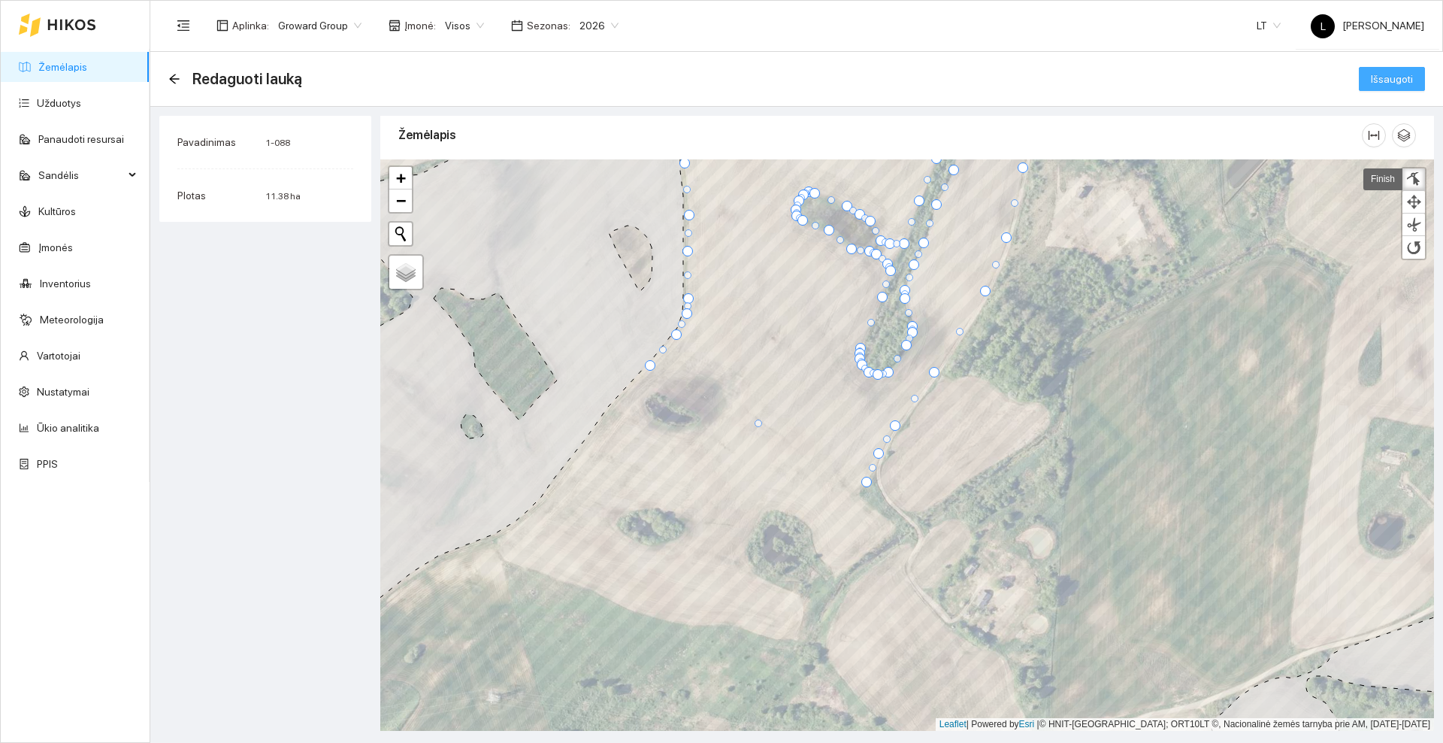
click at [1391, 73] on span "Išsaugoti" at bounding box center [1392, 79] width 42 height 17
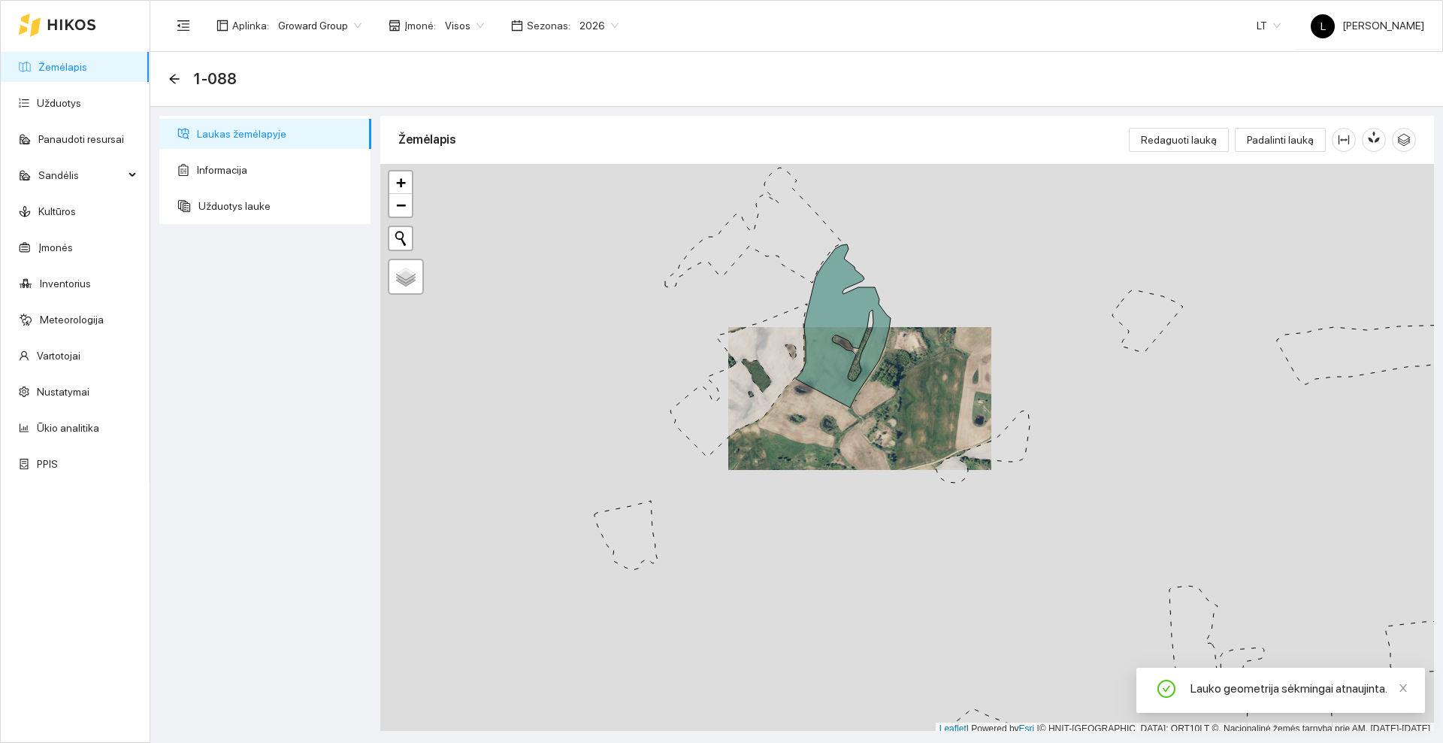
scroll to position [5, 0]
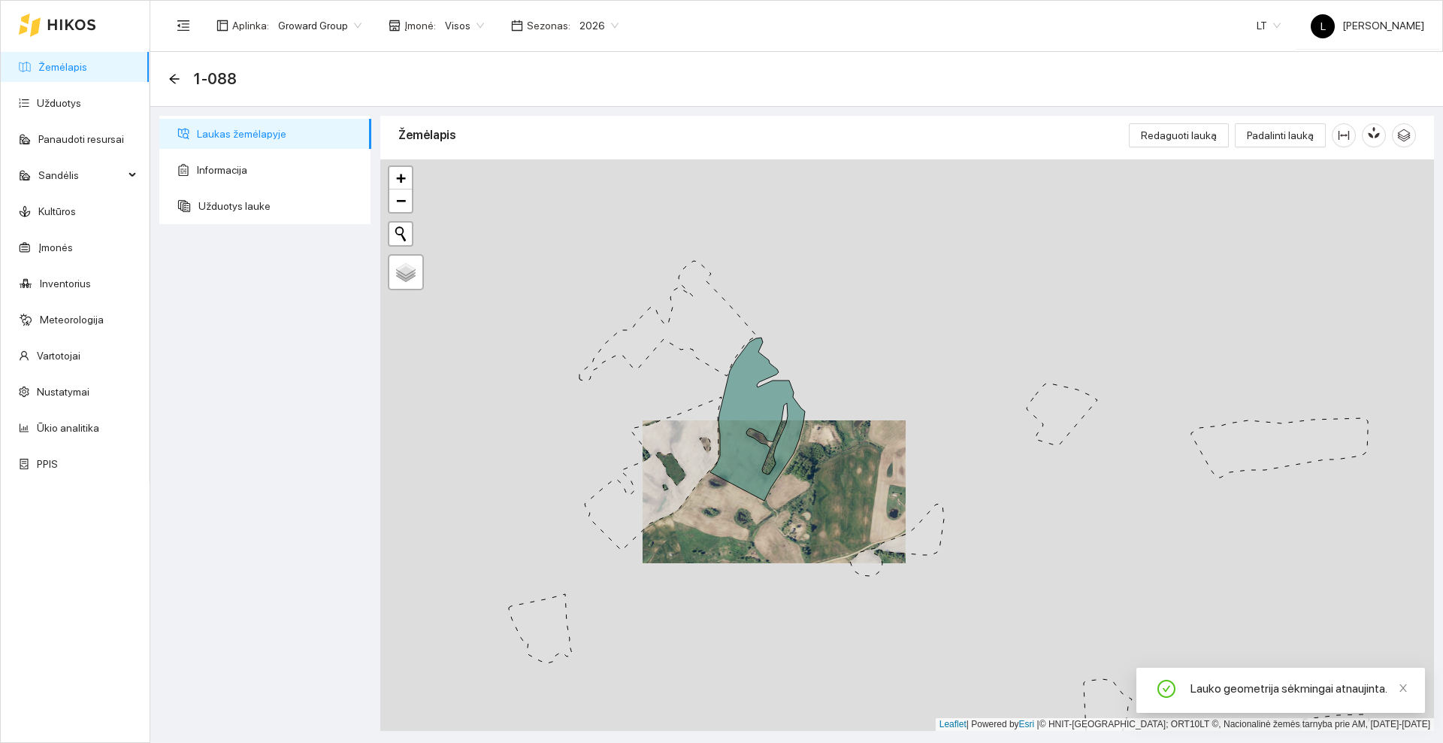
drag, startPoint x: 813, startPoint y: 432, endPoint x: 726, endPoint y: 530, distance: 130.5
click at [726, 530] on div at bounding box center [907, 444] width 1054 height 571
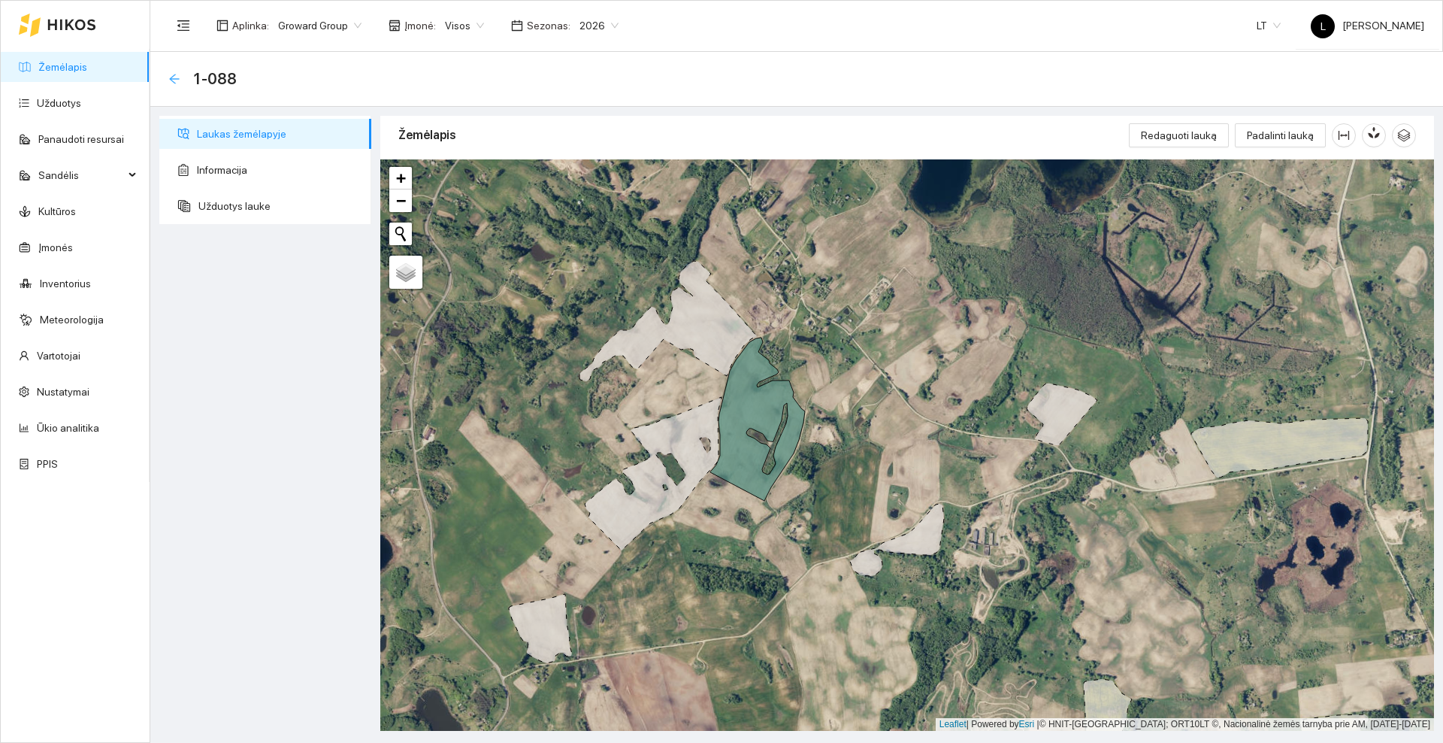
click at [173, 75] on icon "arrow-left" at bounding box center [174, 79] width 10 height 10
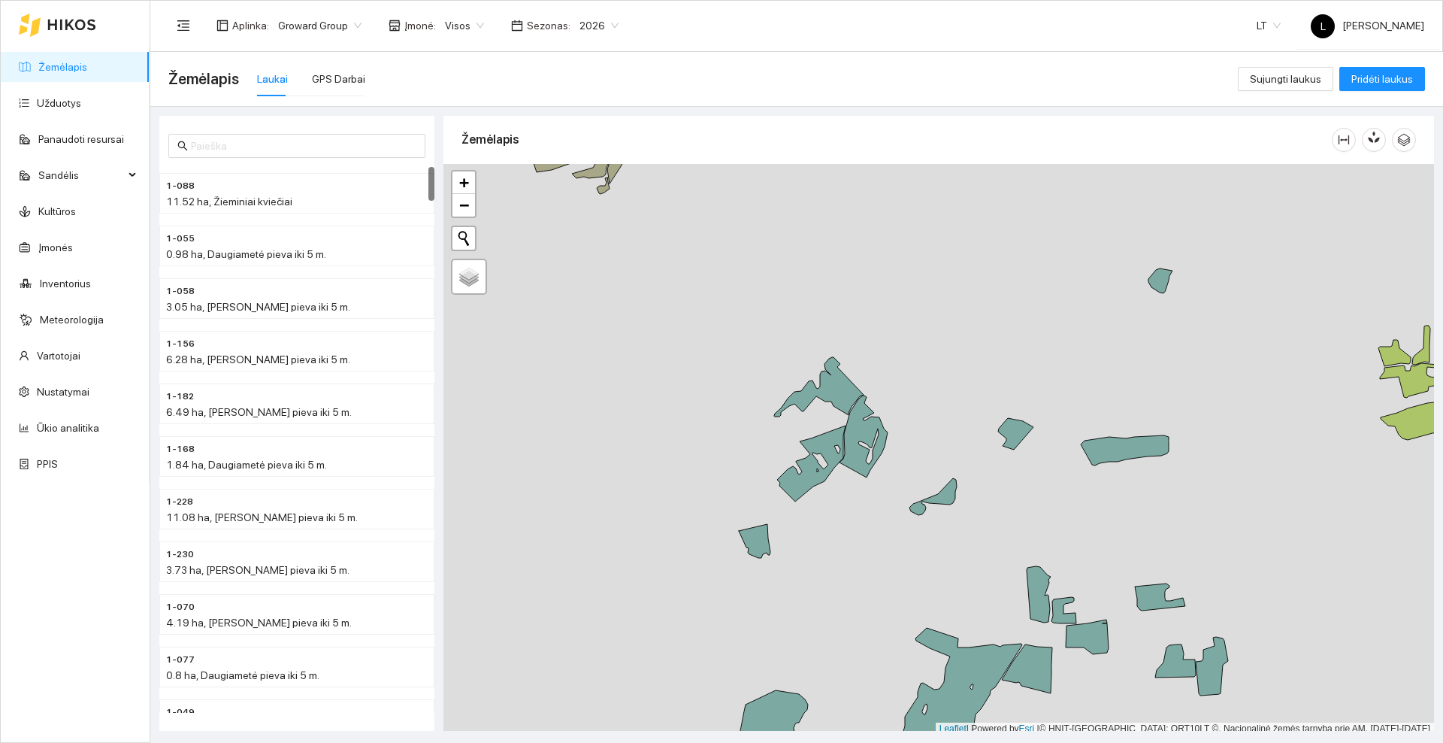
click at [90, 29] on icon at bounding box center [71, 25] width 47 height 11
click at [75, 100] on link "Užduotys" at bounding box center [59, 103] width 44 height 12
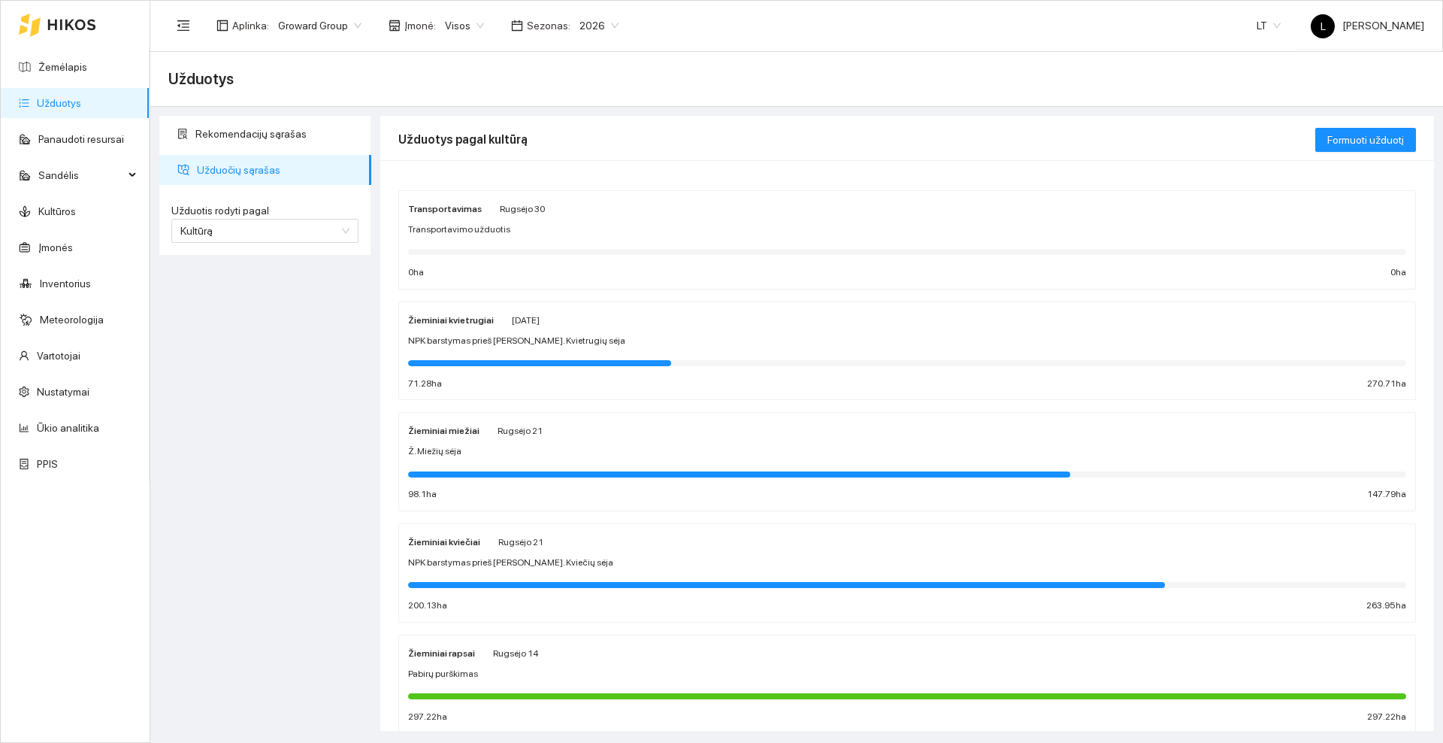
click at [544, 554] on div "Žieminiai kviečiai [PERSON_NAME][DATE] NPK barstymas prieš [PERSON_NAME]. Kvieč…" at bounding box center [907, 573] width 998 height 80
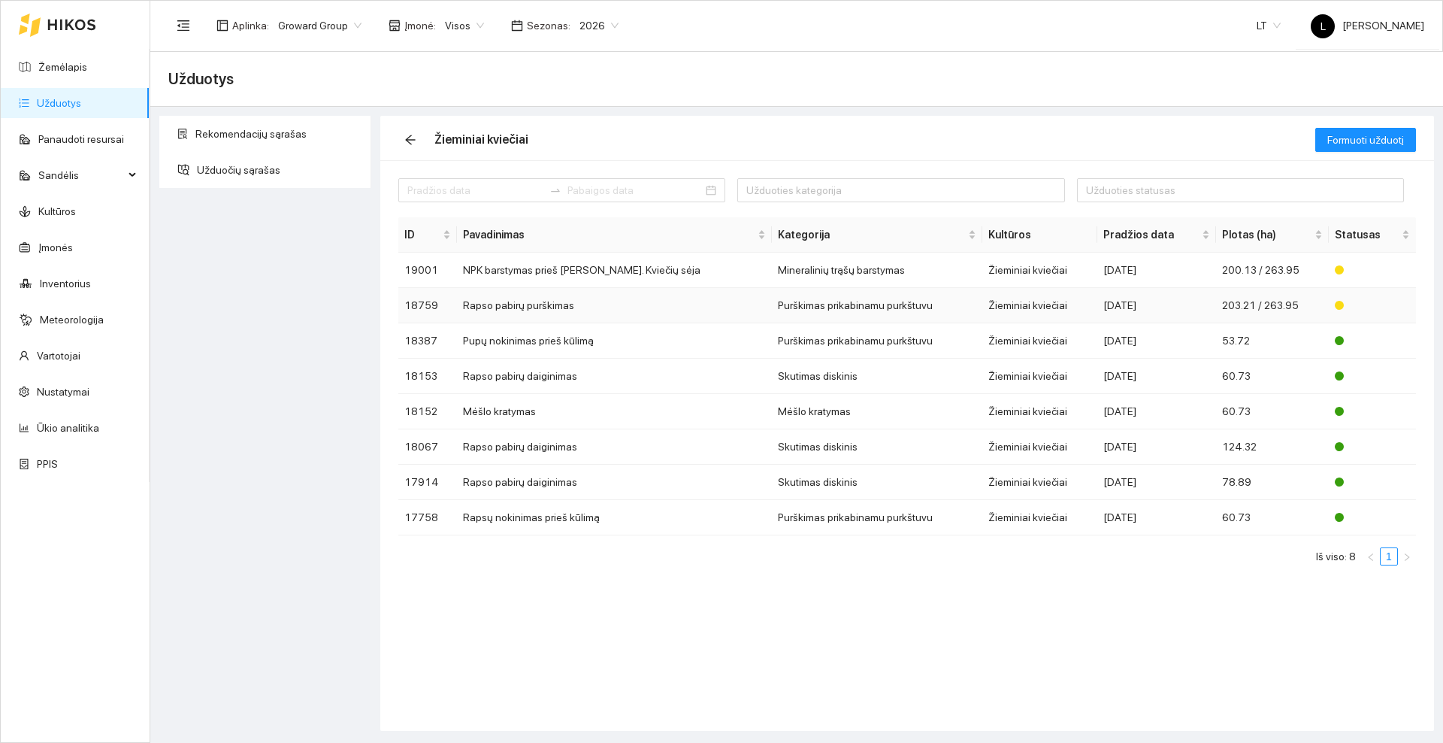
click at [589, 301] on td "Rapso pabirų purškimas" at bounding box center [614, 305] width 315 height 35
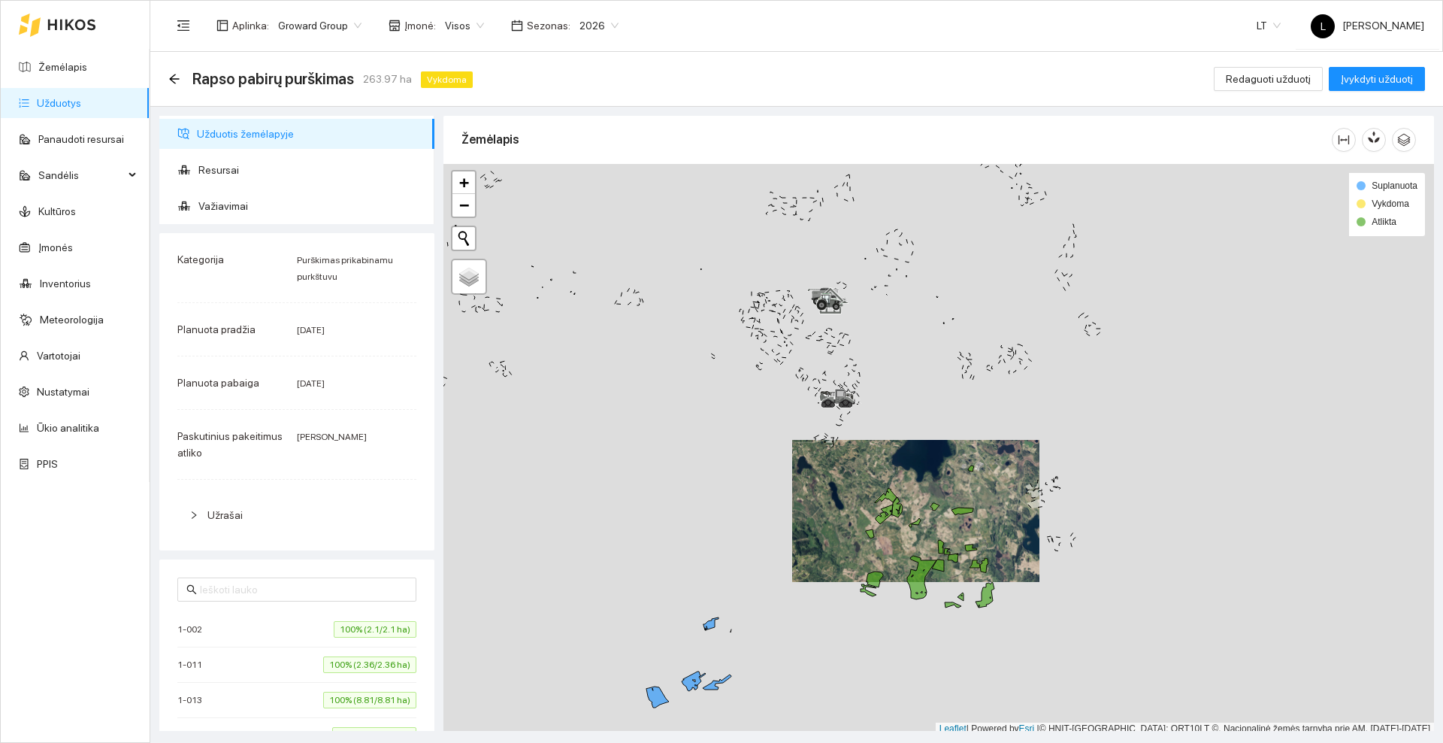
scroll to position [5, 0]
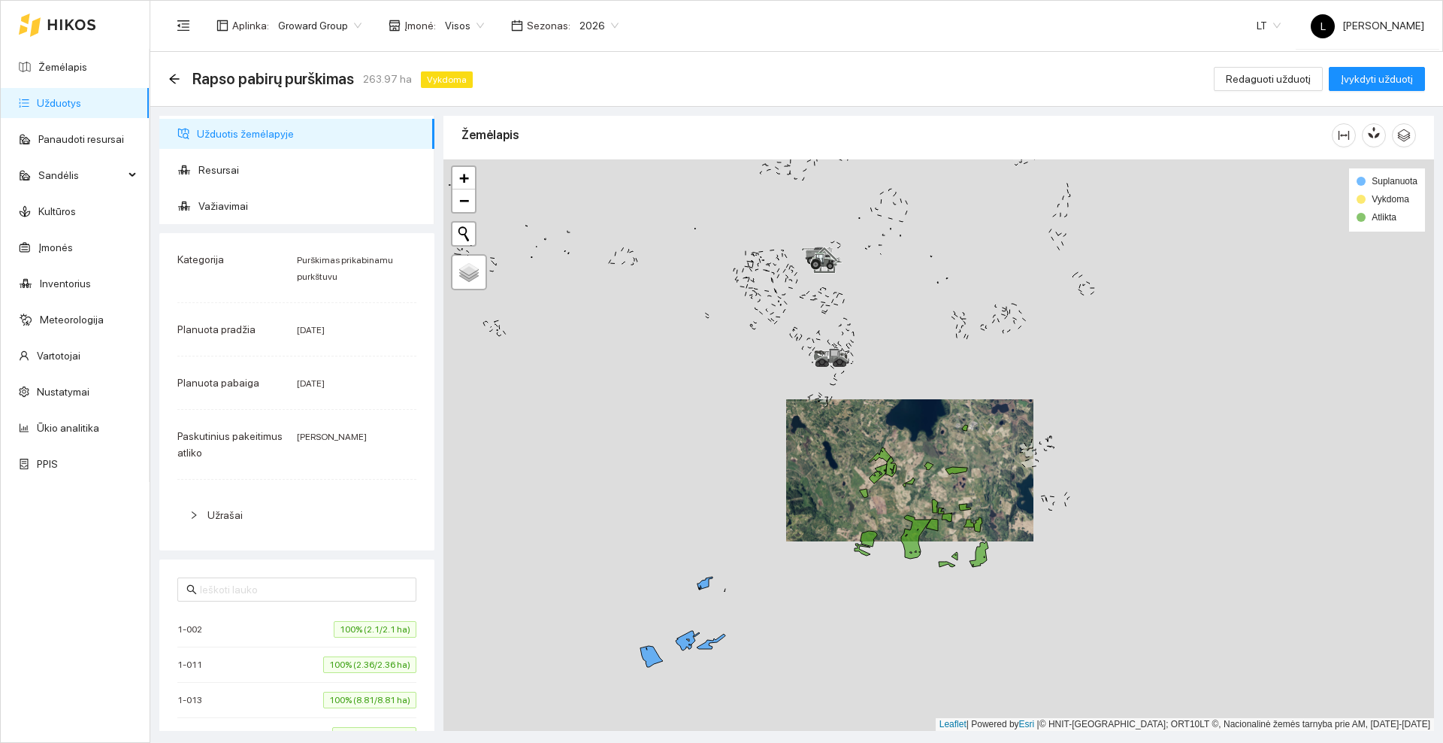
drag, startPoint x: 868, startPoint y: 653, endPoint x: 858, endPoint y: 604, distance: 50.7
click at [858, 604] on div at bounding box center [939, 444] width 991 height 571
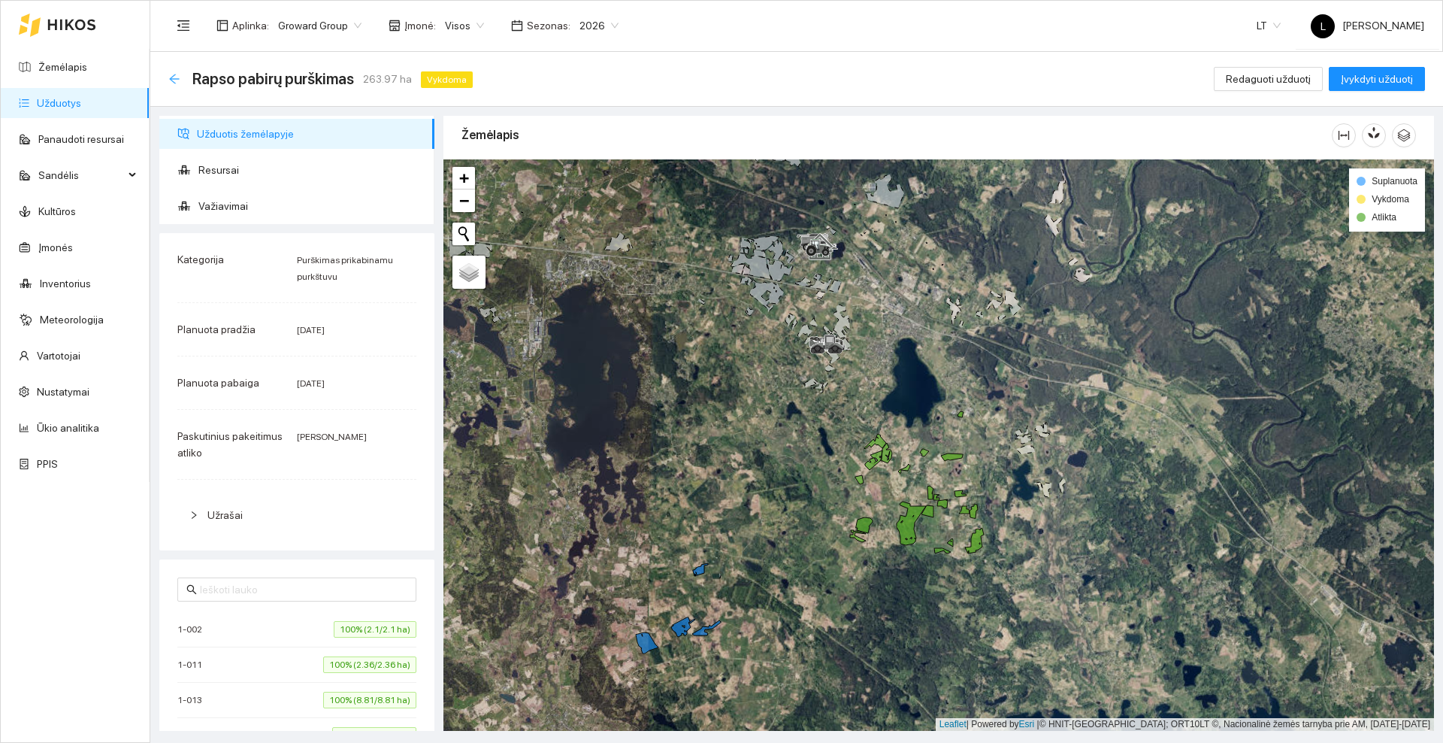
click at [172, 78] on icon "arrow-left" at bounding box center [174, 79] width 10 height 10
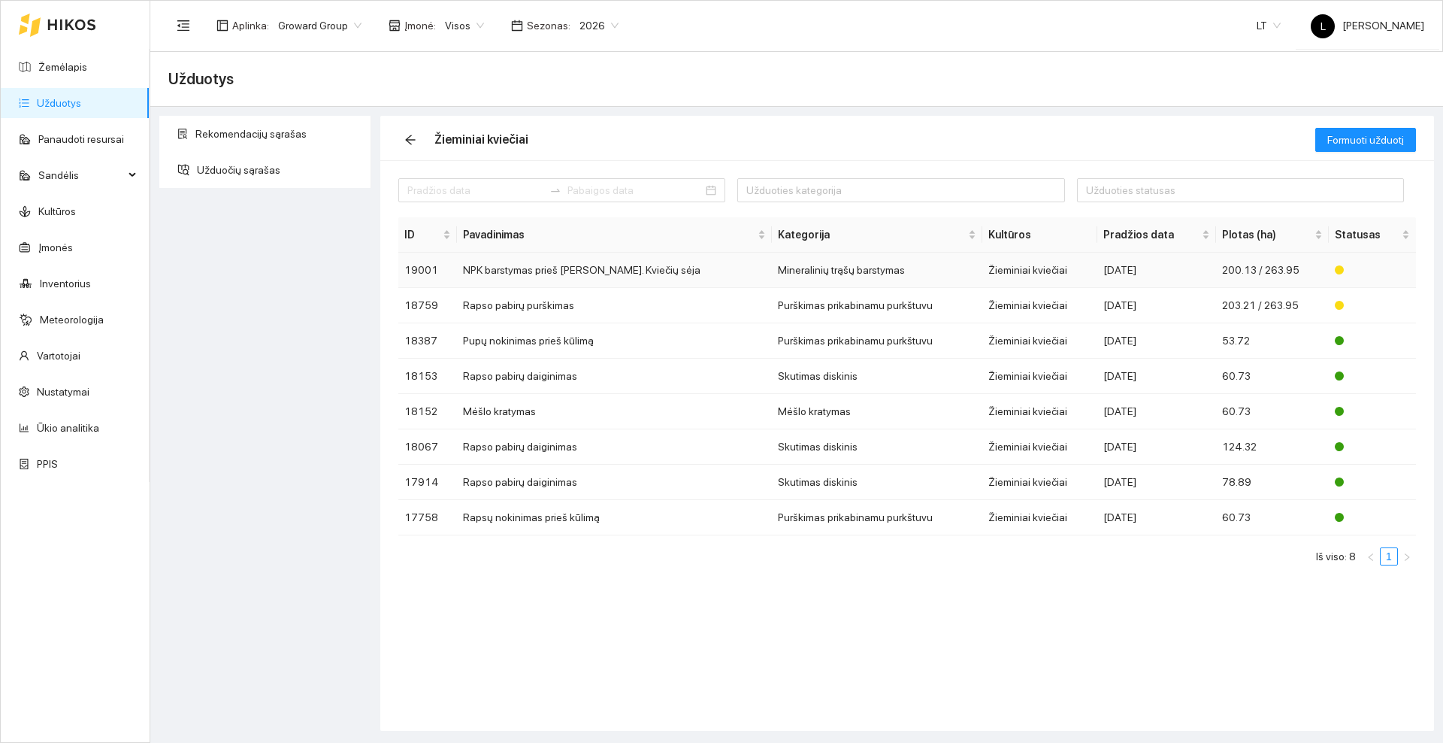
click at [536, 277] on td "NPK barstymas prieš [PERSON_NAME]. Kviečių sėja" at bounding box center [614, 270] width 315 height 35
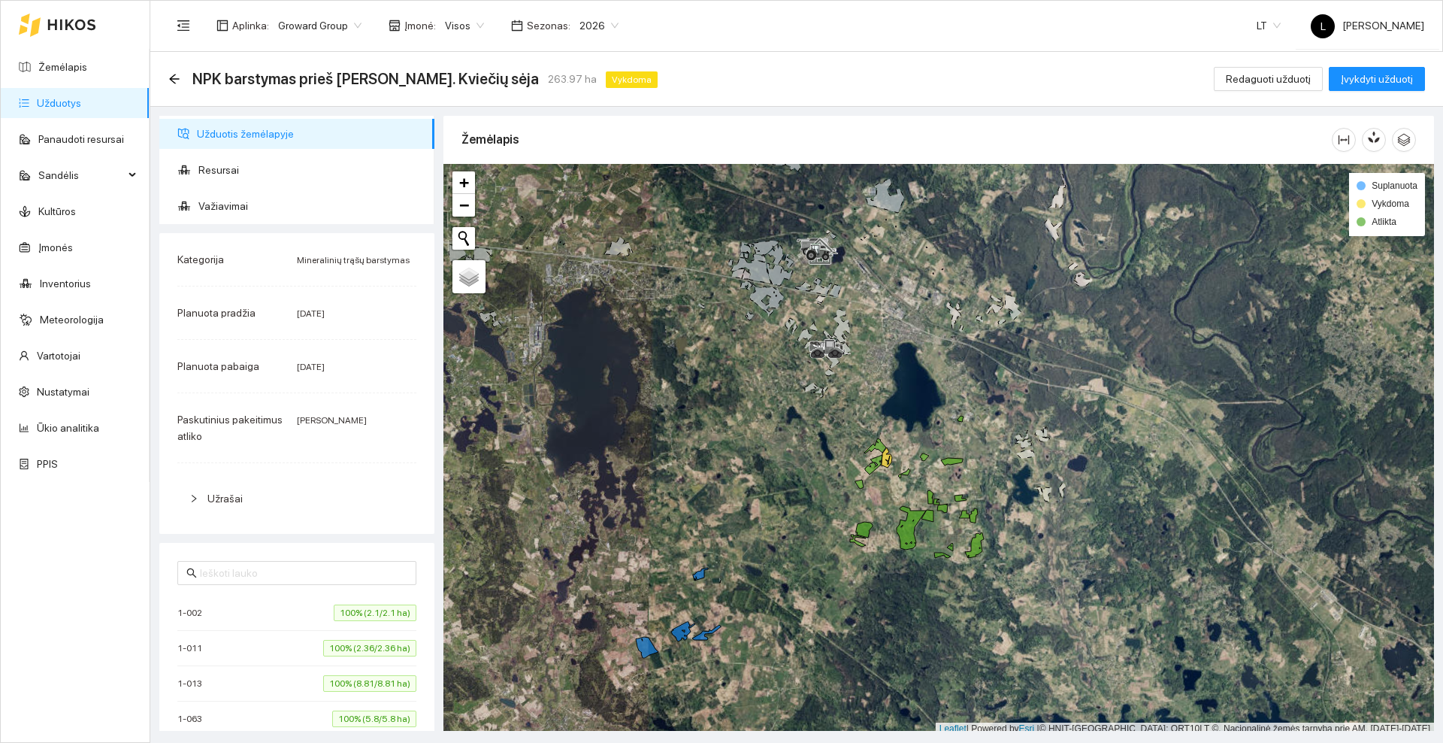
scroll to position [5, 0]
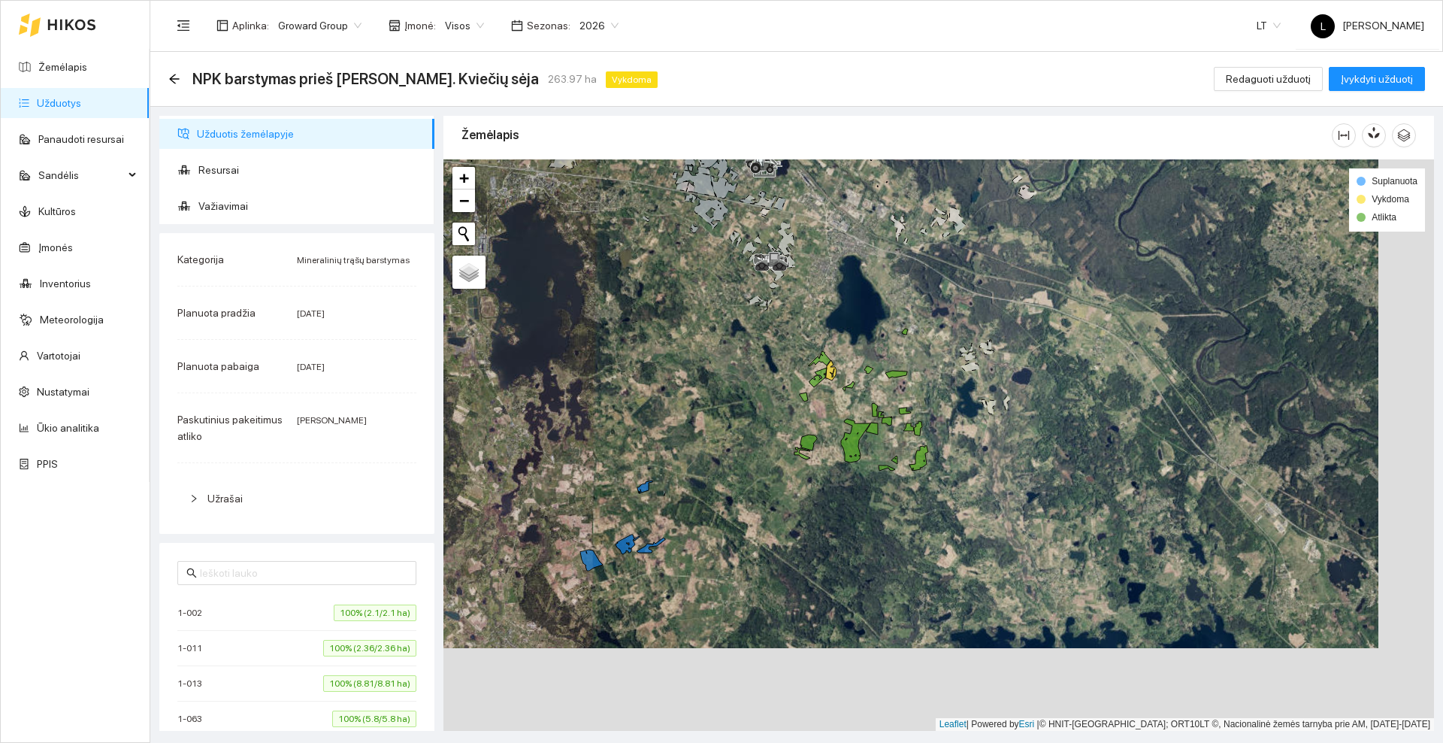
drag, startPoint x: 733, startPoint y: 466, endPoint x: 751, endPoint y: 434, distance: 36.4
click at [728, 461] on div at bounding box center [939, 444] width 991 height 571
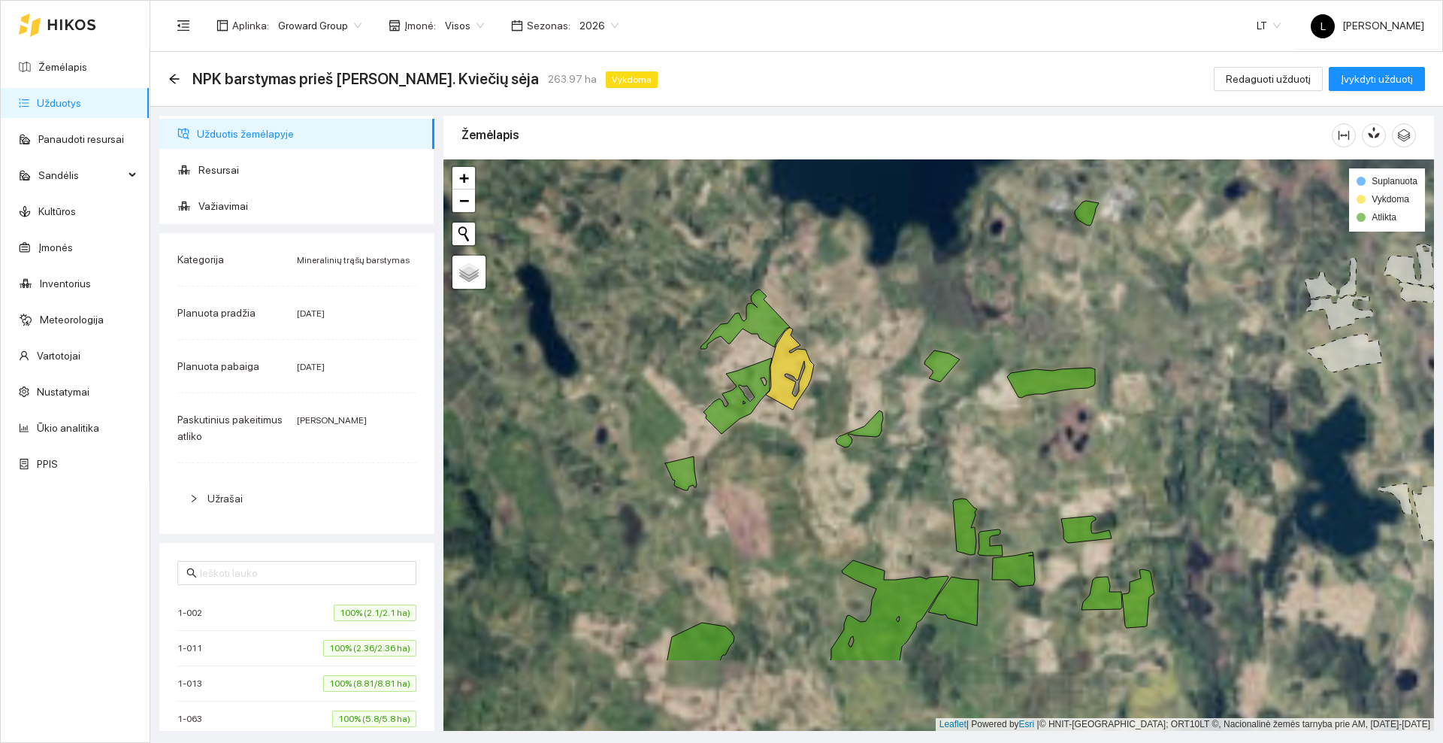
drag, startPoint x: 838, startPoint y: 437, endPoint x: 825, endPoint y: 320, distance: 118.0
click at [825, 320] on div at bounding box center [939, 444] width 991 height 571
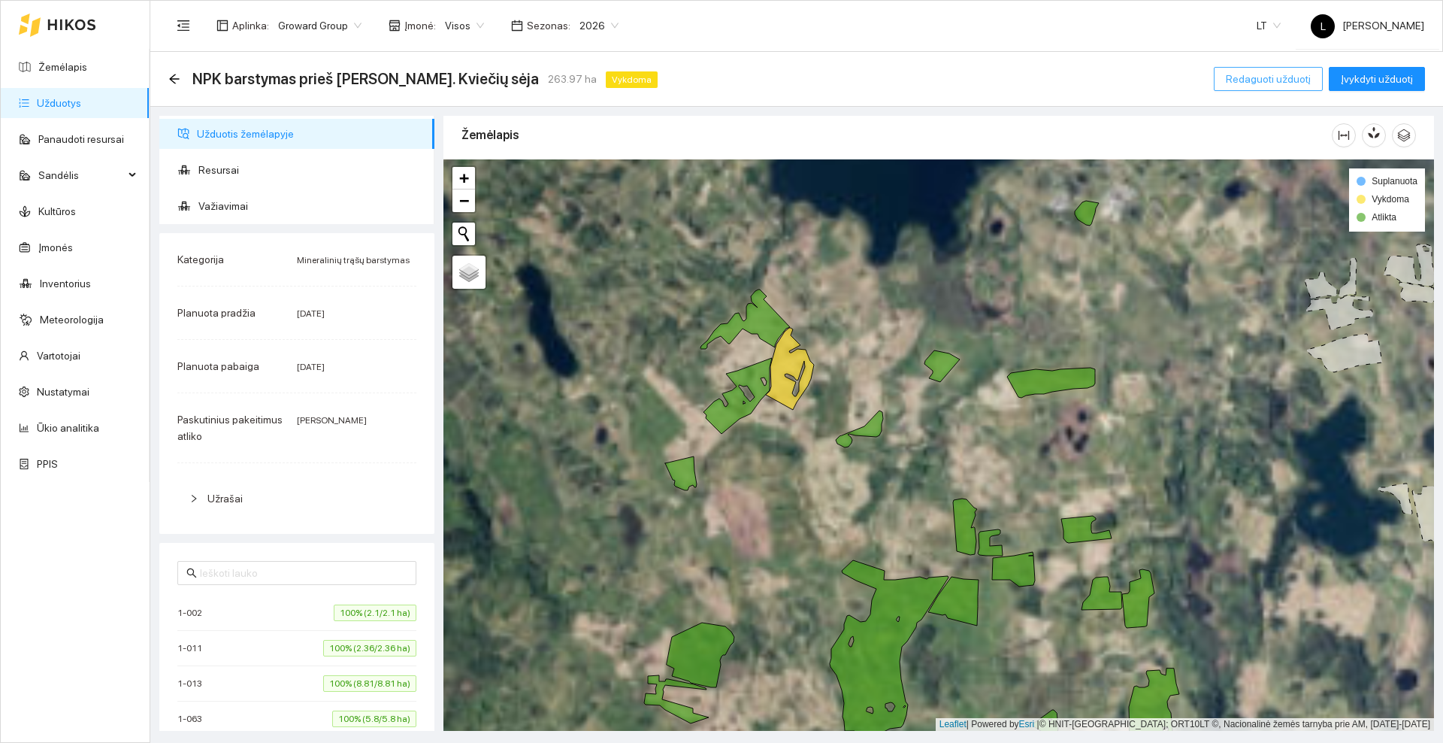
click at [1274, 78] on span "Redaguoti užduotį" at bounding box center [1268, 79] width 85 height 17
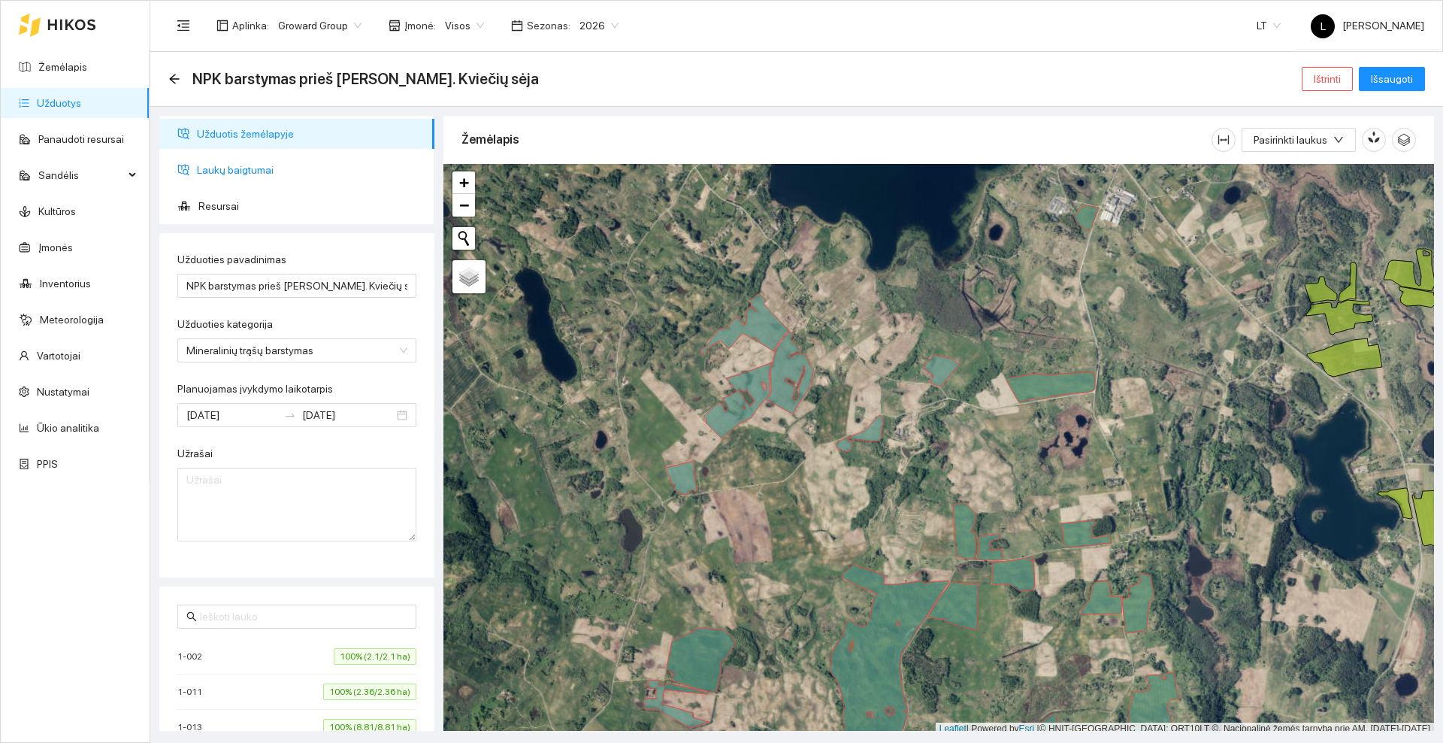
click at [253, 167] on span "Laukų baigtumai" at bounding box center [310, 170] width 226 height 30
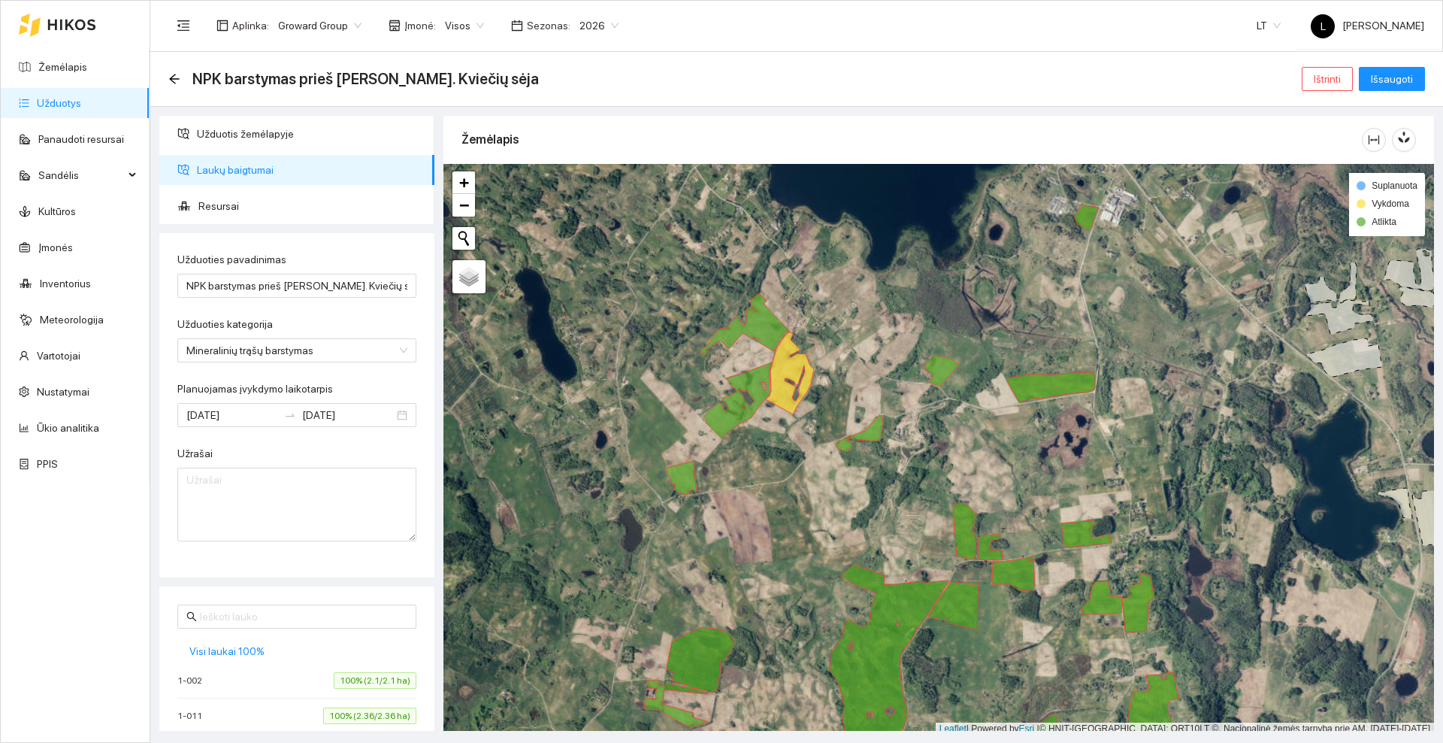
click at [790, 380] on div at bounding box center [939, 449] width 991 height 571
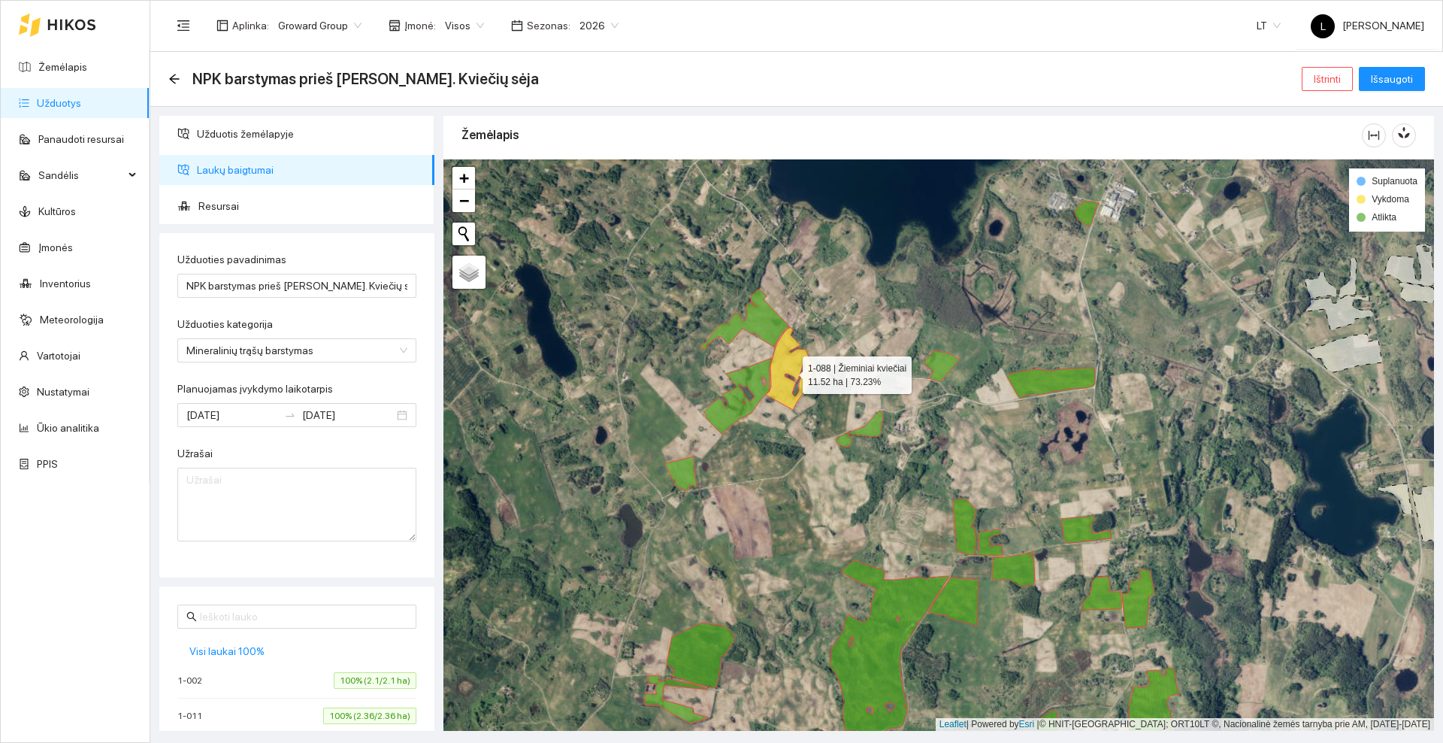
click at [789, 368] on icon at bounding box center [790, 369] width 48 height 82
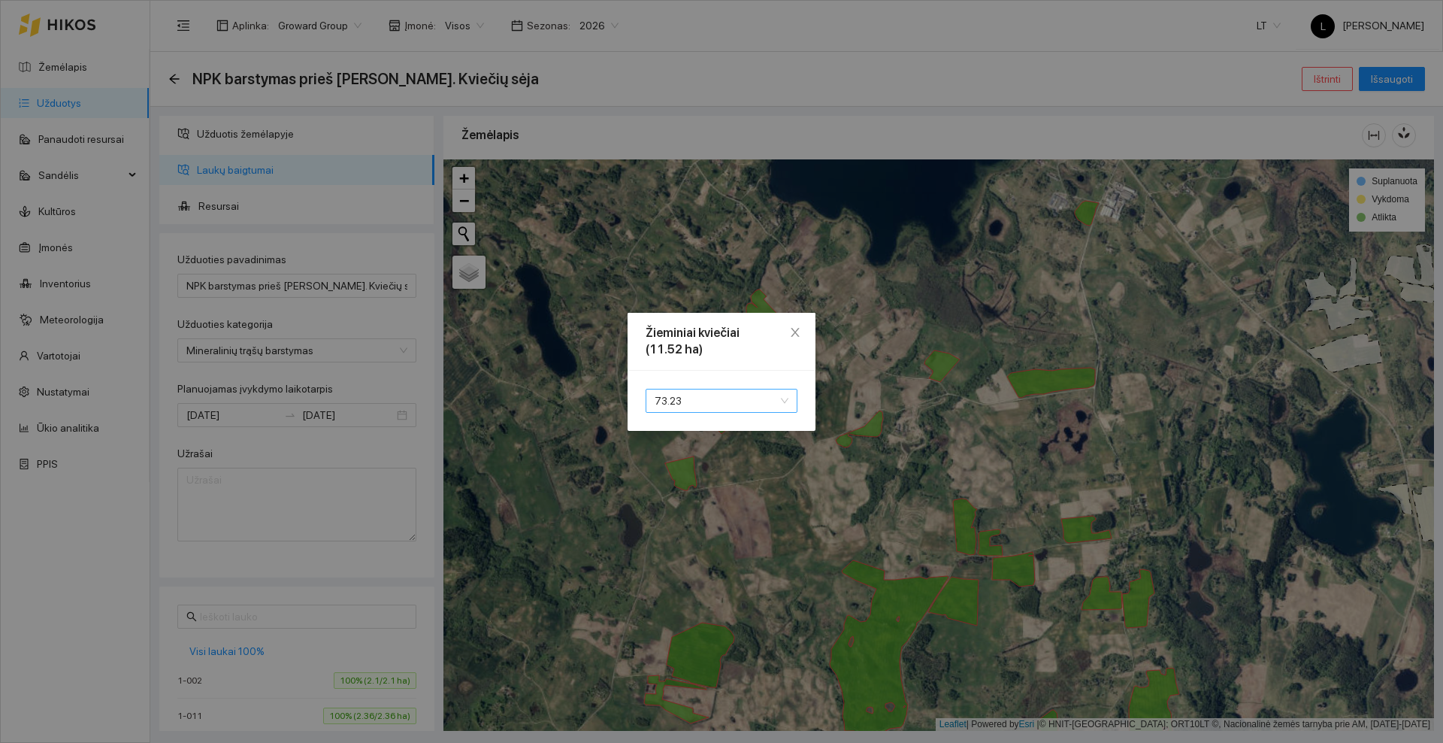
click at [724, 399] on span "73.23" at bounding box center [722, 400] width 134 height 23
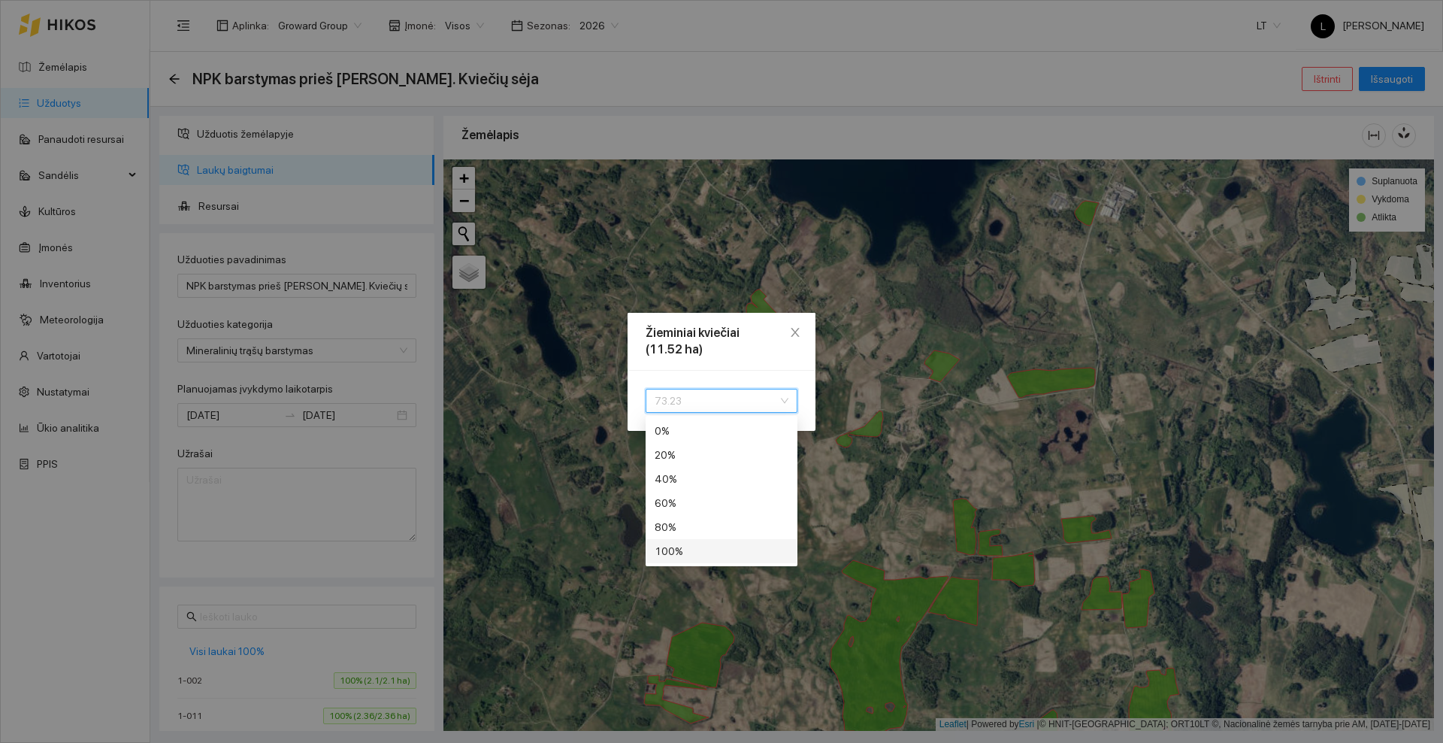
click at [695, 547] on div "100 %" at bounding box center [722, 551] width 134 height 17
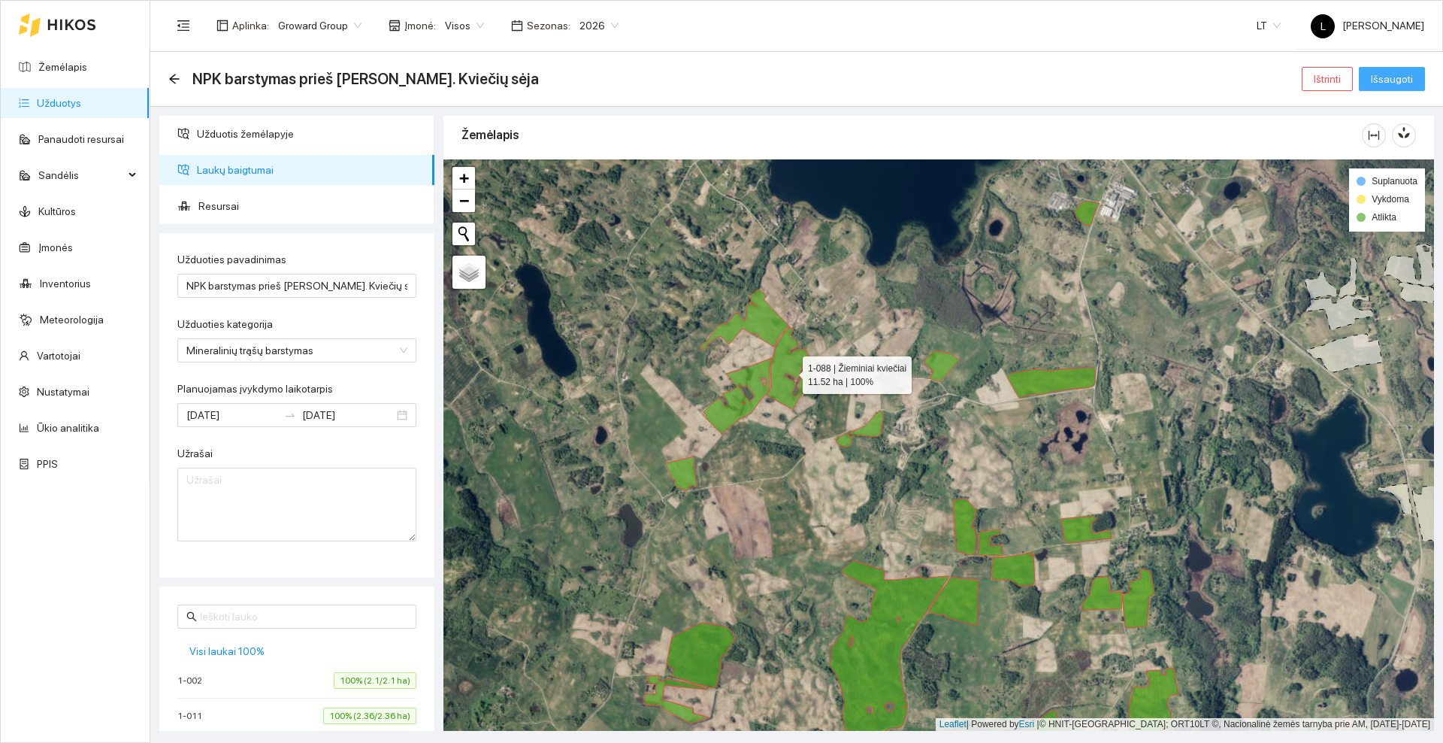
click at [1387, 74] on span "Išsaugoti" at bounding box center [1392, 79] width 42 height 17
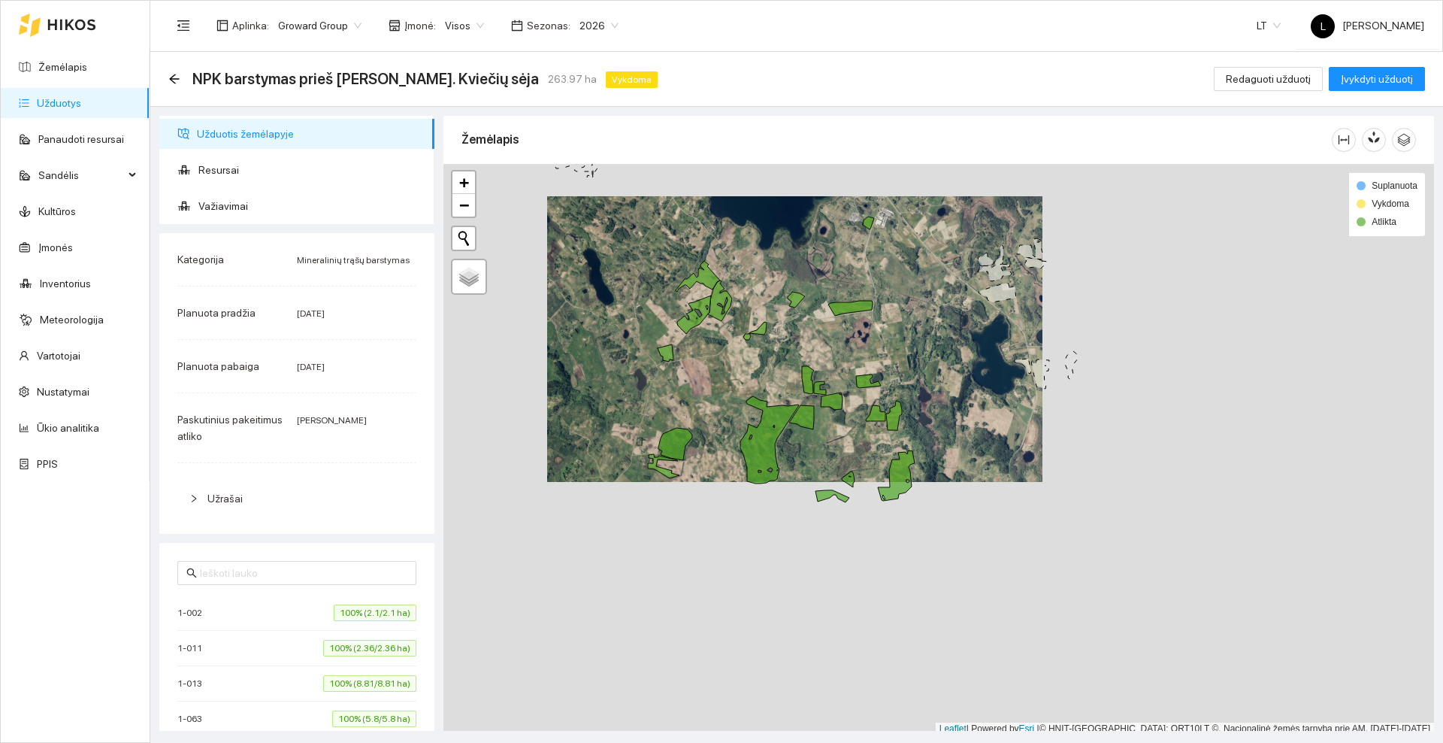
scroll to position [5, 0]
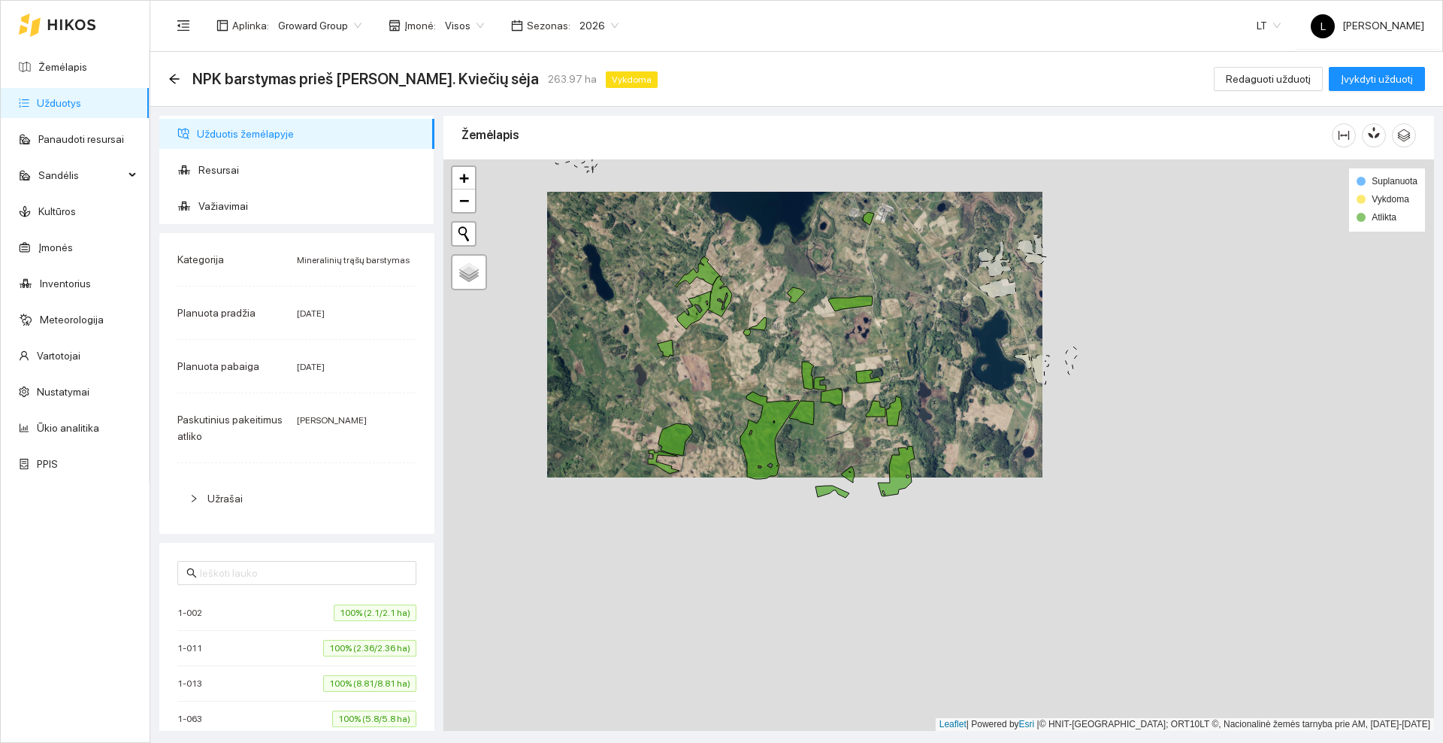
drag, startPoint x: 743, startPoint y: 382, endPoint x: 740, endPoint y: 340, distance: 42.2
click at [743, 338] on div at bounding box center [939, 444] width 991 height 571
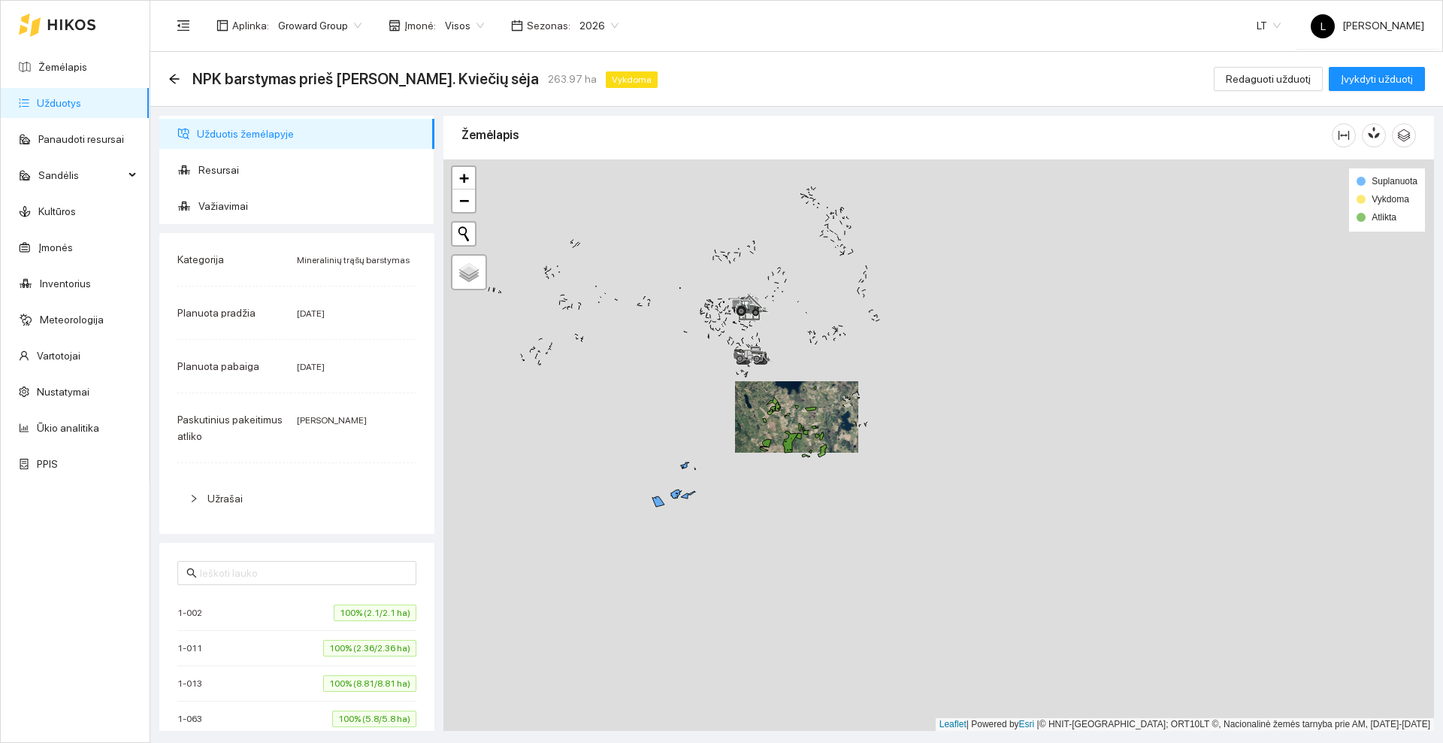
drag, startPoint x: 698, startPoint y: 392, endPoint x: 711, endPoint y: 415, distance: 26.3
click at [711, 415] on div at bounding box center [939, 444] width 991 height 571
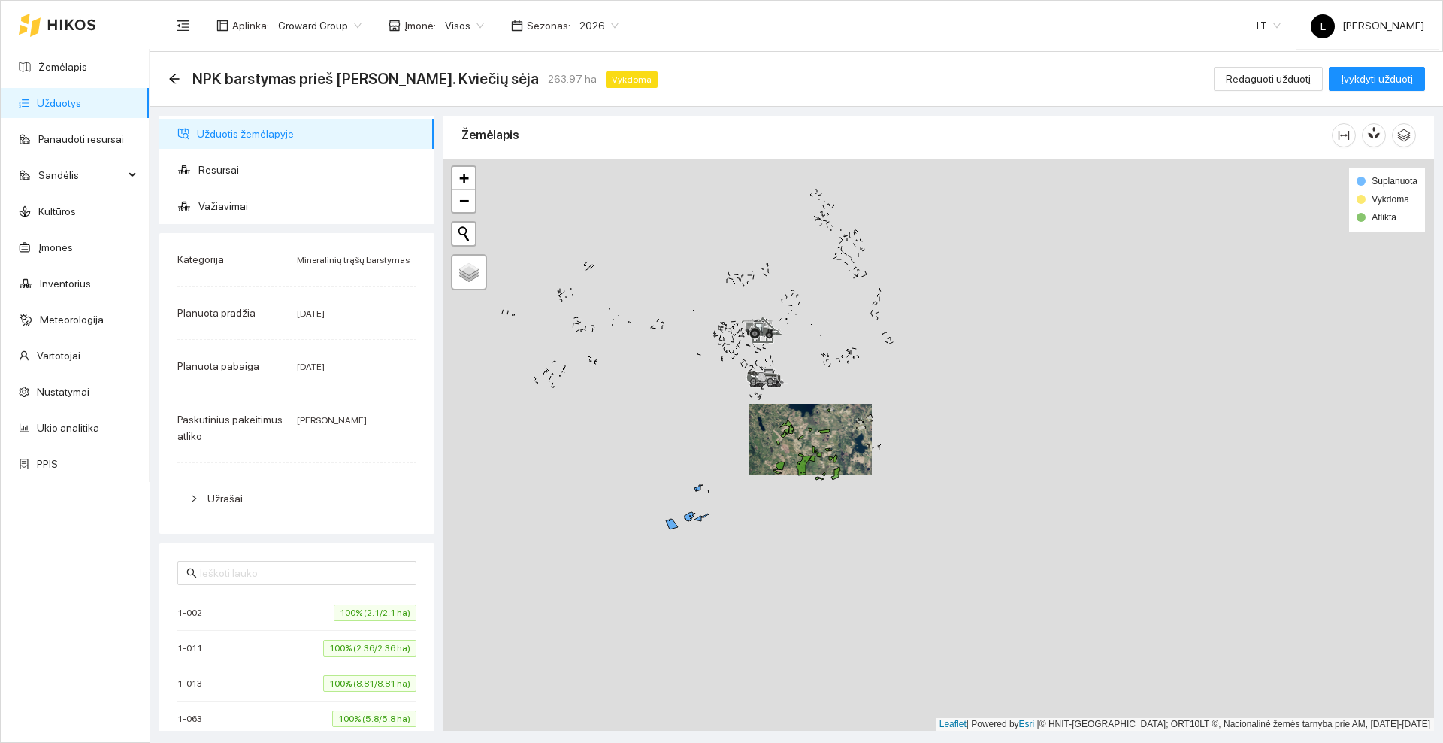
click at [58, 30] on div at bounding box center [57, 25] width 77 height 48
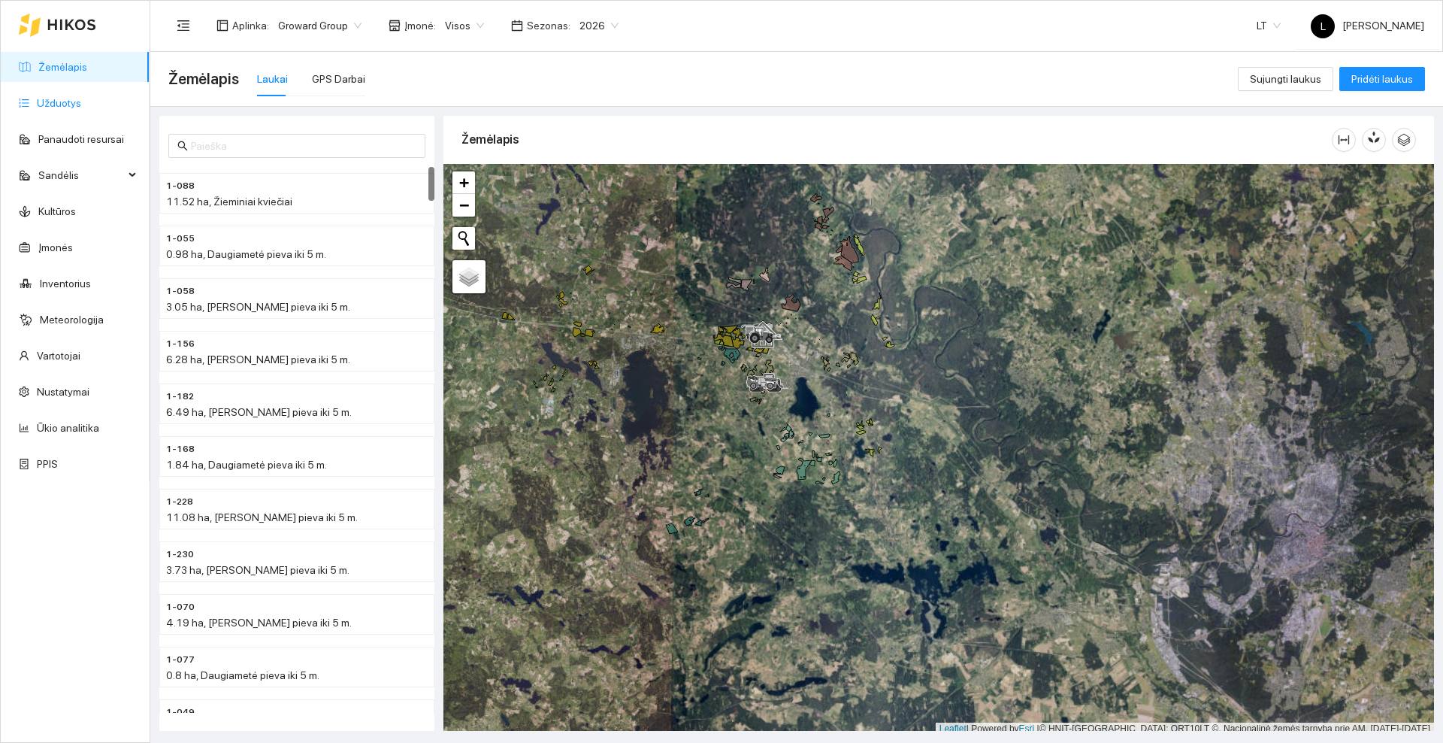
click at [67, 101] on link "Užduotys" at bounding box center [59, 103] width 44 height 12
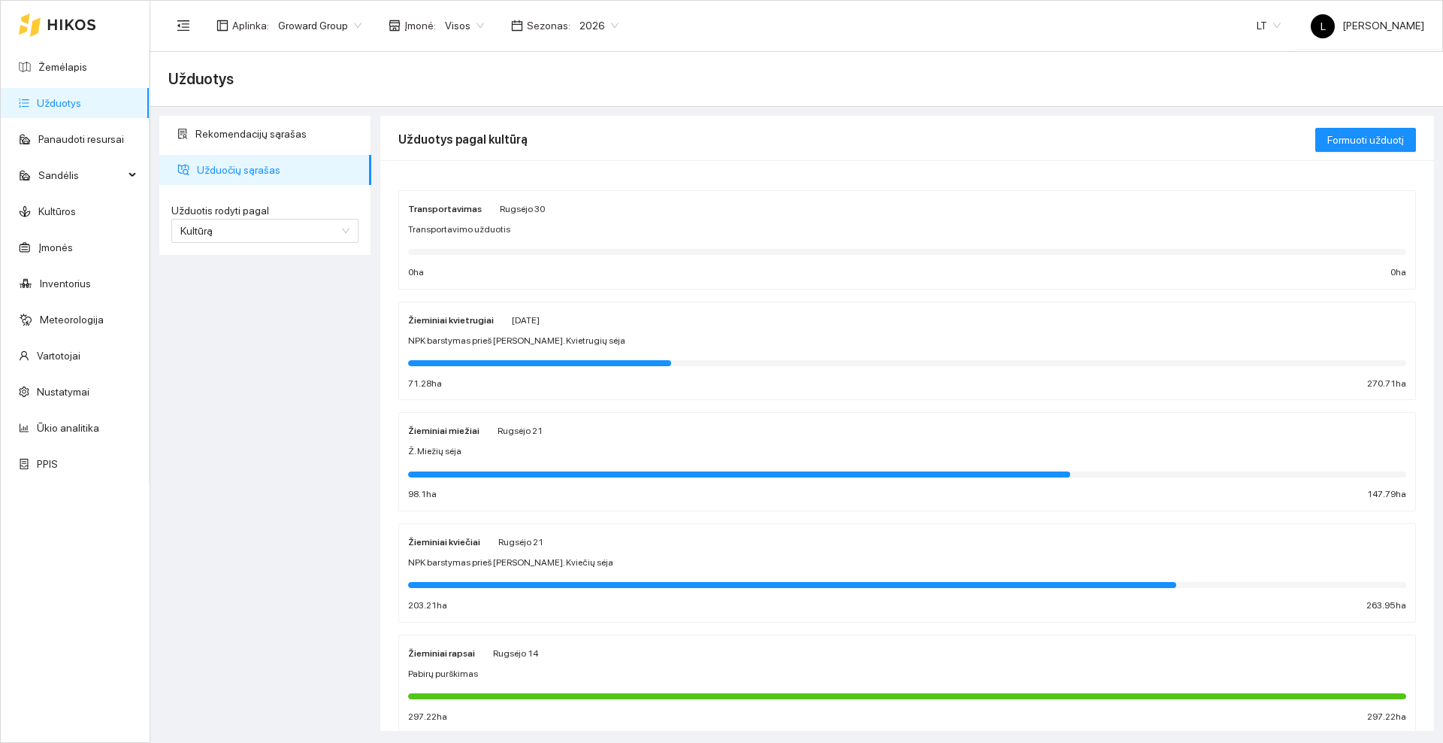
click at [812, 439] on div "Žieminiai miežiai [PERSON_NAME][DATE] Ž. Miežių sėja 98.1 ha 147.79 ha" at bounding box center [907, 462] width 998 height 80
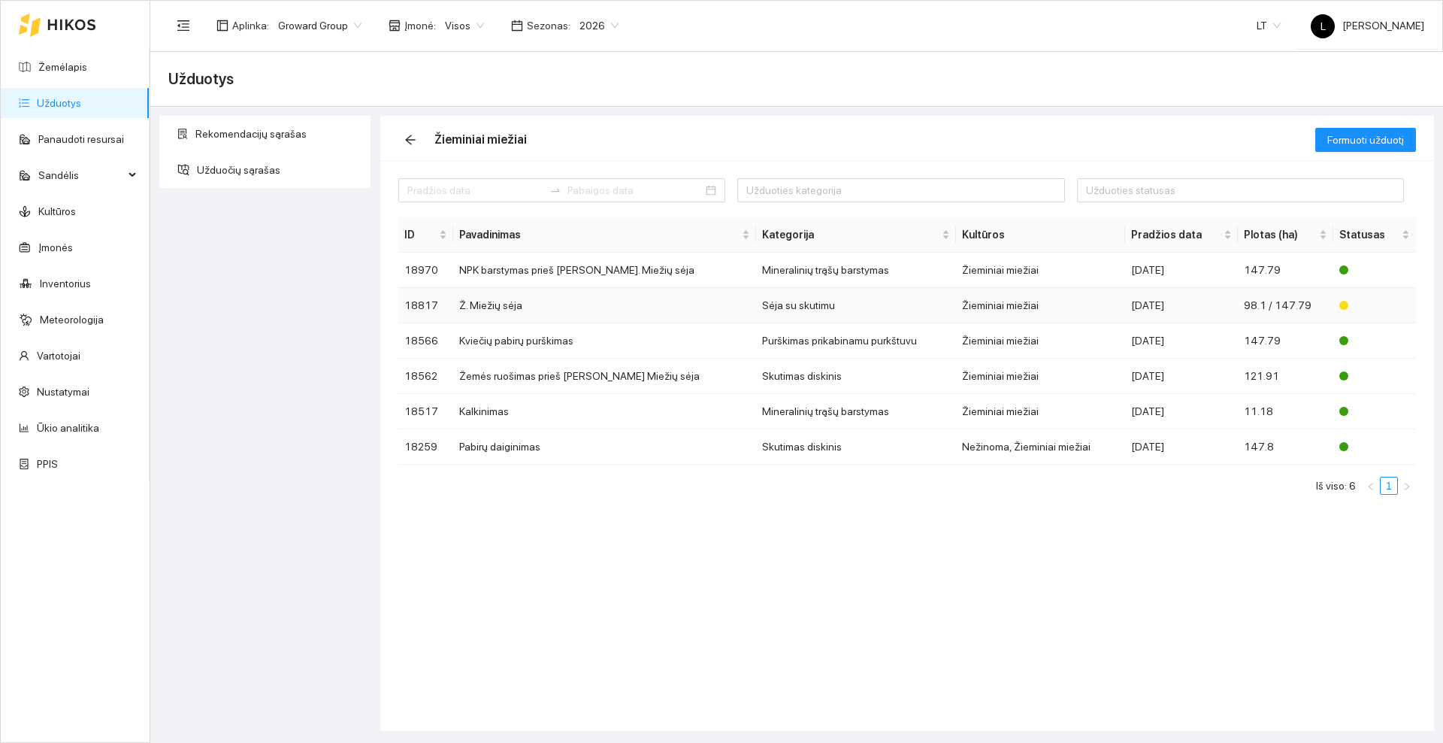
click at [599, 301] on td "Ž. Miežių sėja" at bounding box center [604, 305] width 303 height 35
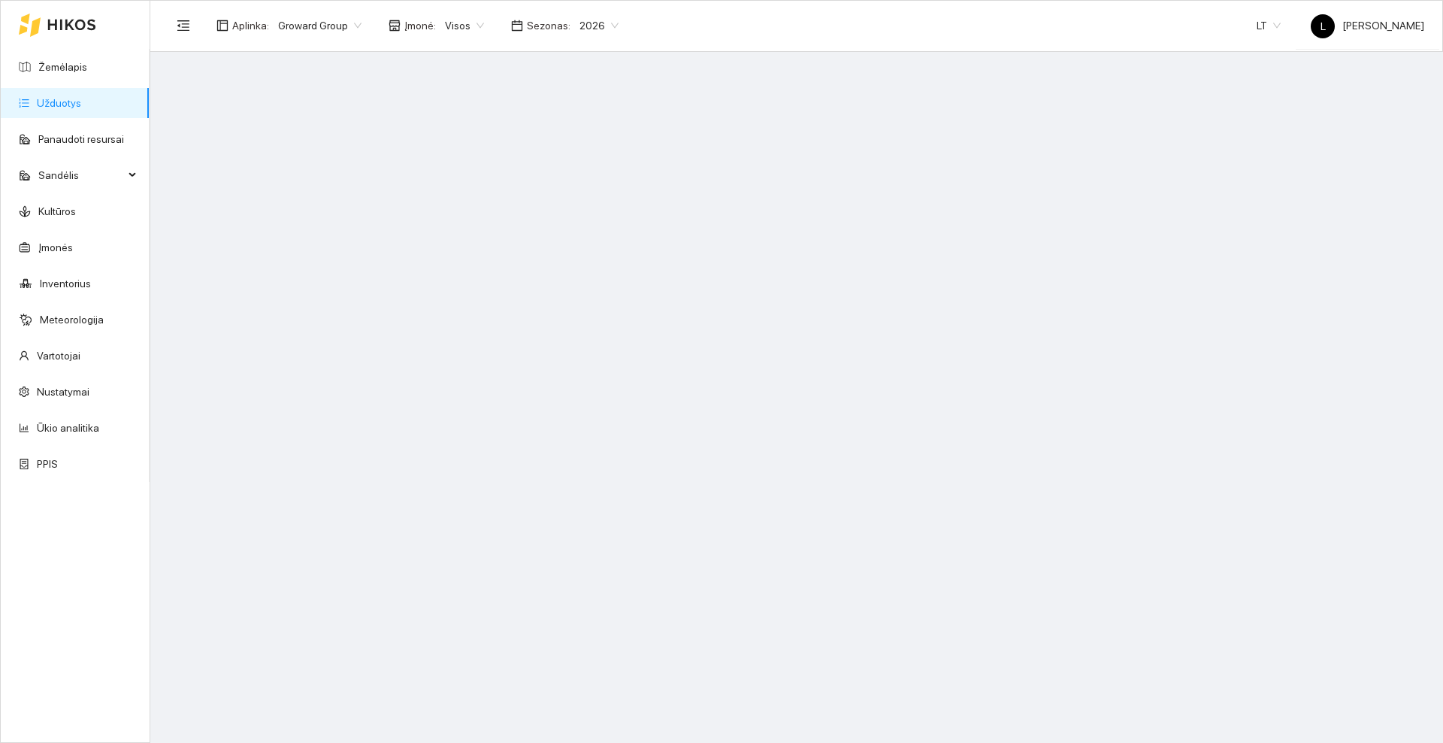
click at [599, 301] on main at bounding box center [796, 397] width 1293 height 691
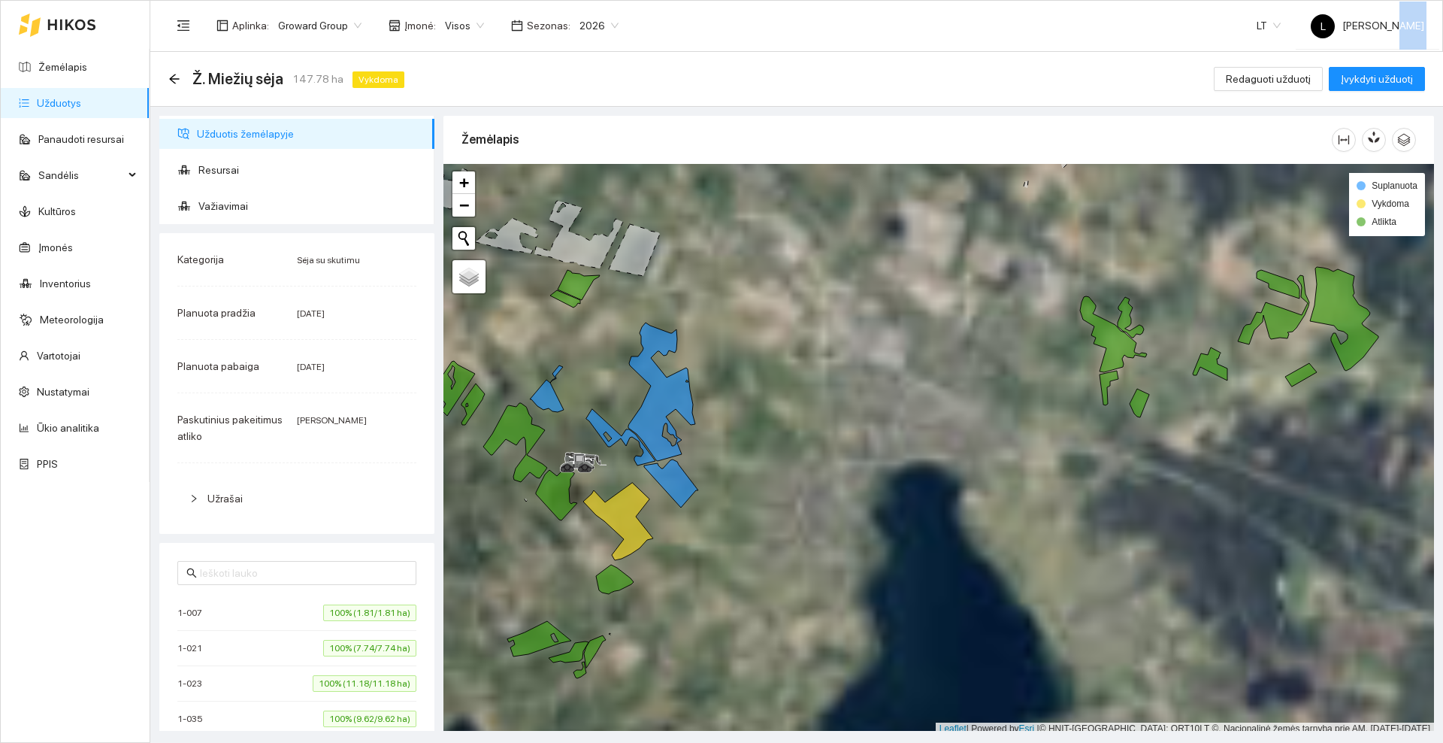
scroll to position [5, 0]
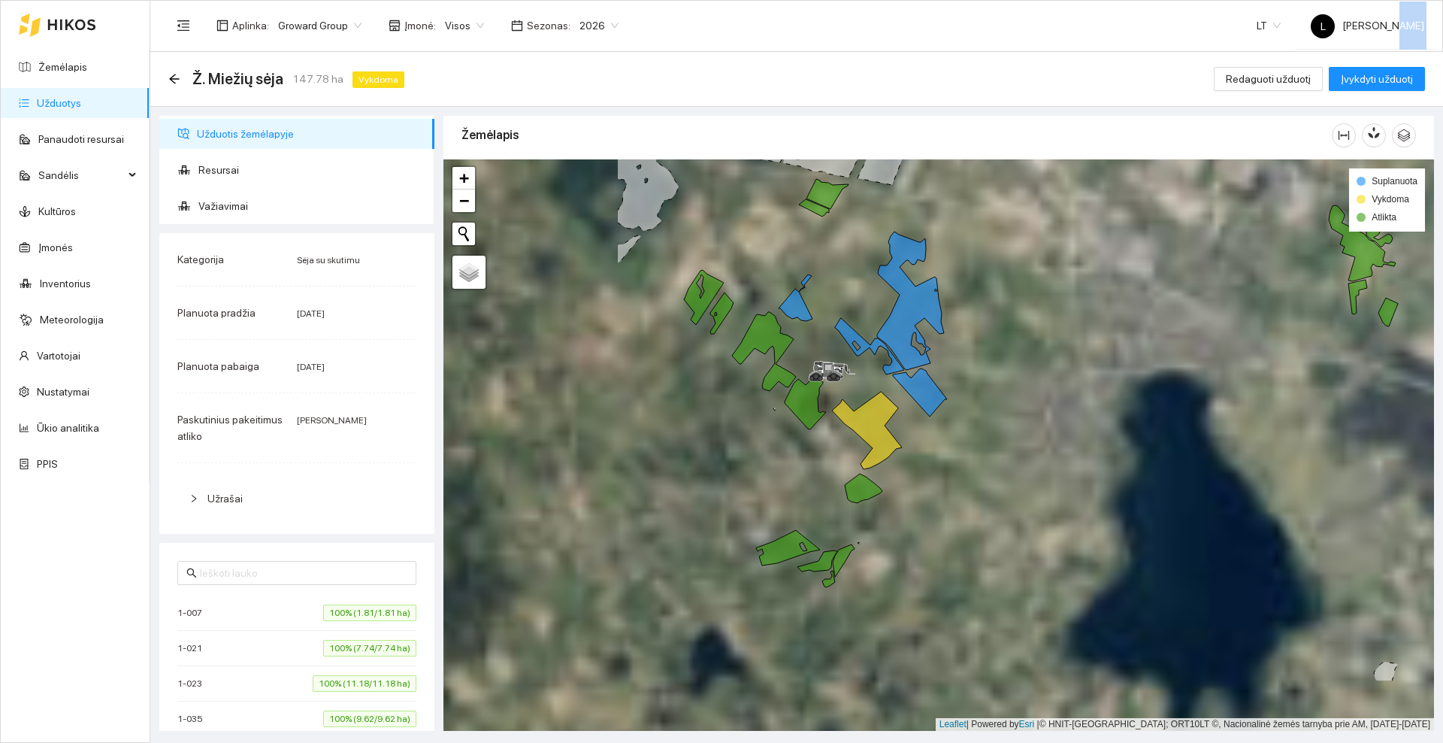
drag, startPoint x: 729, startPoint y: 451, endPoint x: 1003, endPoint y: 344, distance: 294.0
click at [1003, 344] on div at bounding box center [939, 444] width 991 height 571
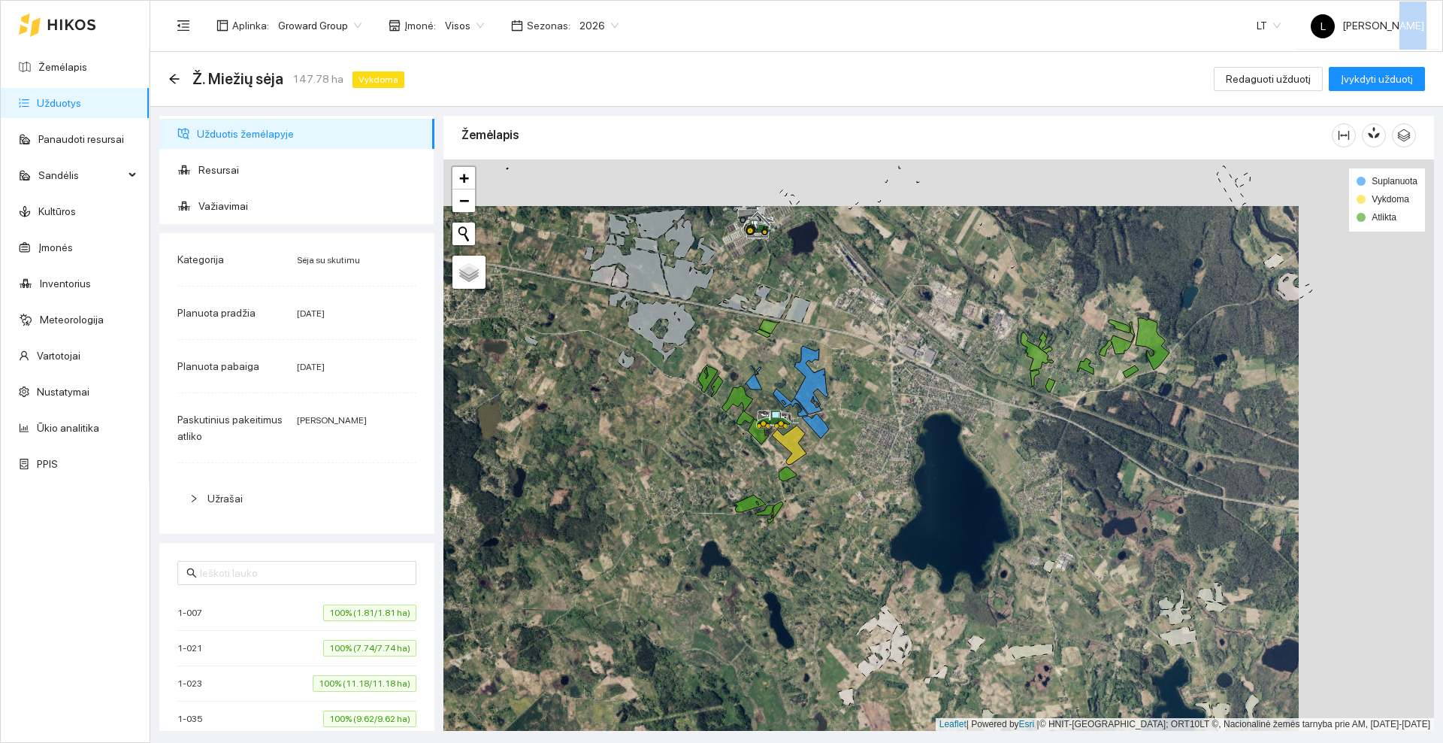
drag, startPoint x: 1026, startPoint y: 371, endPoint x: 891, endPoint y: 416, distance: 142.9
click at [891, 416] on div at bounding box center [939, 444] width 991 height 571
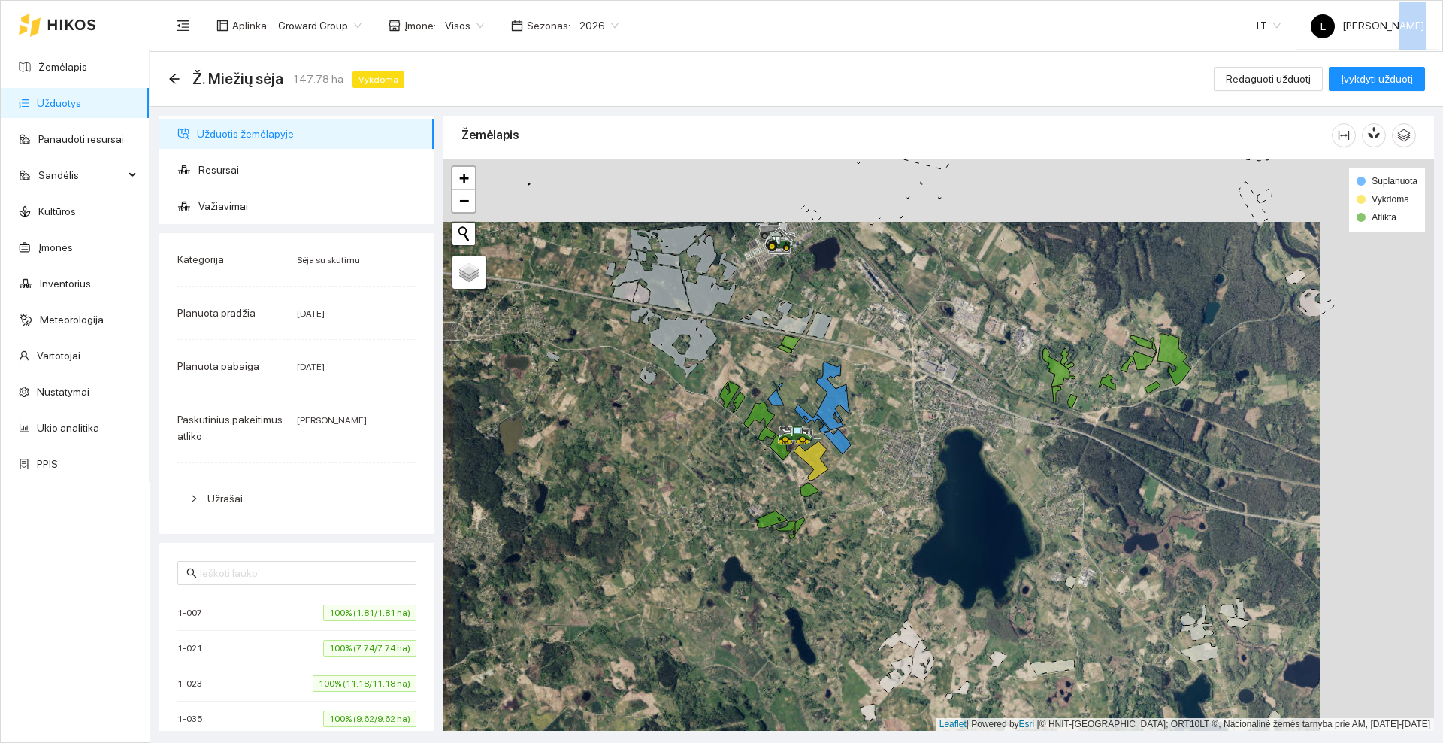
drag, startPoint x: 839, startPoint y: 434, endPoint x: 860, endPoint y: 450, distance: 26.8
click at [860, 450] on div at bounding box center [939, 444] width 991 height 571
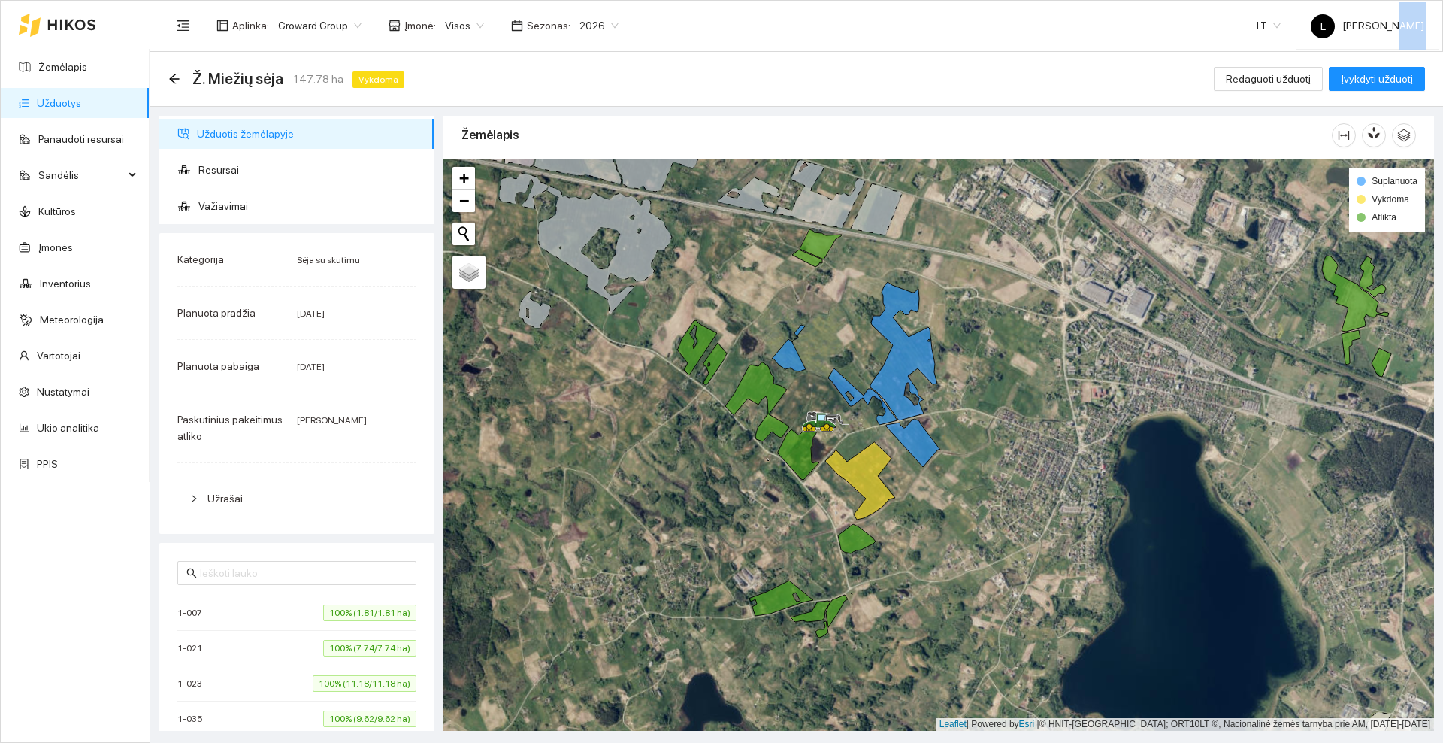
click at [66, 16] on div at bounding box center [57, 25] width 77 height 48
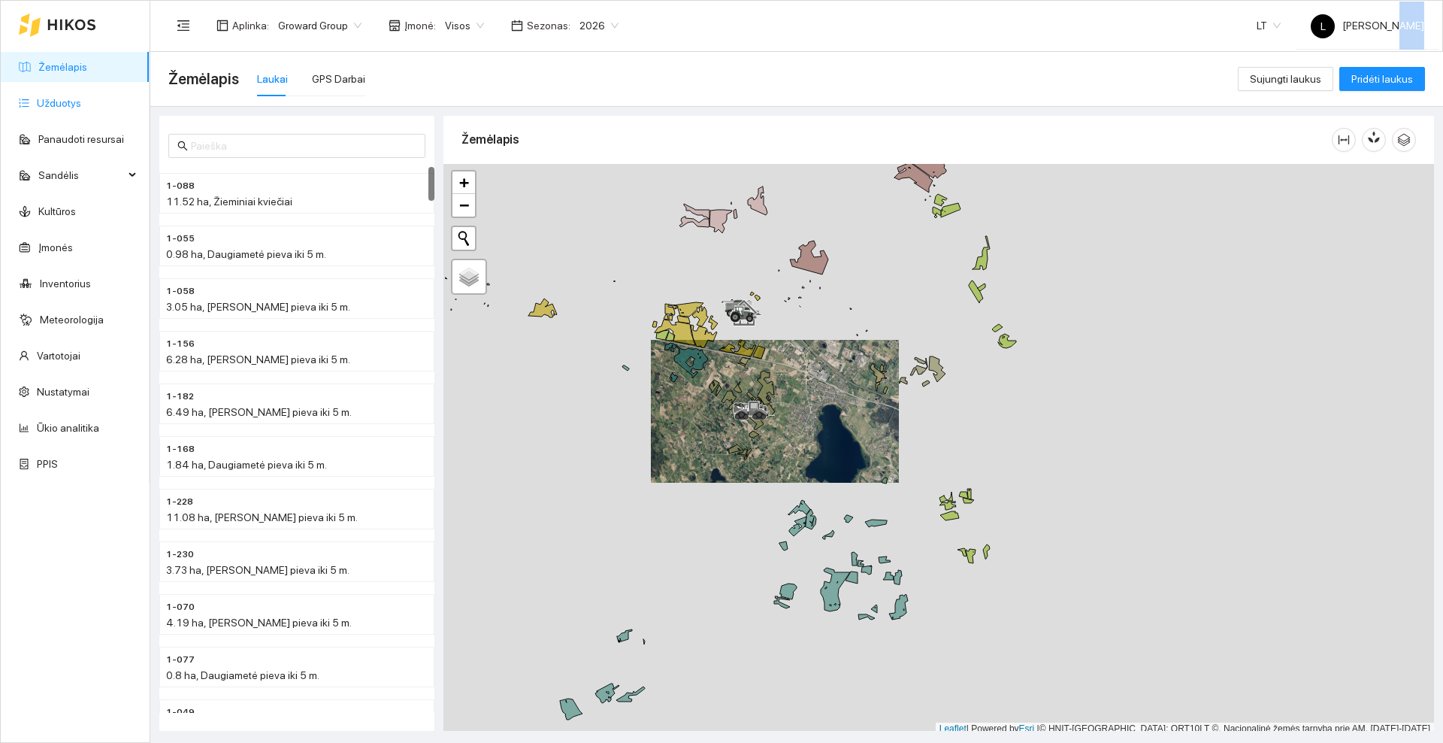
click at [61, 101] on link "Užduotys" at bounding box center [59, 103] width 44 height 12
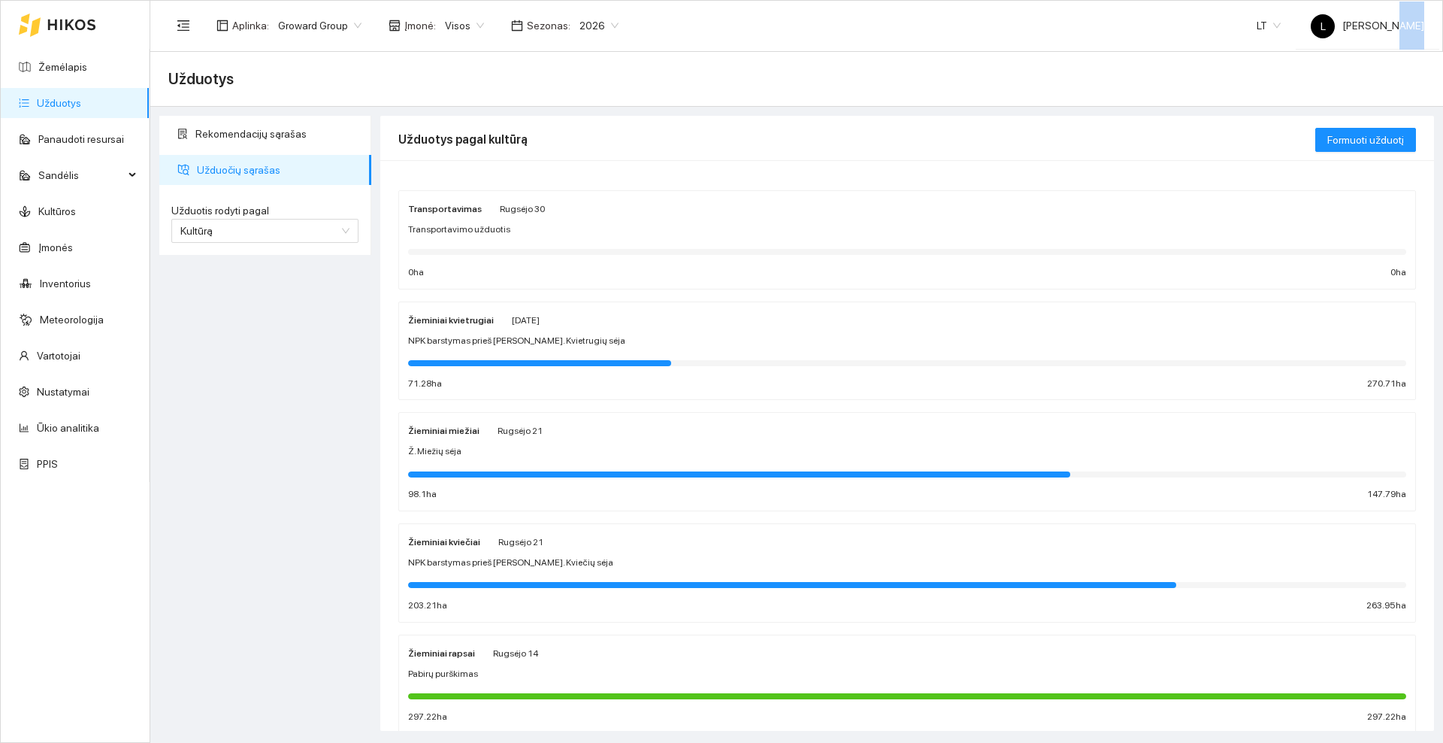
click at [646, 322] on div "Žieminiai kvietrugiai [DATE]" at bounding box center [907, 319] width 998 height 17
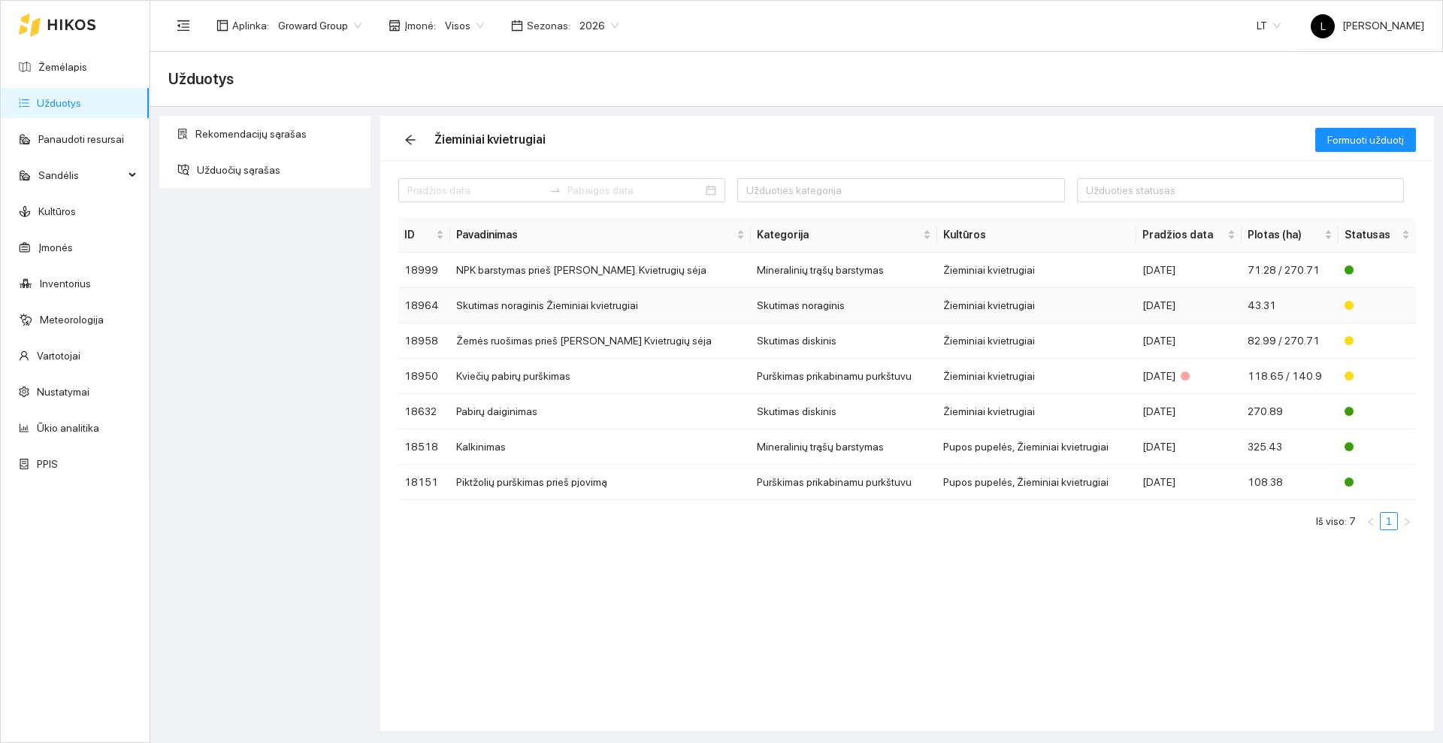
click at [560, 304] on td "Skutimas noraginis Žieminiai kvietrugiai" at bounding box center [600, 305] width 300 height 35
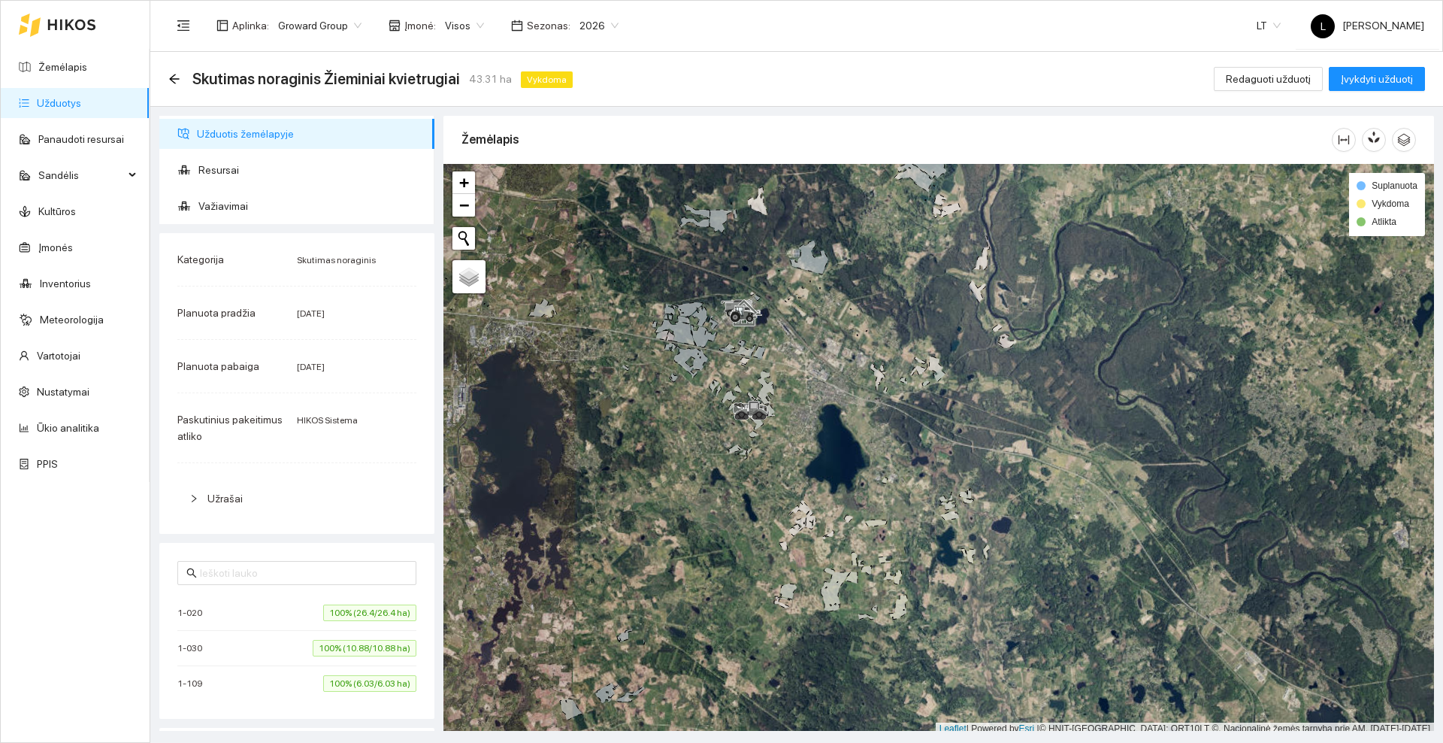
scroll to position [5, 0]
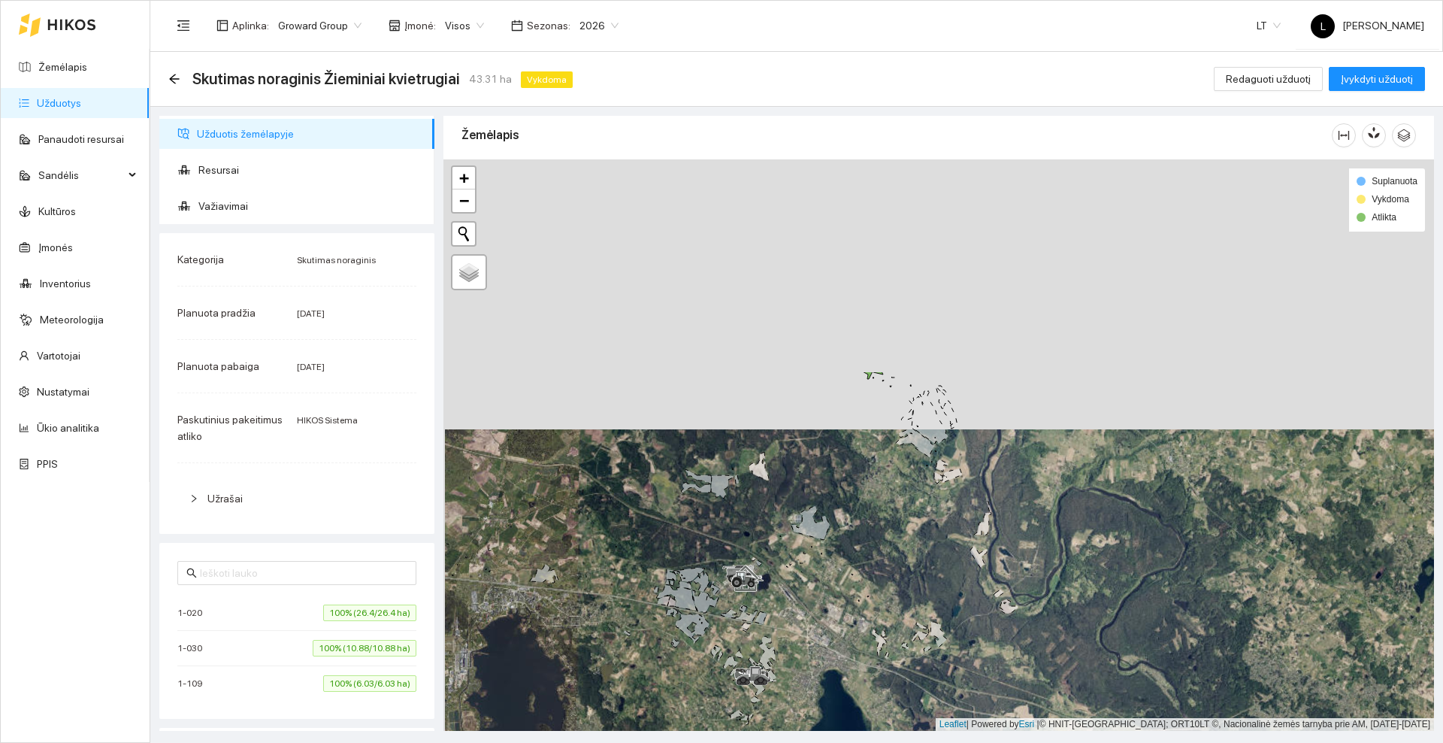
drag, startPoint x: 783, startPoint y: 233, endPoint x: 783, endPoint y: 501, distance: 268.4
click at [785, 504] on div at bounding box center [939, 444] width 991 height 571
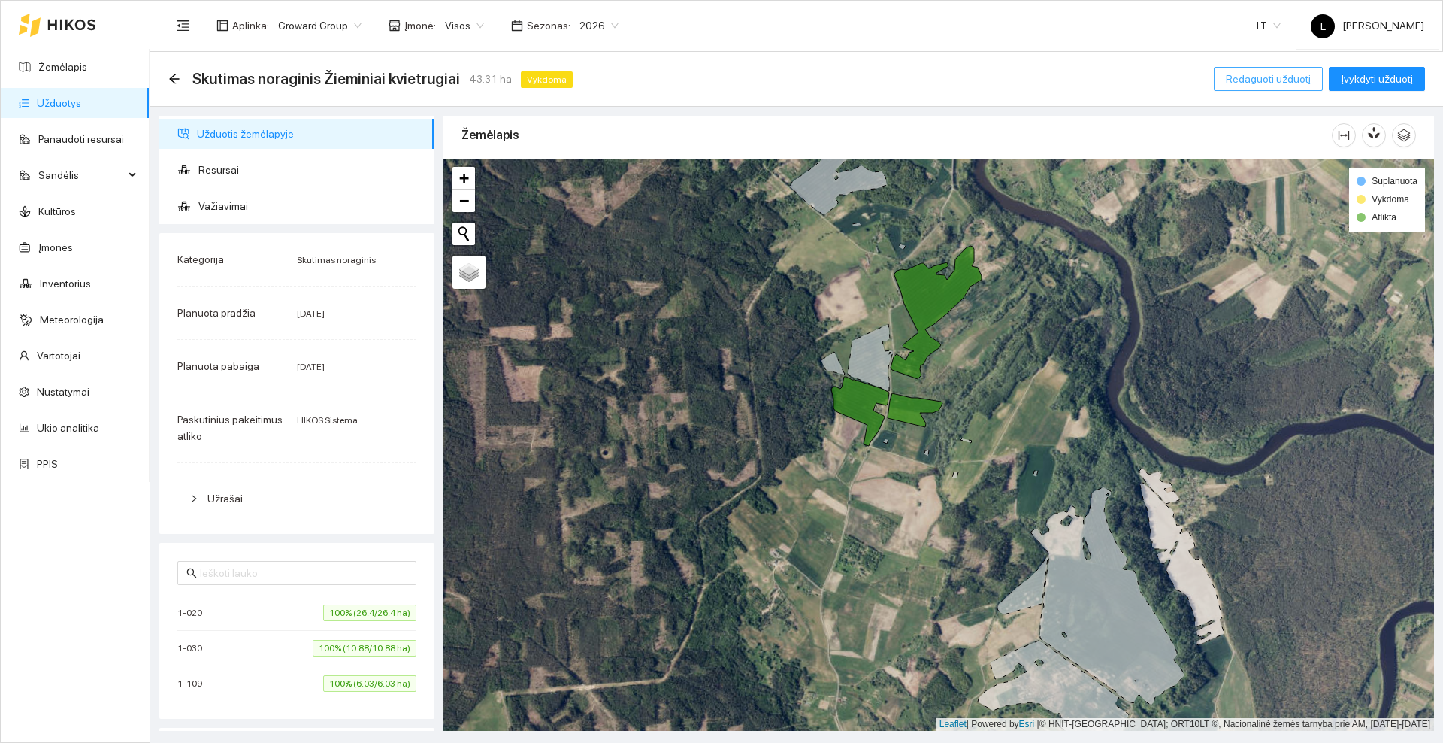
click at [1294, 77] on span "Redaguoti užduotį" at bounding box center [1268, 79] width 85 height 17
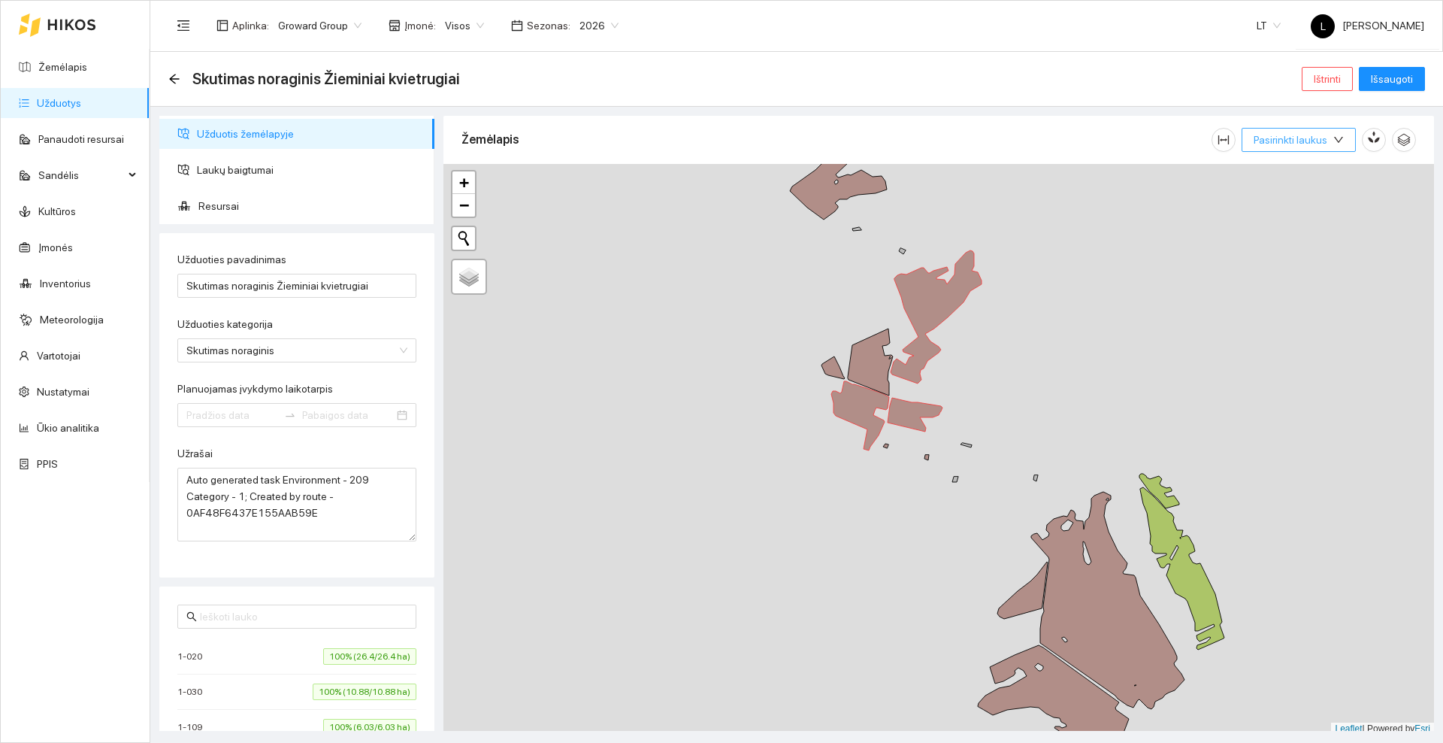
type input "[DATE]"
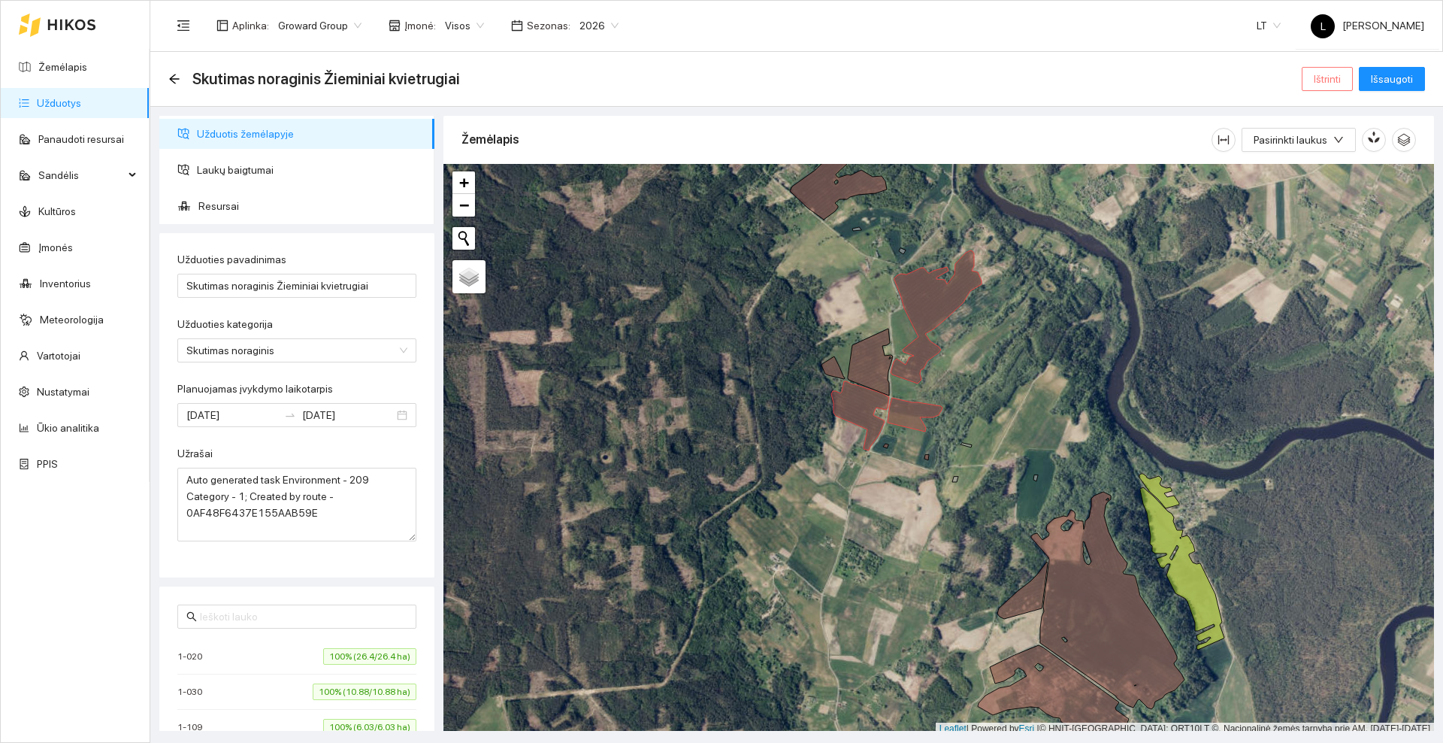
click at [1319, 73] on span "Ištrinti" at bounding box center [1327, 79] width 27 height 17
click at [1344, 150] on div "Ar tikrai norite ištrinti užduotį? Ne [GEOGRAPHIC_DATA]" at bounding box center [1272, 139] width 175 height 68
click at [1325, 152] on span "Taip" at bounding box center [1333, 152] width 20 height 17
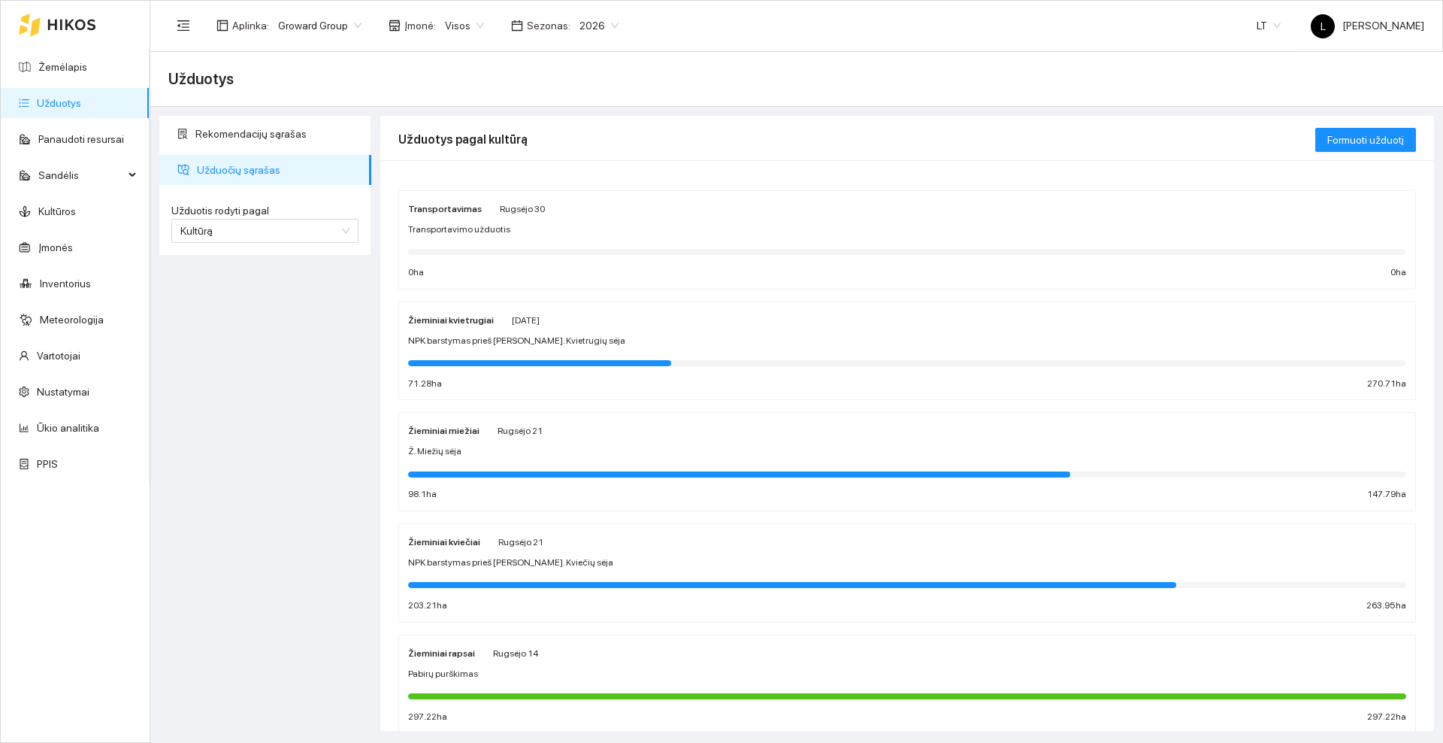
click at [626, 537] on div "Žieminiai kviečiai Rugsėjo 21" at bounding box center [907, 541] width 998 height 17
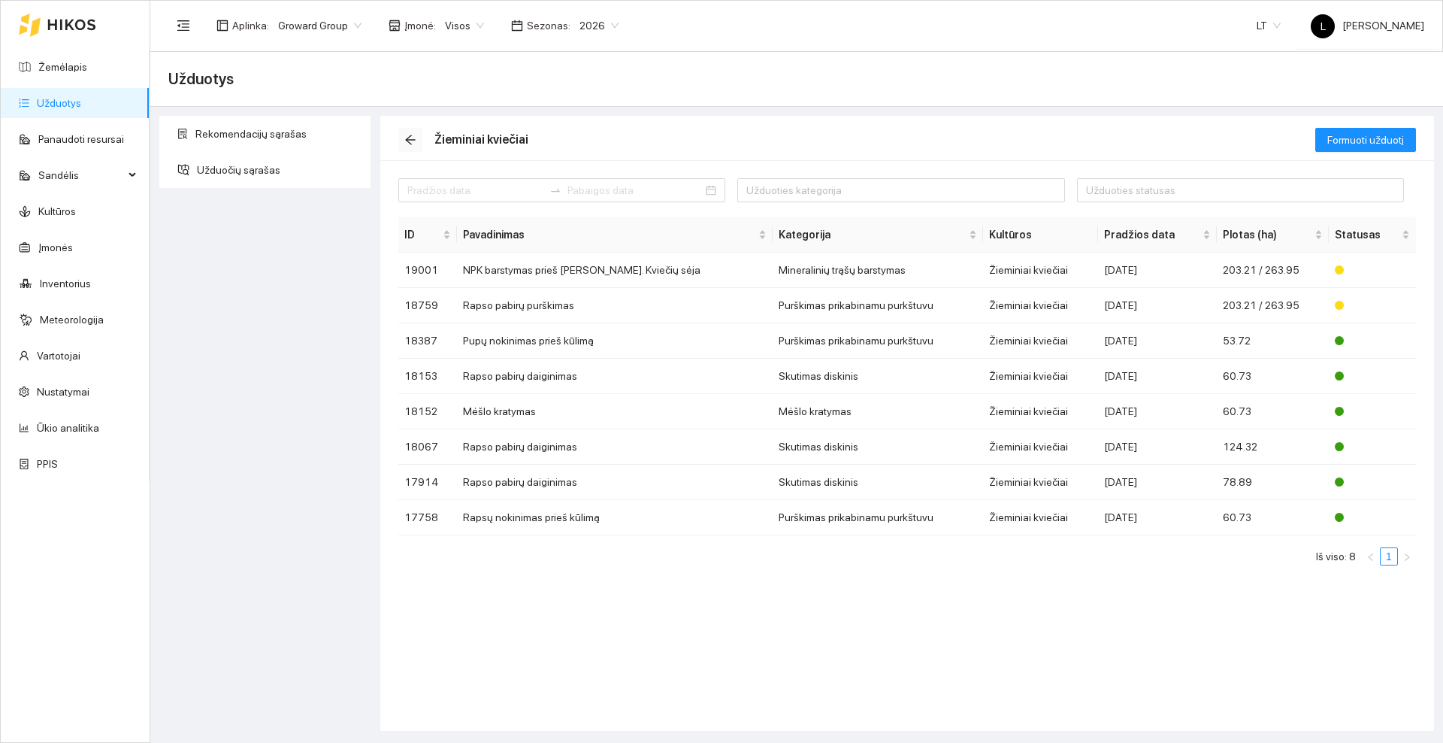
click at [416, 138] on icon "arrow-left" at bounding box center [410, 140] width 12 height 12
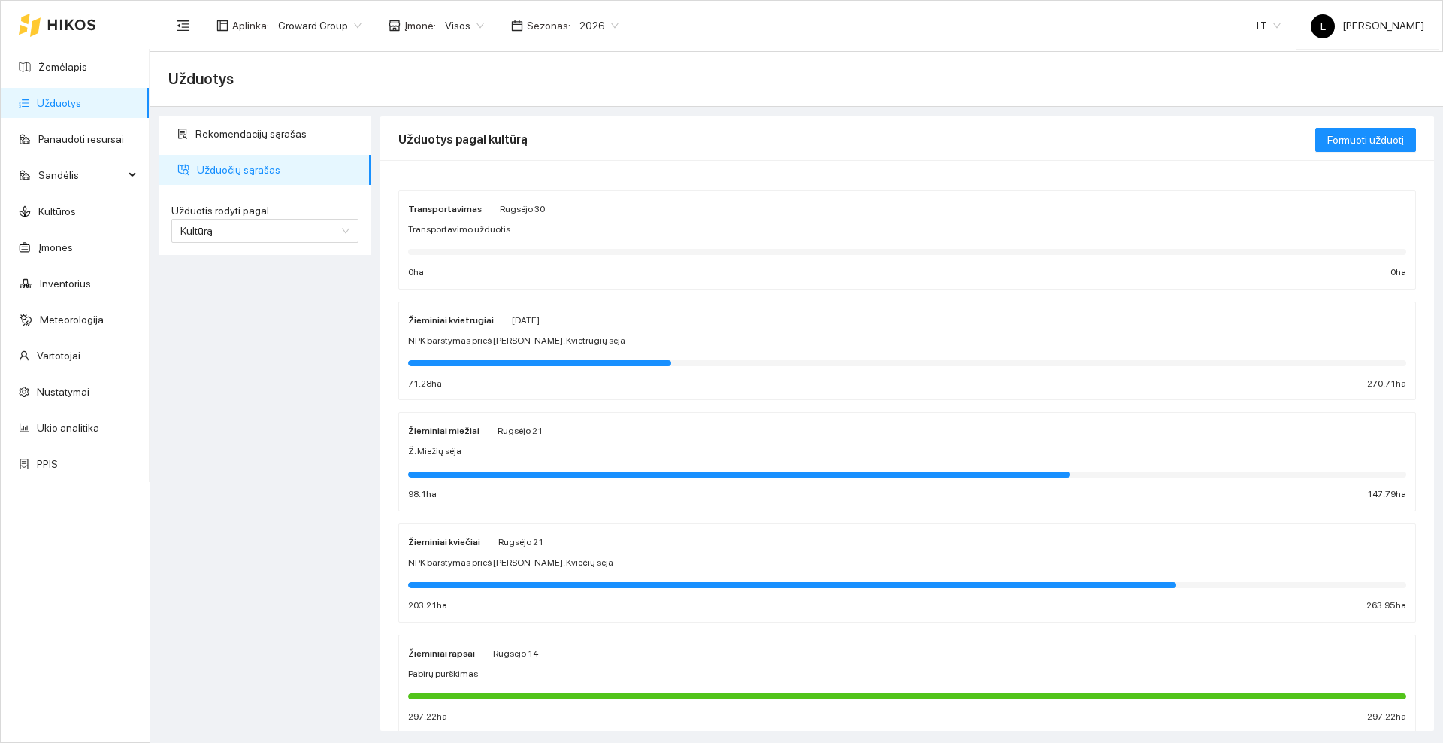
click at [578, 447] on div "Ž. Miežių sėja" at bounding box center [907, 451] width 998 height 14
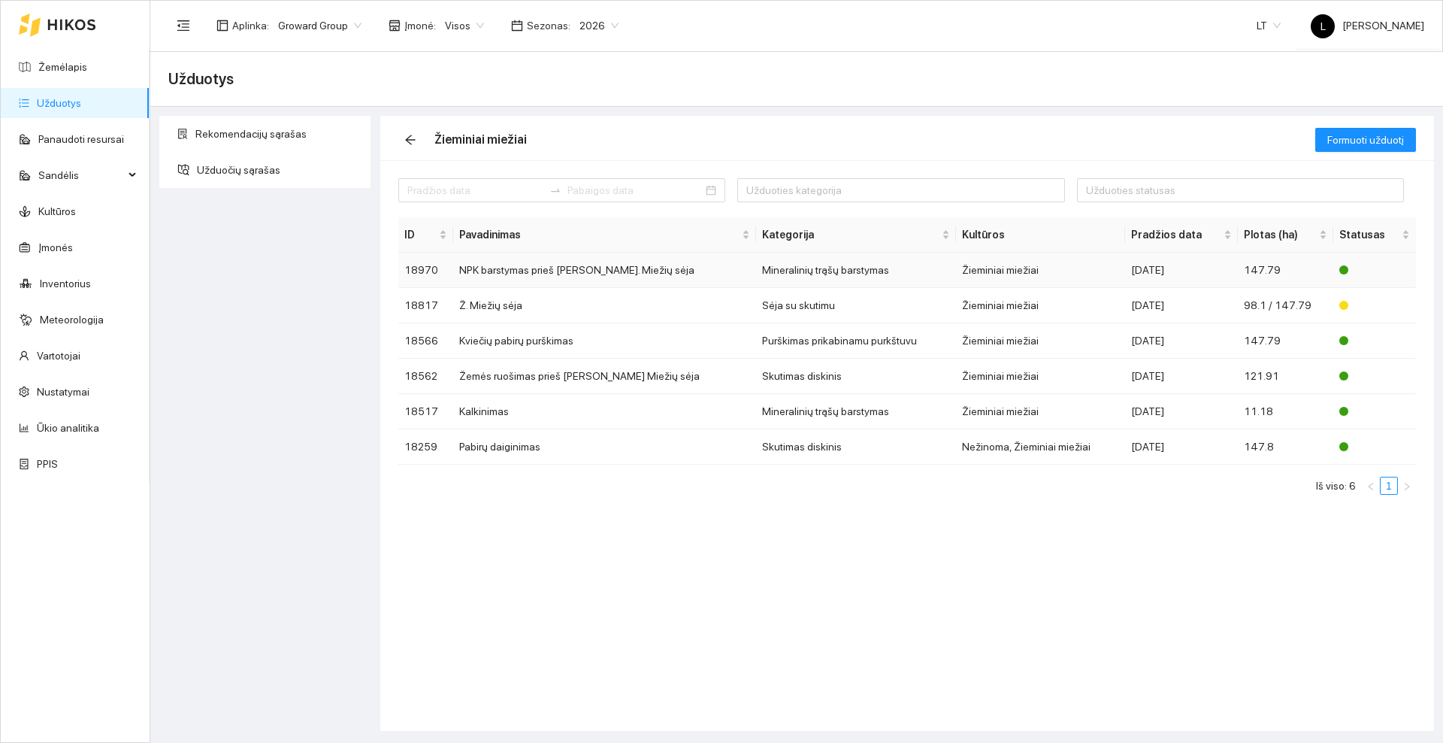
click at [568, 268] on td "NPK barstymas prieš [PERSON_NAME]. Miežių sėja" at bounding box center [604, 270] width 303 height 35
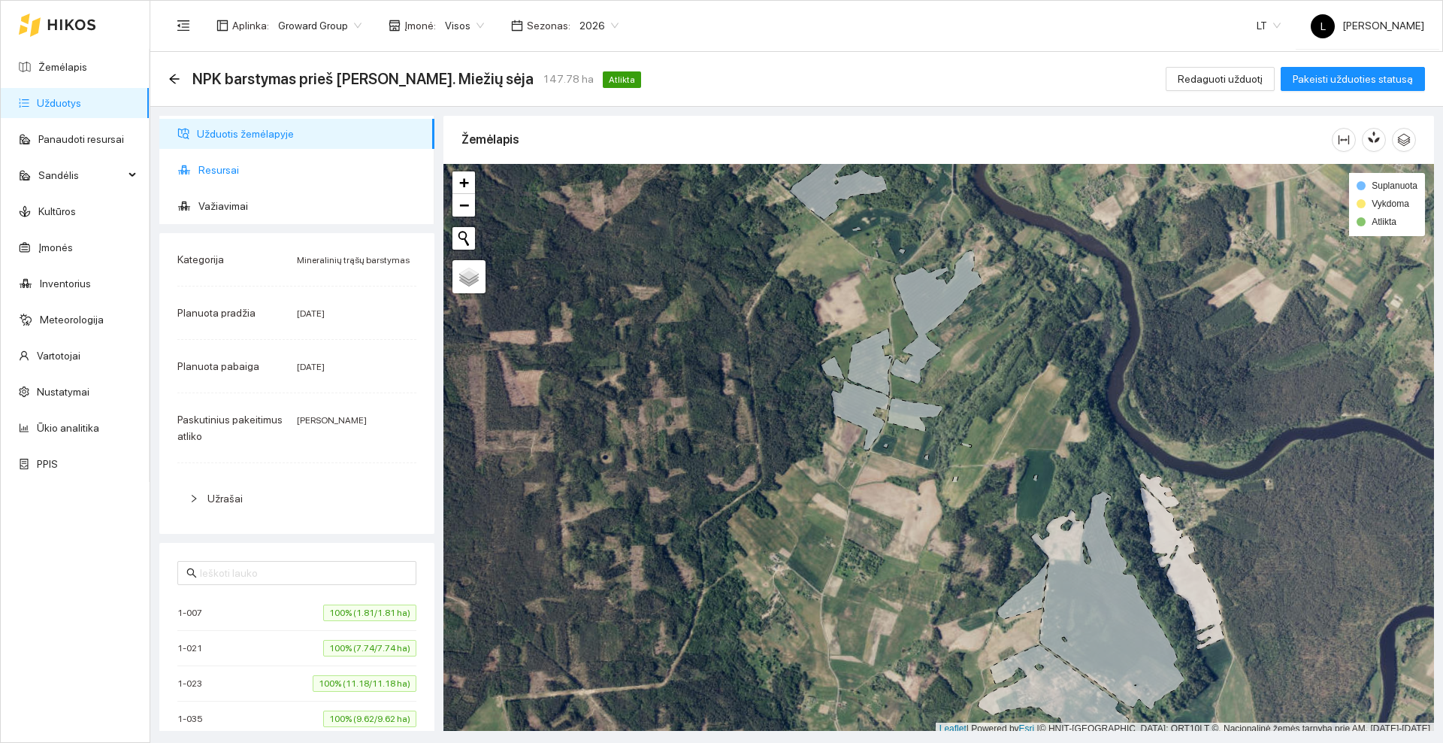
click at [232, 165] on span "Resursai" at bounding box center [310, 170] width 224 height 30
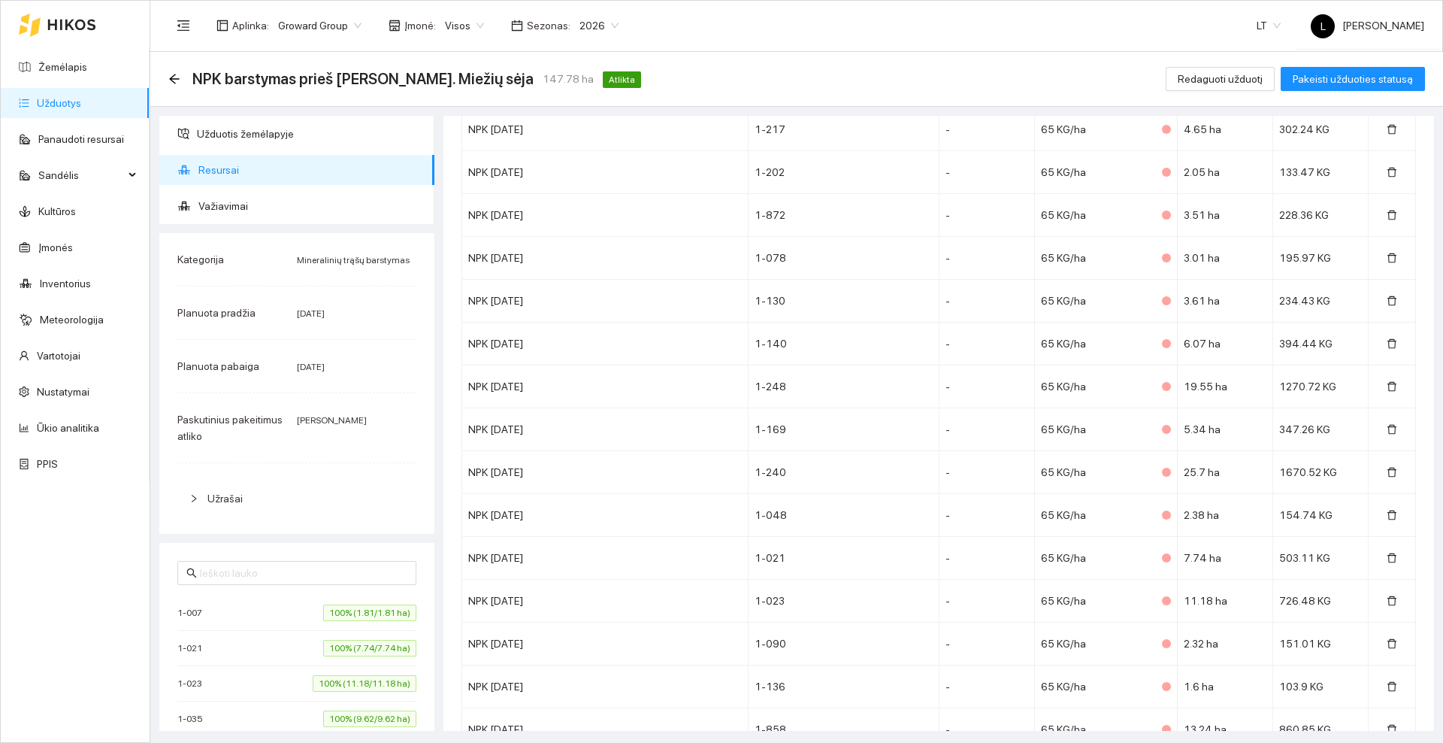
scroll to position [890, 0]
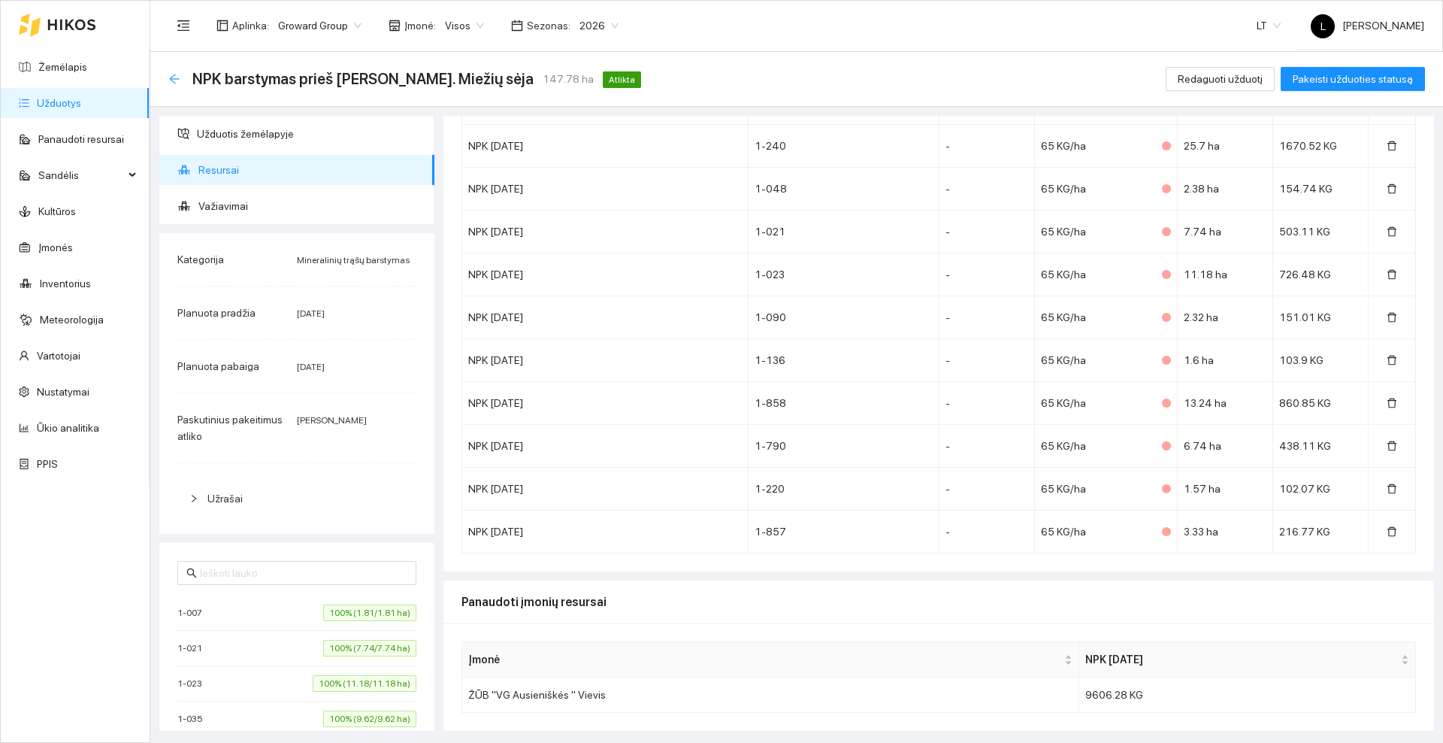
click at [176, 78] on icon "arrow-left" at bounding box center [174, 79] width 10 height 10
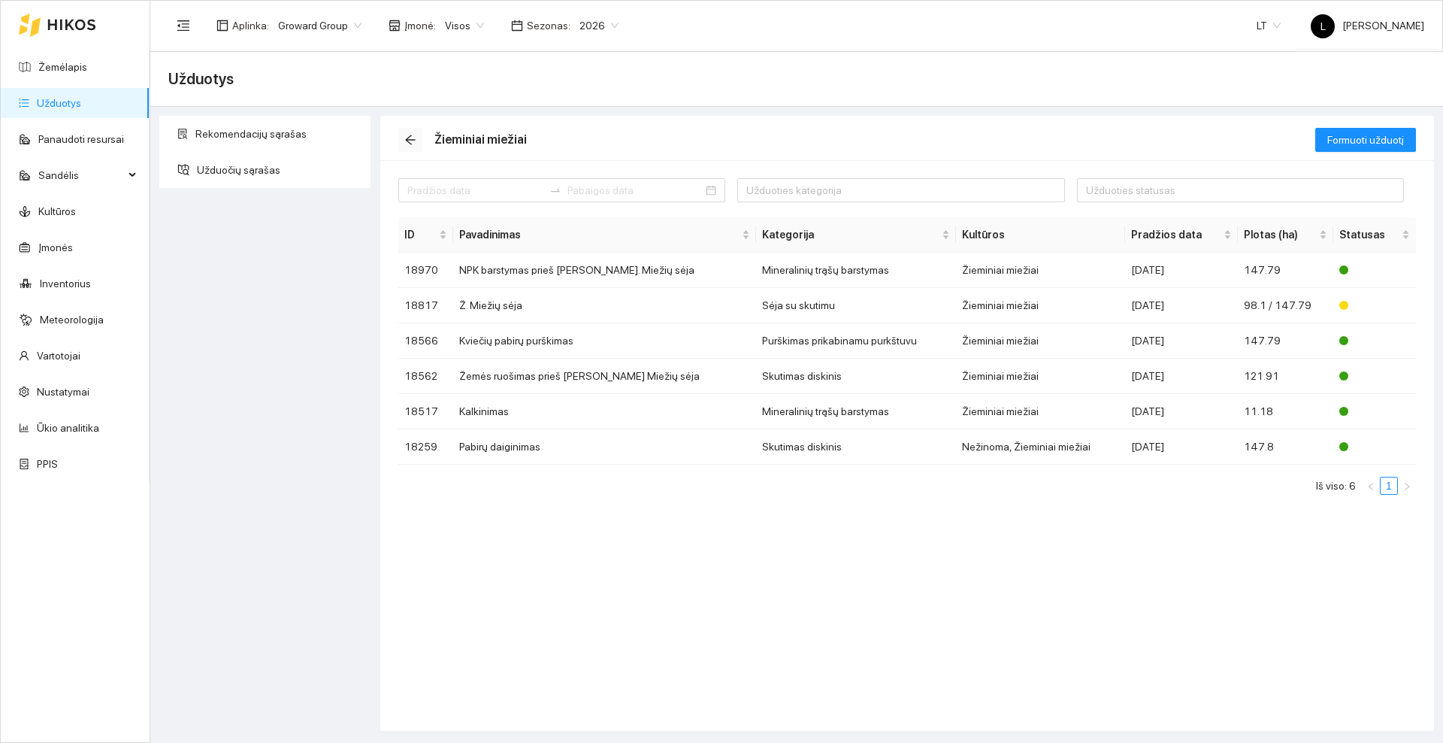
click at [415, 138] on icon "arrow-left" at bounding box center [410, 140] width 12 height 12
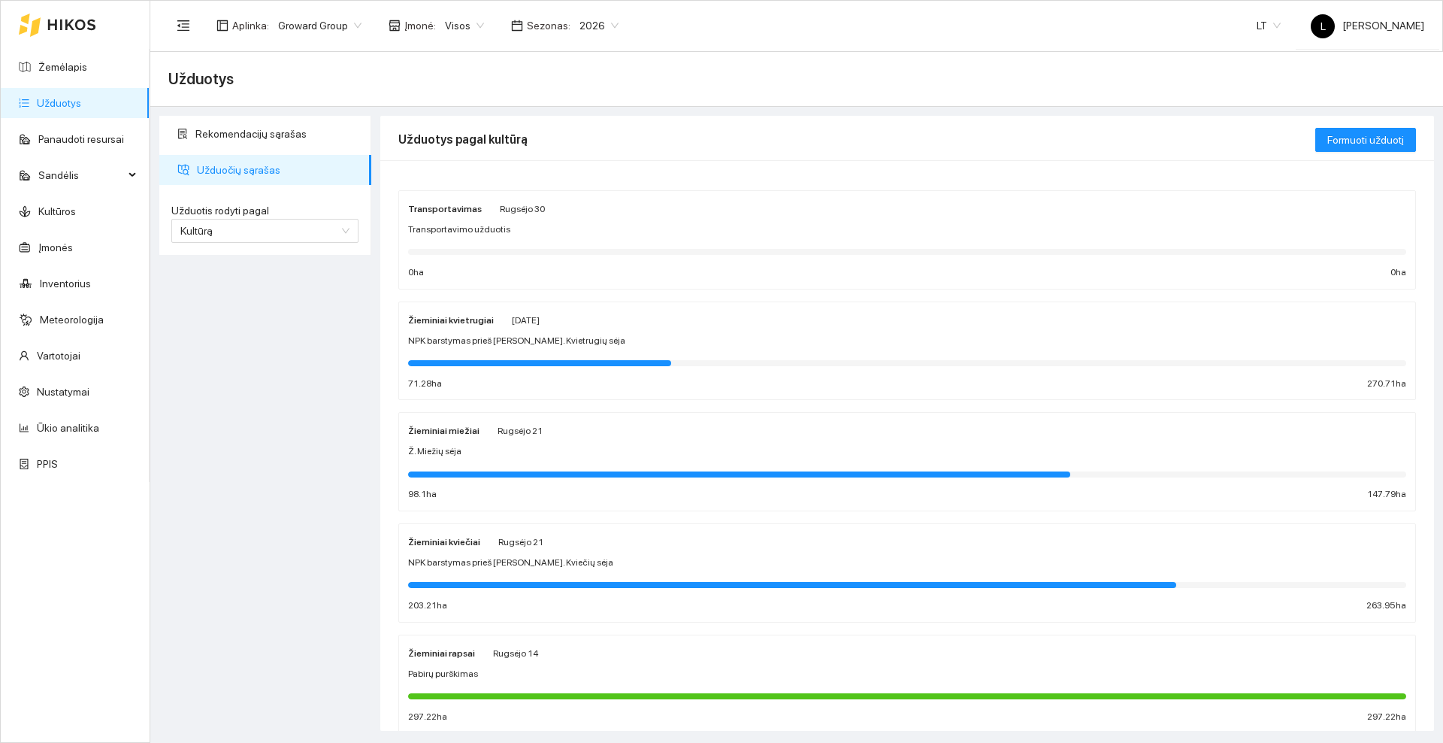
click at [677, 332] on div "Žieminiai kvietrugiai [DATE] NPK barstymas prieš [PERSON_NAME]. Kvietrugių sėja…" at bounding box center [907, 351] width 998 height 80
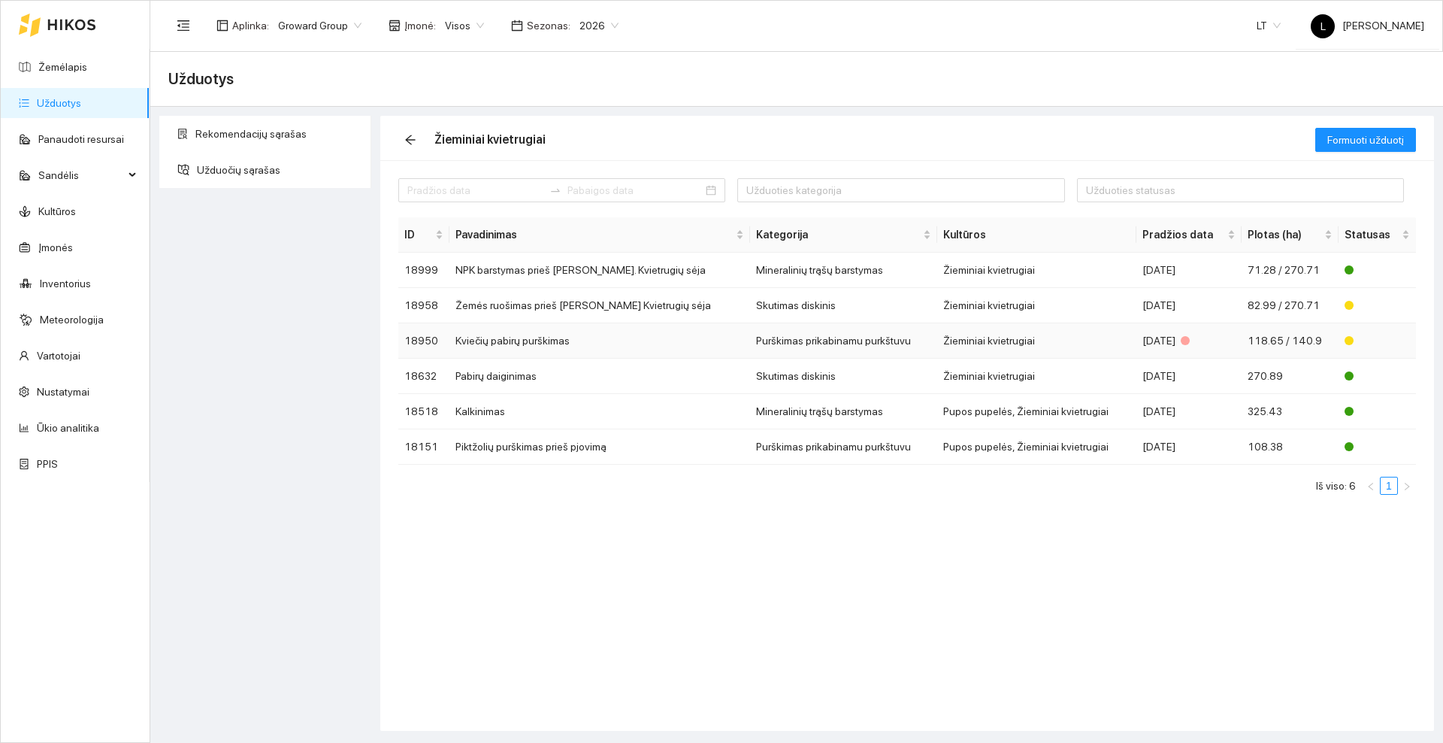
click at [604, 347] on td "Kviečių pabirų purškimas" at bounding box center [600, 340] width 300 height 35
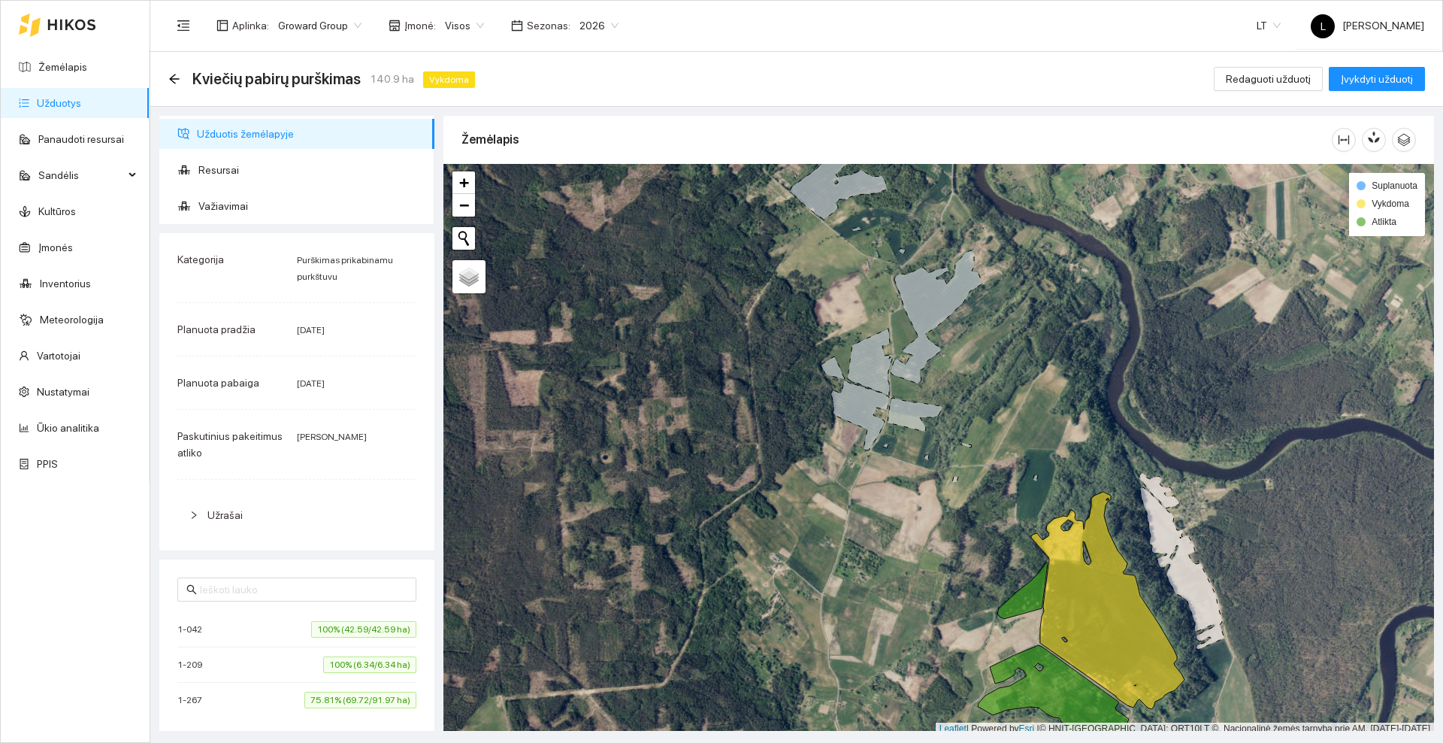
scroll to position [5, 0]
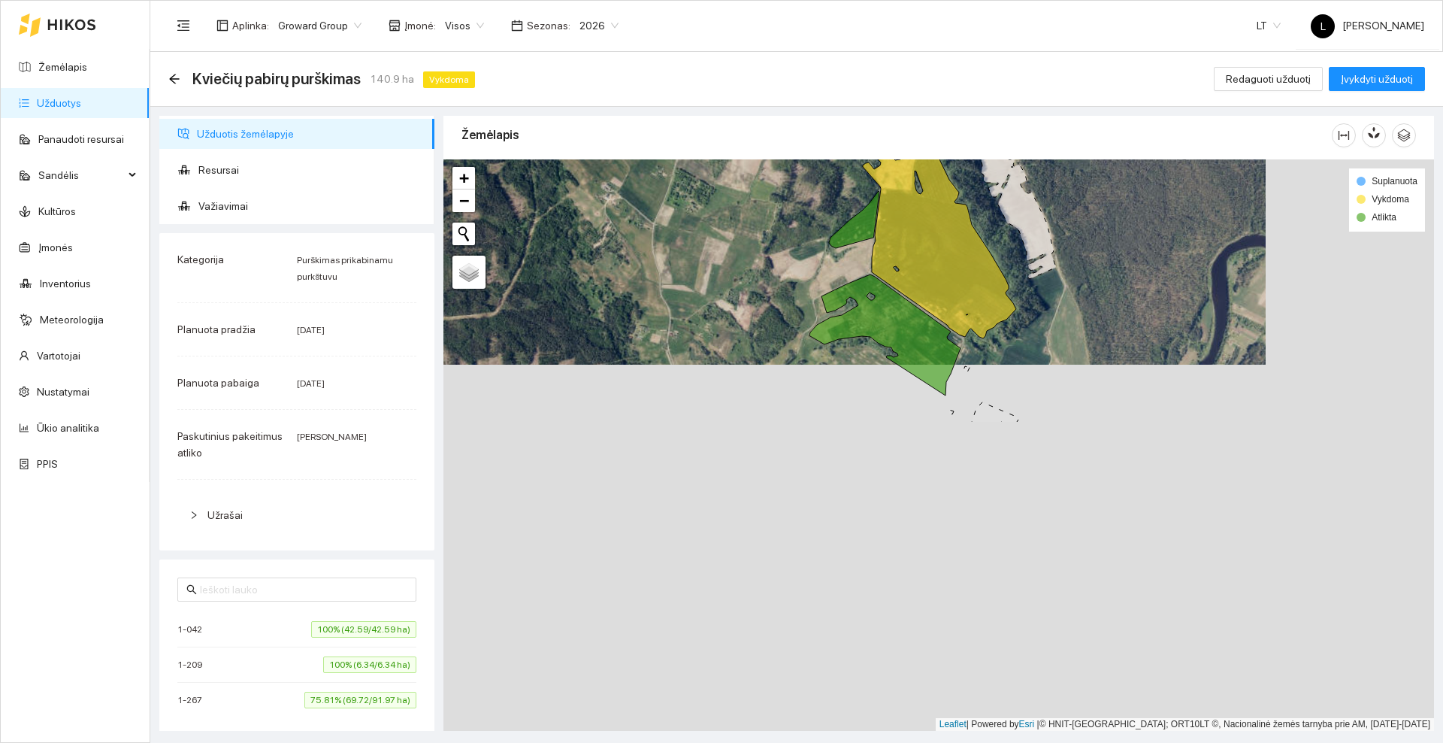
drag, startPoint x: 816, startPoint y: 317, endPoint x: 677, endPoint y: 53, distance: 299.3
click at [677, 53] on main "Kviečių pabirų purškimas 140.9 ha Vykdoma Redaguoti užduotį Įvykdyti užduotį Už…" at bounding box center [796, 397] width 1293 height 691
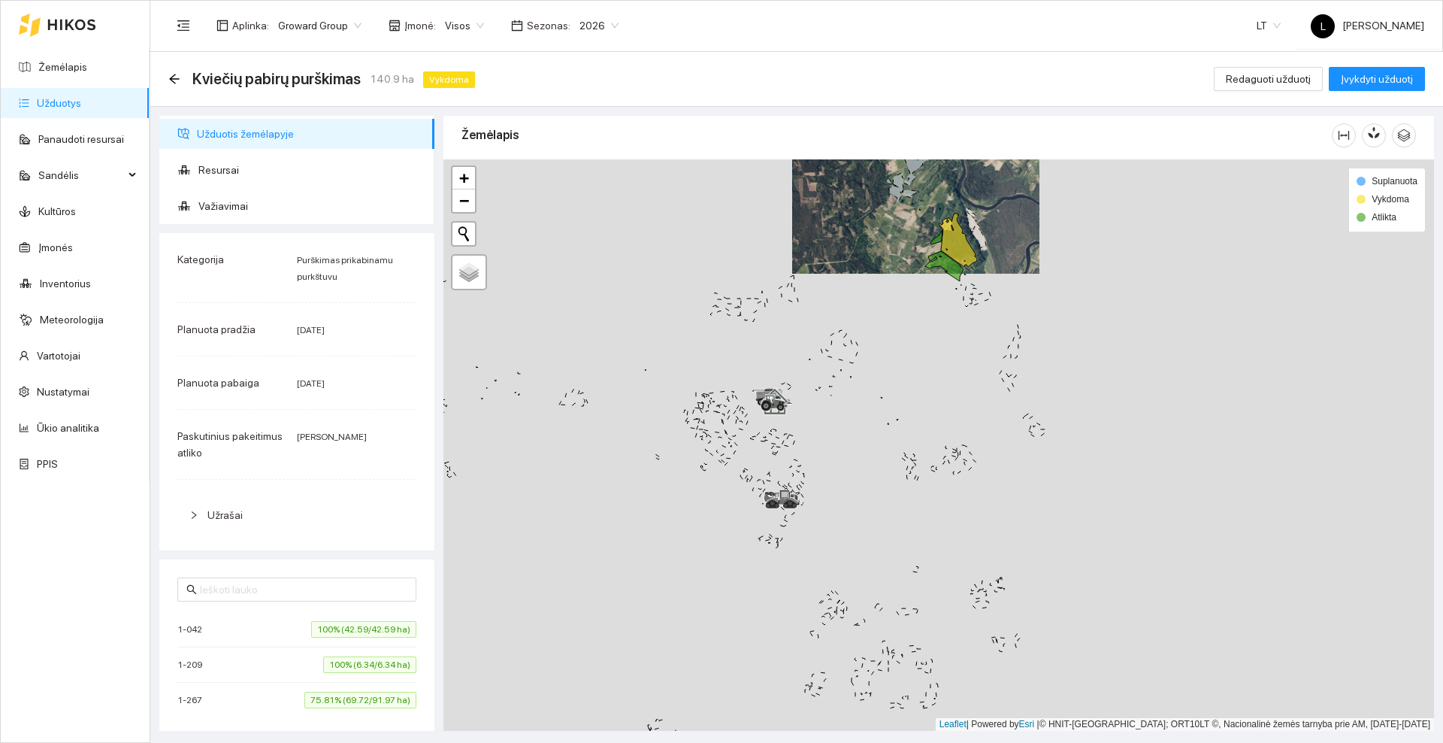
drag, startPoint x: 1049, startPoint y: 231, endPoint x: 992, endPoint y: 319, distance: 104.9
click at [992, 319] on div at bounding box center [939, 444] width 991 height 571
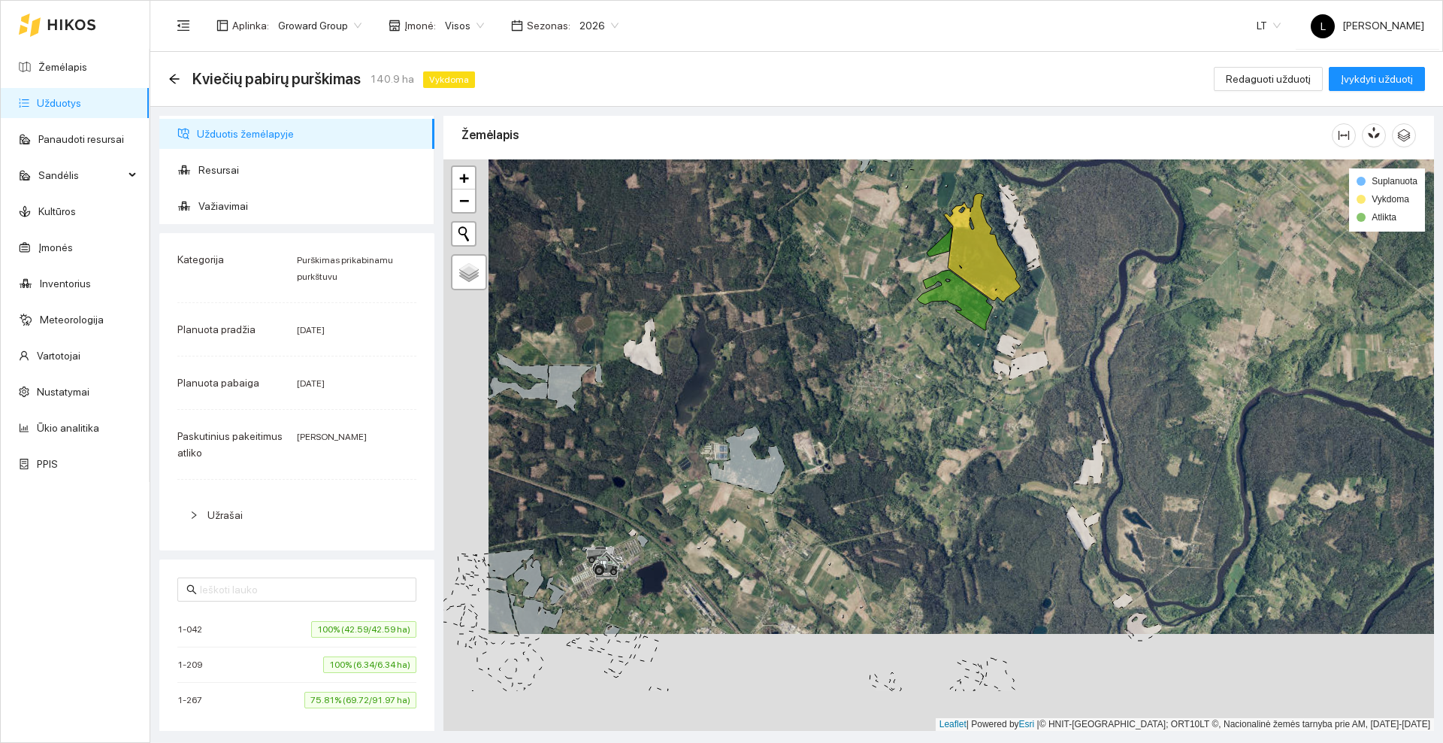
drag, startPoint x: 770, startPoint y: 606, endPoint x: 859, endPoint y: 383, distance: 239.8
click at [859, 383] on div at bounding box center [939, 444] width 991 height 571
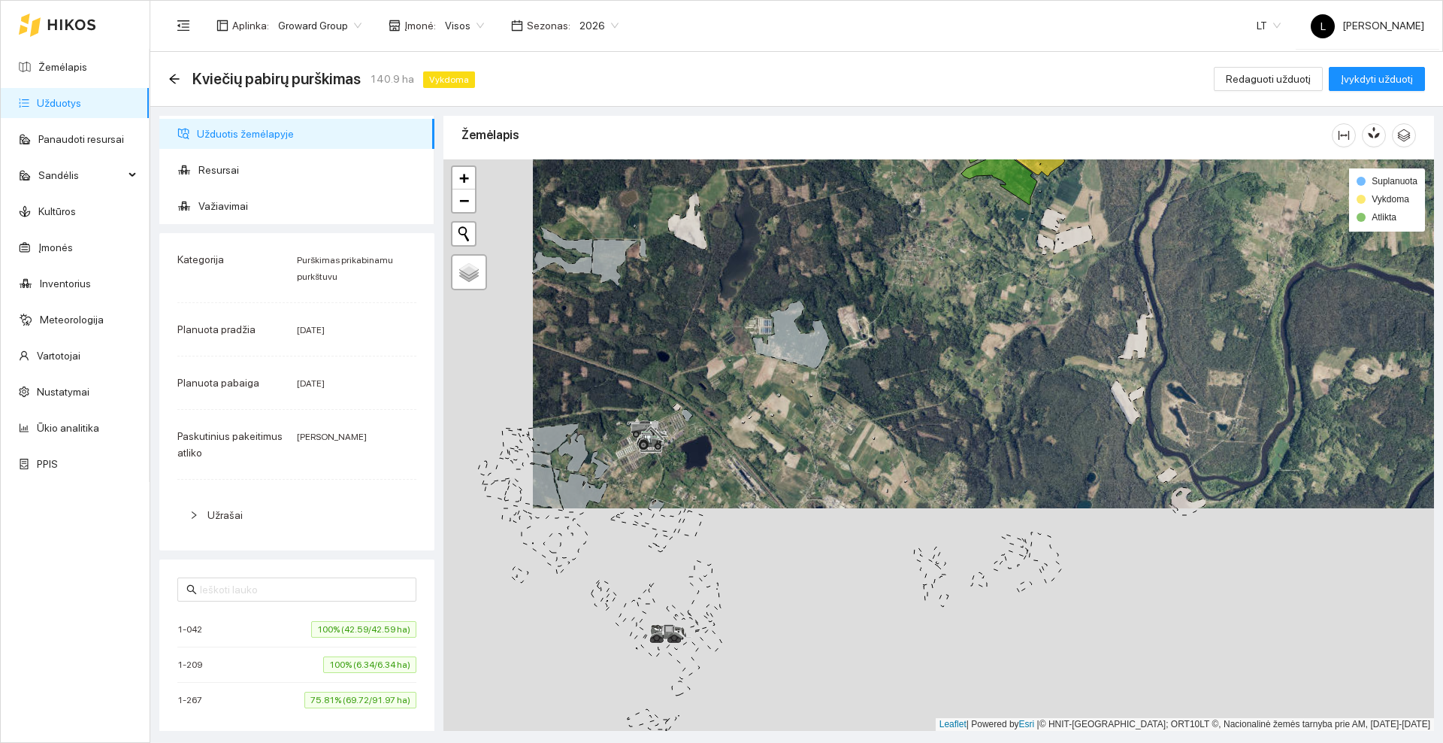
click at [55, 25] on icon at bounding box center [71, 25] width 49 height 12
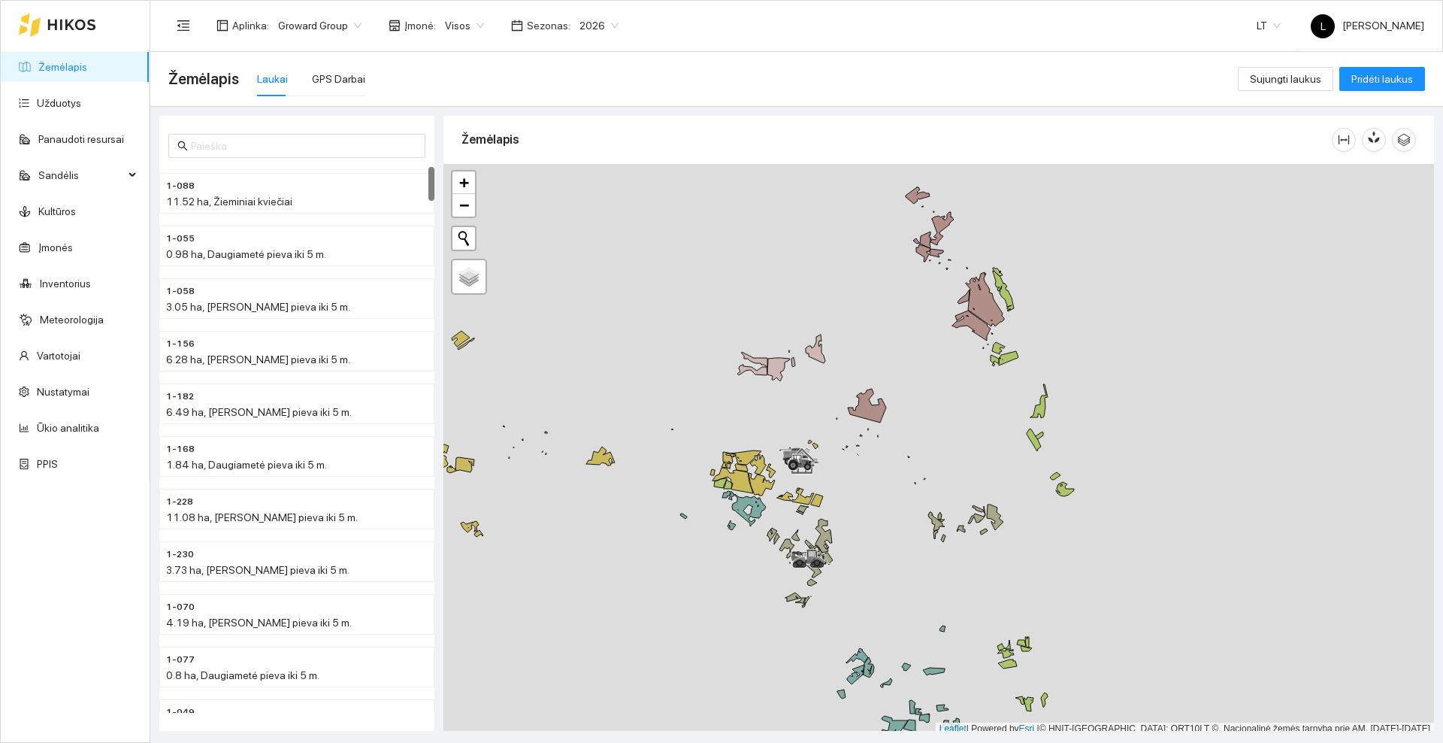
scroll to position [5, 0]
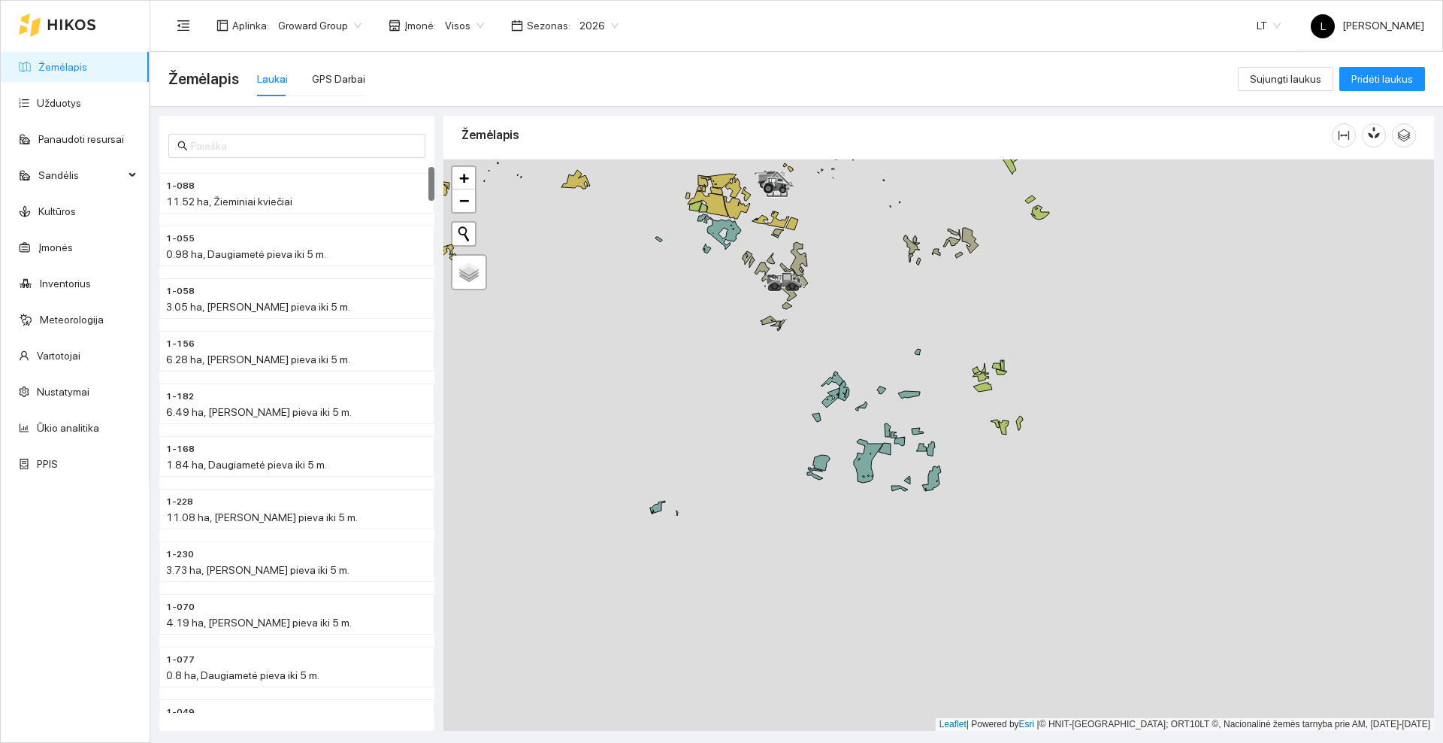
drag, startPoint x: 897, startPoint y: 554, endPoint x: 871, endPoint y: 261, distance: 294.3
click at [872, 263] on div at bounding box center [939, 444] width 991 height 571
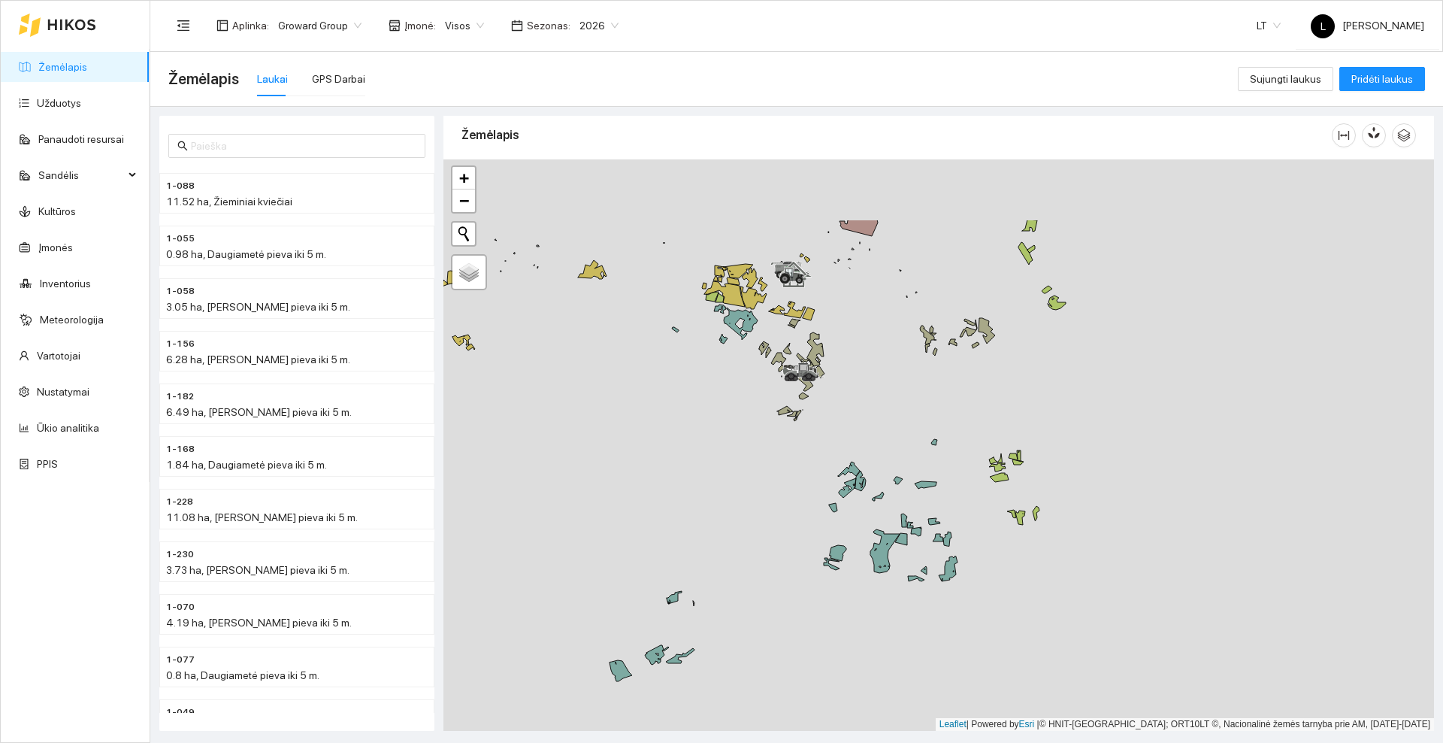
drag, startPoint x: 633, startPoint y: 353, endPoint x: 678, endPoint y: 543, distance: 196.2
click at [672, 551] on div at bounding box center [939, 444] width 991 height 571
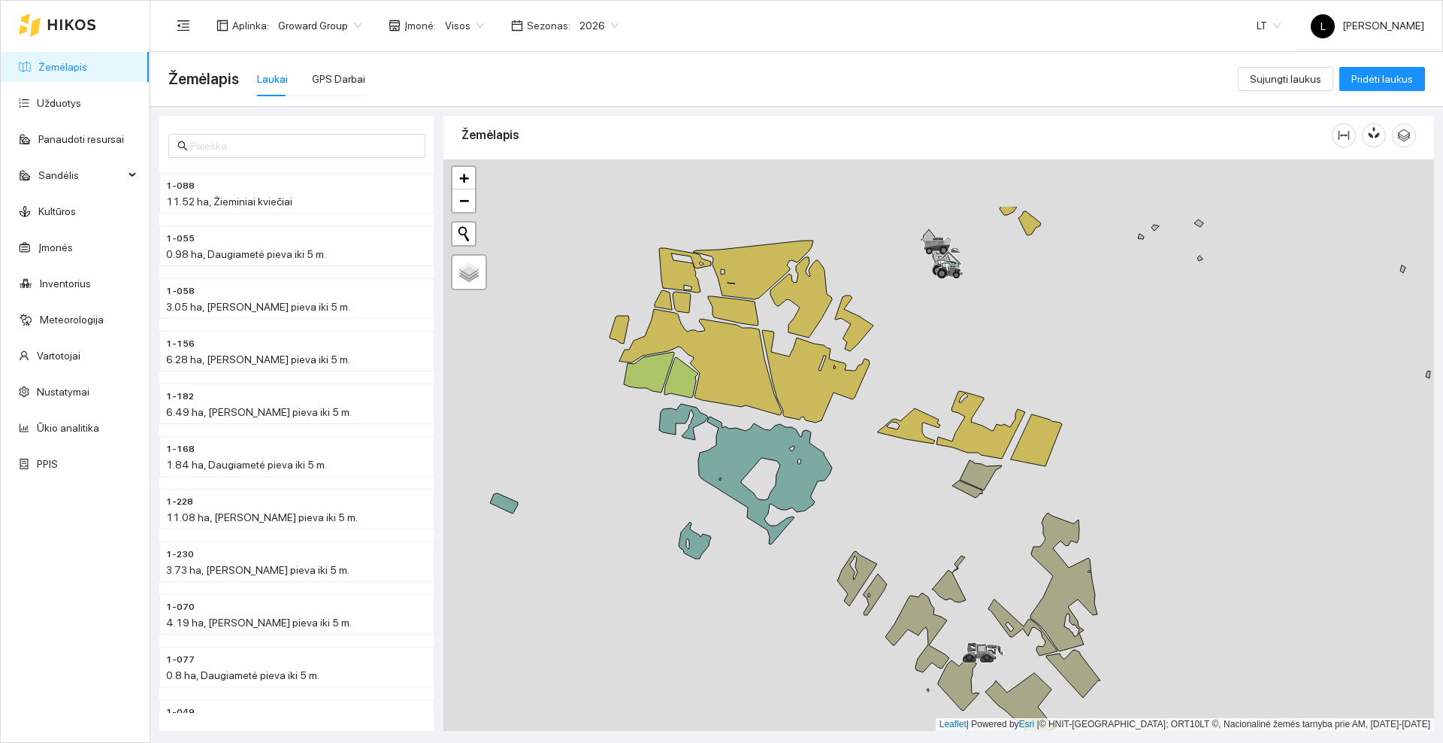
drag, startPoint x: 592, startPoint y: 388, endPoint x: 896, endPoint y: 428, distance: 307.0
click at [624, 464] on div at bounding box center [939, 444] width 991 height 571
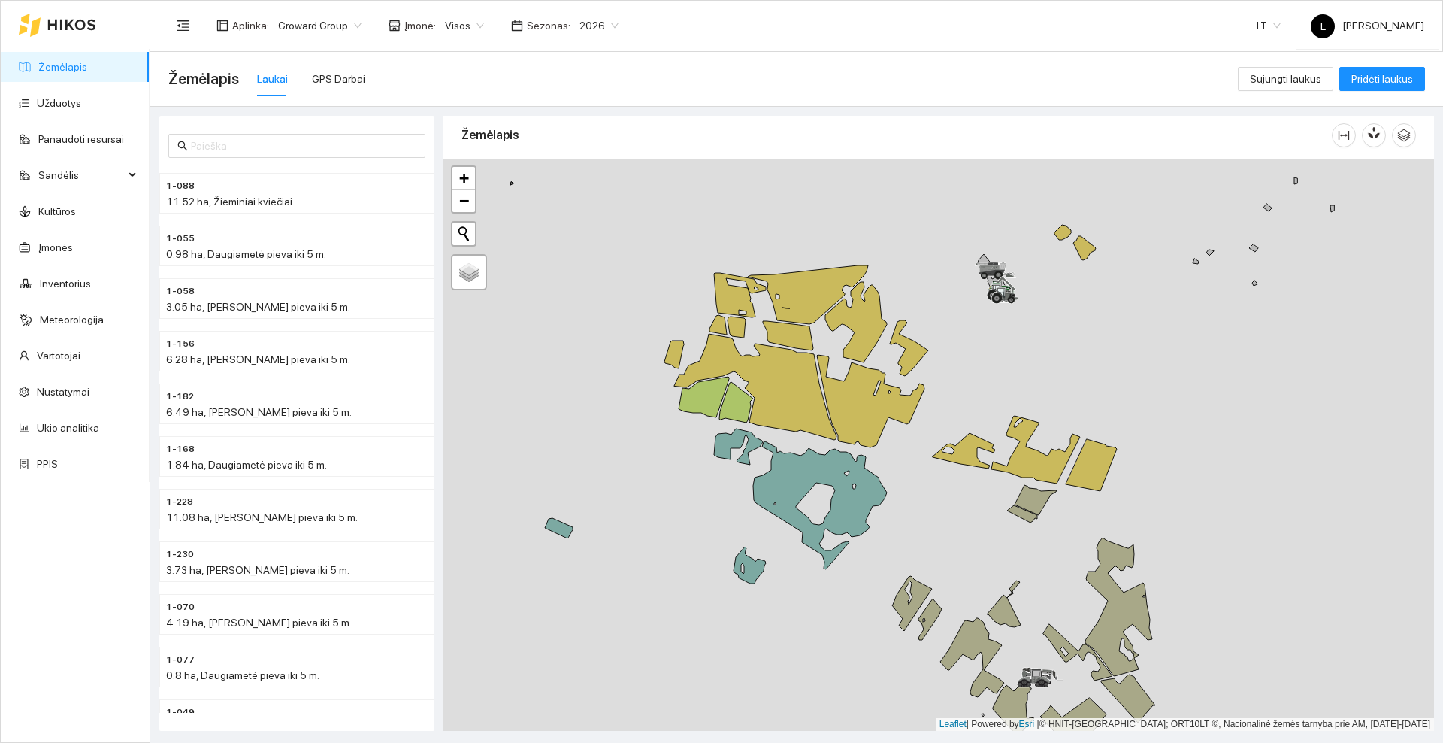
drag, startPoint x: 630, startPoint y: 434, endPoint x: 1265, endPoint y: 429, distance: 635.2
click at [1262, 434] on div at bounding box center [939, 444] width 991 height 571
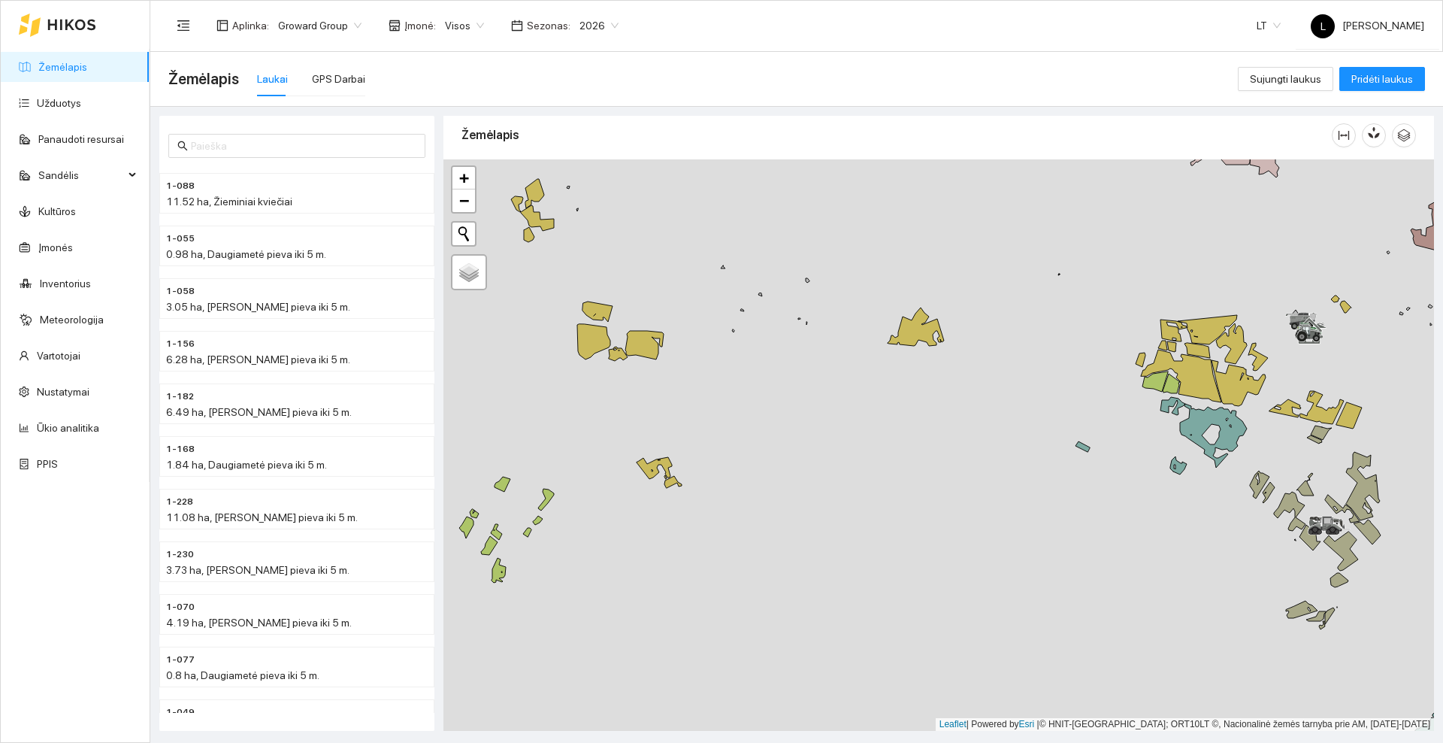
drag, startPoint x: 764, startPoint y: 404, endPoint x: 999, endPoint y: 386, distance: 236.0
click at [946, 475] on div at bounding box center [939, 444] width 991 height 571
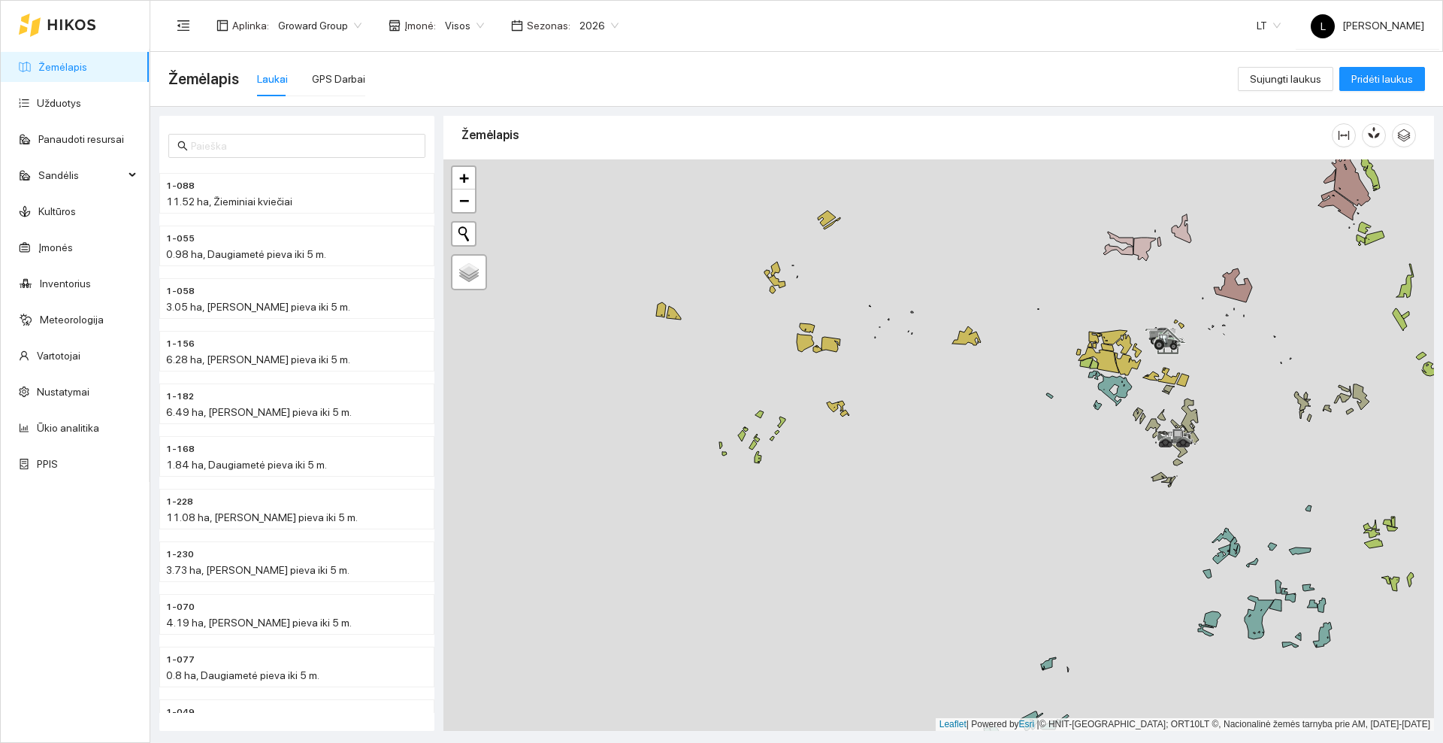
drag, startPoint x: 864, startPoint y: 282, endPoint x: 871, endPoint y: 340, distance: 58.4
click at [871, 340] on div at bounding box center [939, 444] width 991 height 571
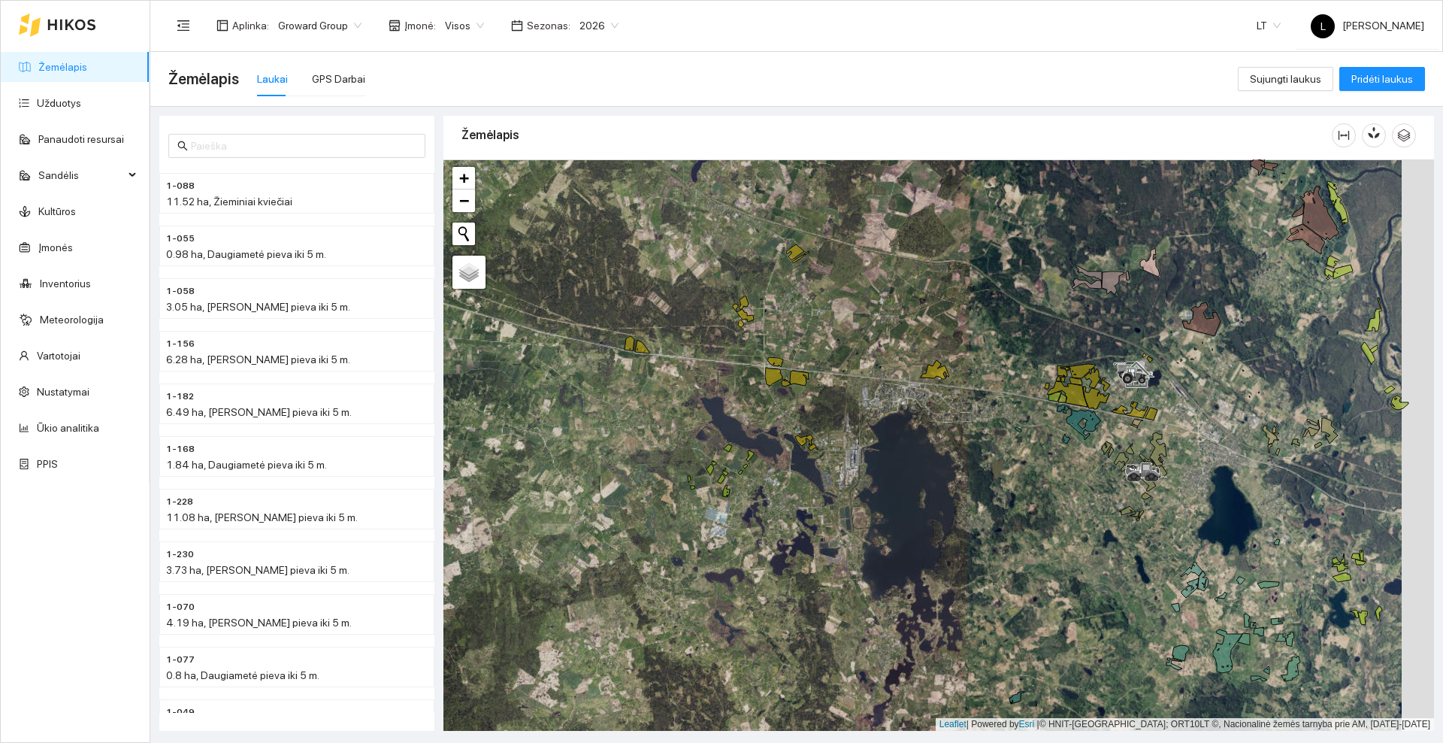
drag, startPoint x: 1052, startPoint y: 506, endPoint x: 895, endPoint y: 509, distance: 156.4
click at [895, 509] on div at bounding box center [939, 444] width 991 height 571
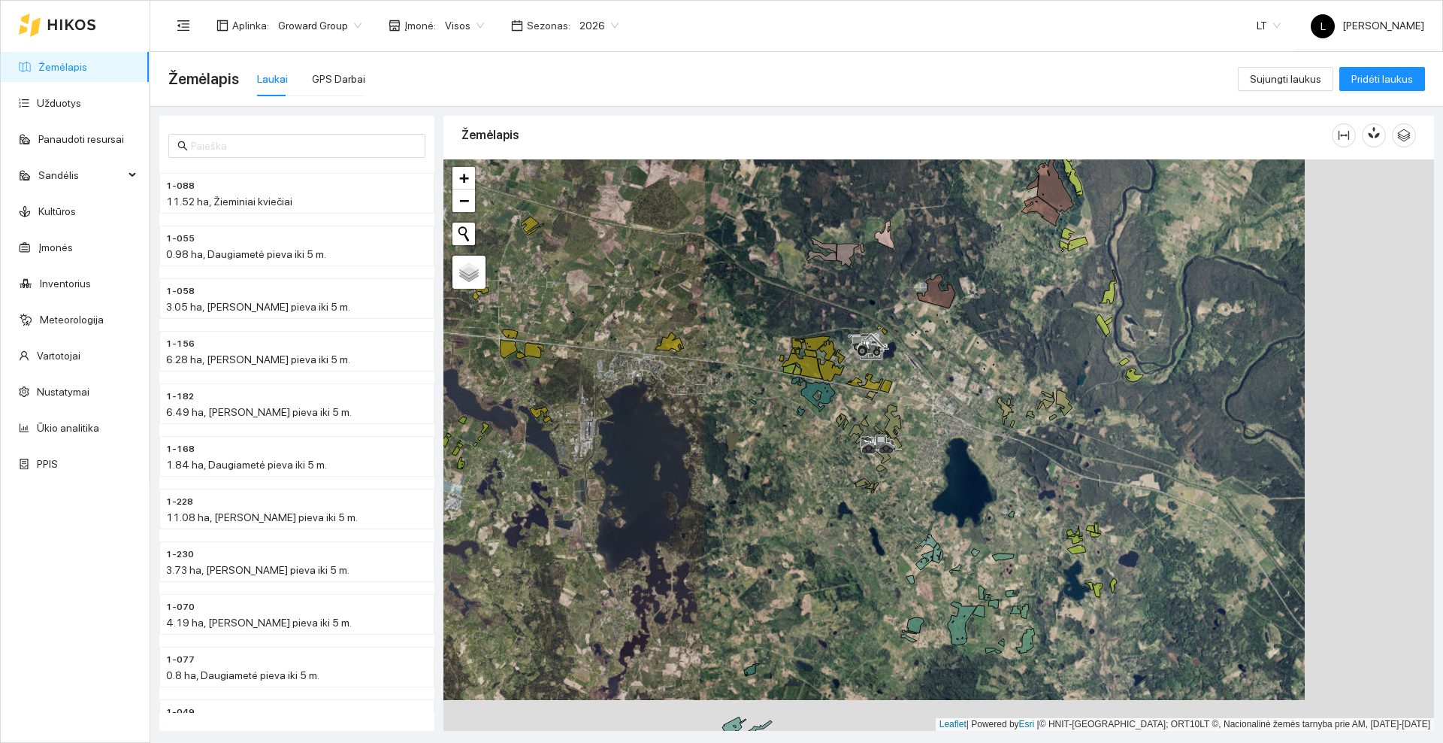
drag, startPoint x: 731, startPoint y: 428, endPoint x: 709, endPoint y: 428, distance: 21.8
click at [709, 428] on div at bounding box center [939, 444] width 991 height 571
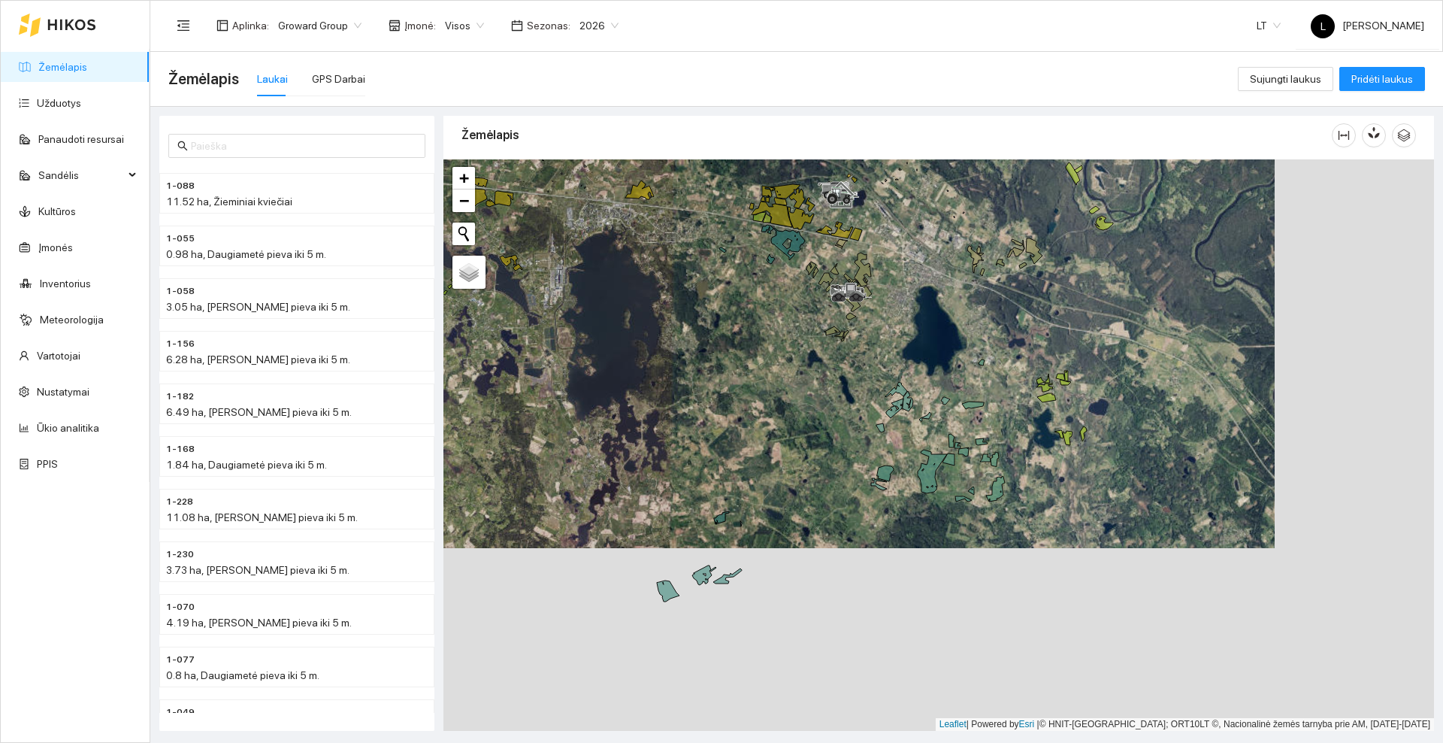
drag, startPoint x: 803, startPoint y: 507, endPoint x: 792, endPoint y: 352, distance: 155.3
click at [792, 352] on div at bounding box center [939, 444] width 991 height 571
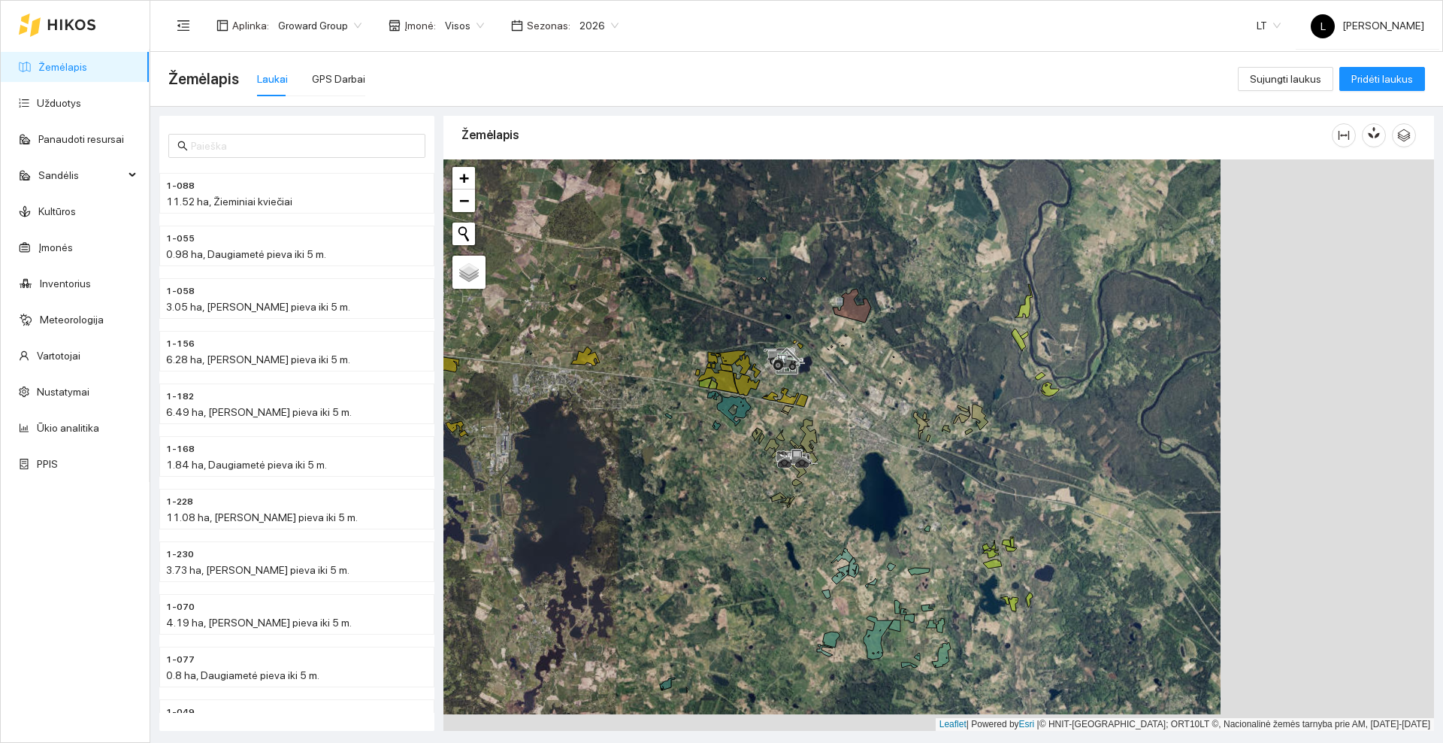
drag, startPoint x: 922, startPoint y: 299, endPoint x: 821, endPoint y: 501, distance: 226.2
click at [821, 501] on div at bounding box center [939, 444] width 991 height 571
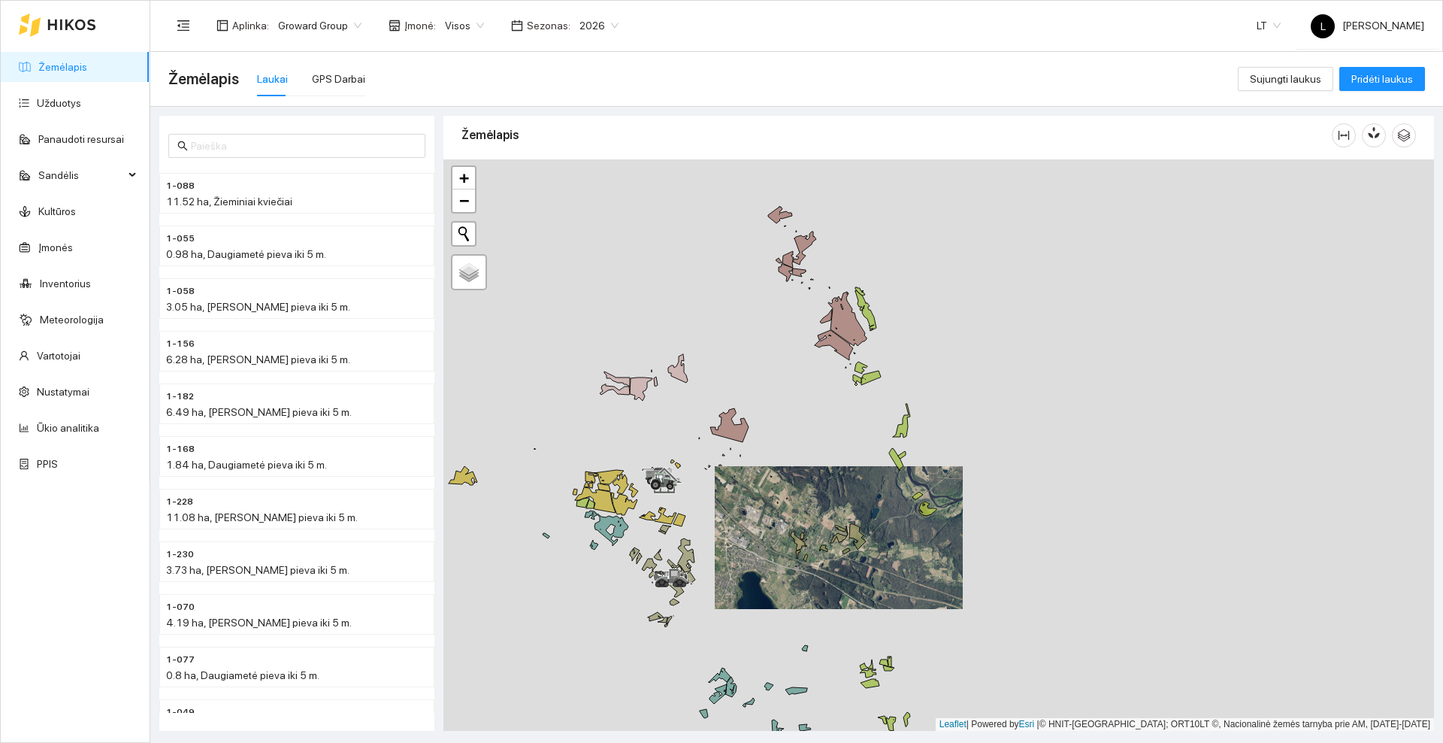
drag, startPoint x: 771, startPoint y: 443, endPoint x: 801, endPoint y: 479, distance: 47.0
click at [801, 479] on div at bounding box center [939, 444] width 991 height 571
